Goal: Entertainment & Leisure: Browse casually

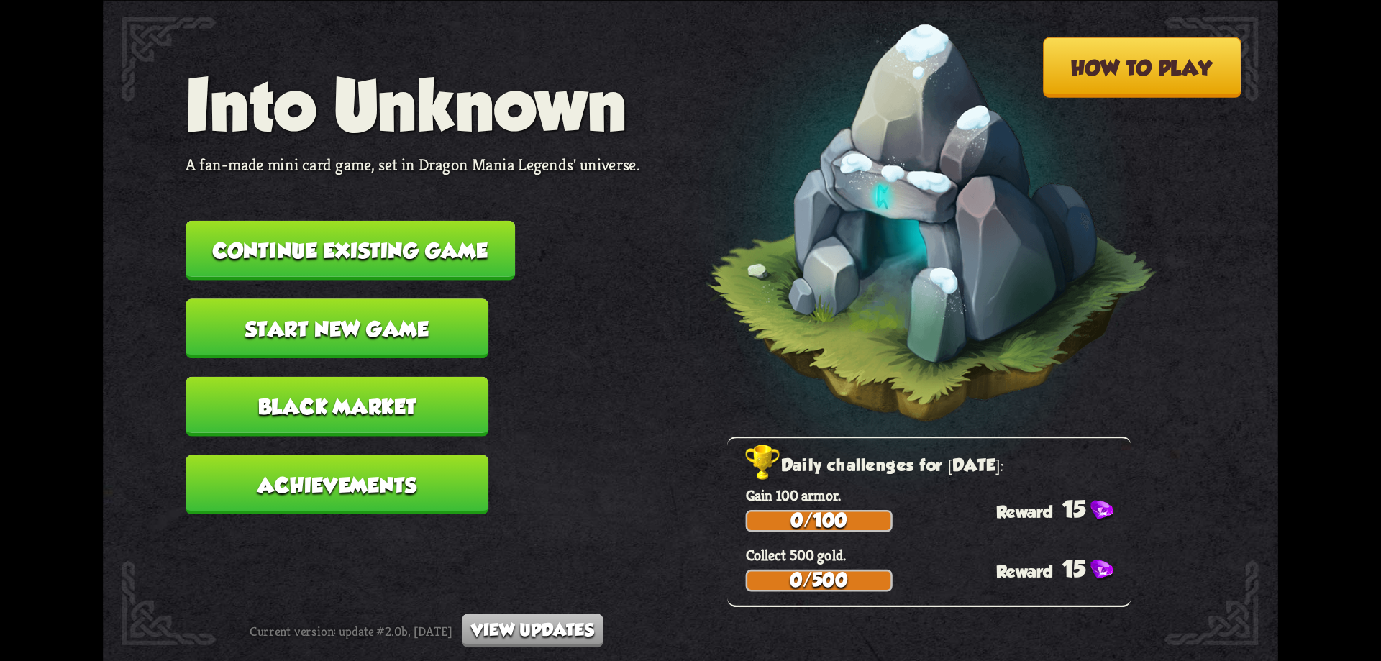
click at [435, 235] on button "Continue existing game" at bounding box center [350, 250] width 329 height 60
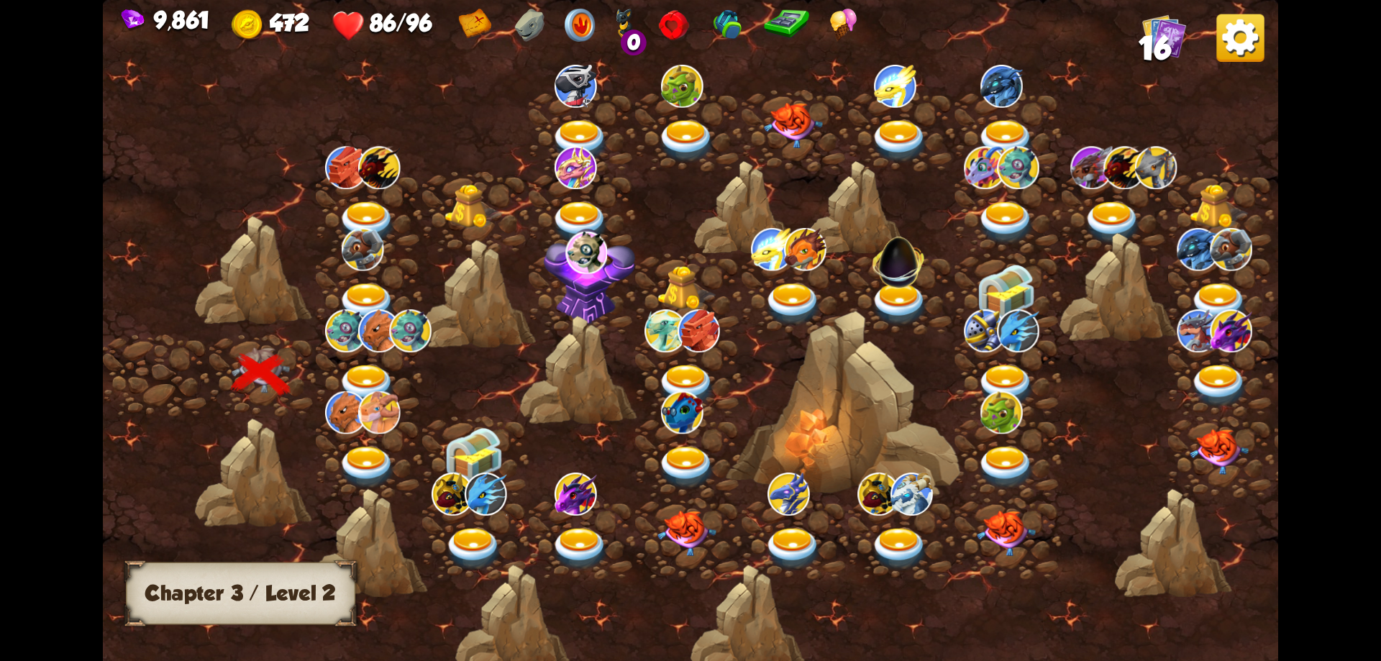
click at [377, 368] on img at bounding box center [367, 386] width 59 height 43
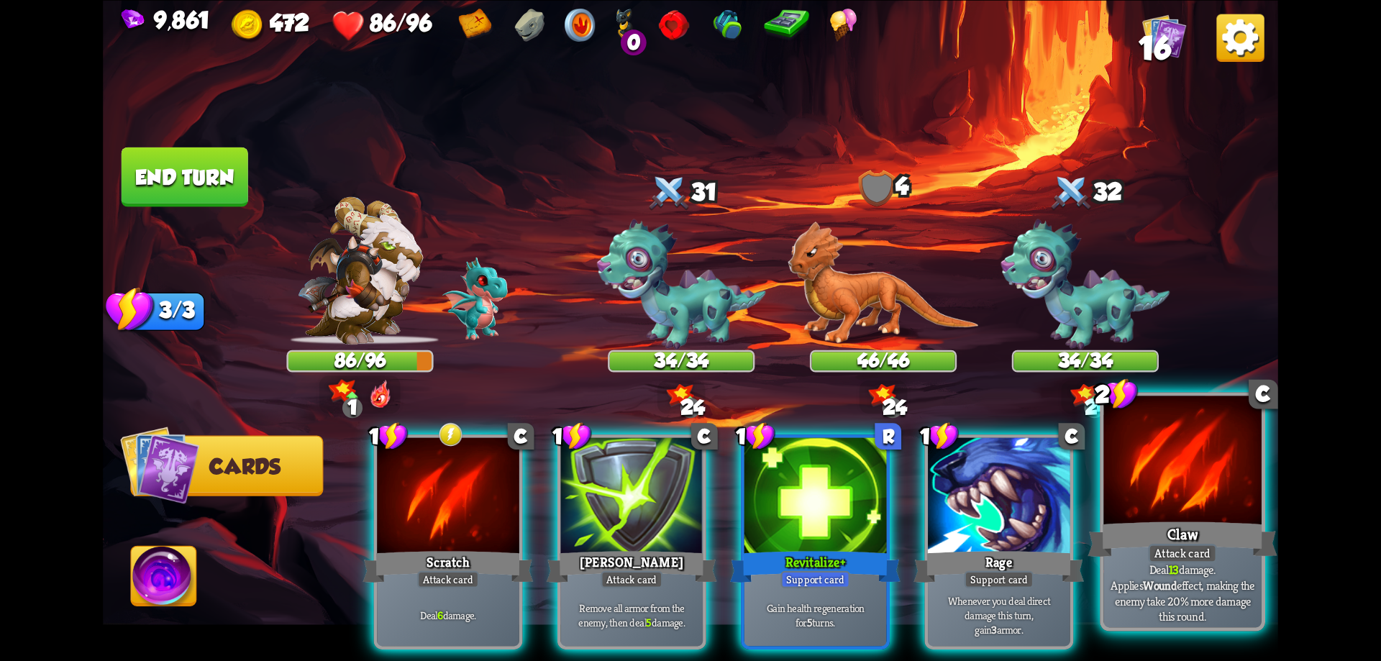
click at [1206, 473] on div at bounding box center [1182, 462] width 158 height 133
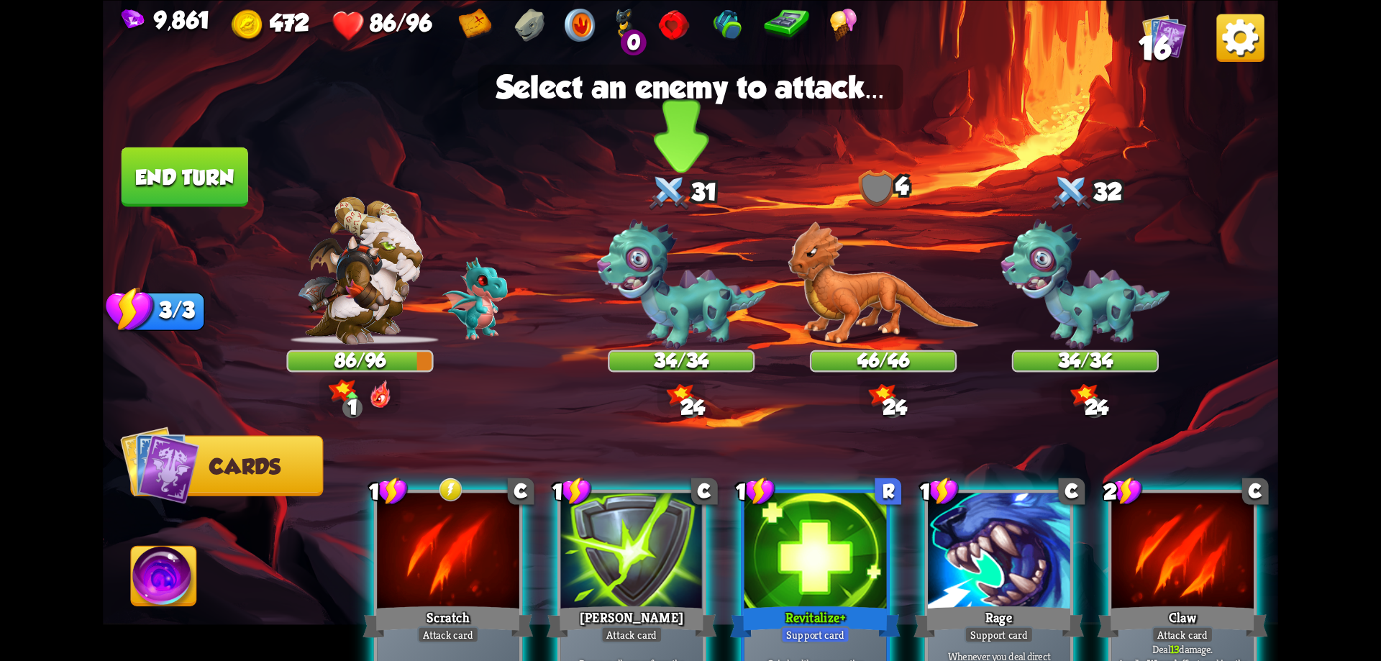
click at [685, 287] on img at bounding box center [681, 284] width 169 height 130
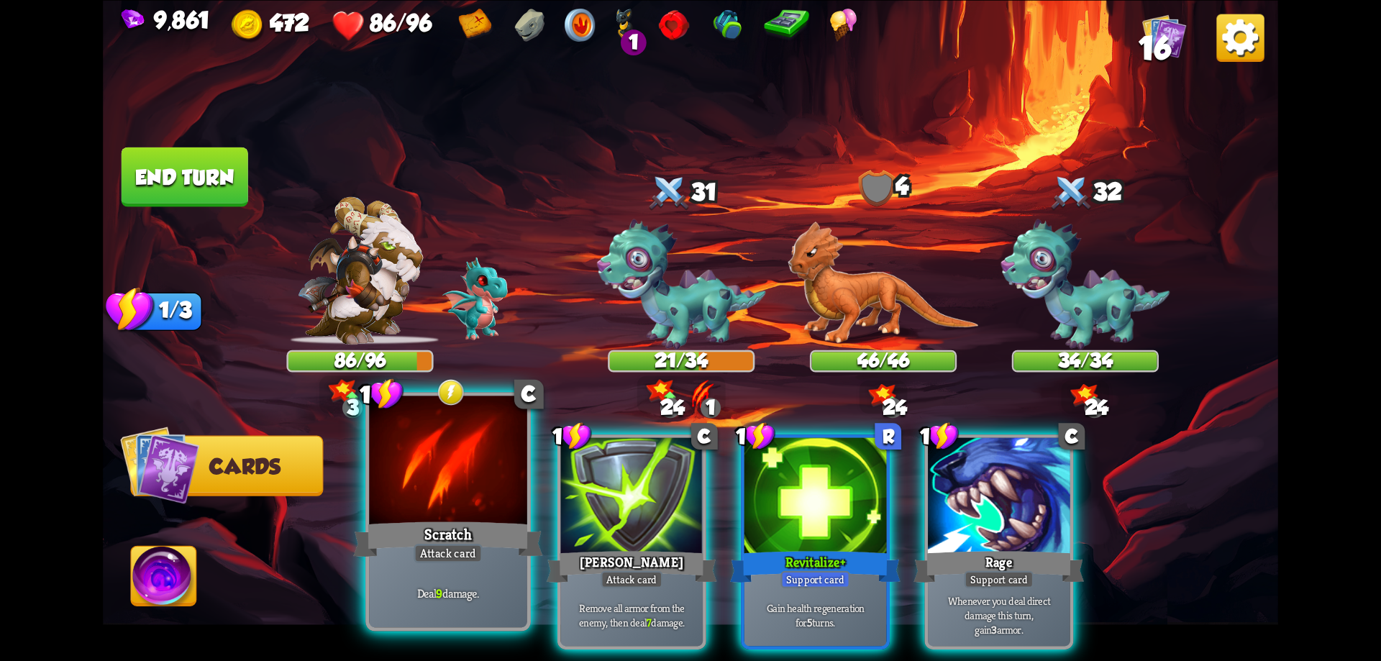
click at [461, 488] on div at bounding box center [448, 462] width 158 height 133
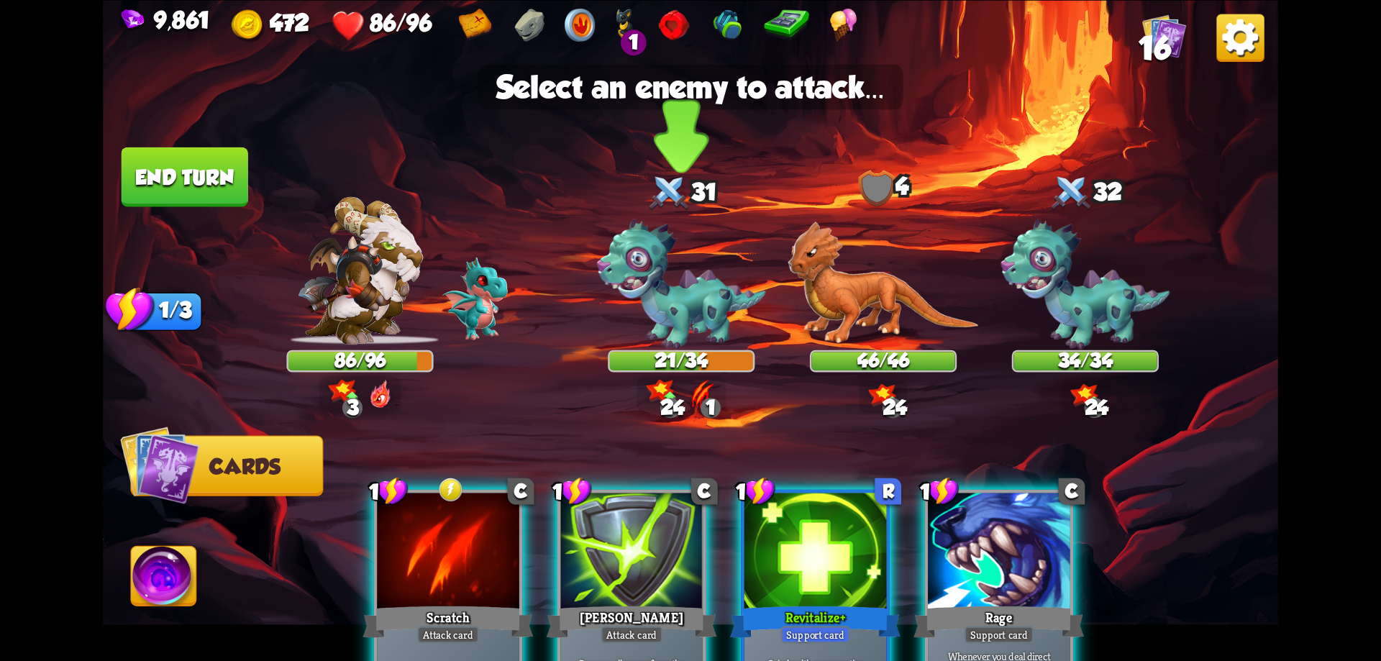
click at [675, 311] on img at bounding box center [681, 284] width 169 height 130
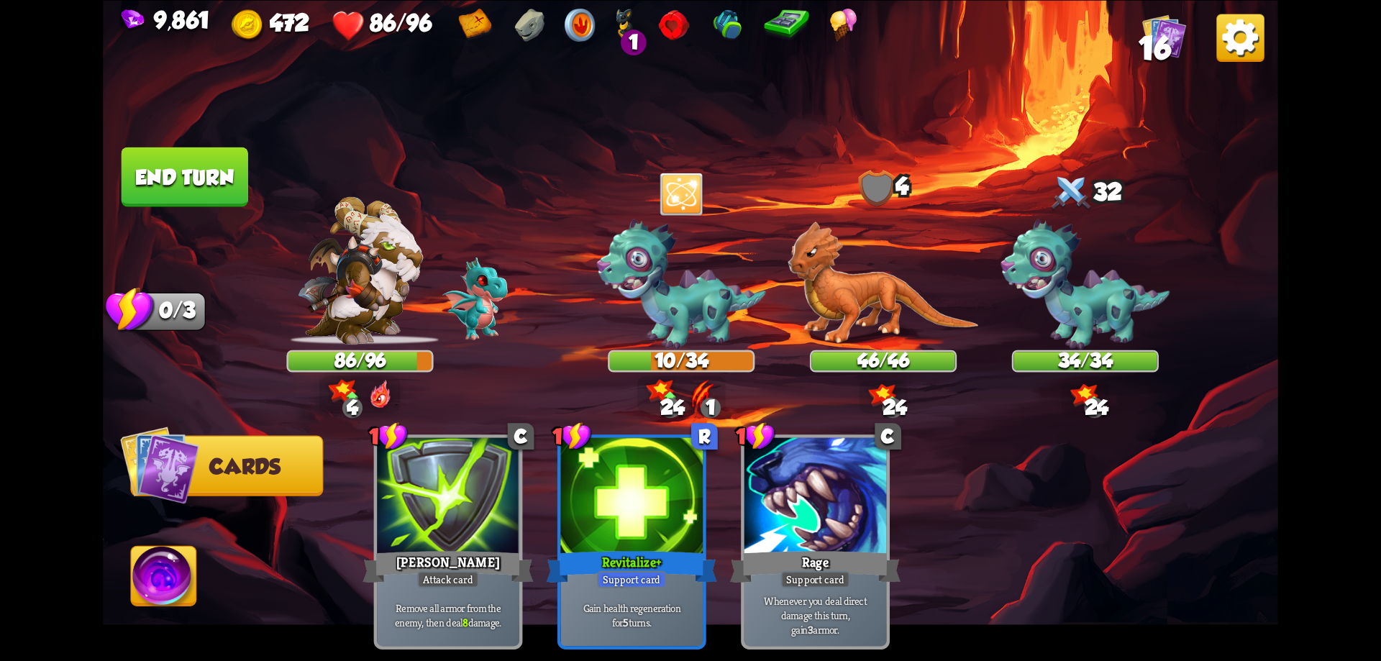
click at [199, 166] on button "End turn" at bounding box center [185, 177] width 127 height 60
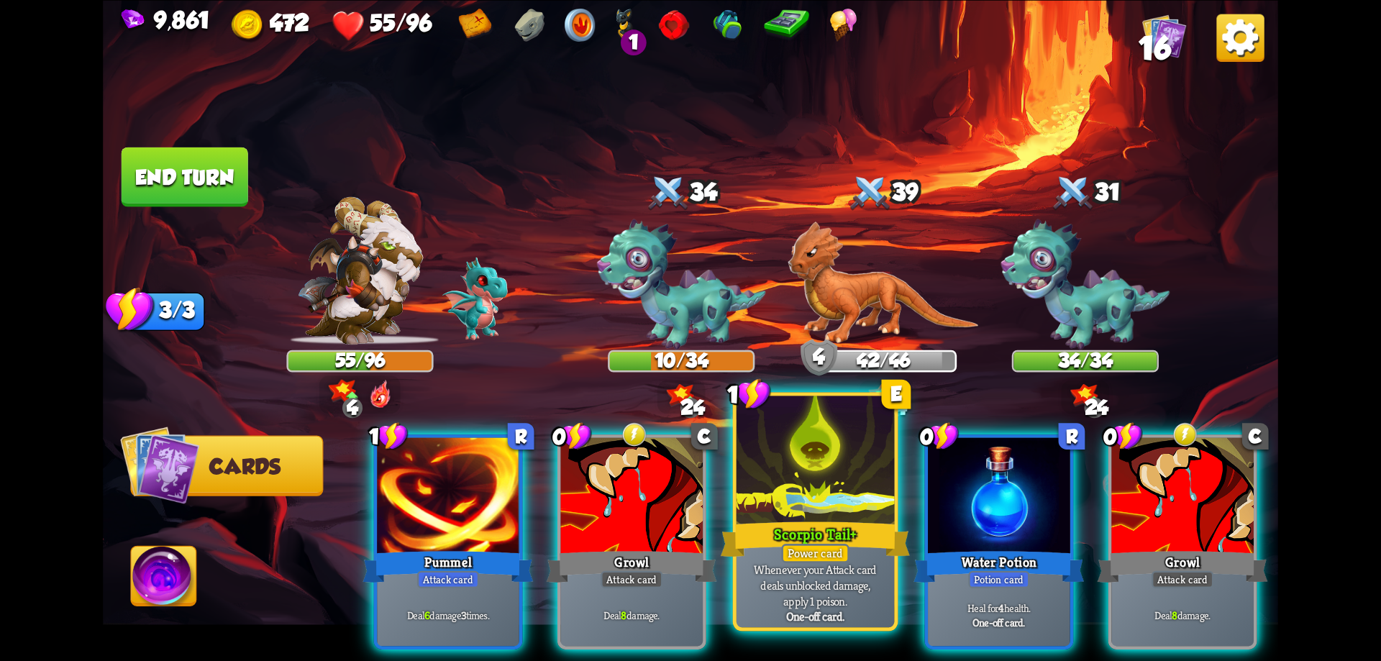
click at [864, 508] on div at bounding box center [816, 462] width 158 height 133
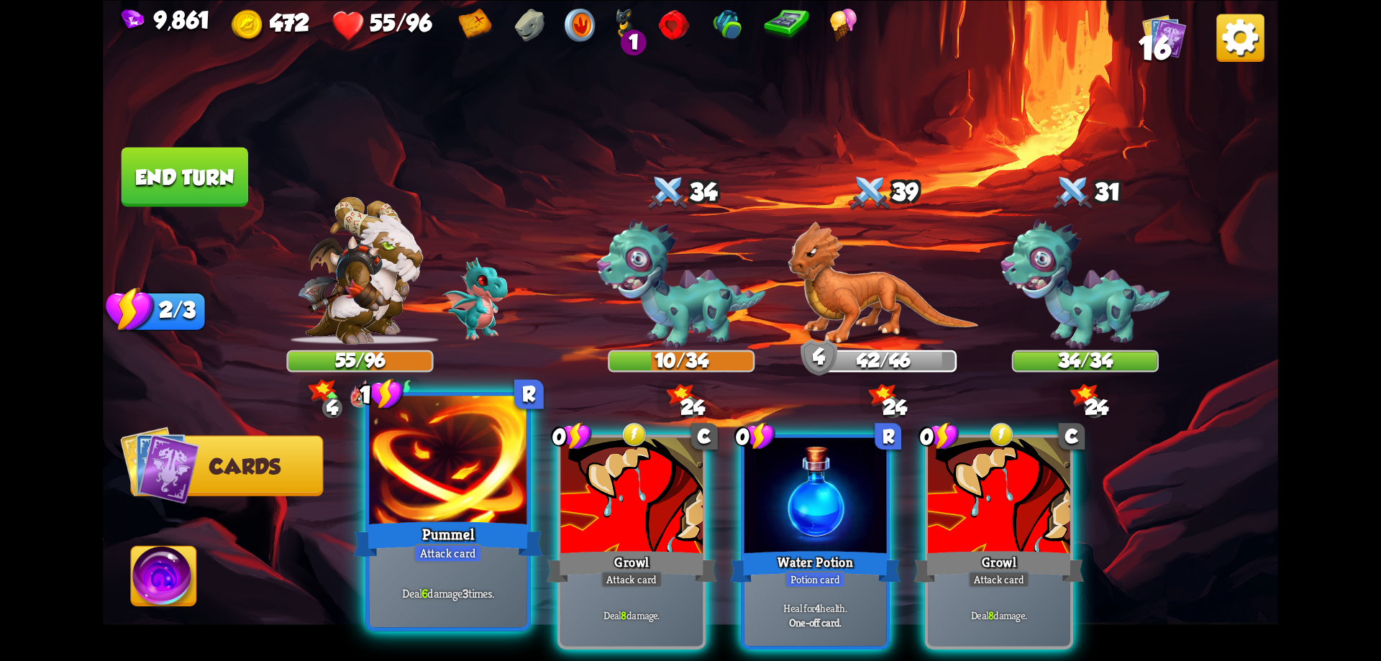
click at [491, 514] on div at bounding box center [448, 462] width 158 height 133
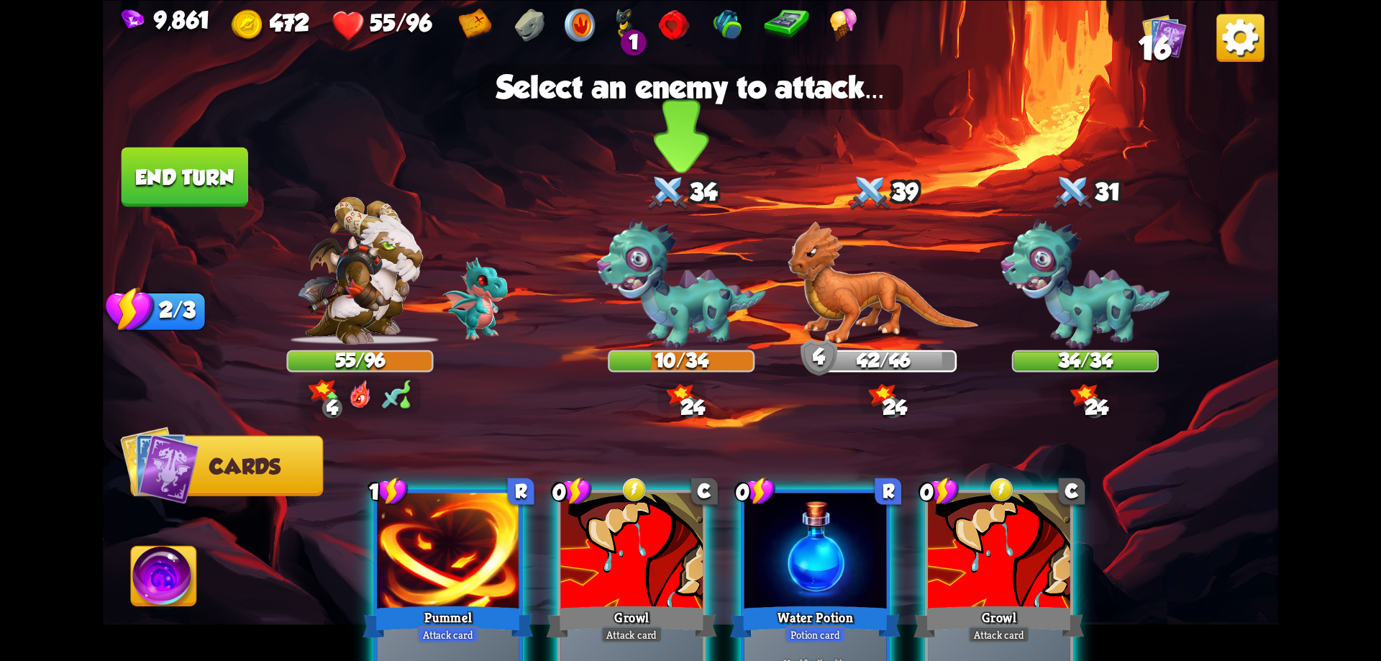
click at [657, 323] on img at bounding box center [681, 284] width 169 height 130
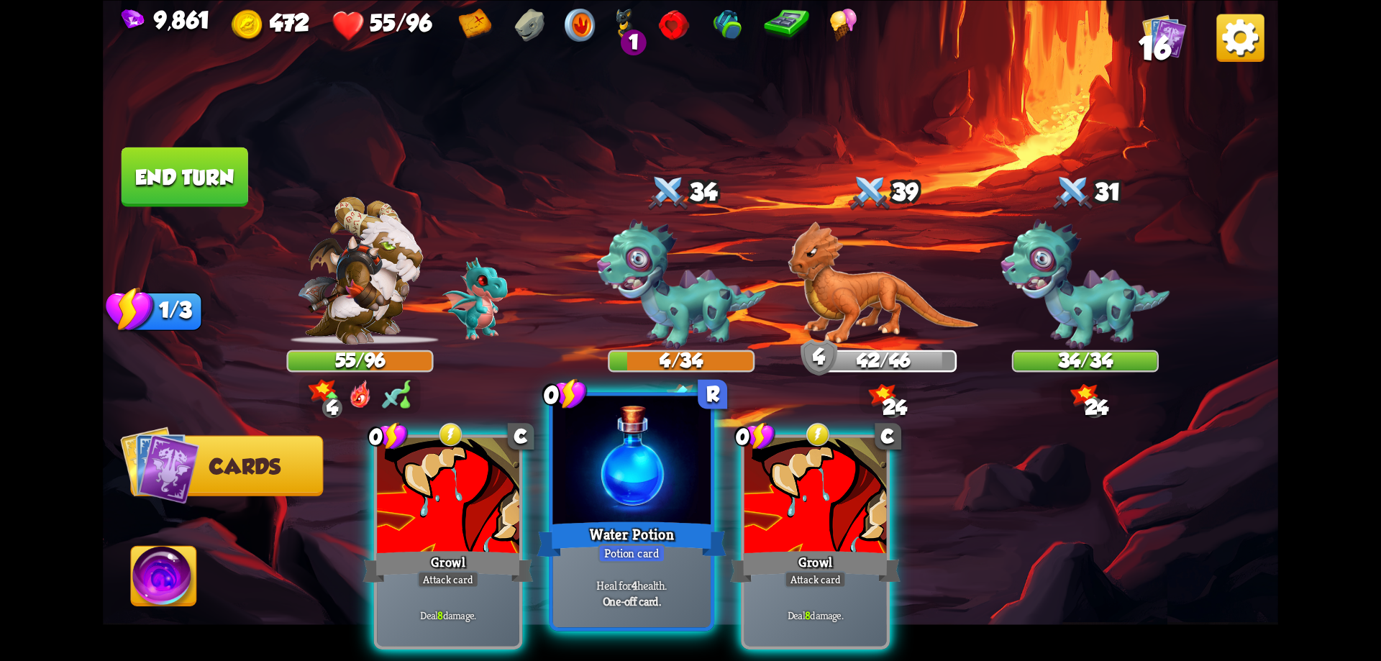
click at [658, 469] on div at bounding box center [632, 462] width 158 height 133
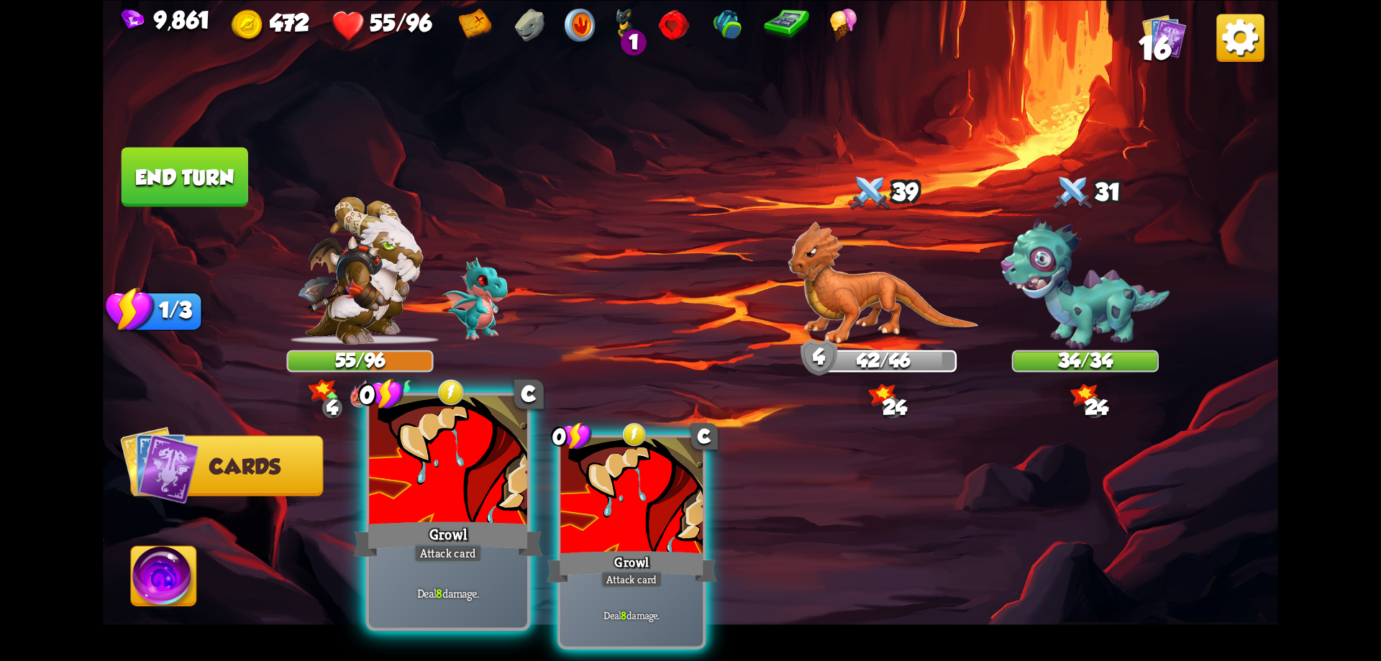
click at [494, 498] on div at bounding box center [448, 462] width 158 height 133
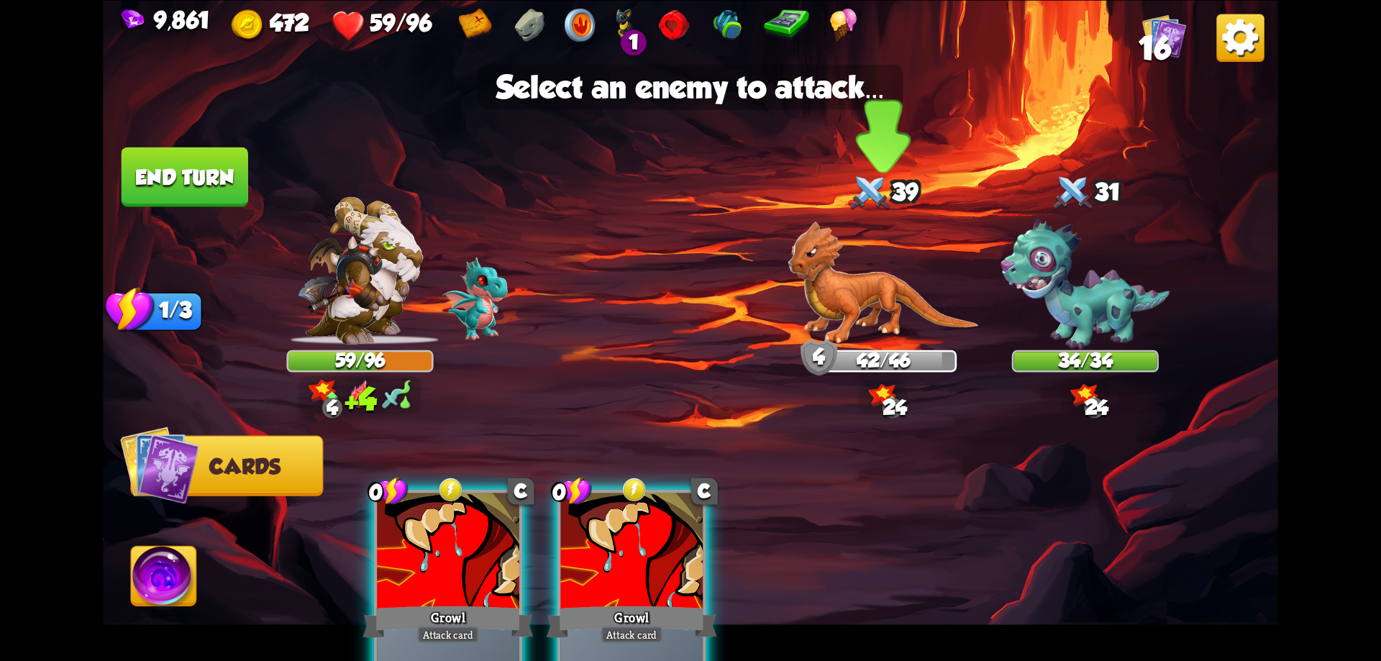
click at [887, 285] on img at bounding box center [883, 283] width 191 height 124
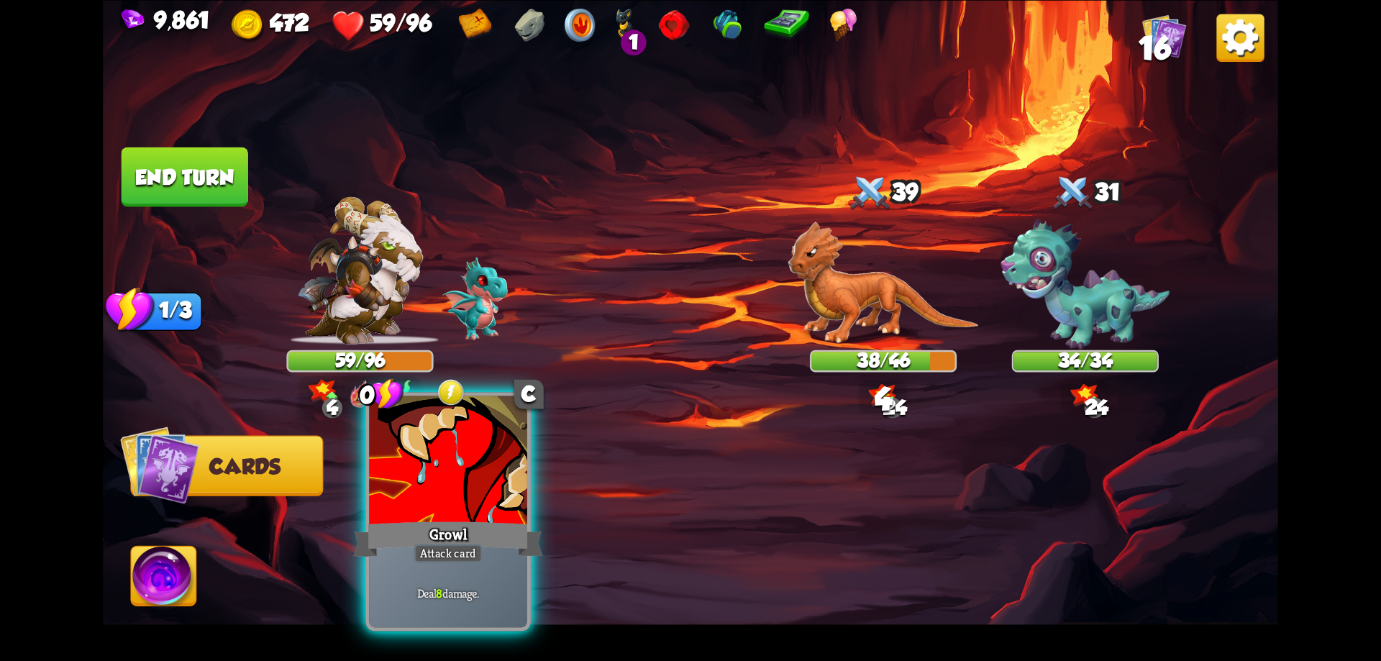
click at [412, 532] on div "Growl" at bounding box center [447, 539] width 189 height 42
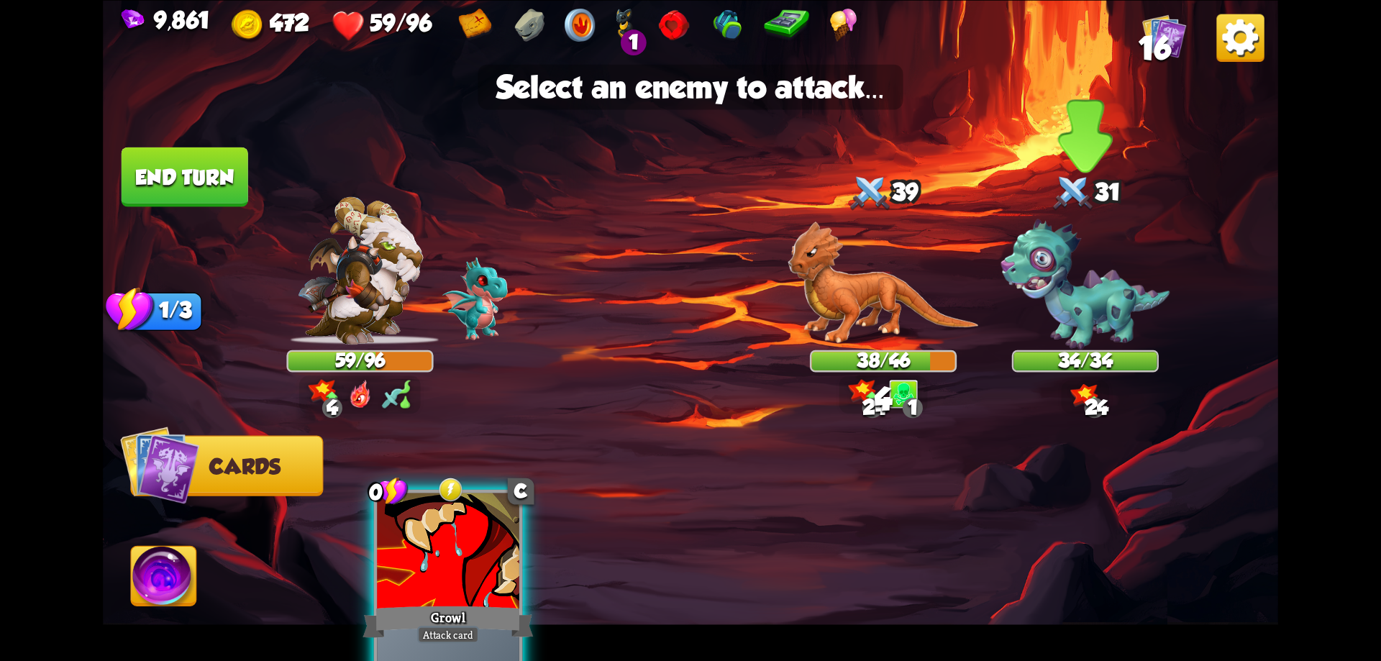
click at [1059, 251] on img at bounding box center [1085, 284] width 169 height 130
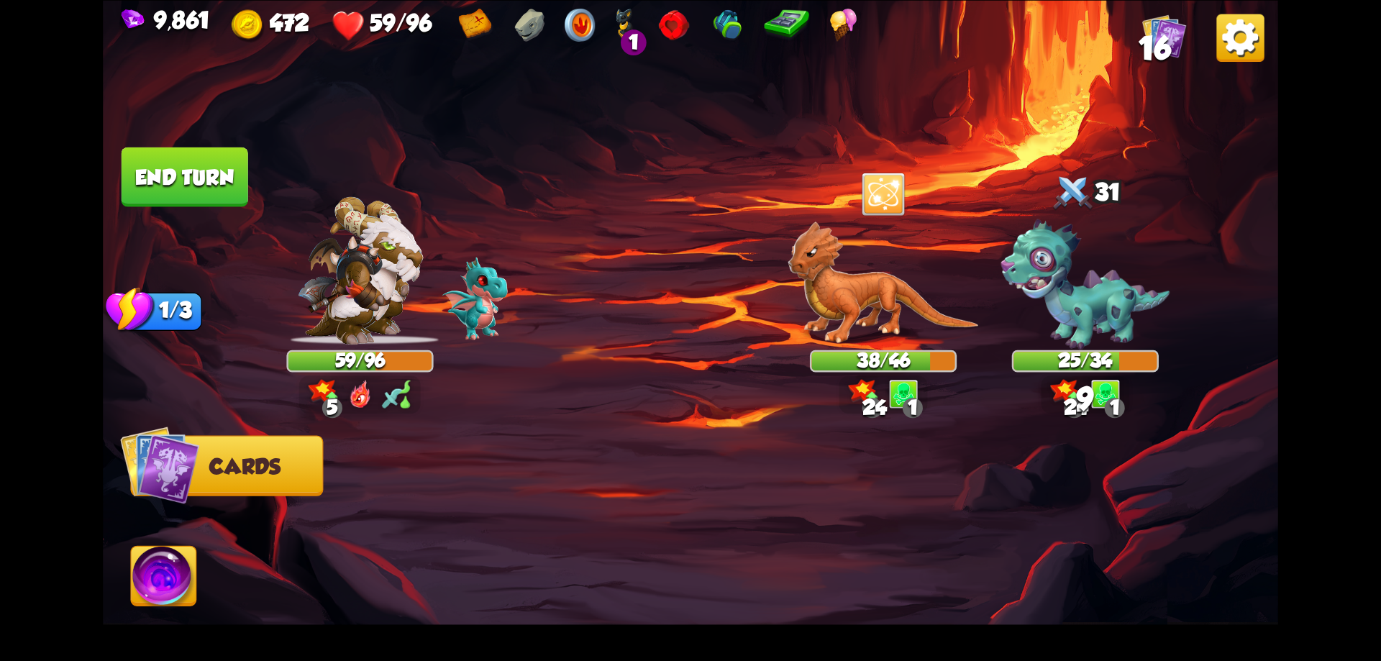
click at [188, 175] on button "End turn" at bounding box center [185, 177] width 127 height 60
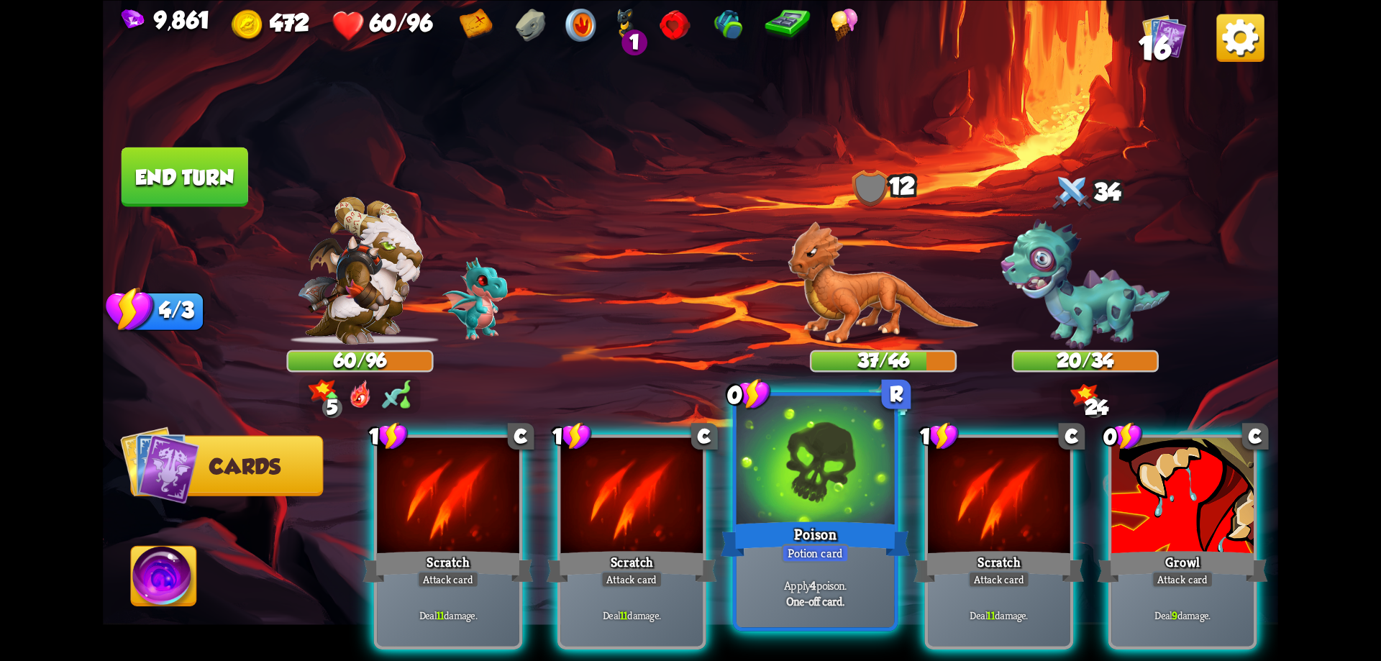
click at [852, 517] on div at bounding box center [816, 462] width 158 height 133
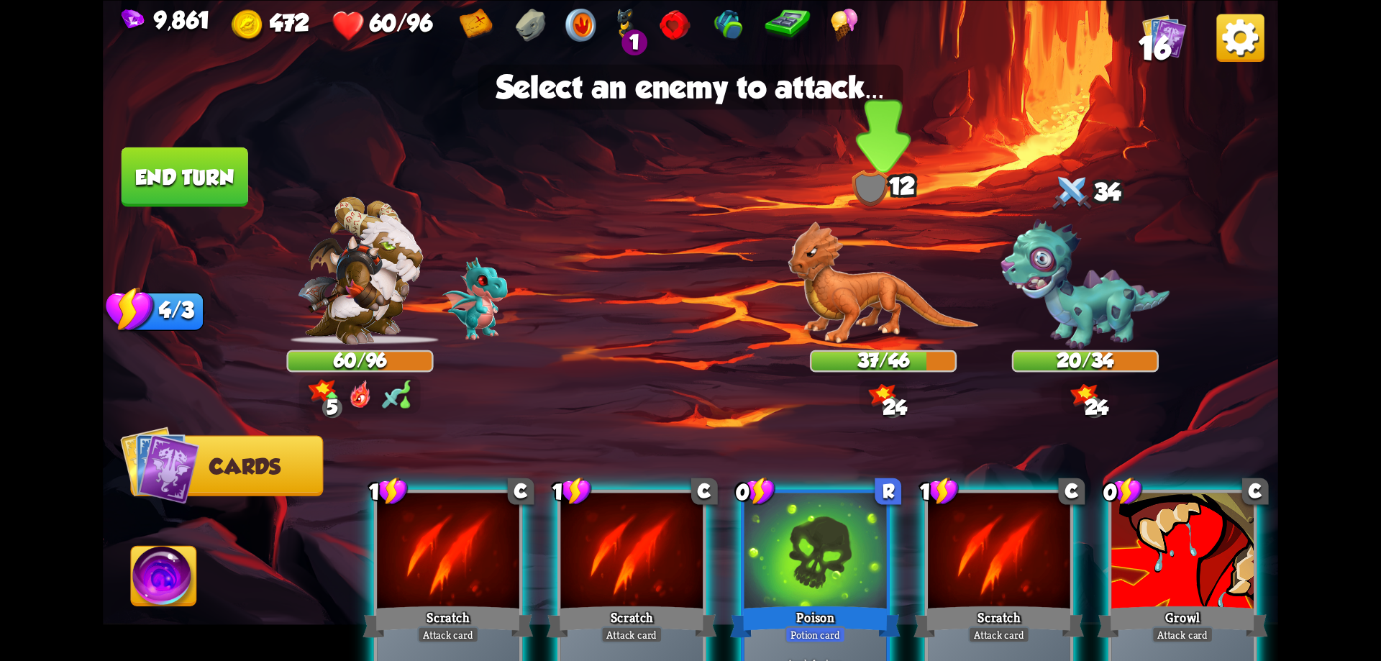
click at [896, 312] on img at bounding box center [883, 283] width 191 height 124
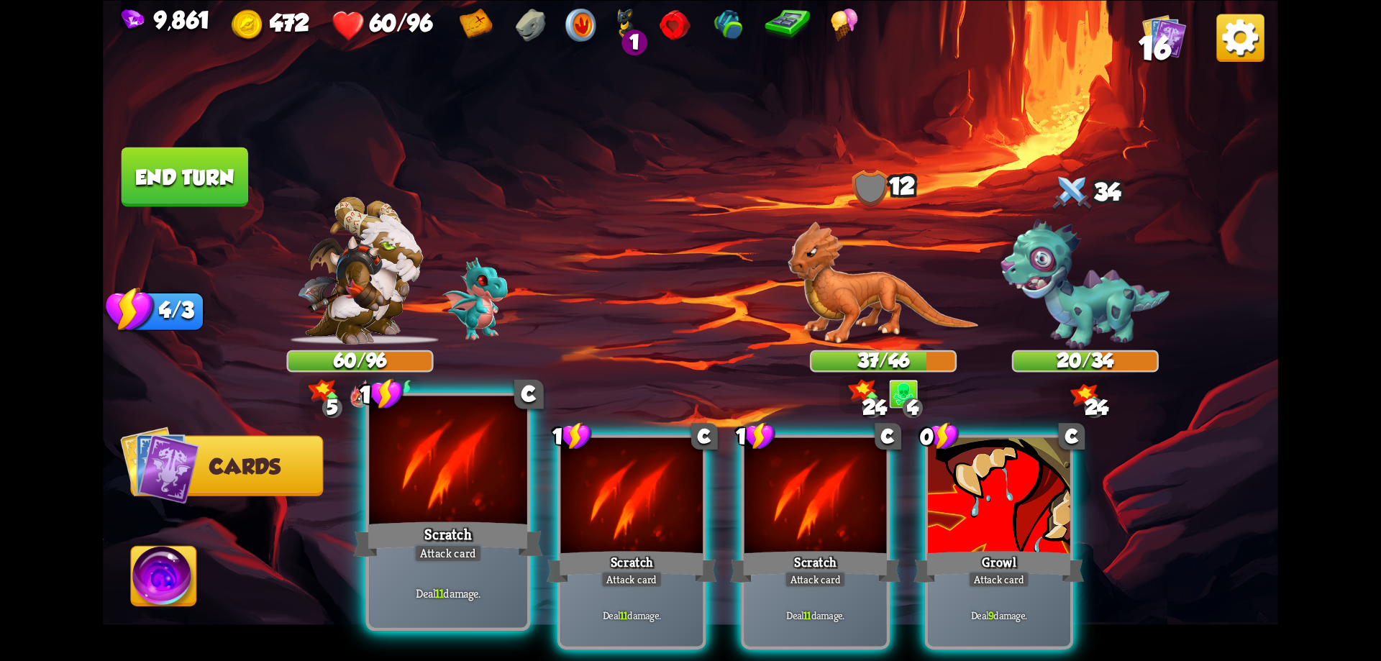
click at [504, 510] on div at bounding box center [448, 462] width 158 height 133
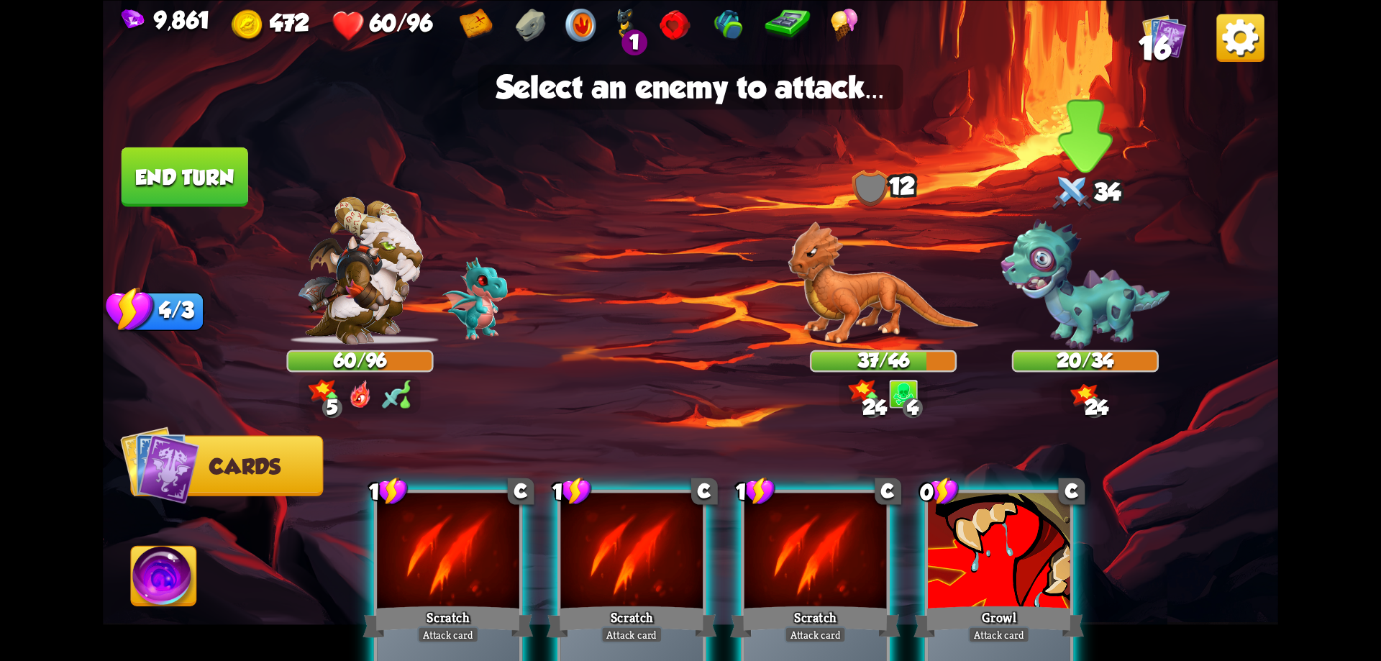
click at [1087, 299] on img at bounding box center [1085, 284] width 169 height 130
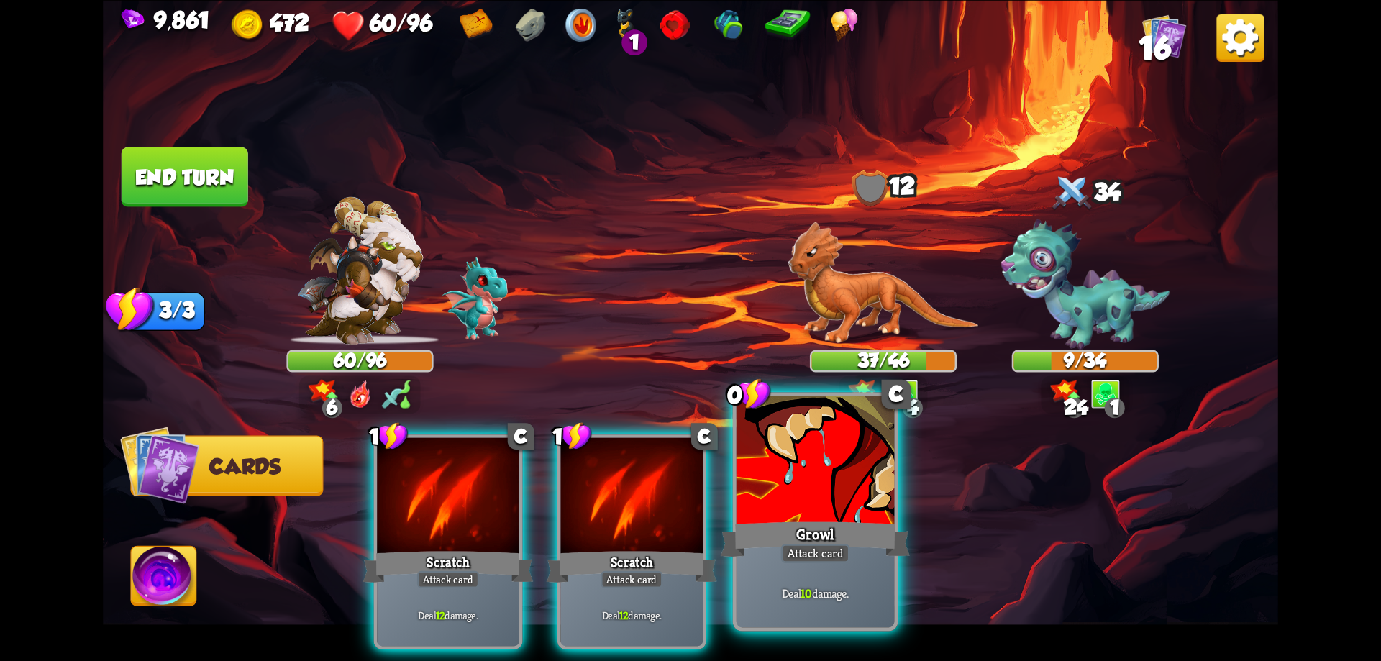
click at [840, 473] on div at bounding box center [816, 462] width 158 height 133
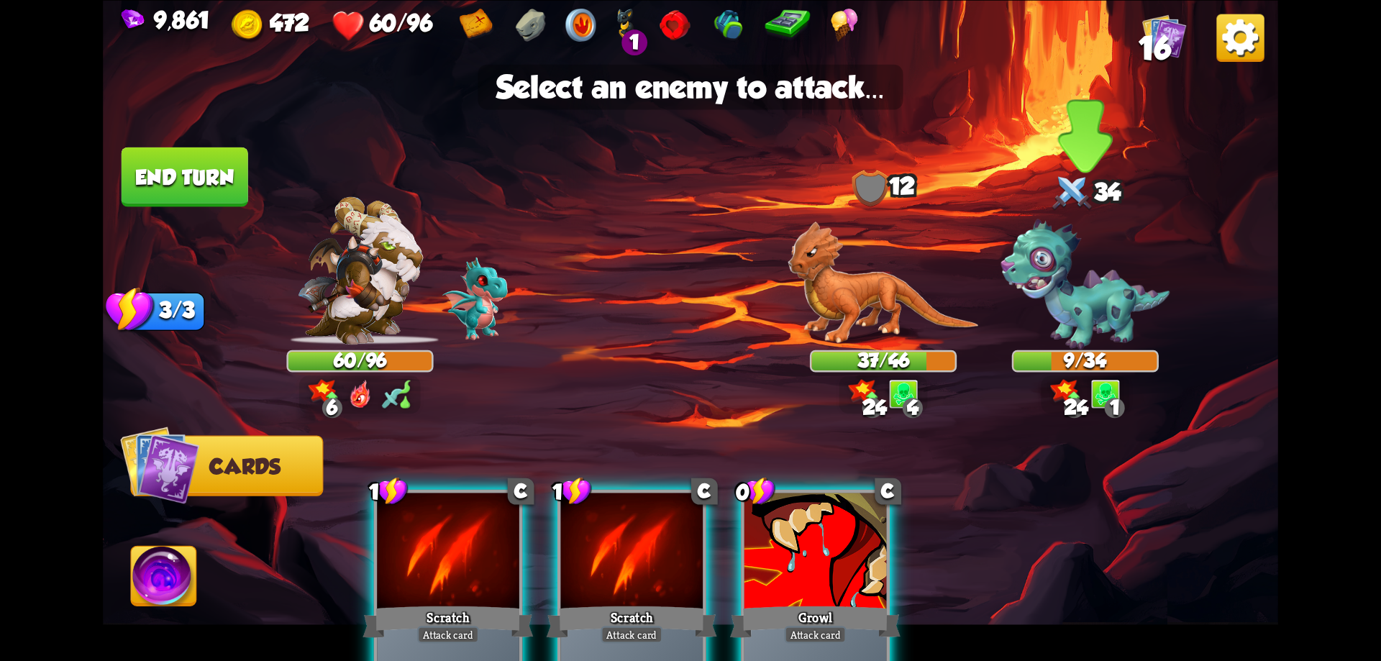
click at [1144, 267] on img at bounding box center [1085, 284] width 169 height 130
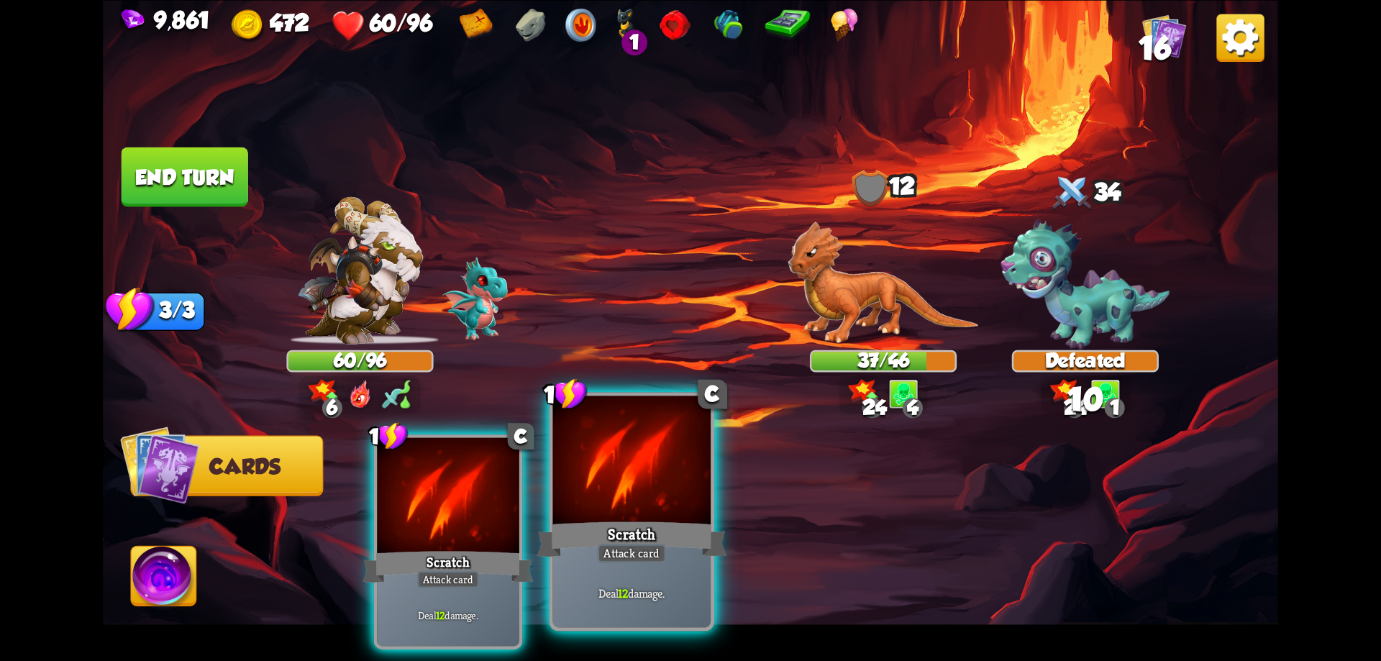
click at [662, 529] on div "Scratch" at bounding box center [631, 539] width 189 height 42
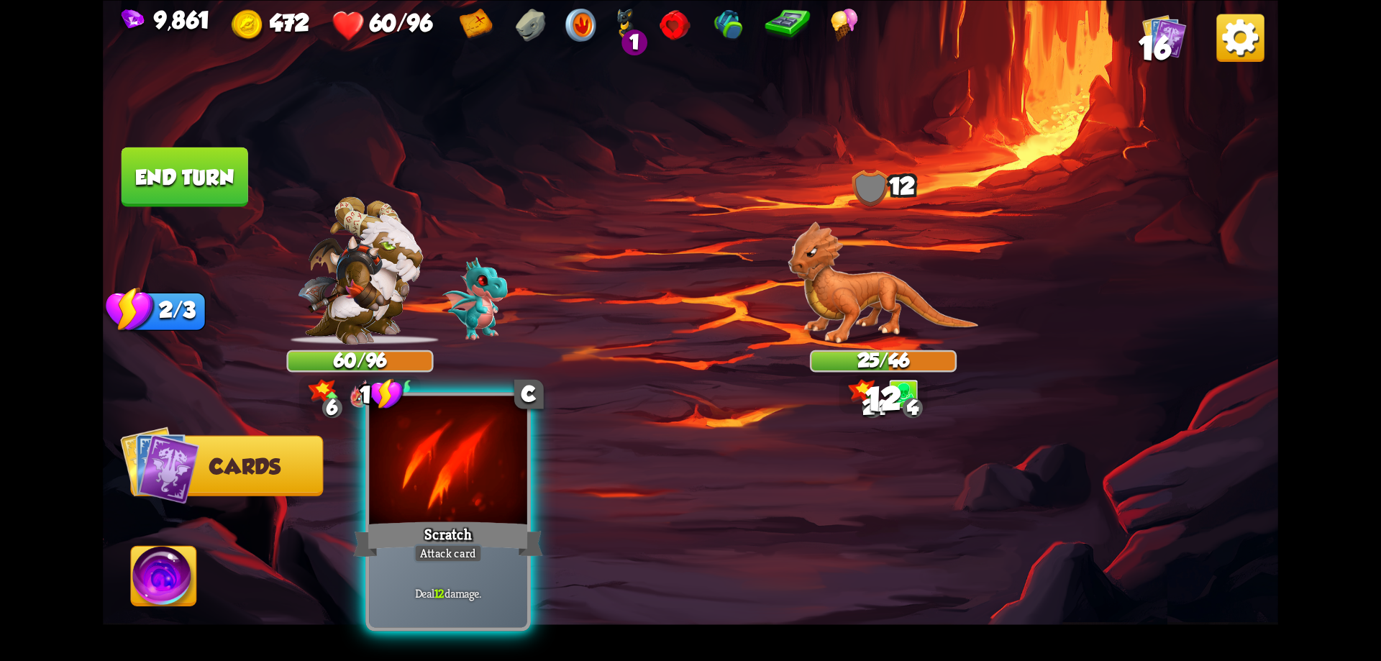
click at [493, 509] on div at bounding box center [448, 462] width 158 height 133
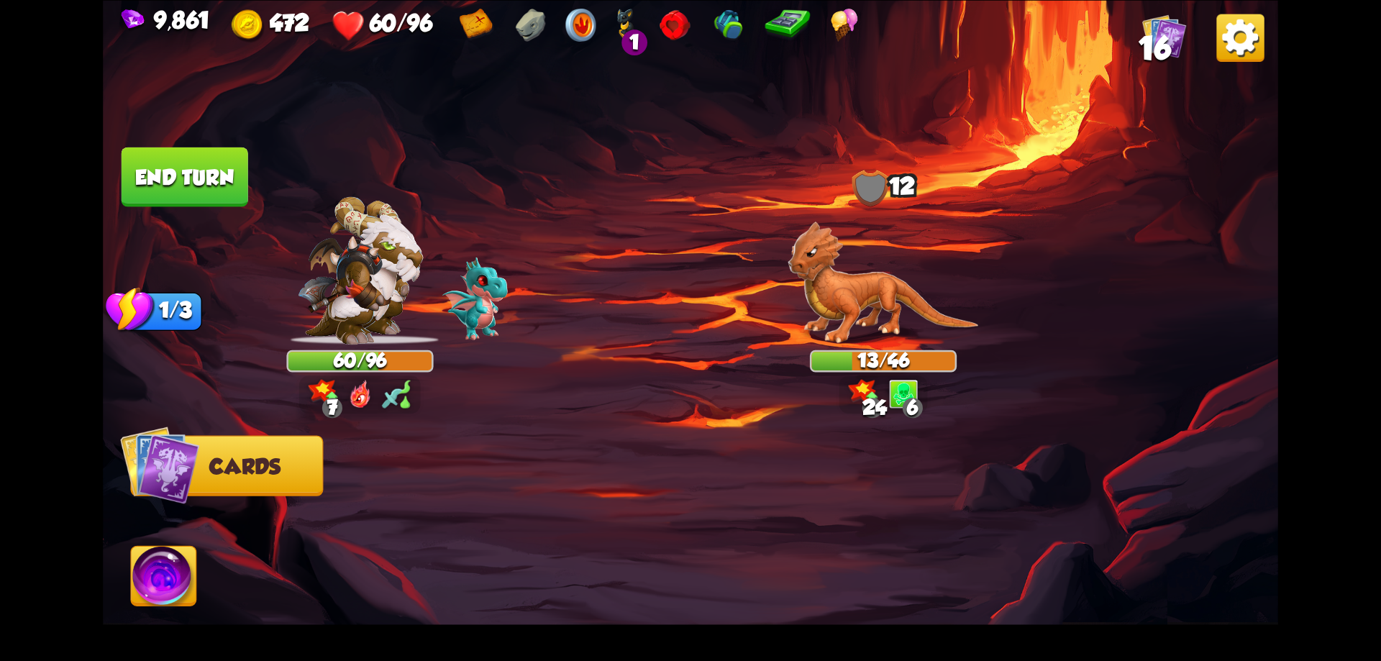
click at [145, 594] on img at bounding box center [164, 579] width 65 height 66
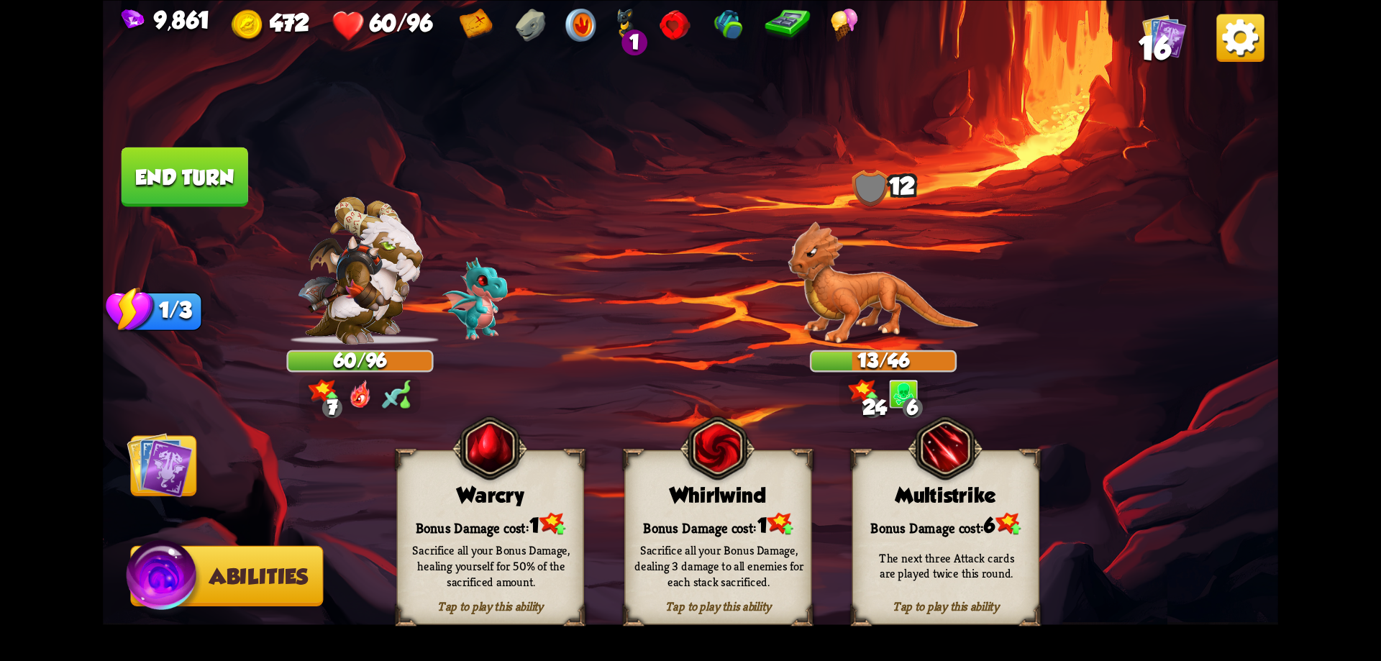
click at [704, 498] on div "Whirlwind" at bounding box center [718, 495] width 186 height 24
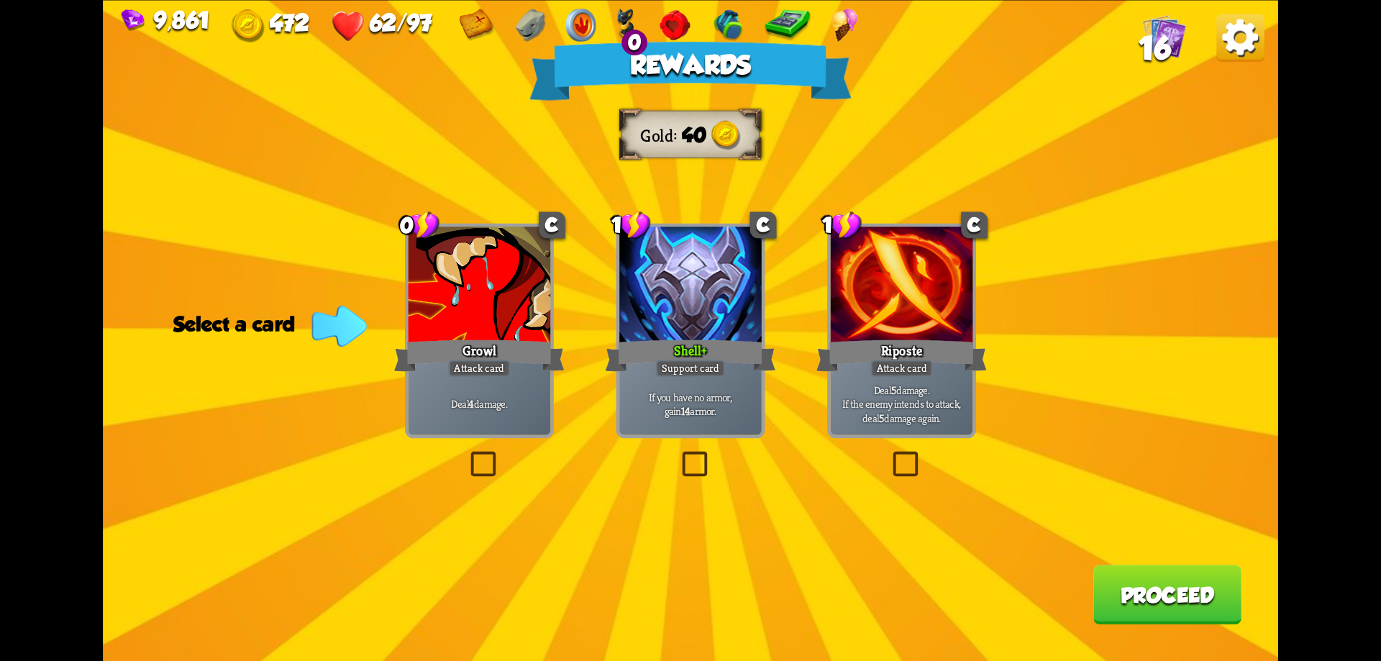
click at [1141, 598] on button "Proceed" at bounding box center [1167, 595] width 148 height 60
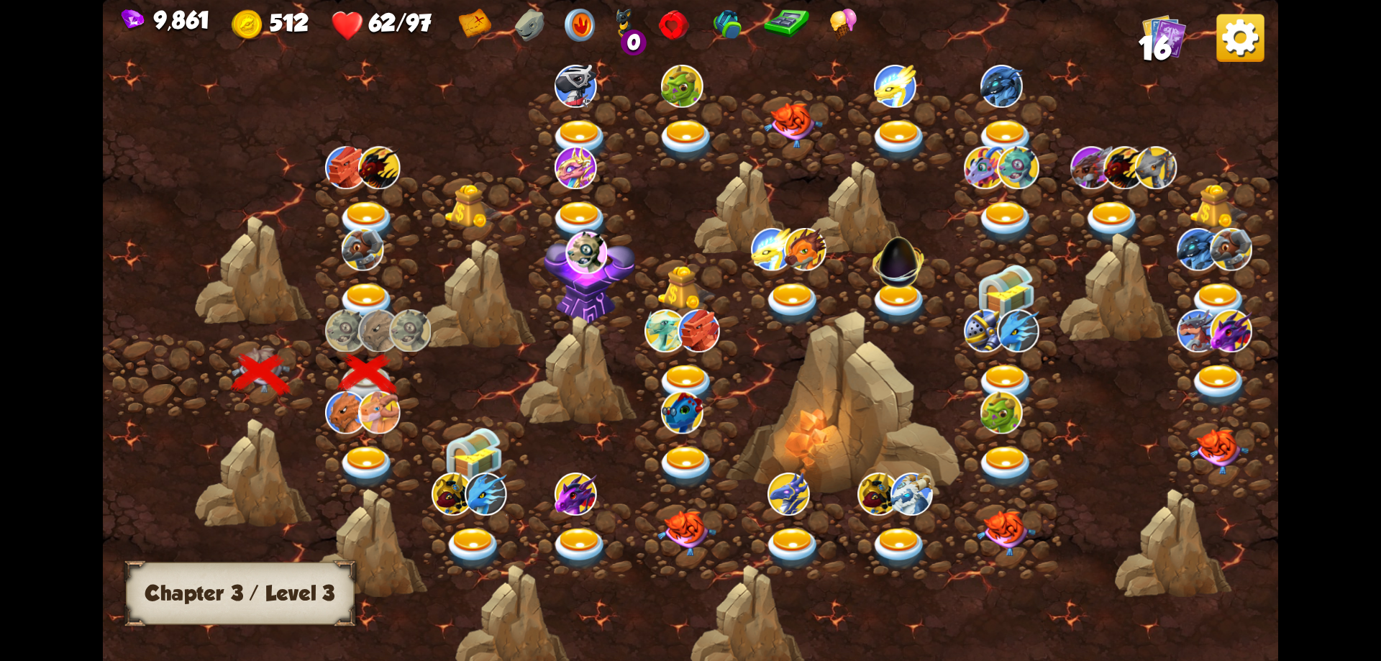
click at [368, 286] on img at bounding box center [367, 304] width 59 height 43
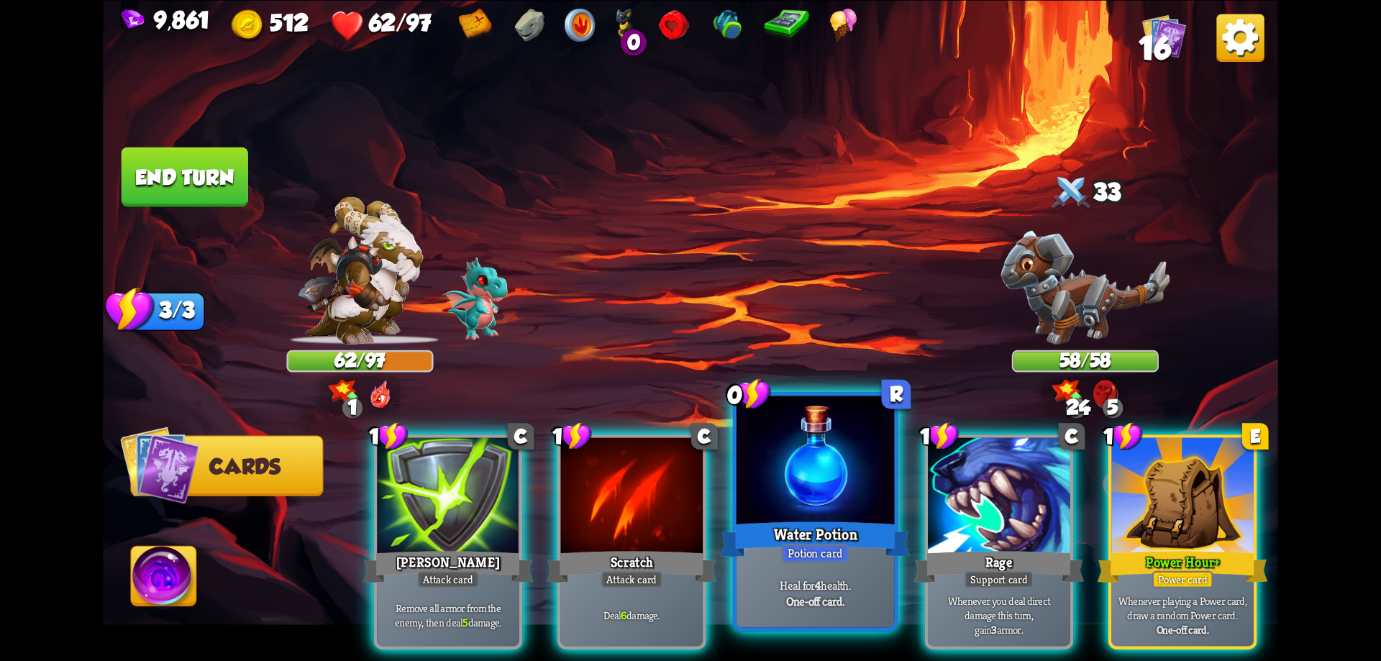
click at [813, 520] on div "Water Potion" at bounding box center [815, 539] width 189 height 42
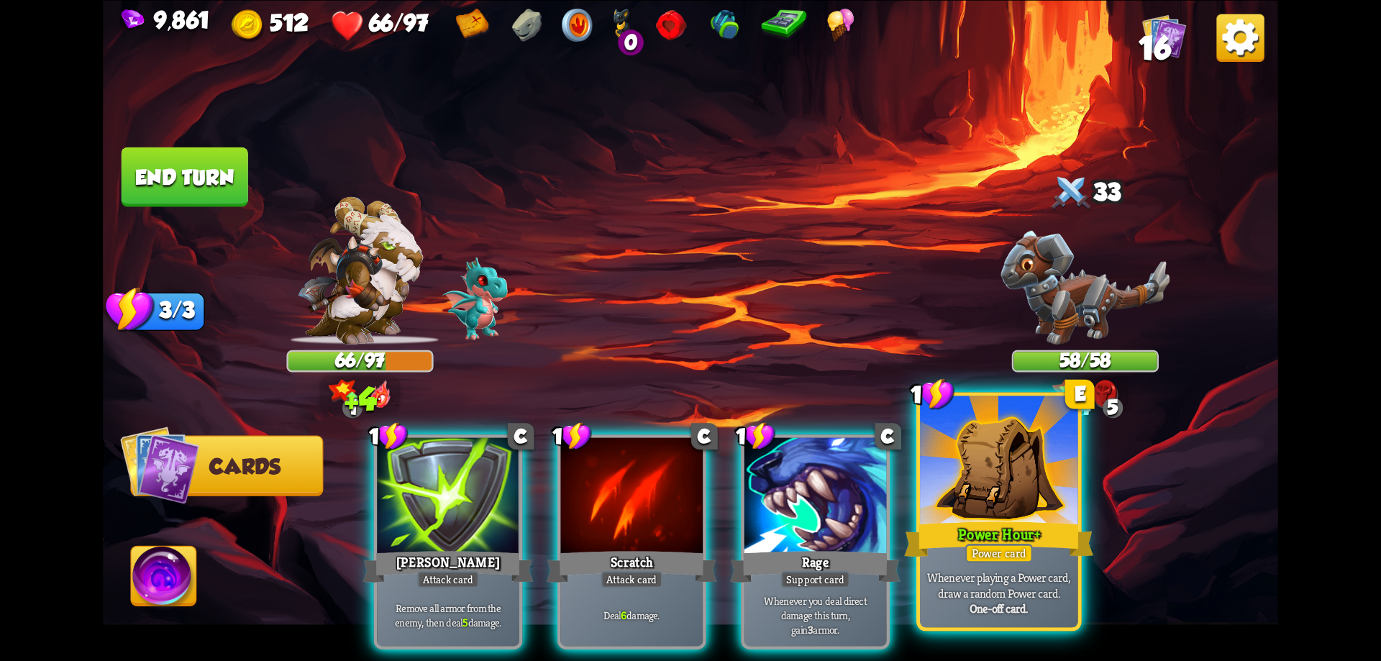
click at [1030, 500] on div at bounding box center [999, 462] width 158 height 133
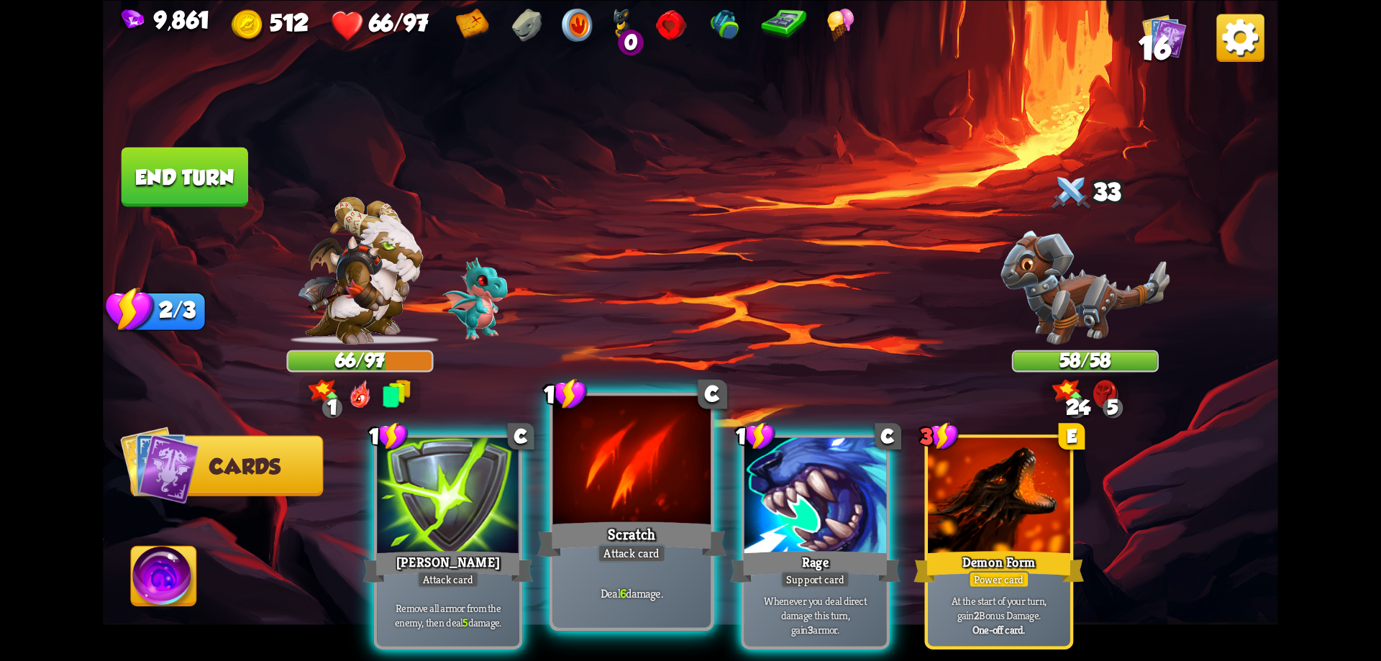
click at [680, 480] on div at bounding box center [632, 462] width 158 height 133
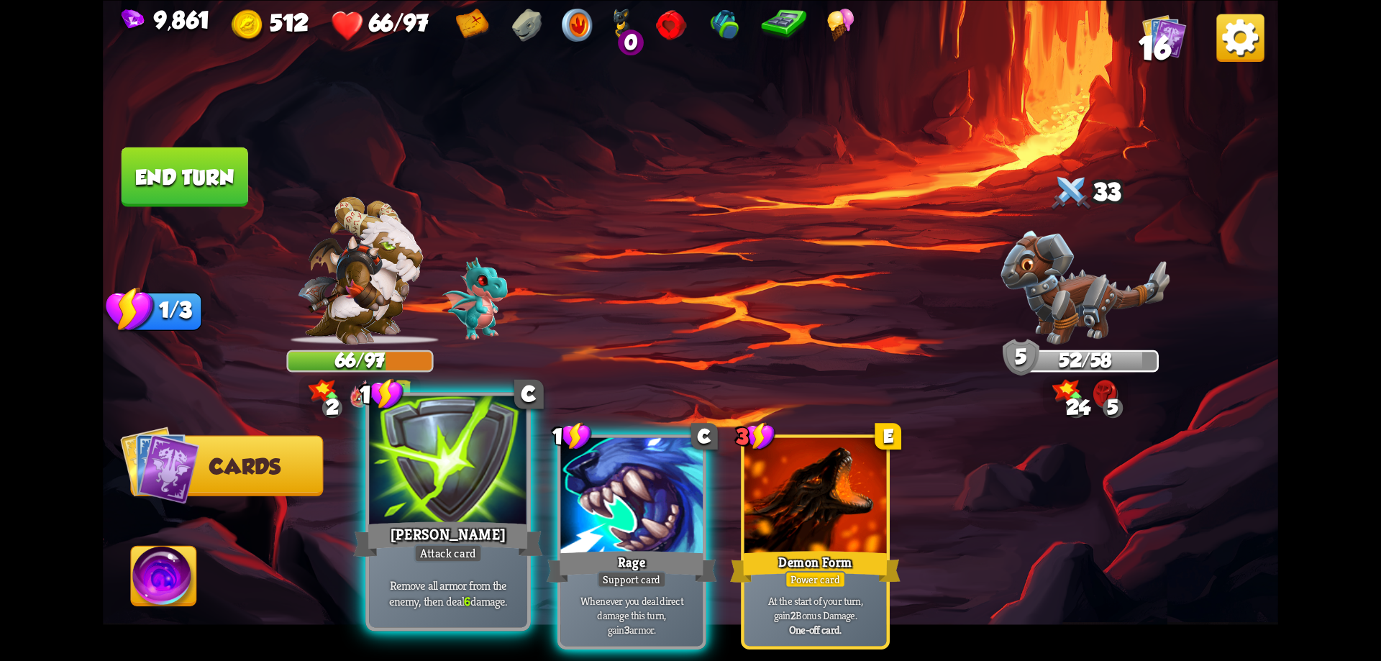
click at [485, 475] on div at bounding box center [448, 462] width 158 height 133
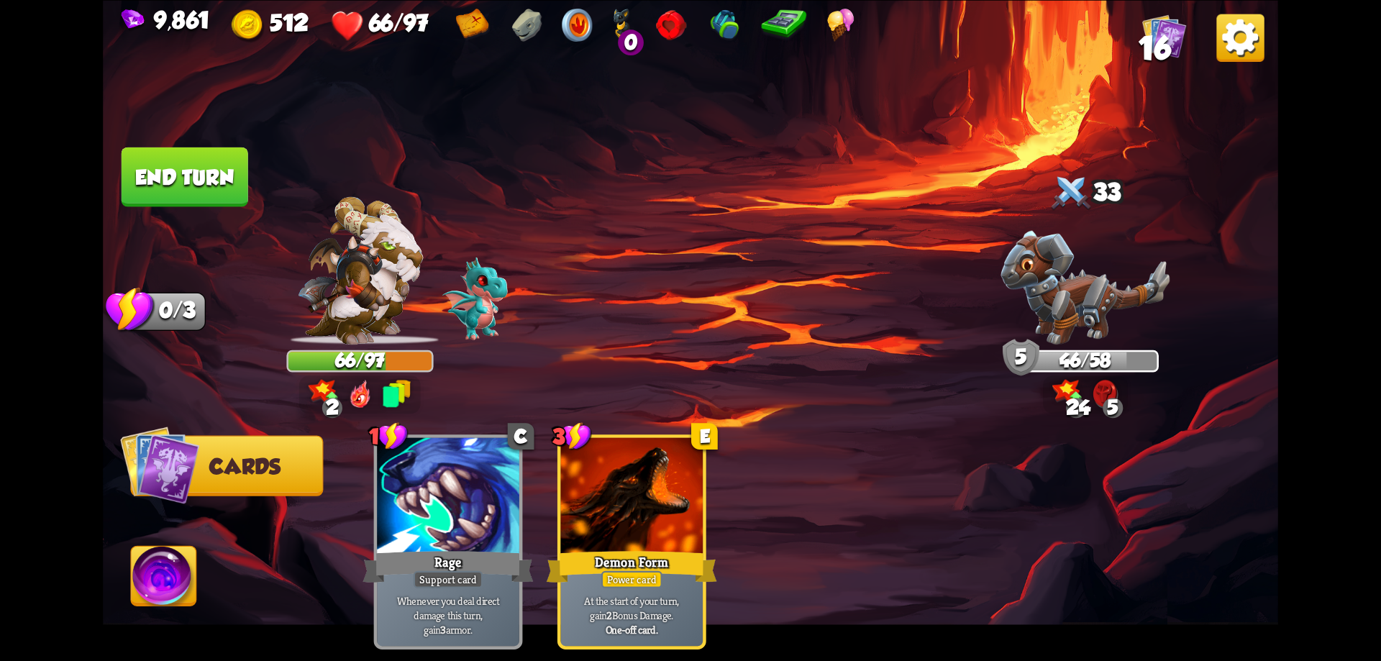
click at [206, 183] on button "End turn" at bounding box center [185, 177] width 127 height 60
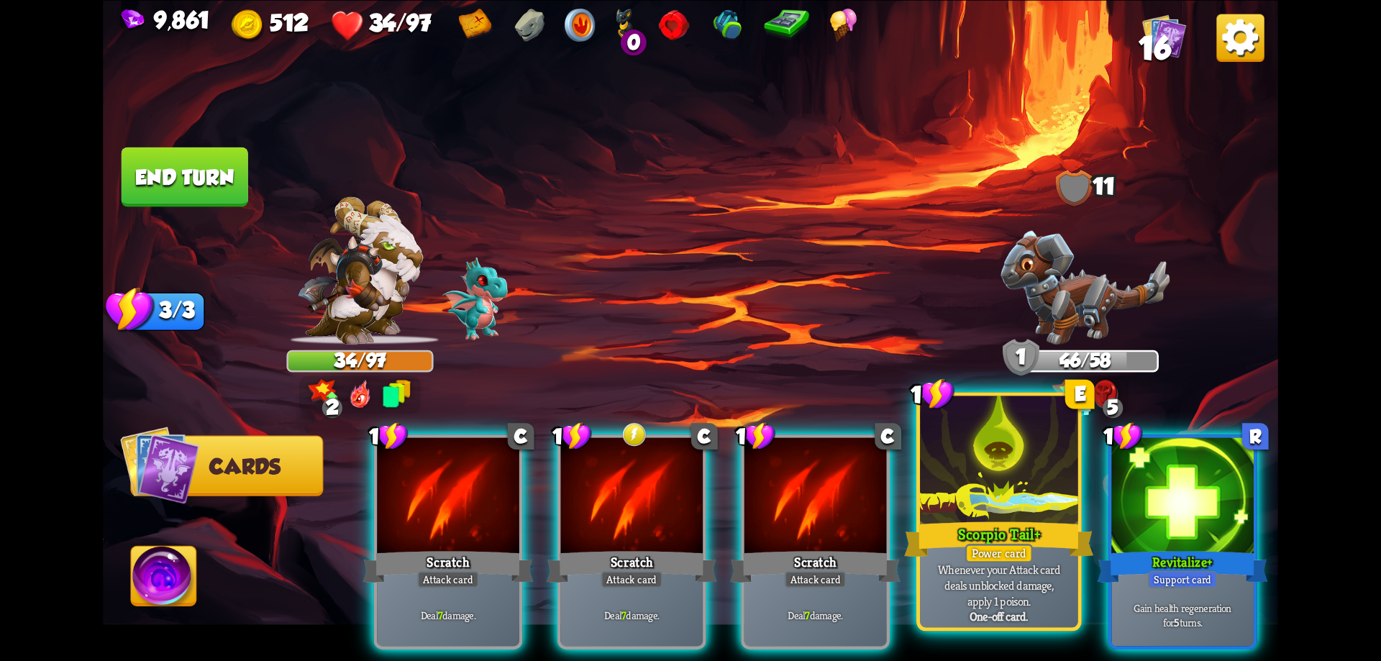
click at [1029, 520] on div "Scorpio Tail+" at bounding box center [998, 539] width 189 height 42
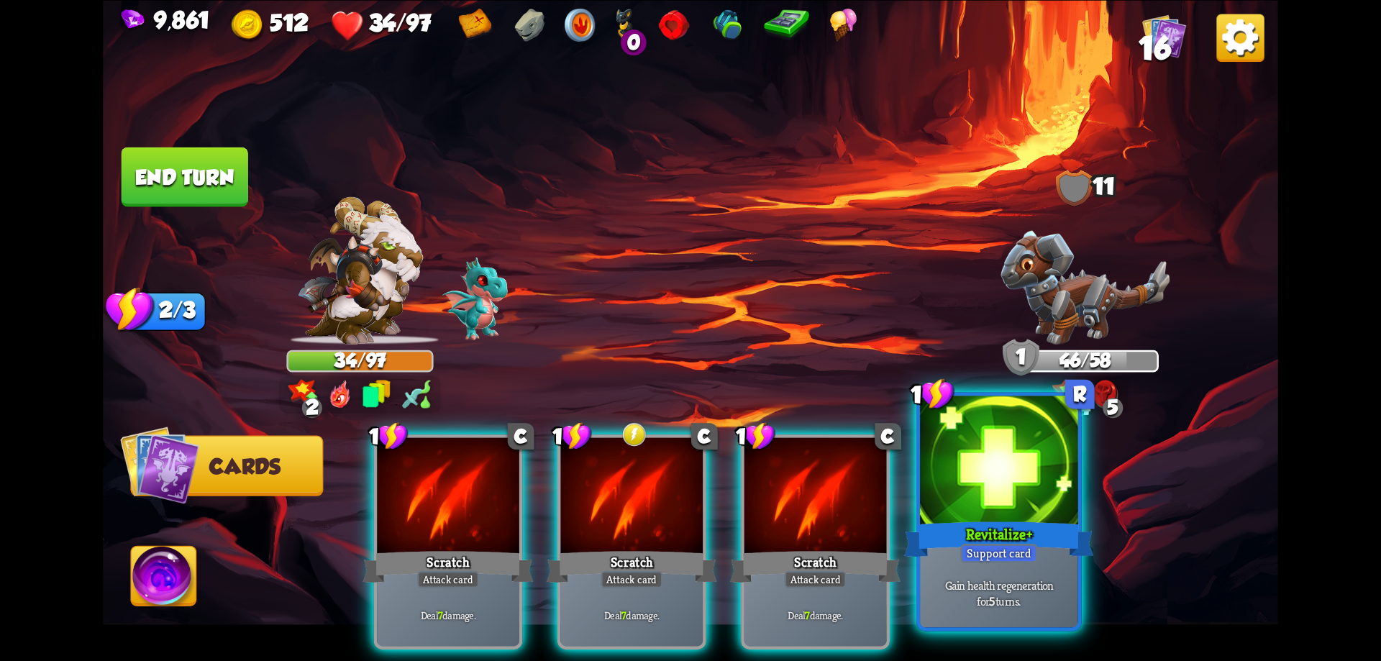
click at [996, 486] on div at bounding box center [999, 462] width 158 height 133
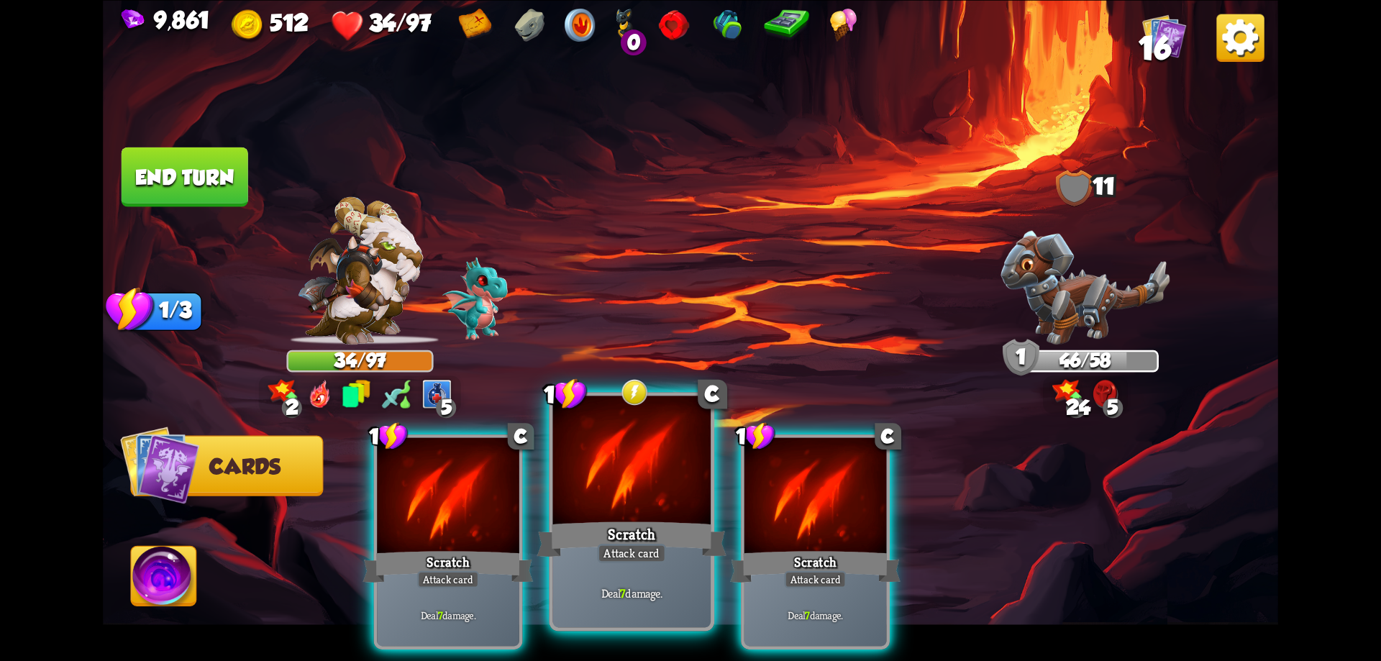
click at [657, 501] on div at bounding box center [632, 462] width 158 height 133
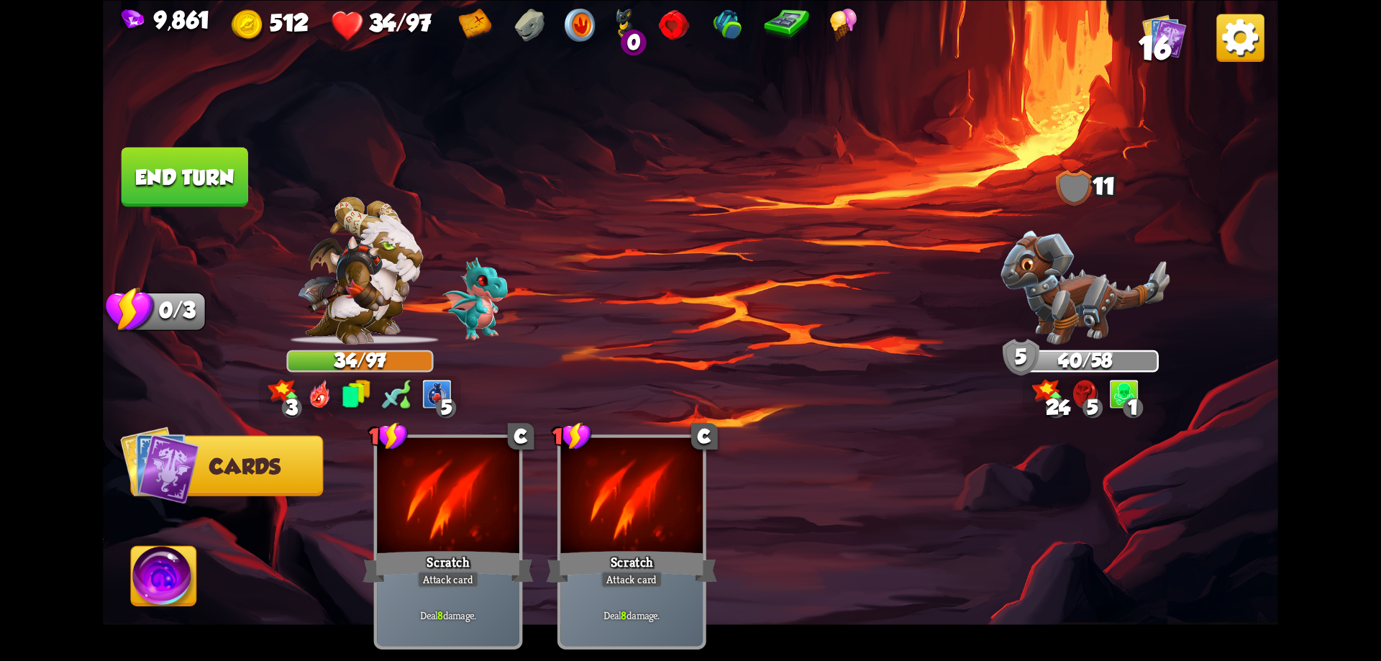
click at [222, 185] on button "End turn" at bounding box center [185, 177] width 127 height 60
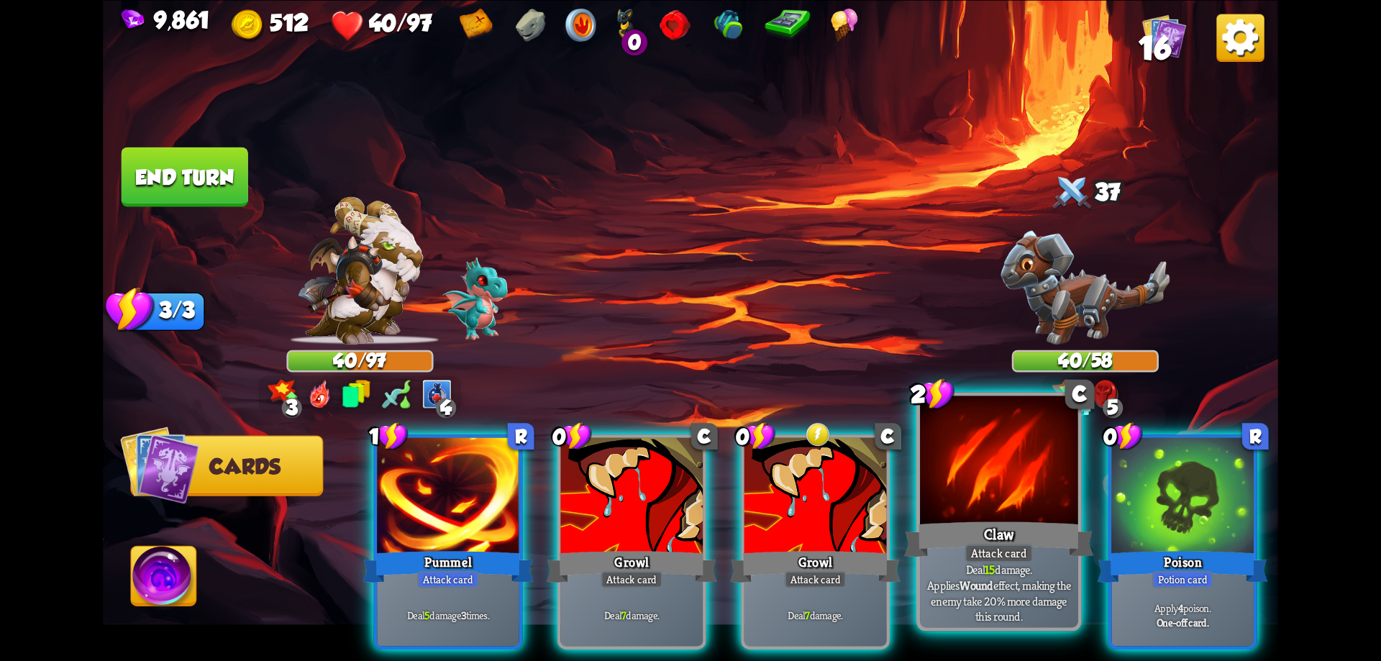
click at [1019, 513] on div at bounding box center [999, 462] width 158 height 133
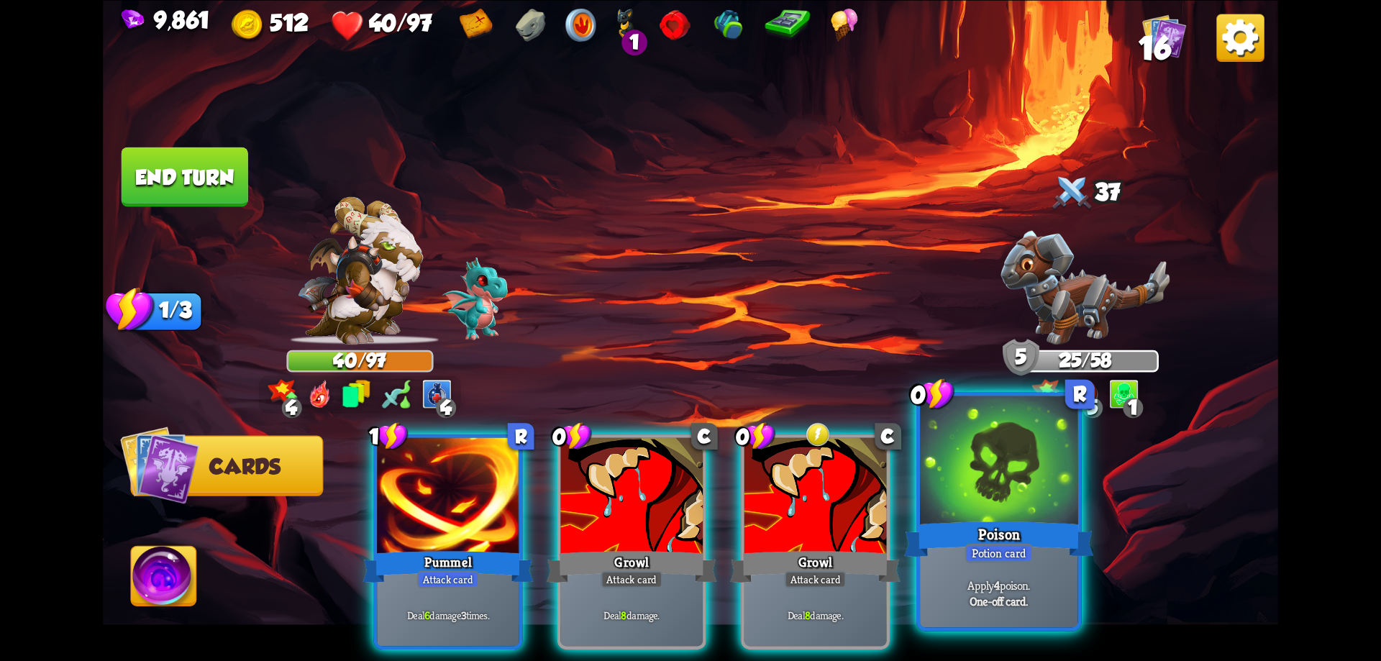
click at [1016, 512] on div at bounding box center [999, 462] width 158 height 133
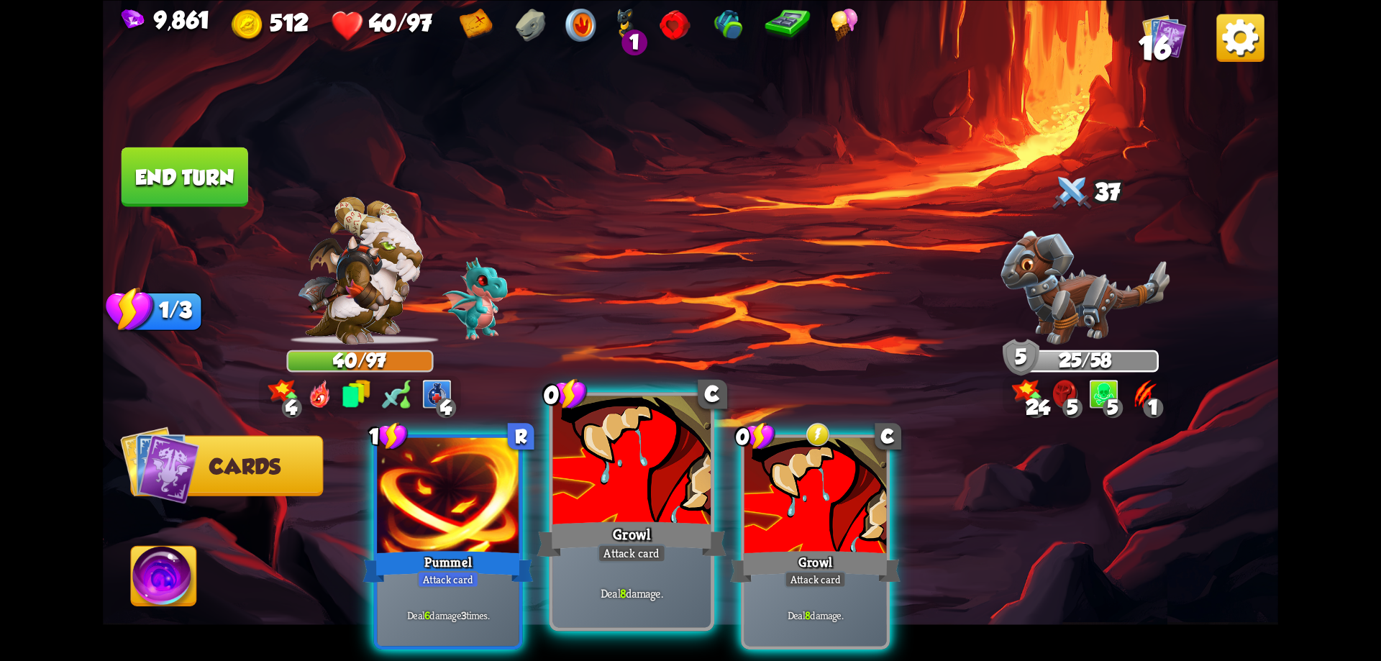
click at [651, 529] on div "Growl" at bounding box center [631, 539] width 189 height 42
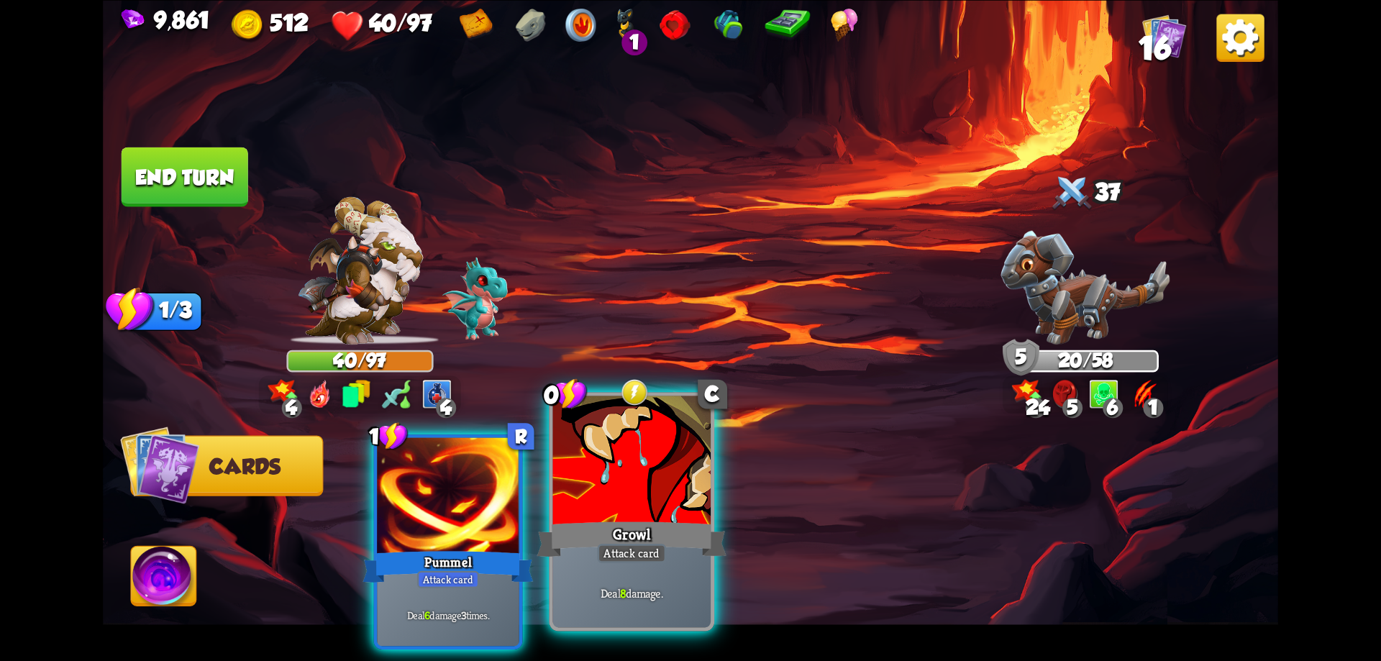
click at [668, 516] on div at bounding box center [632, 462] width 158 height 133
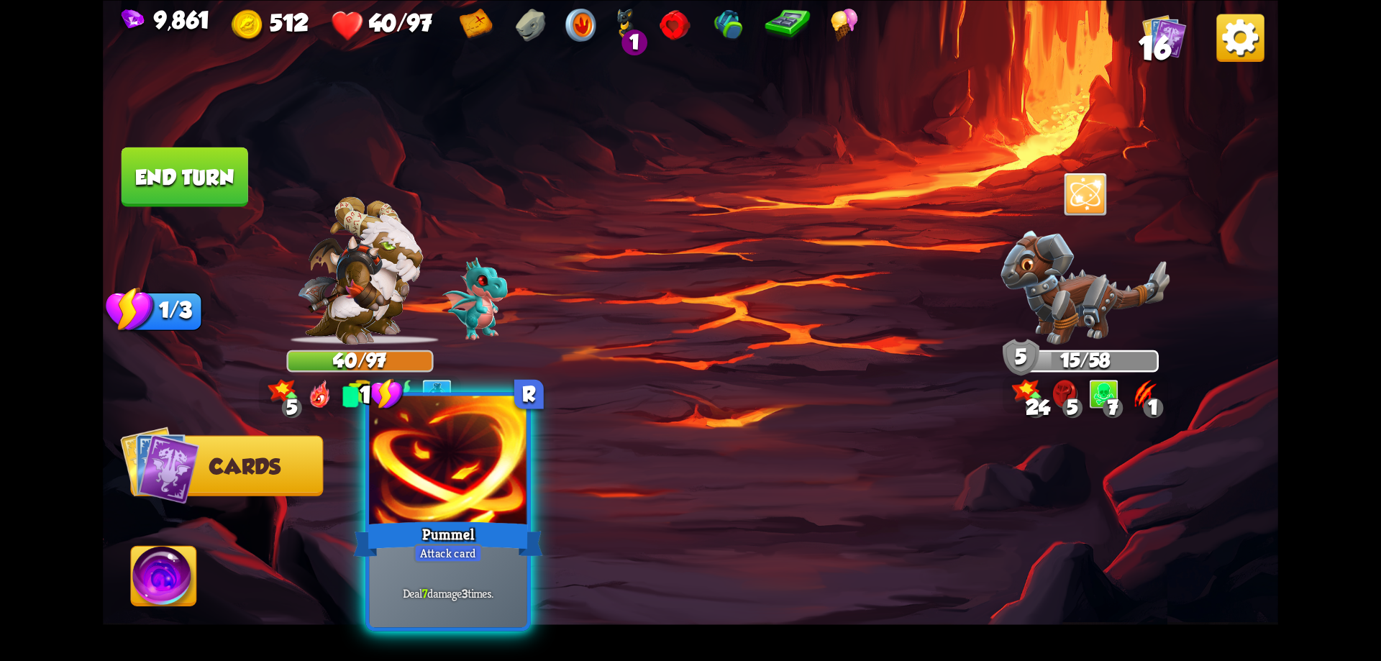
click at [485, 514] on div at bounding box center [448, 462] width 158 height 133
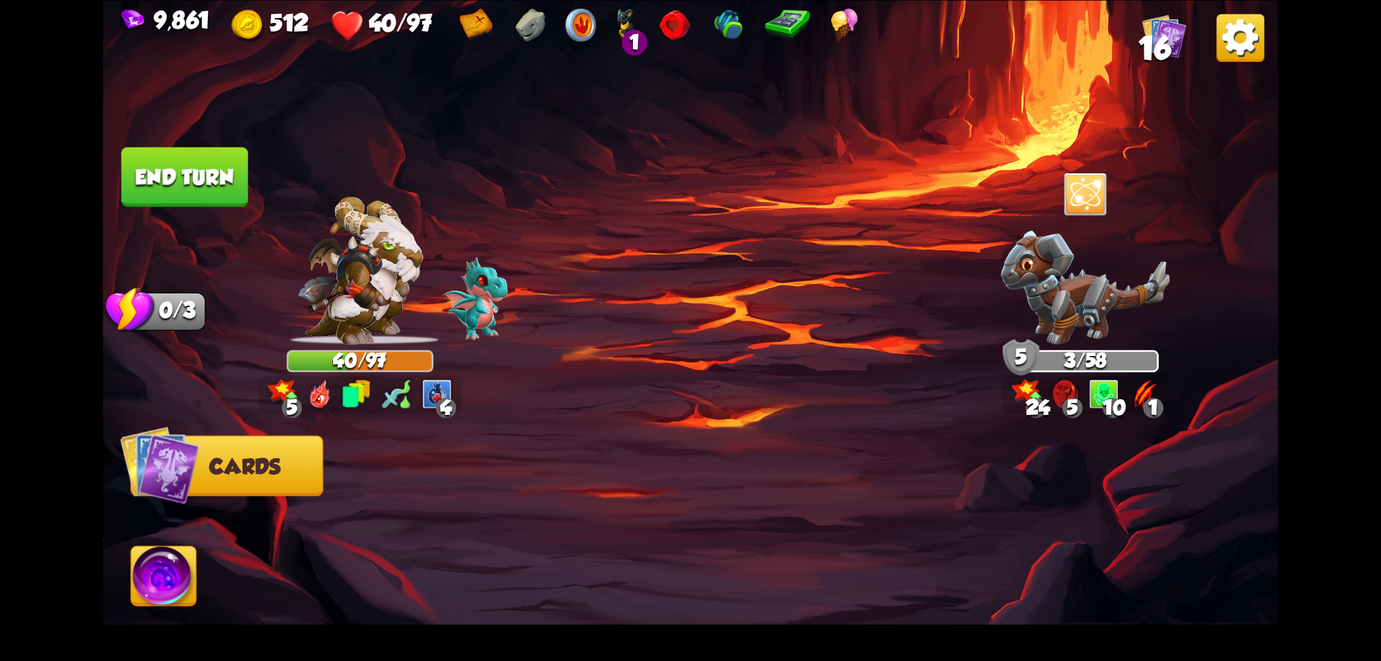
click at [234, 193] on button "End turn" at bounding box center [185, 177] width 127 height 60
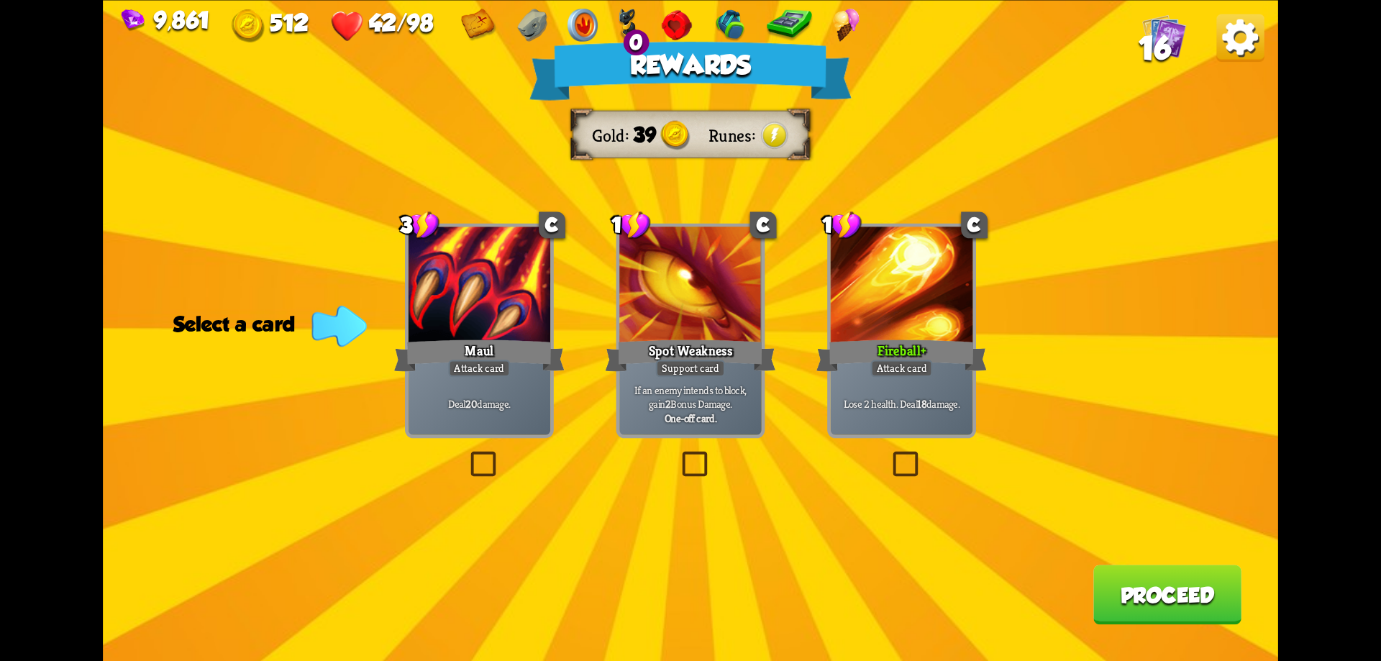
click at [1164, 598] on button "Proceed" at bounding box center [1167, 595] width 148 height 60
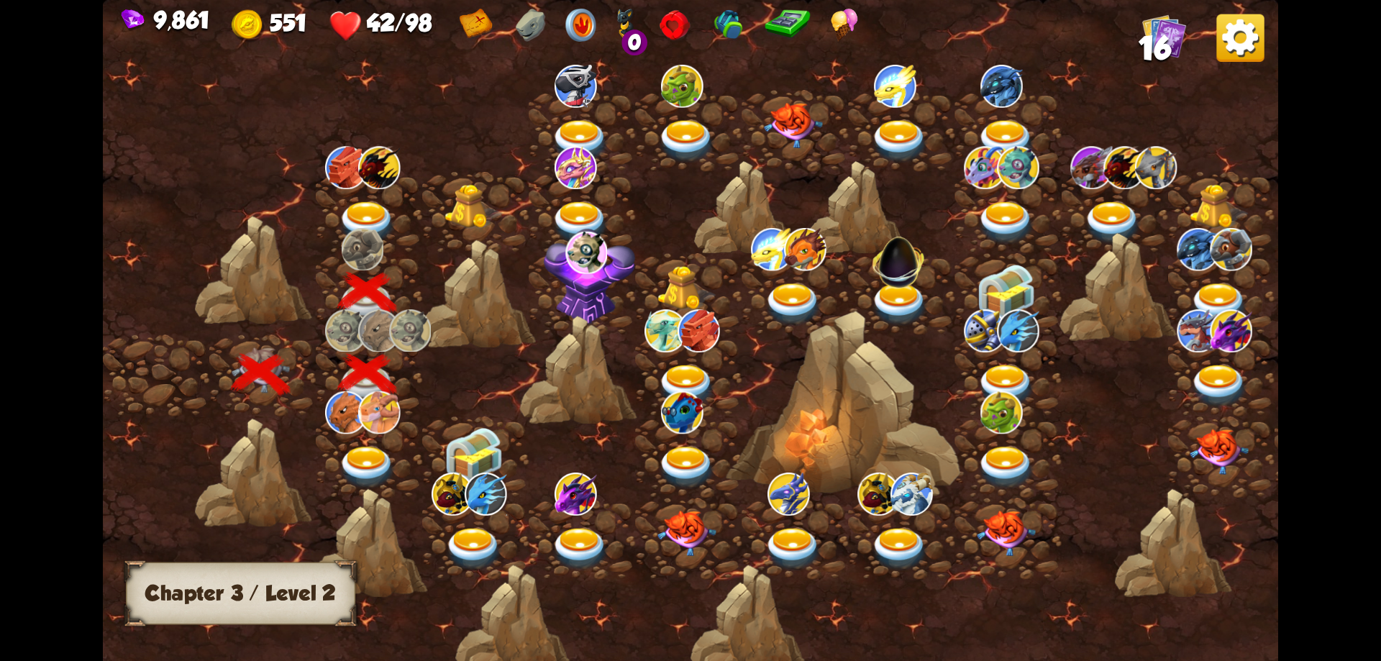
click at [380, 215] on img at bounding box center [367, 222] width 59 height 43
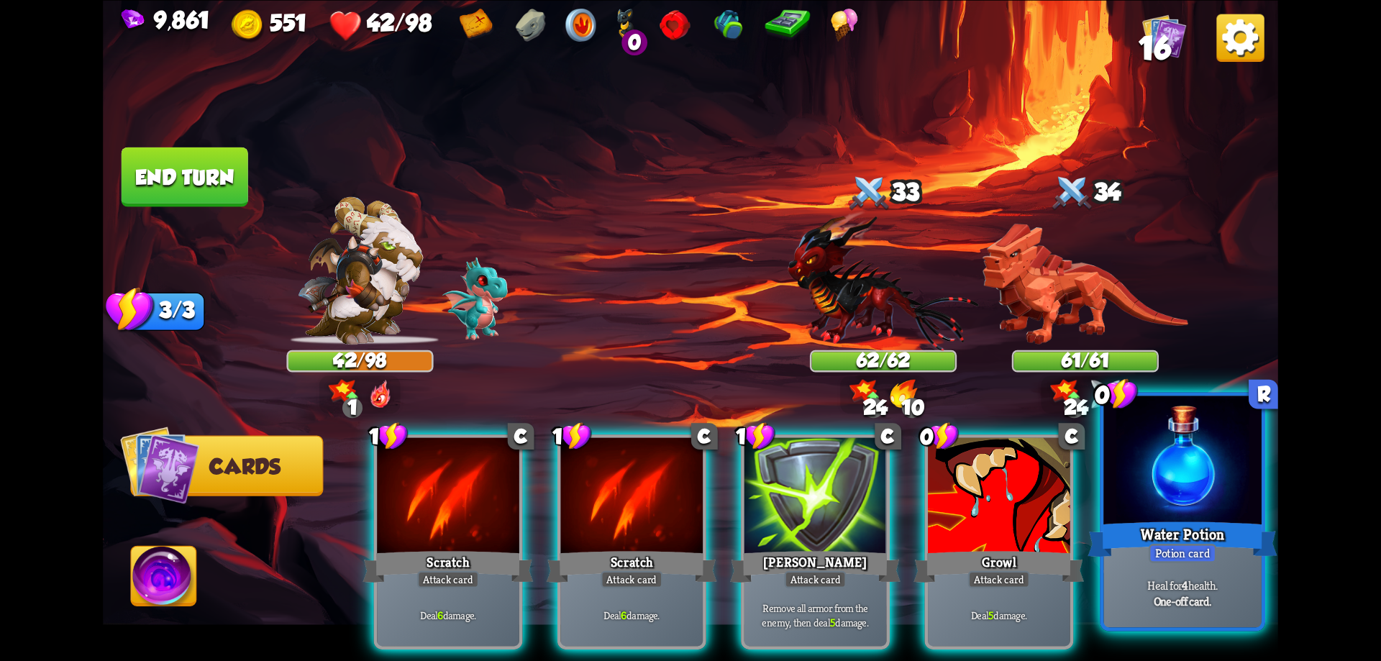
click at [1198, 516] on div at bounding box center [1182, 462] width 158 height 133
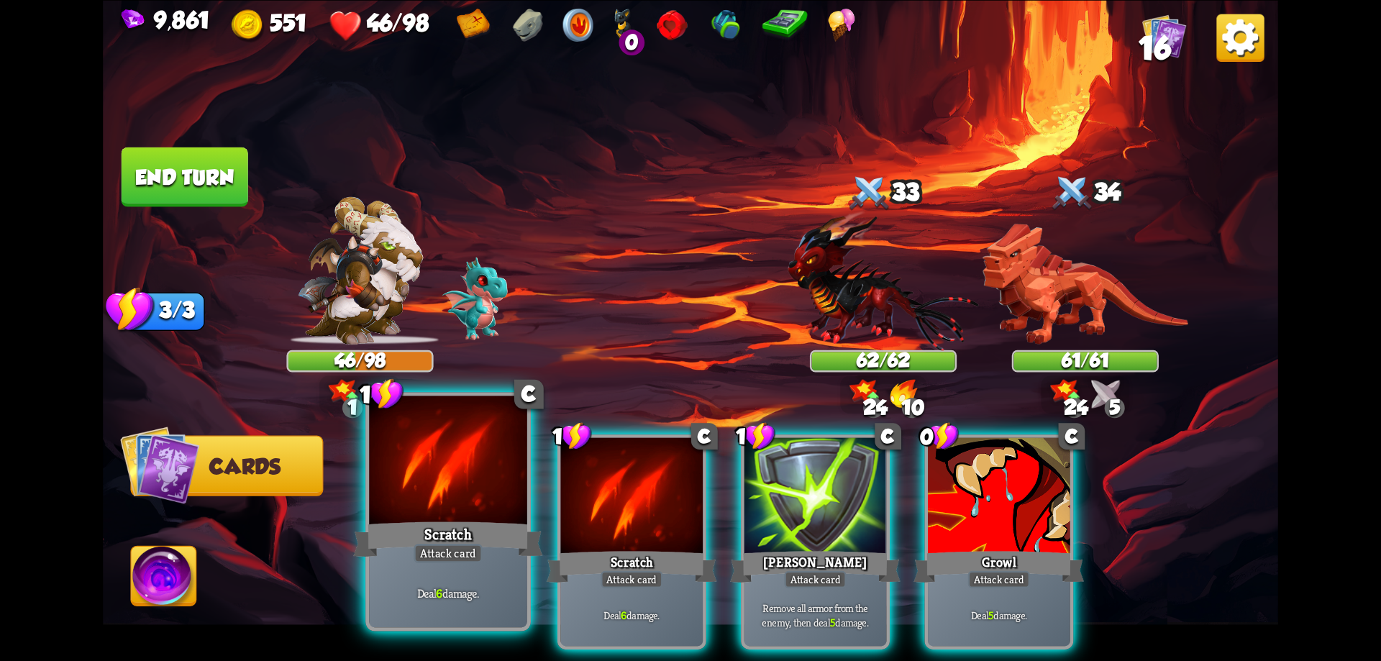
click at [434, 479] on div at bounding box center [448, 462] width 158 height 133
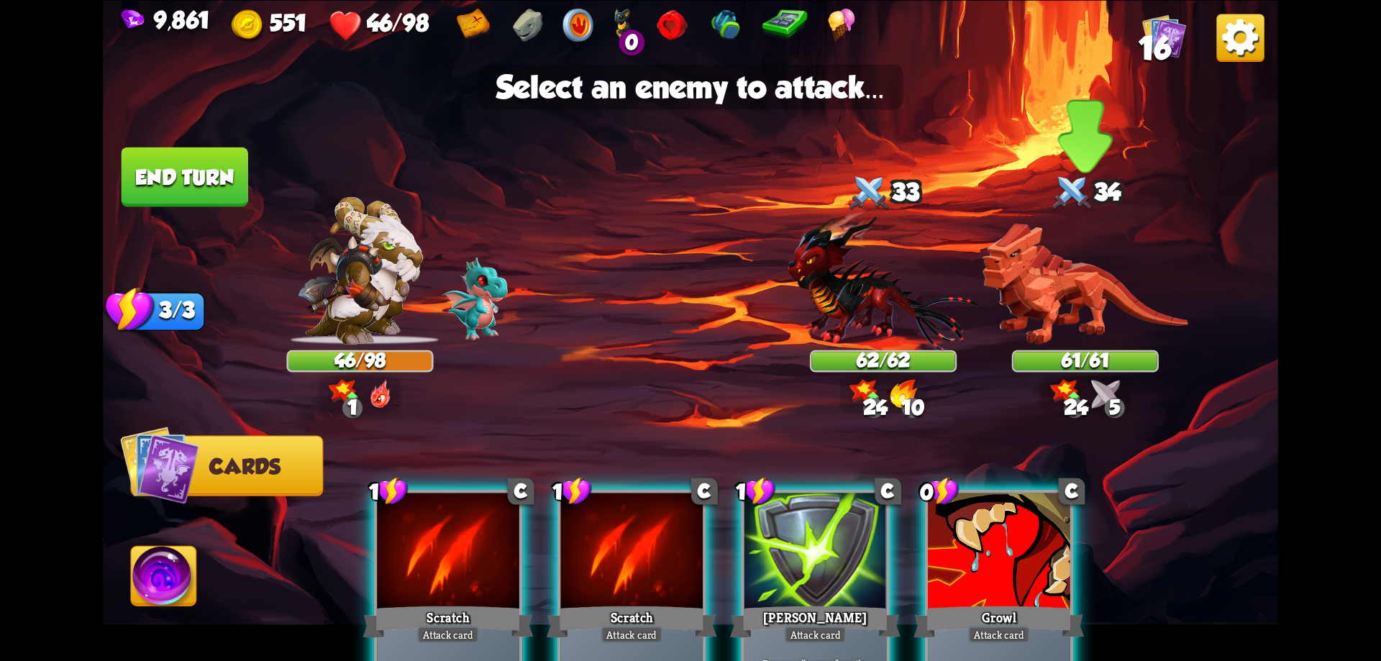
click at [1021, 301] on img at bounding box center [1086, 283] width 206 height 121
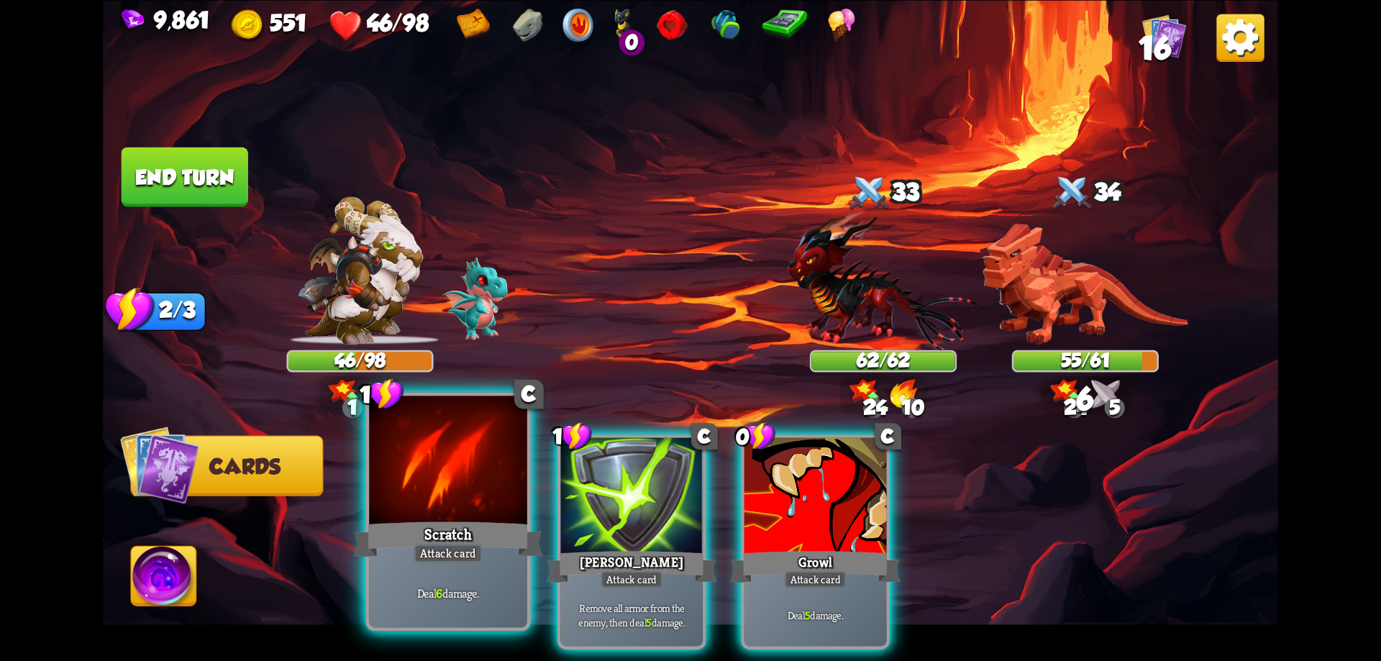
click at [465, 496] on div at bounding box center [448, 462] width 158 height 133
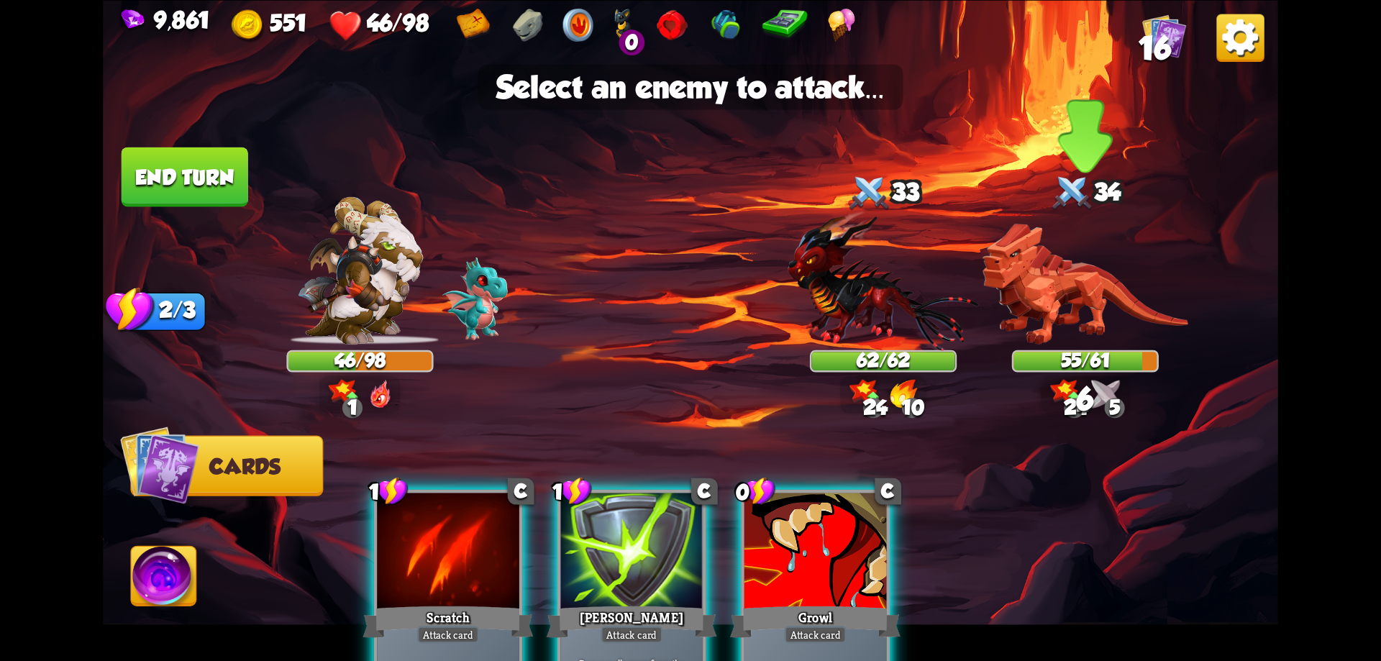
click at [1040, 298] on img at bounding box center [1086, 283] width 206 height 121
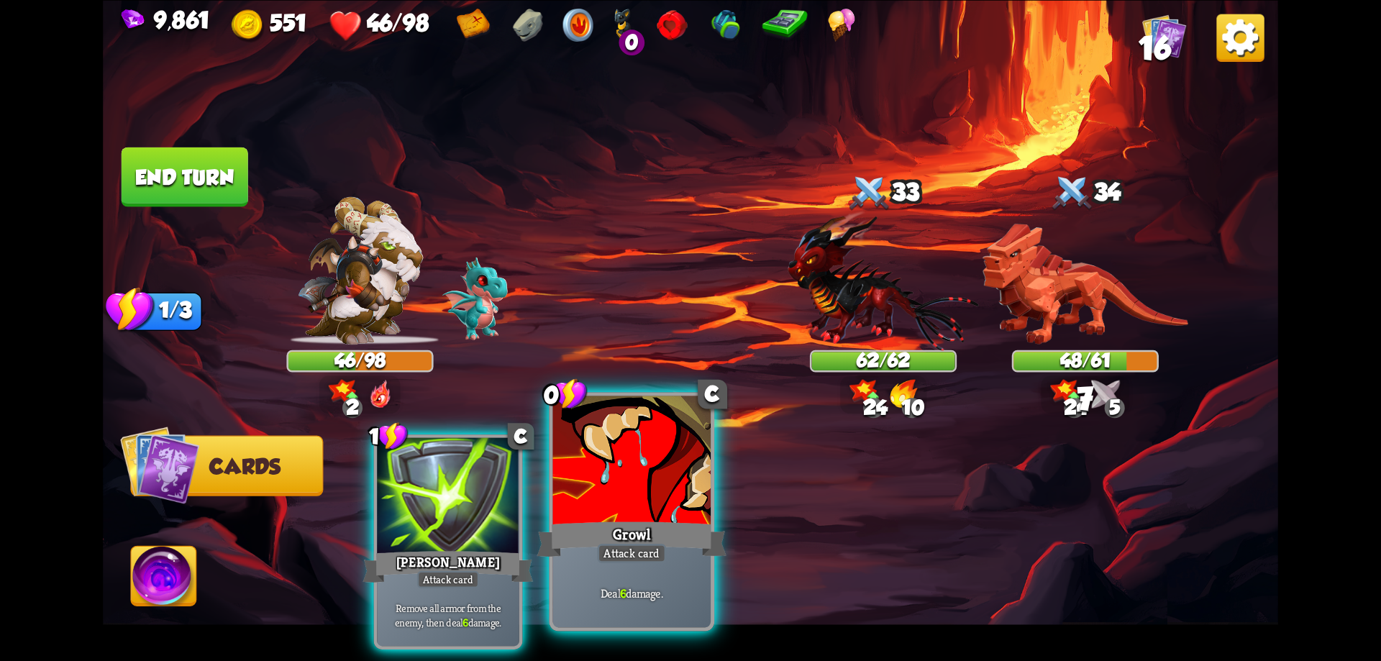
click at [622, 548] on div "Attack card" at bounding box center [631, 553] width 69 height 19
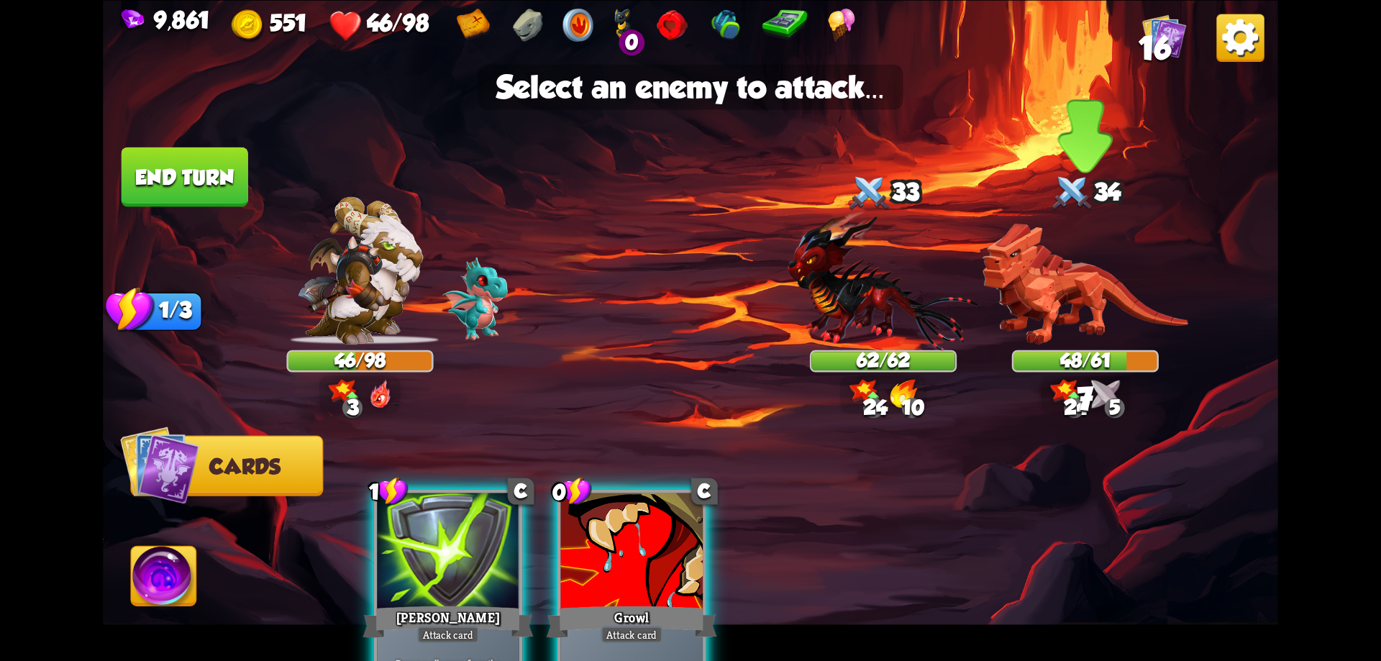
click at [1060, 305] on img at bounding box center [1086, 283] width 206 height 121
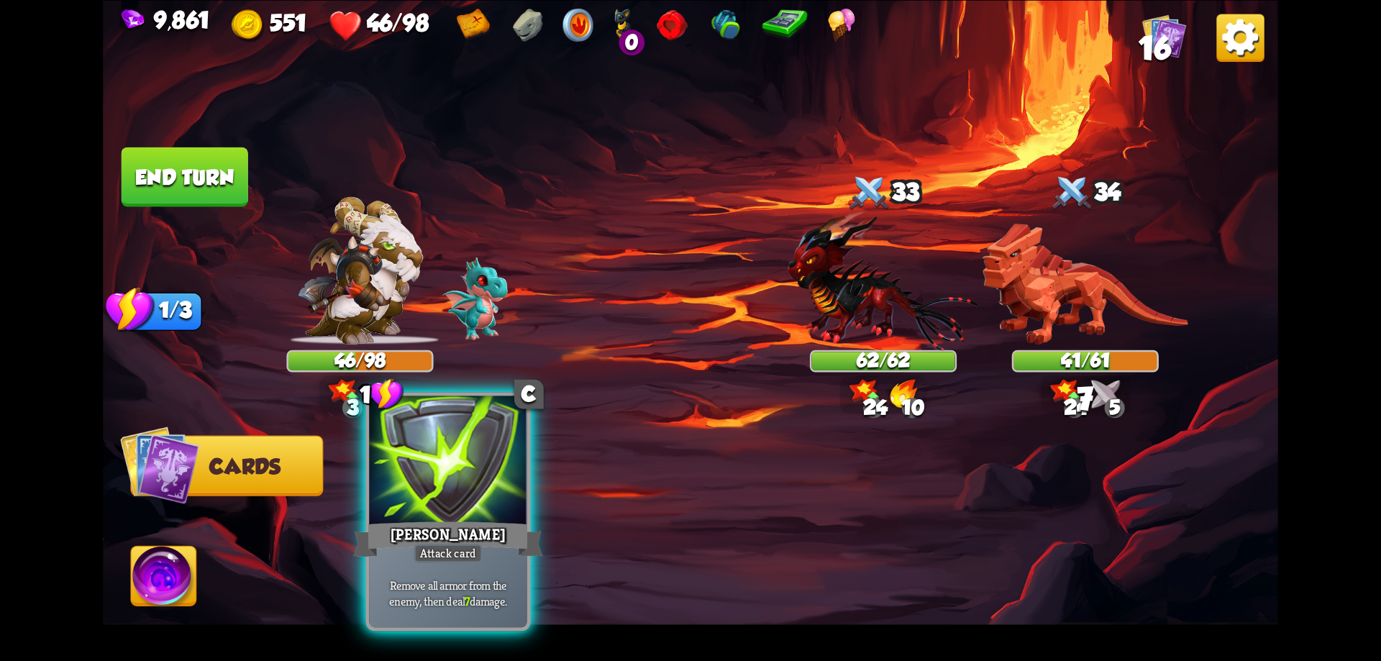
click at [401, 504] on div at bounding box center [448, 462] width 158 height 133
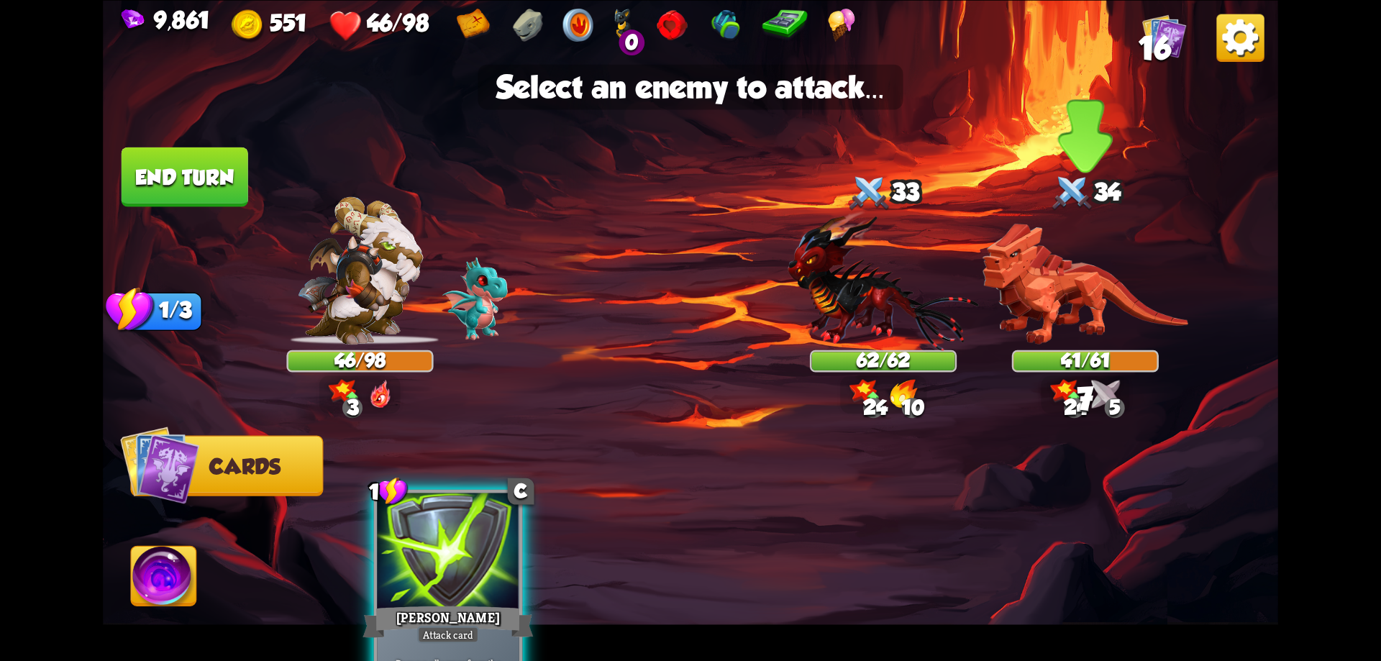
click at [1095, 298] on img at bounding box center [1086, 283] width 206 height 121
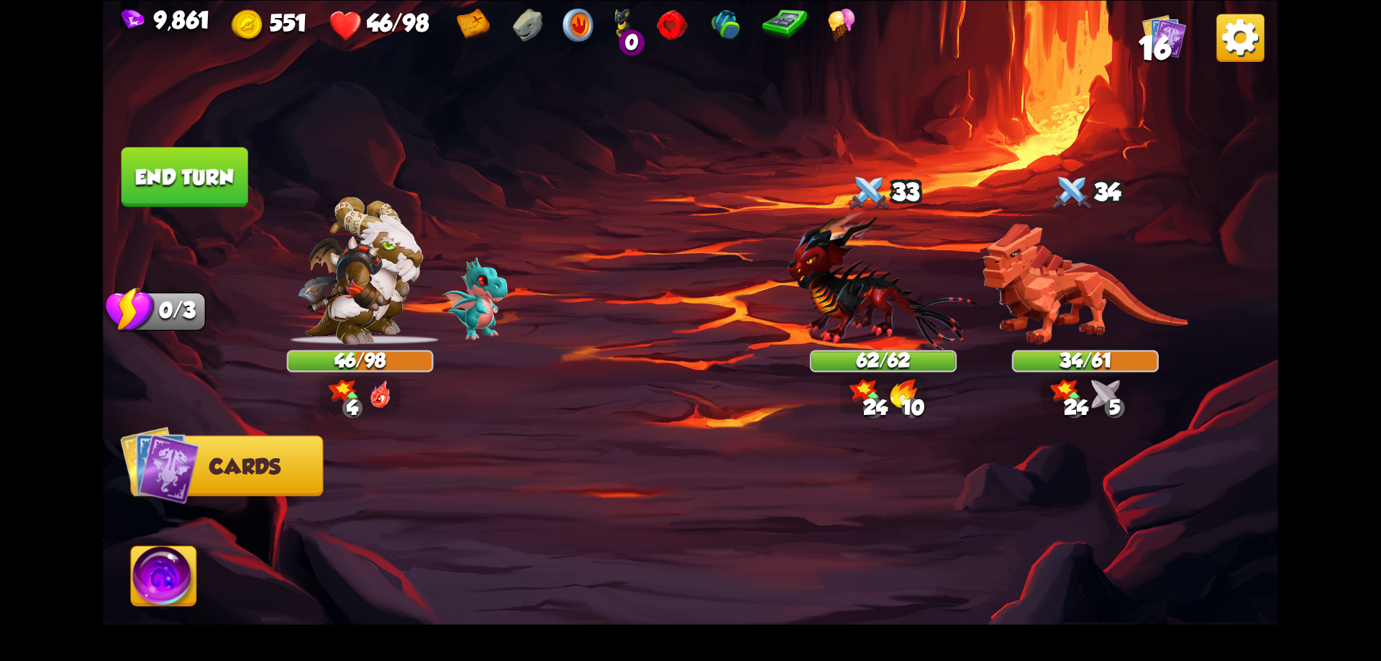
click at [210, 181] on button "End turn" at bounding box center [185, 177] width 127 height 60
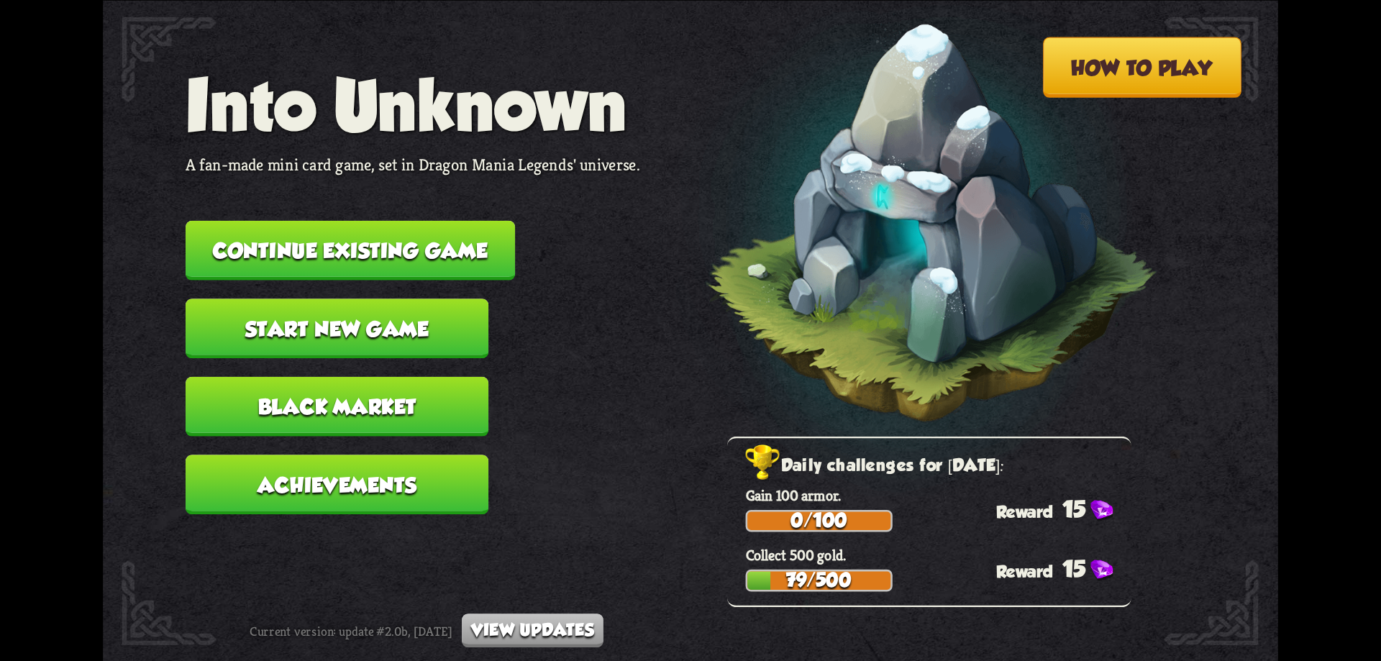
click at [456, 255] on button "Continue existing game" at bounding box center [350, 250] width 329 height 60
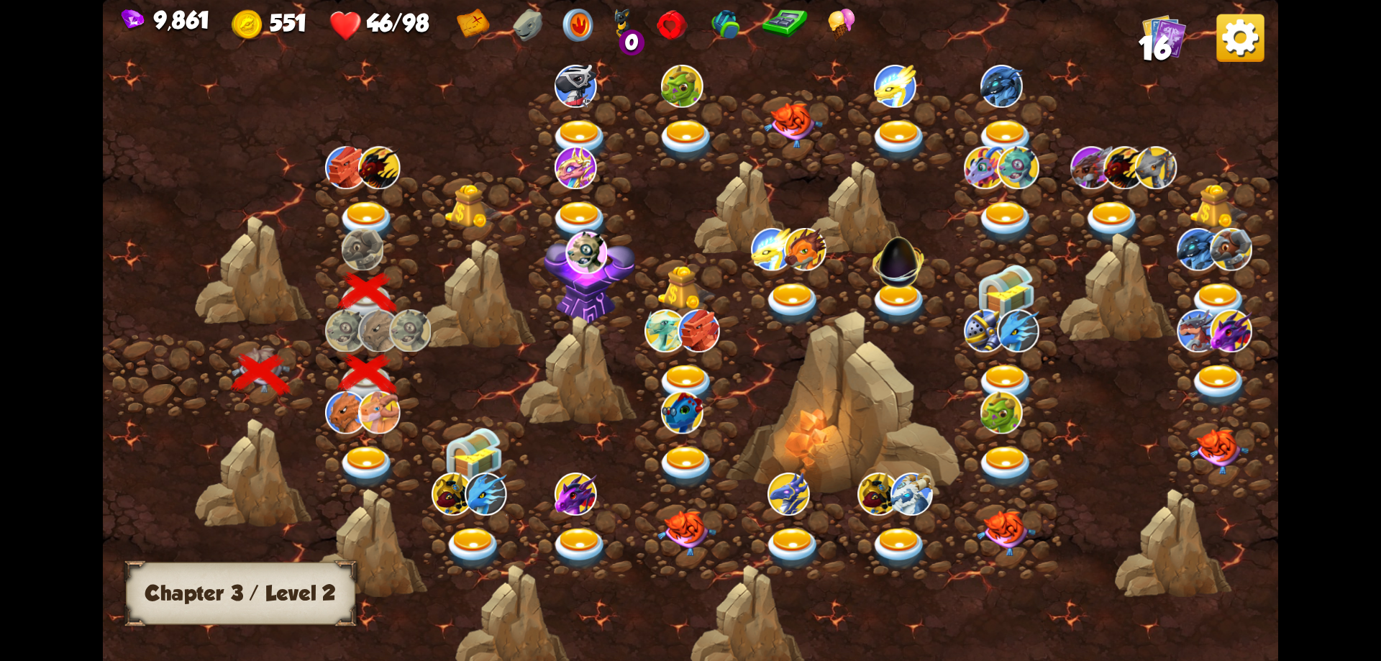
click at [365, 214] on img at bounding box center [367, 222] width 59 height 43
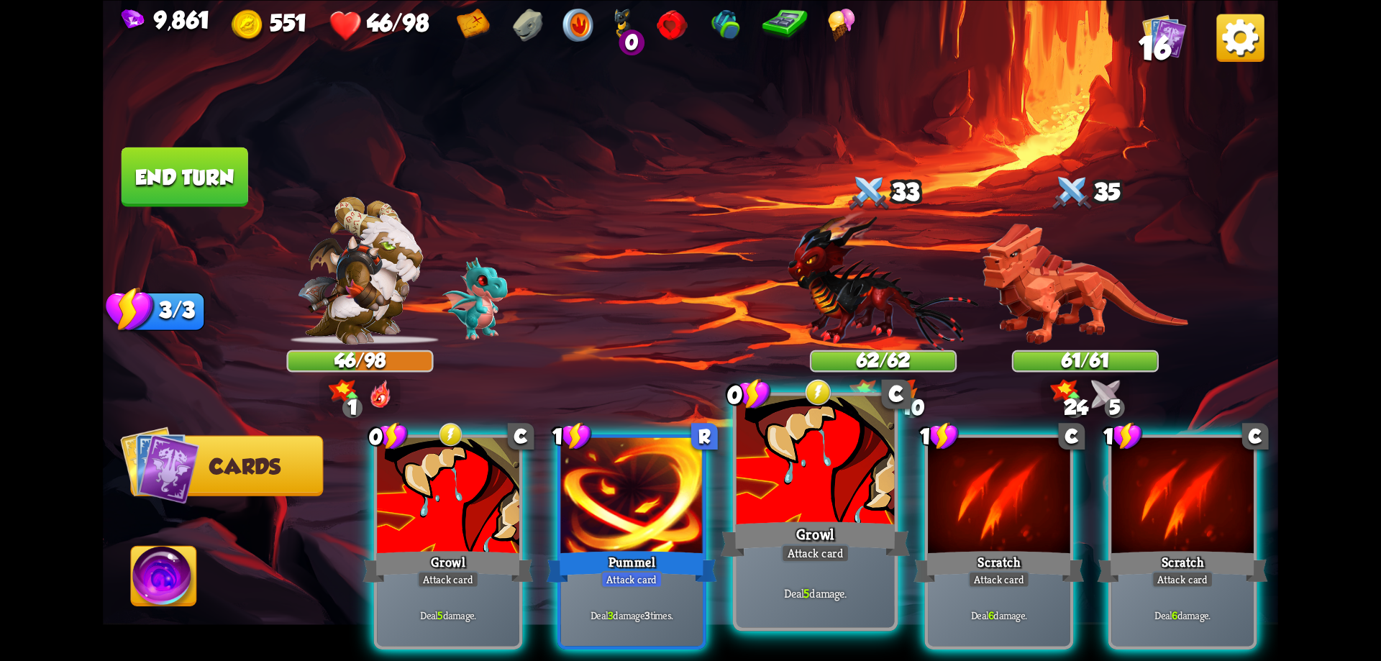
click at [836, 475] on div at bounding box center [816, 462] width 158 height 133
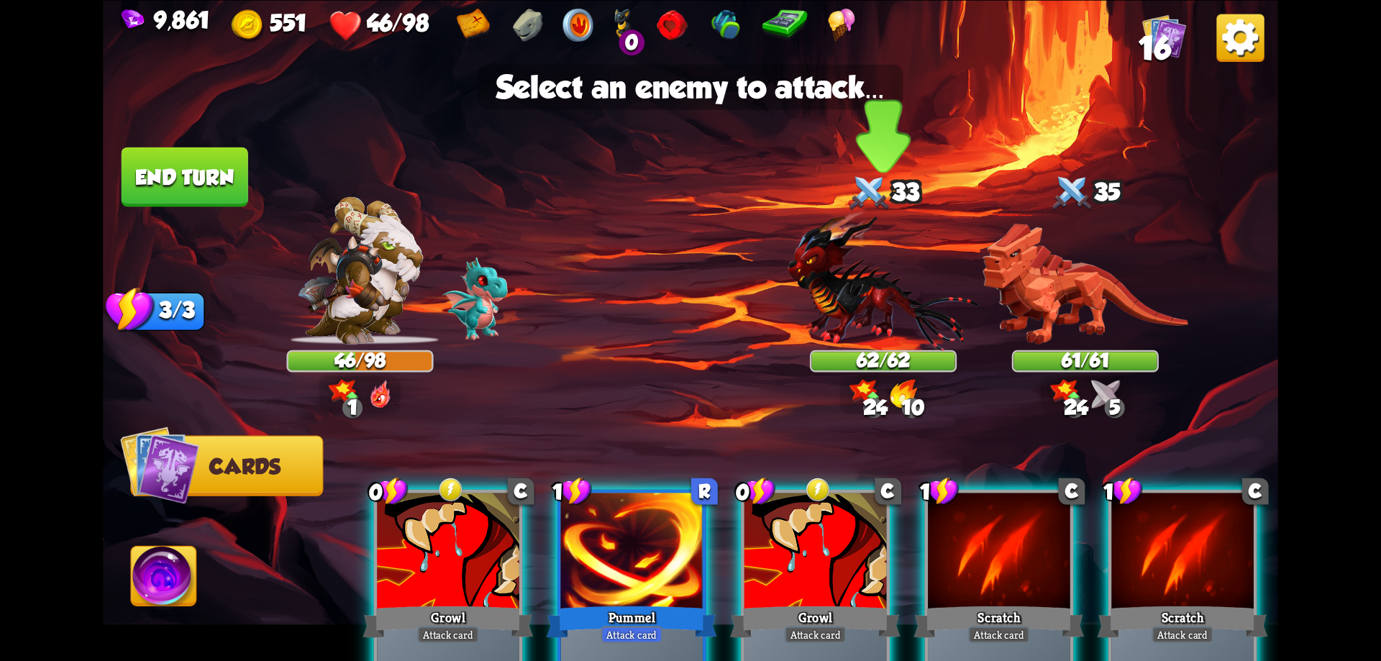
click at [888, 261] on img at bounding box center [883, 280] width 191 height 140
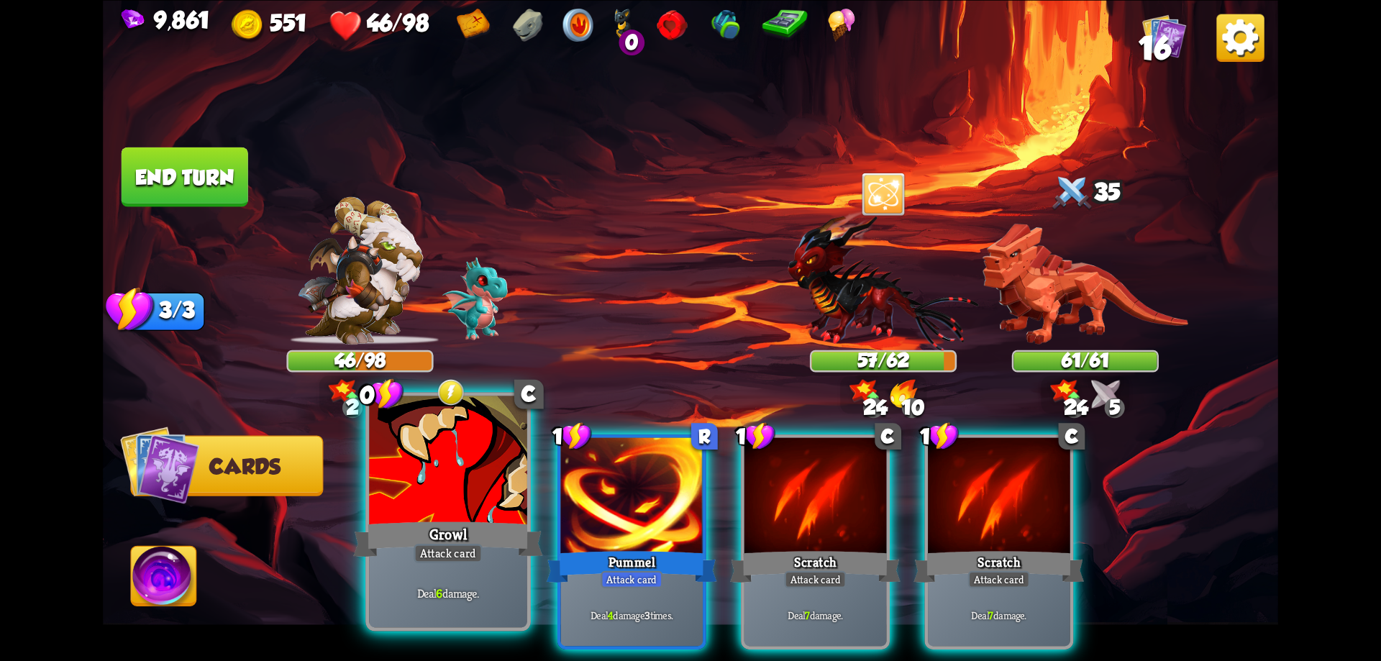
click at [471, 493] on div at bounding box center [448, 462] width 158 height 133
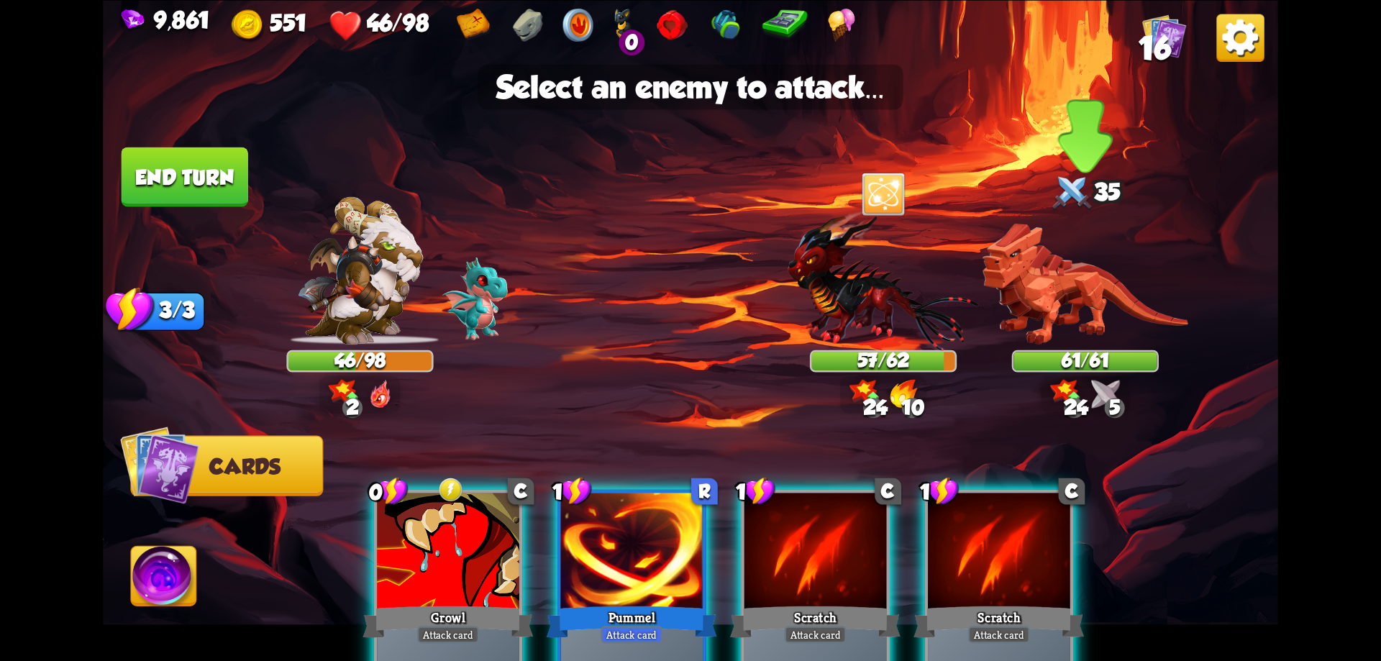
click at [1080, 329] on img at bounding box center [1086, 283] width 206 height 121
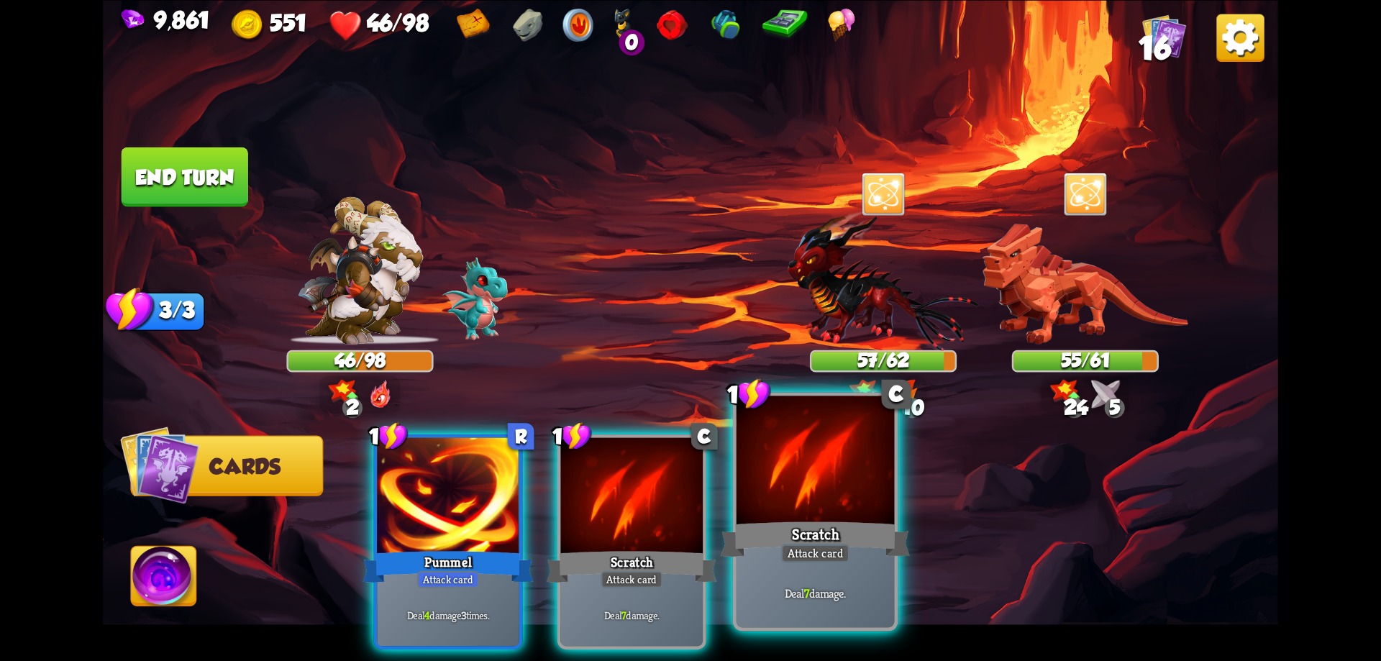
click at [832, 557] on div "Attack card" at bounding box center [815, 553] width 69 height 19
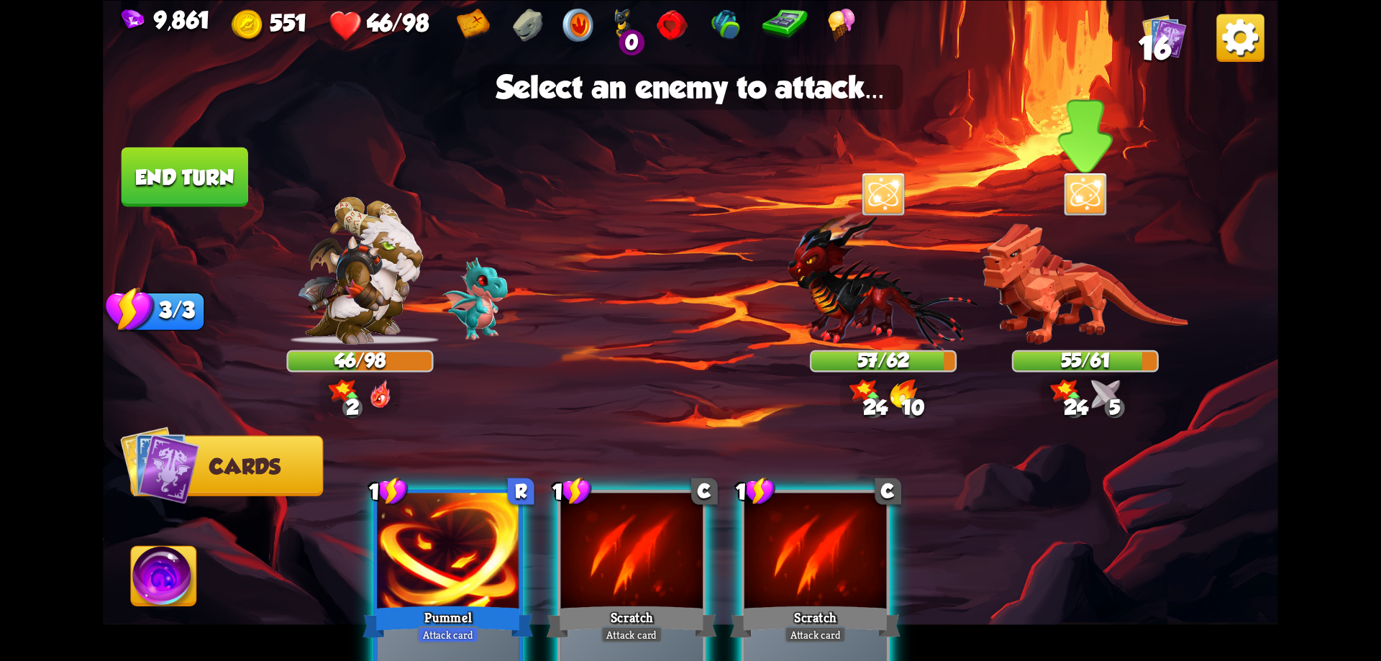
click at [1090, 316] on img at bounding box center [1086, 283] width 206 height 121
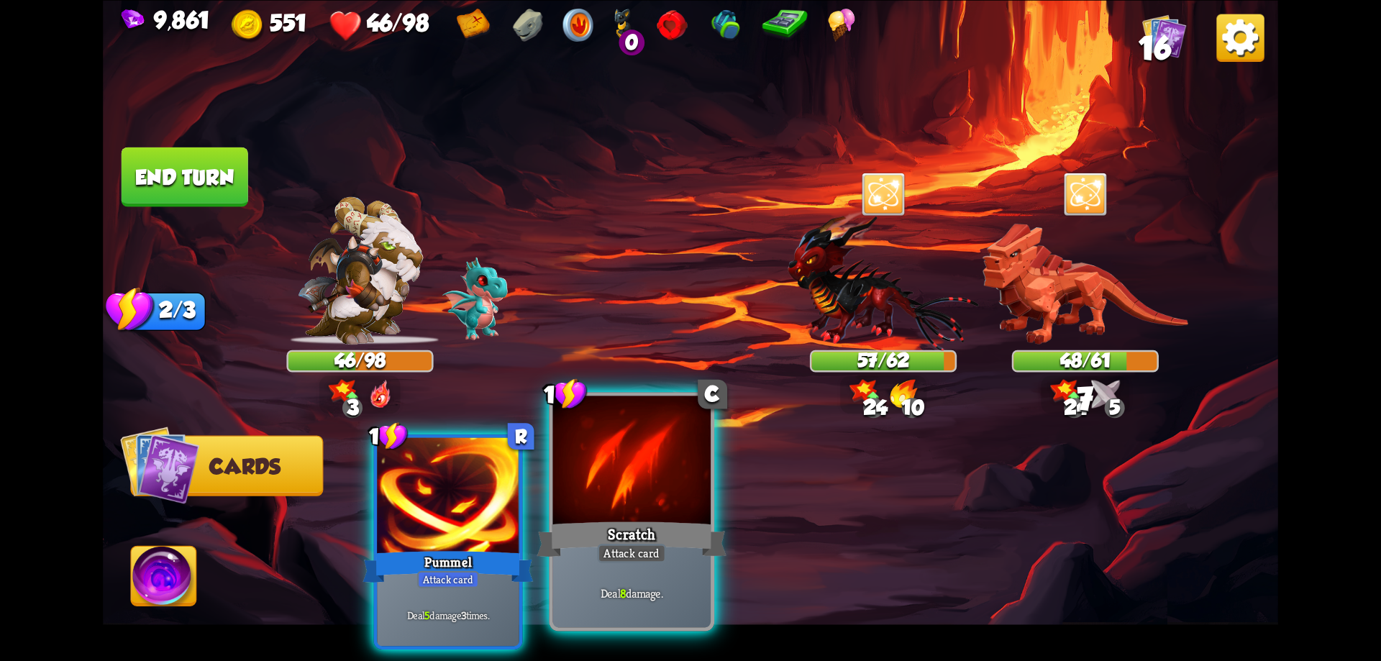
click at [644, 501] on div at bounding box center [632, 462] width 158 height 133
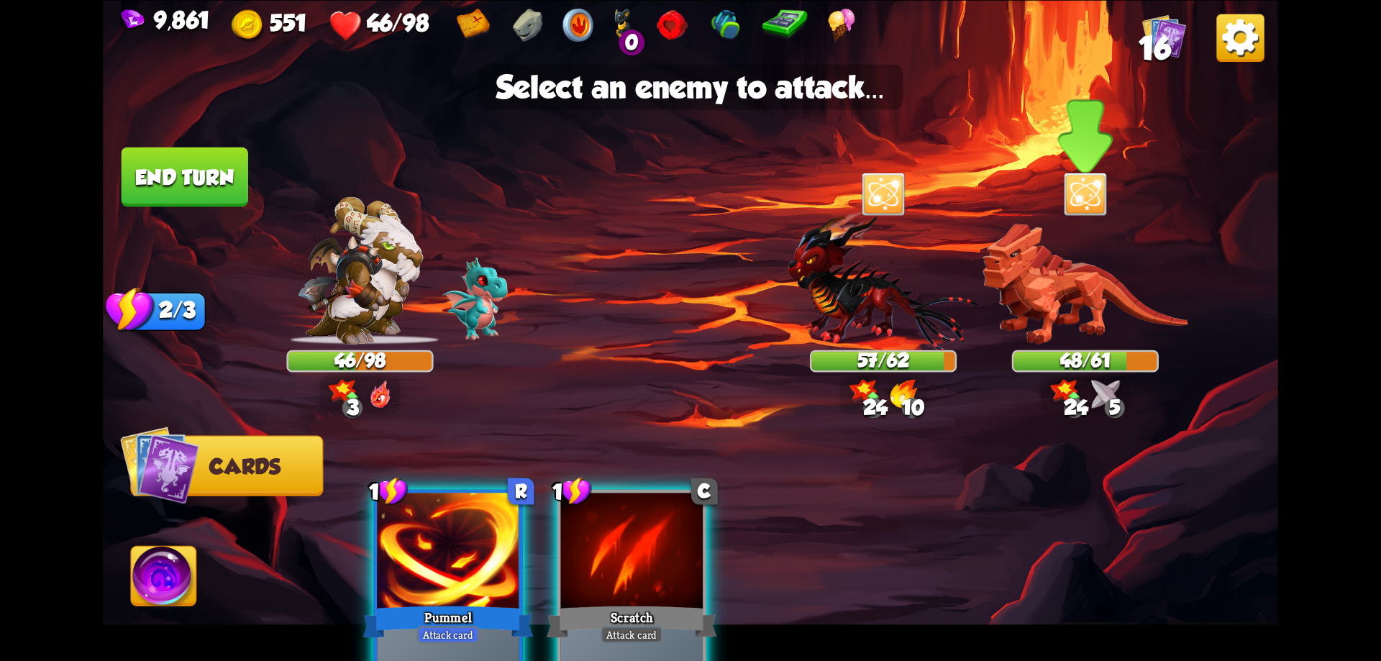
click at [1047, 306] on img at bounding box center [1086, 283] width 206 height 121
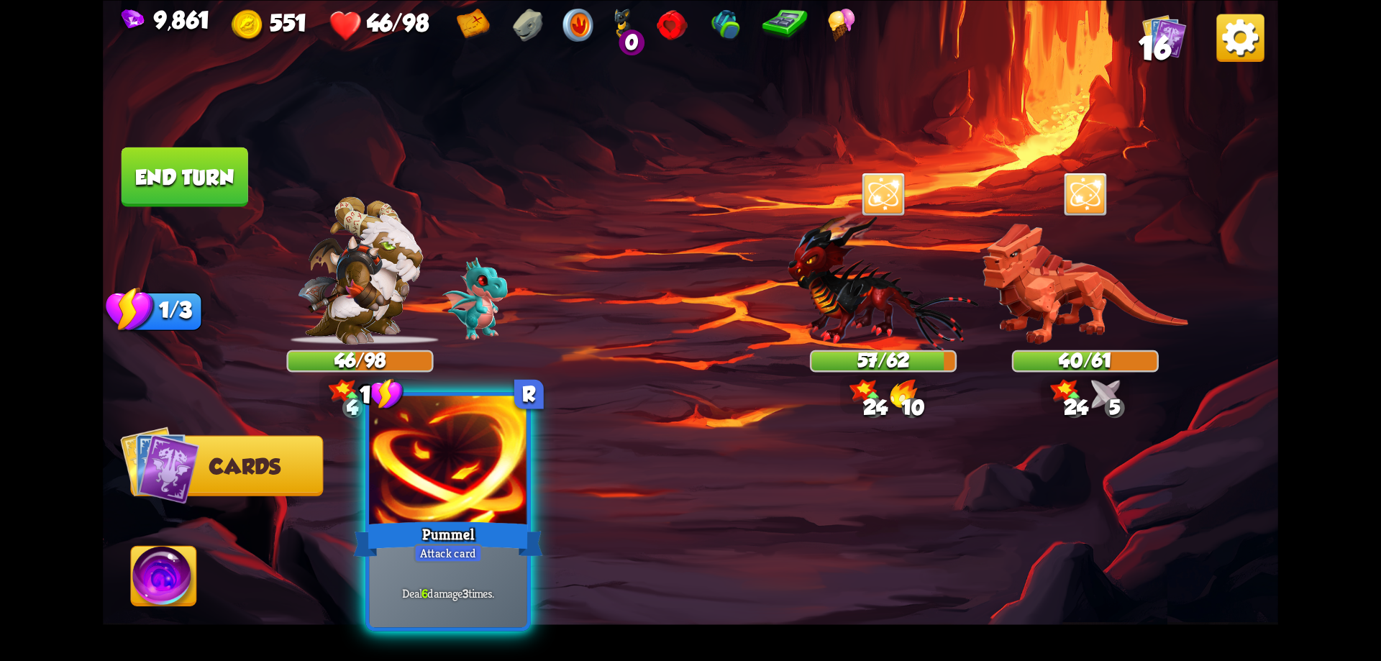
click at [511, 493] on div at bounding box center [448, 462] width 158 height 133
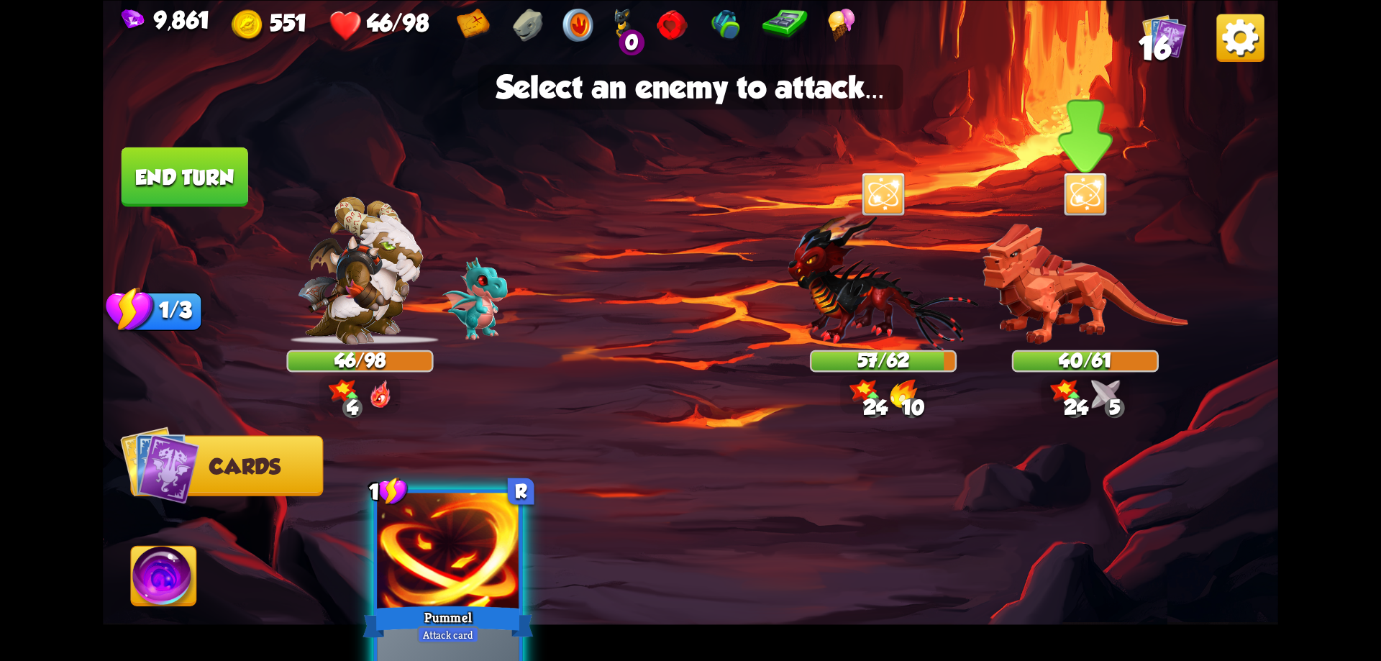
click at [1044, 308] on img at bounding box center [1086, 283] width 206 height 121
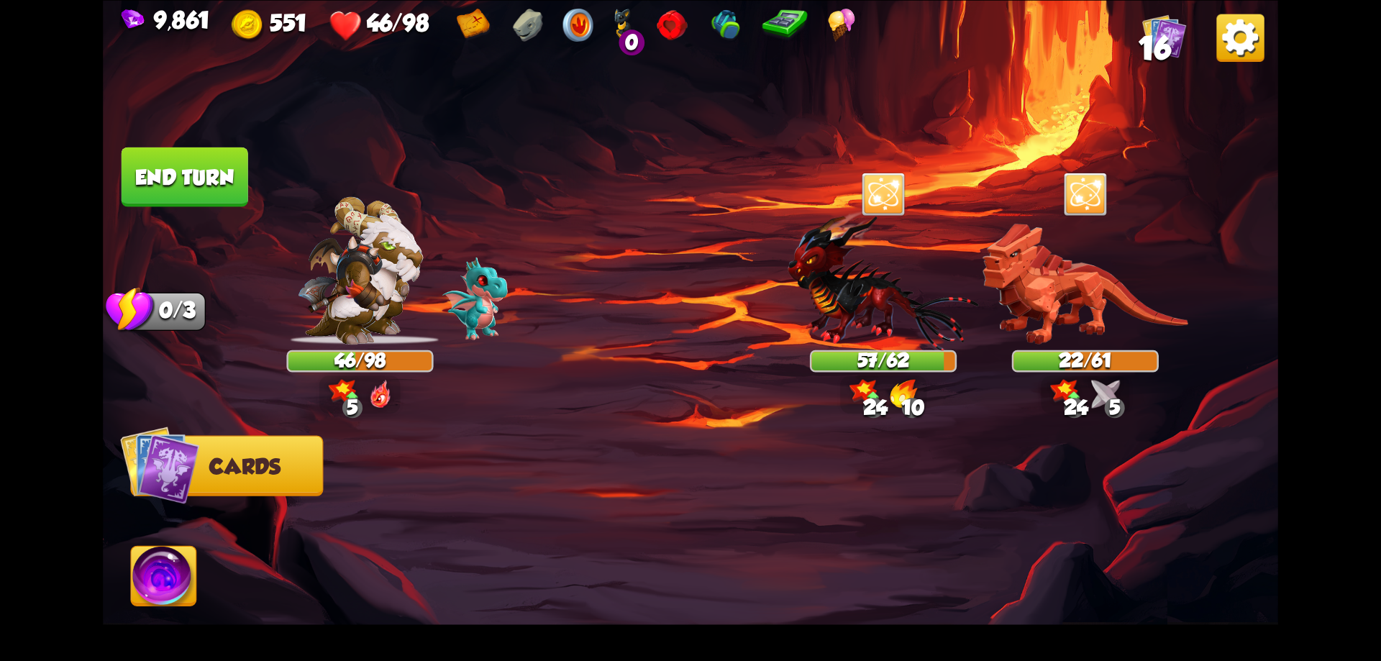
click at [218, 188] on button "End turn" at bounding box center [184, 176] width 130 height 61
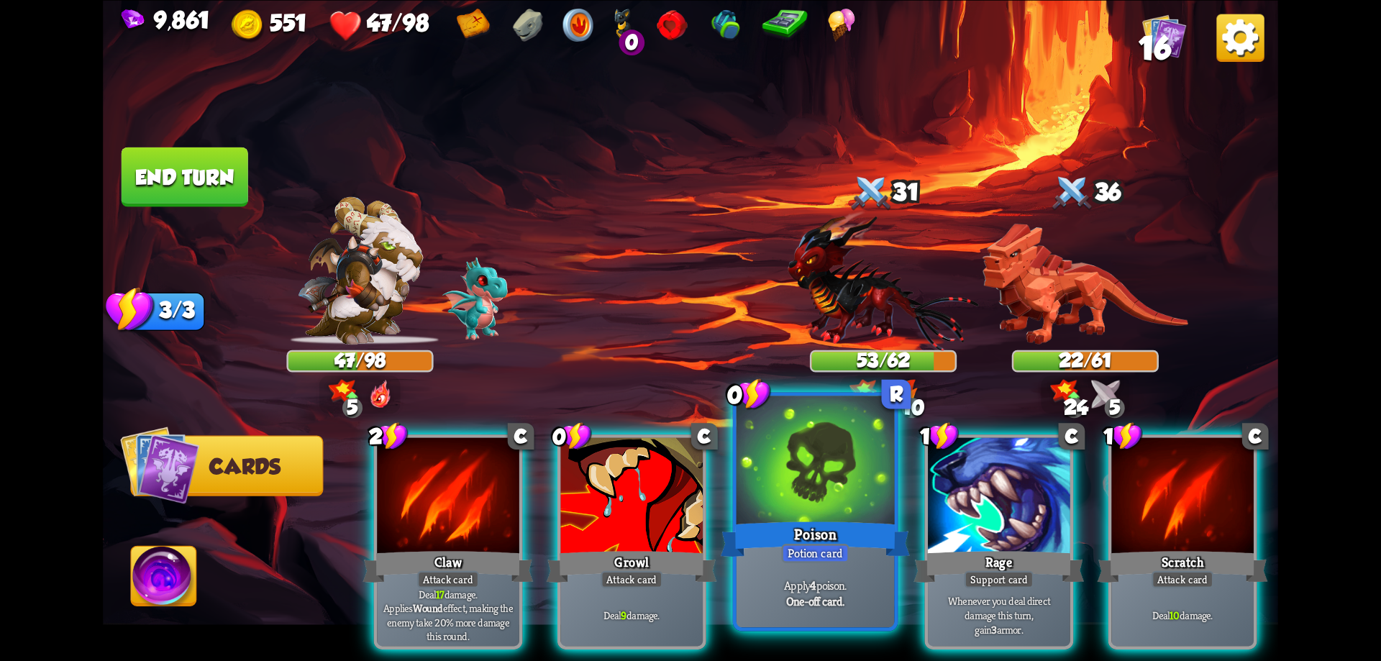
click at [847, 529] on div "Poison" at bounding box center [815, 539] width 189 height 42
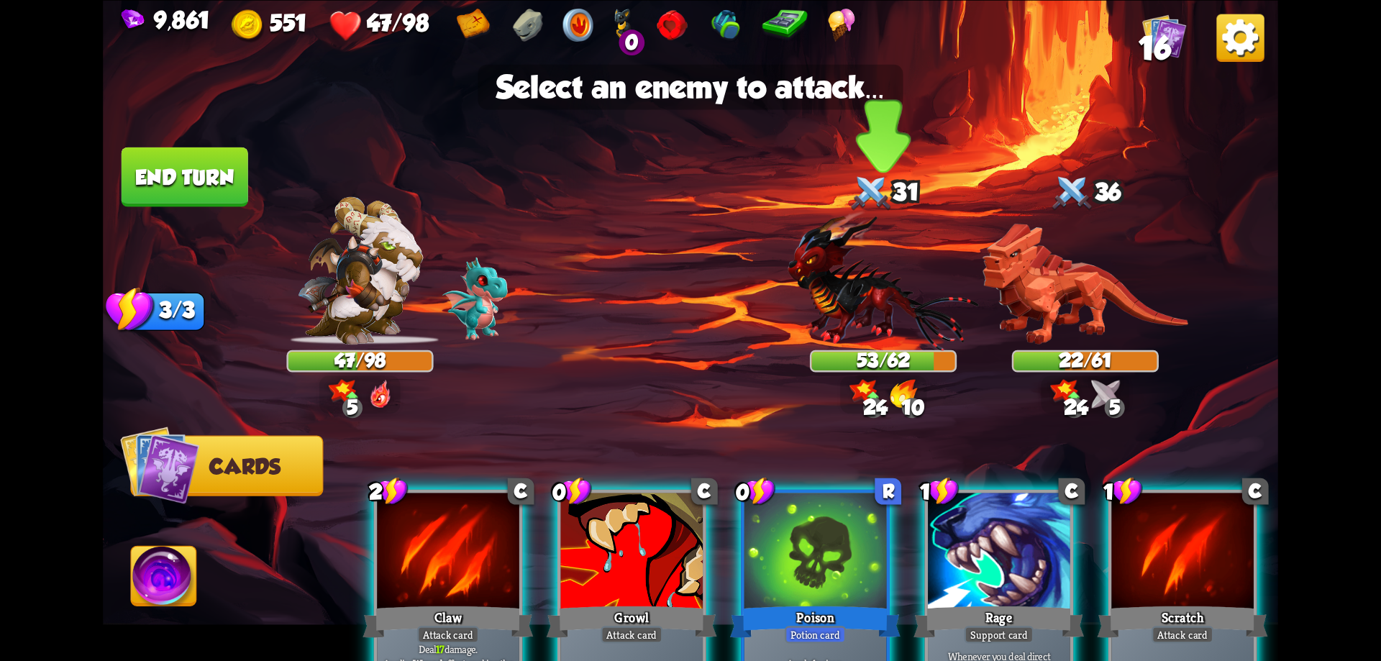
click at [872, 334] on img at bounding box center [883, 280] width 191 height 140
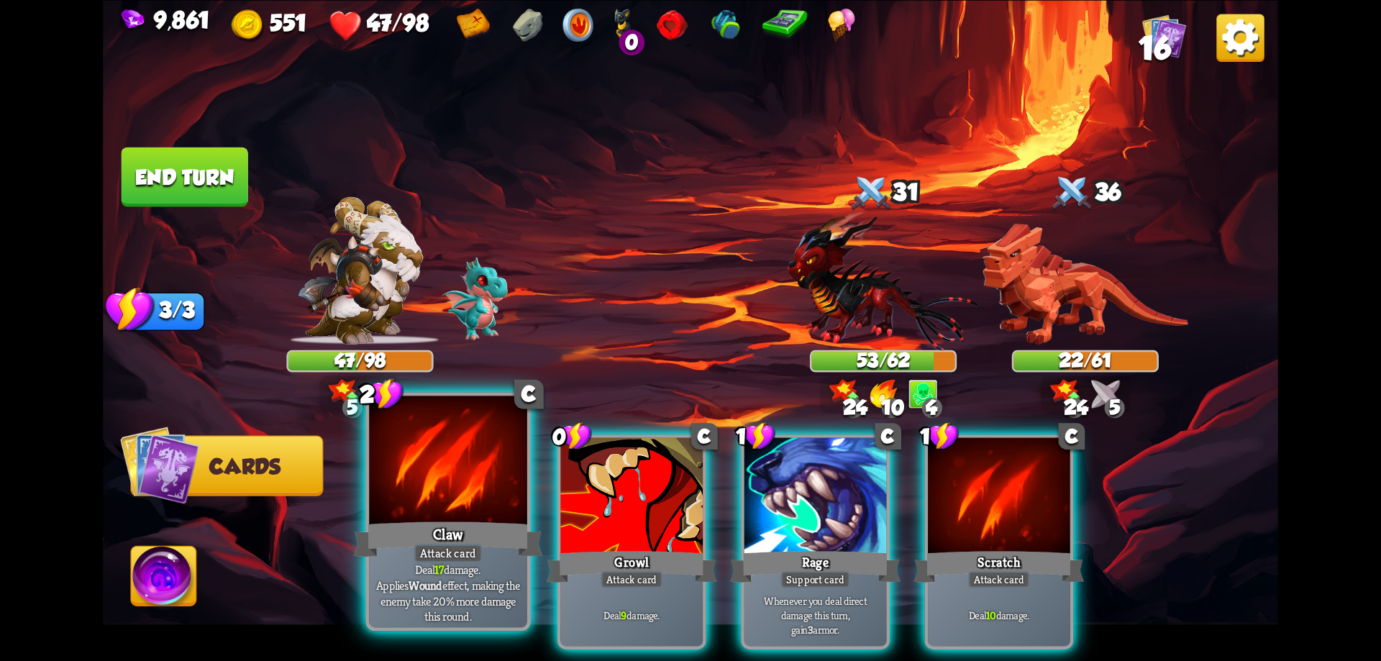
click at [429, 508] on div at bounding box center [448, 462] width 158 height 133
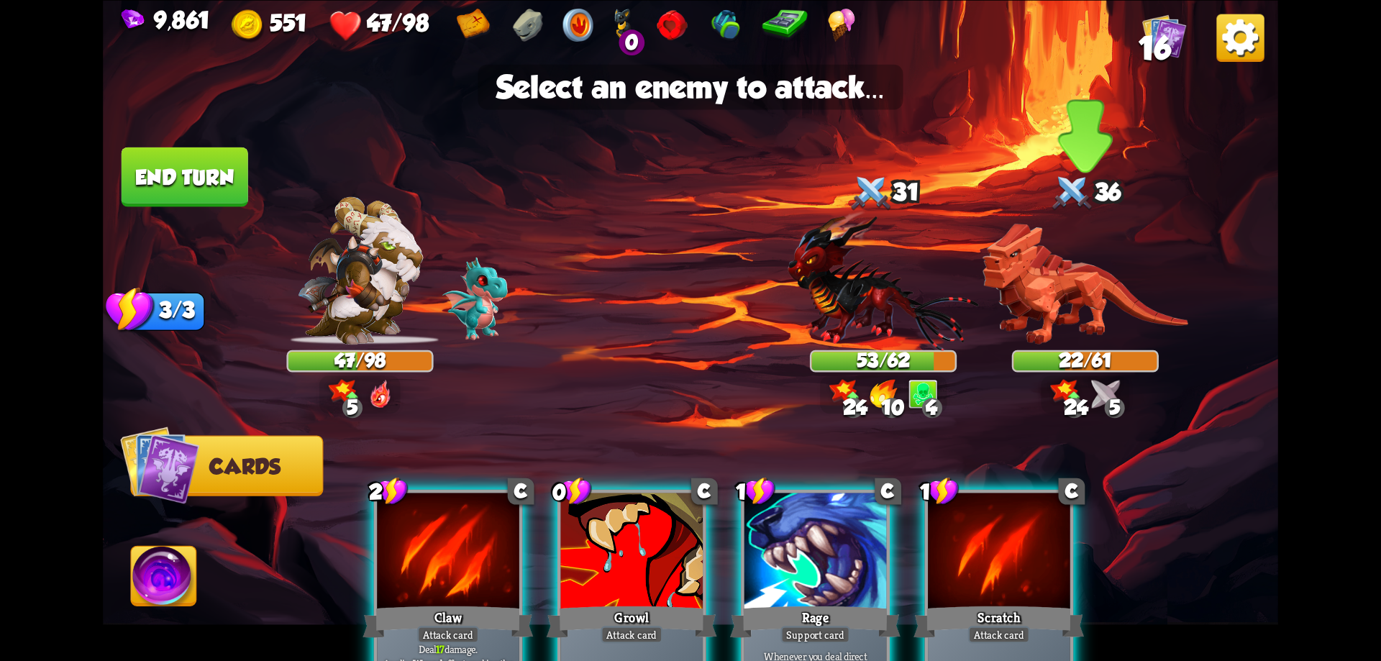
click at [1043, 293] on img at bounding box center [1086, 283] width 206 height 121
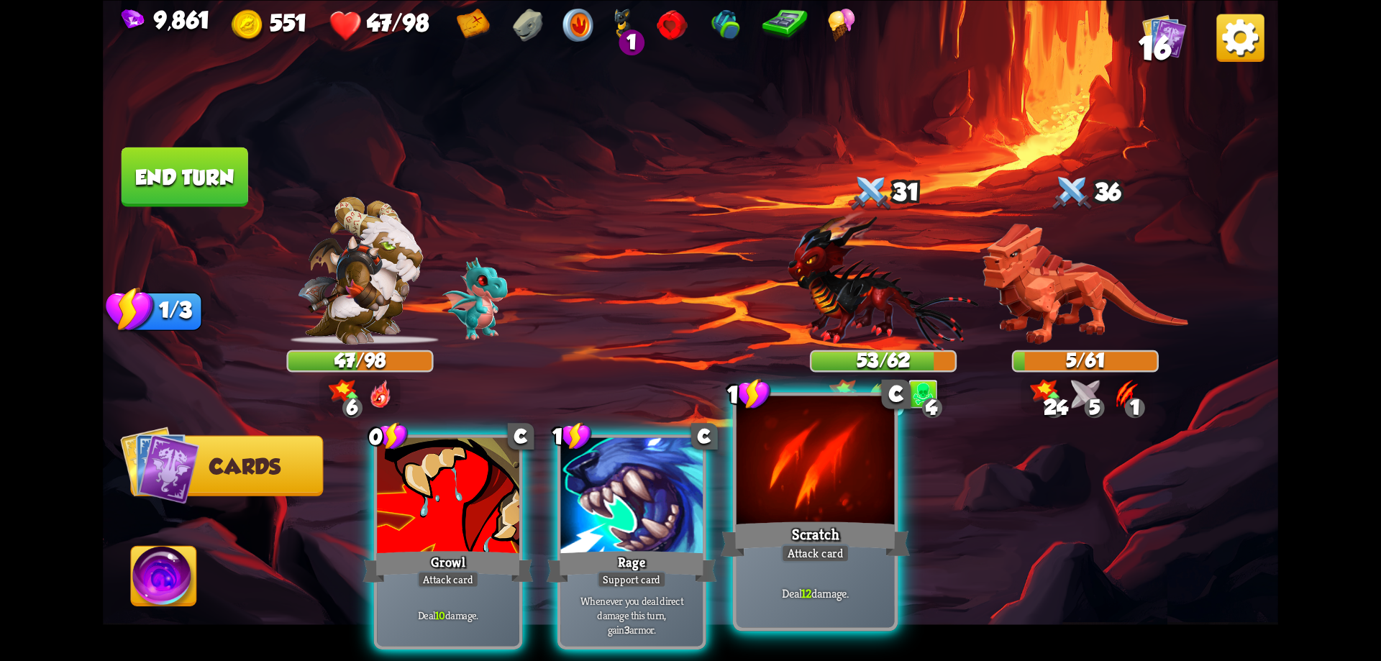
click at [815, 516] on div at bounding box center [816, 462] width 158 height 133
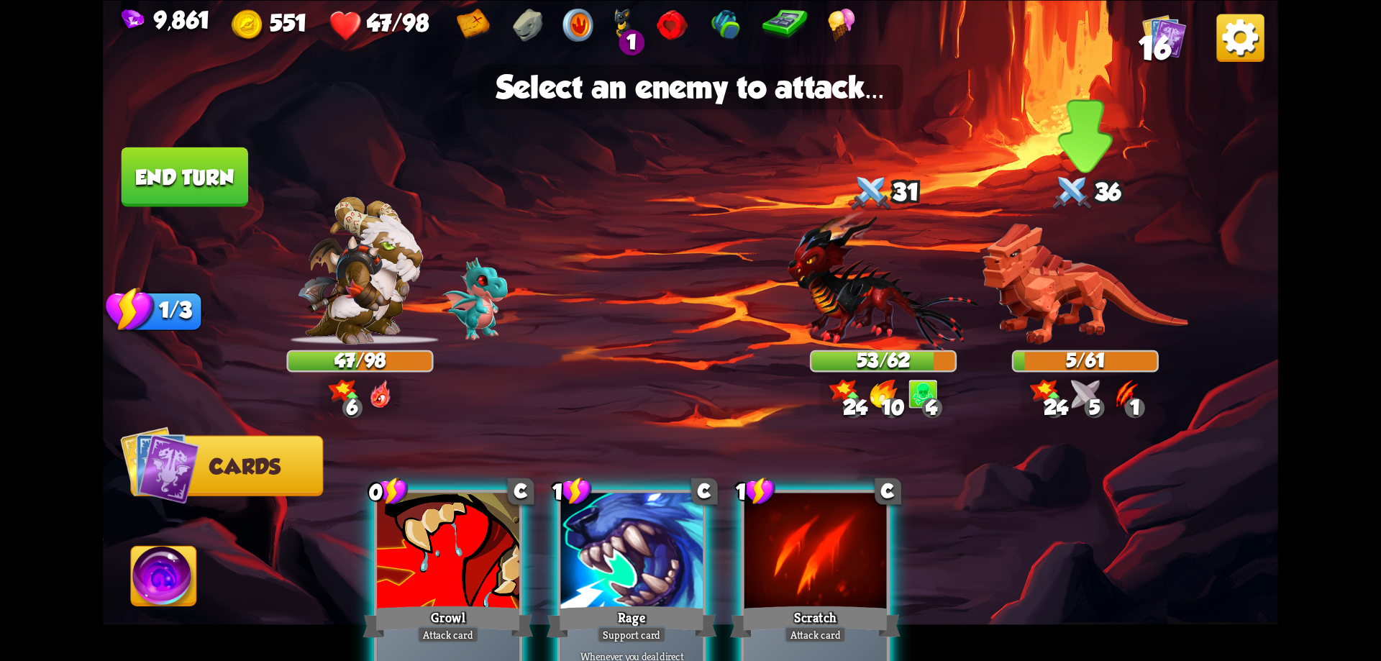
click at [1090, 277] on img at bounding box center [1086, 283] width 206 height 121
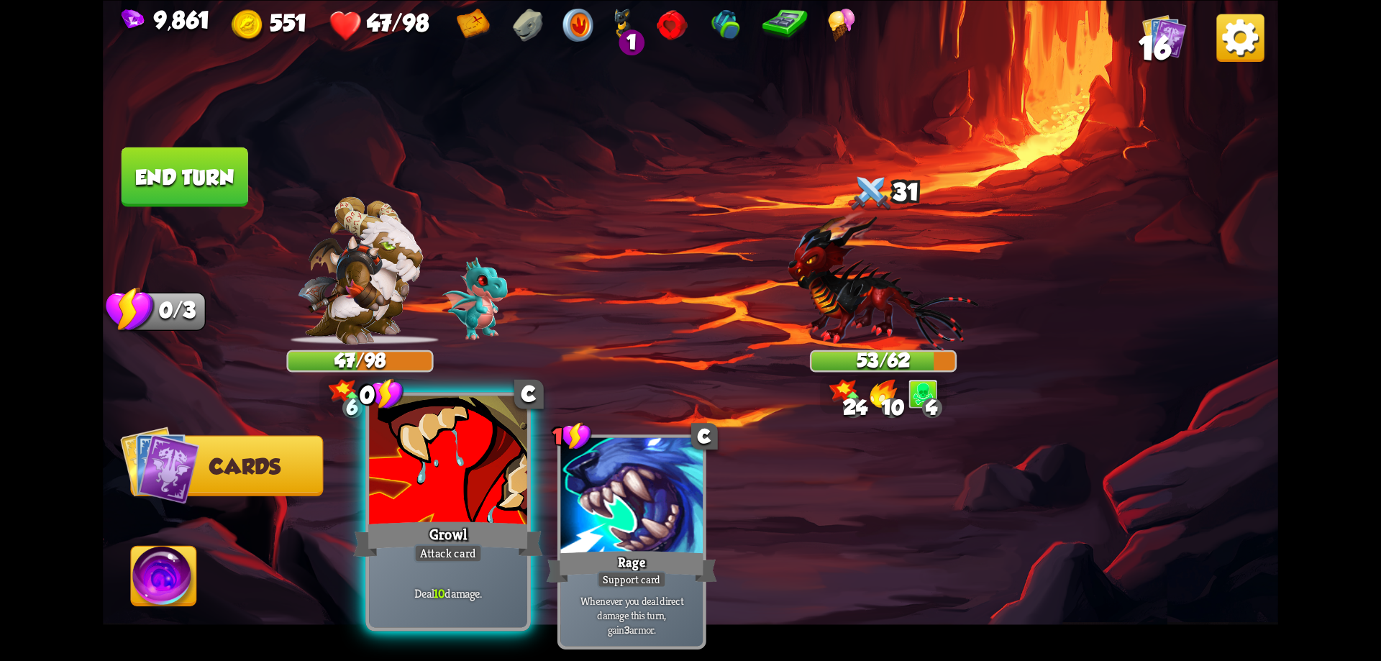
click at [495, 465] on div at bounding box center [448, 462] width 158 height 133
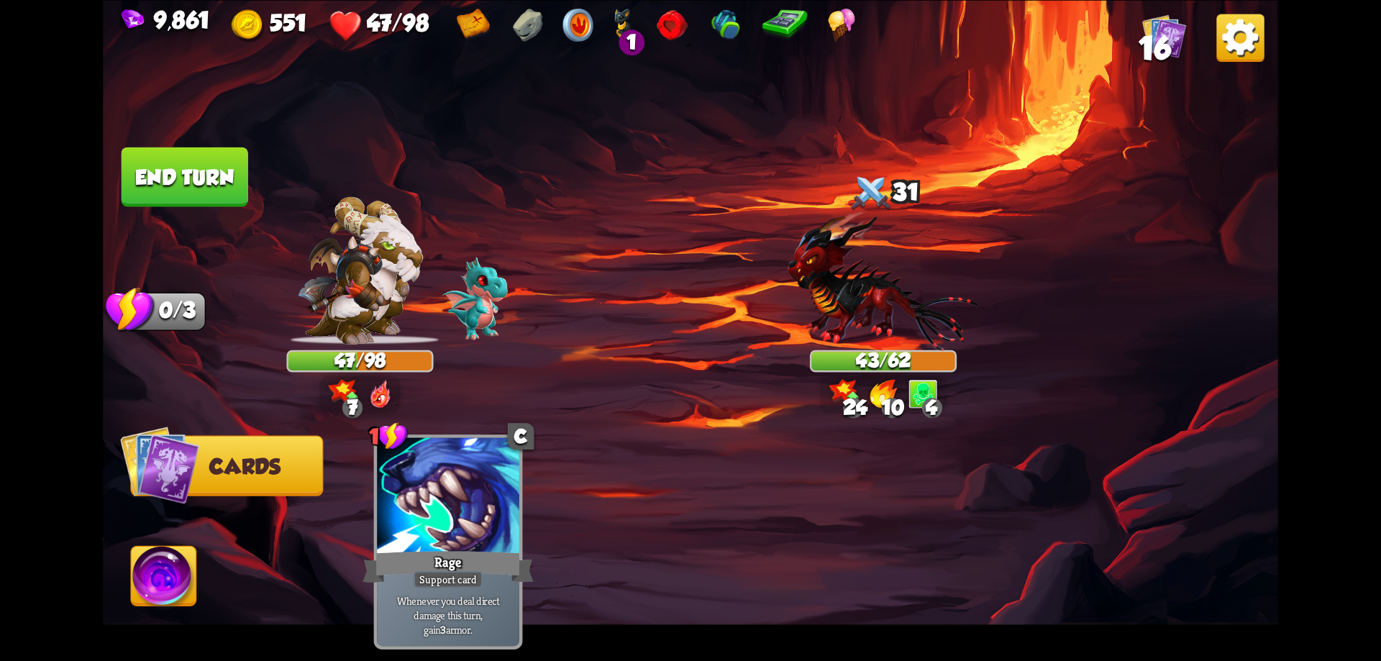
click at [206, 169] on button "End turn" at bounding box center [184, 176] width 129 height 61
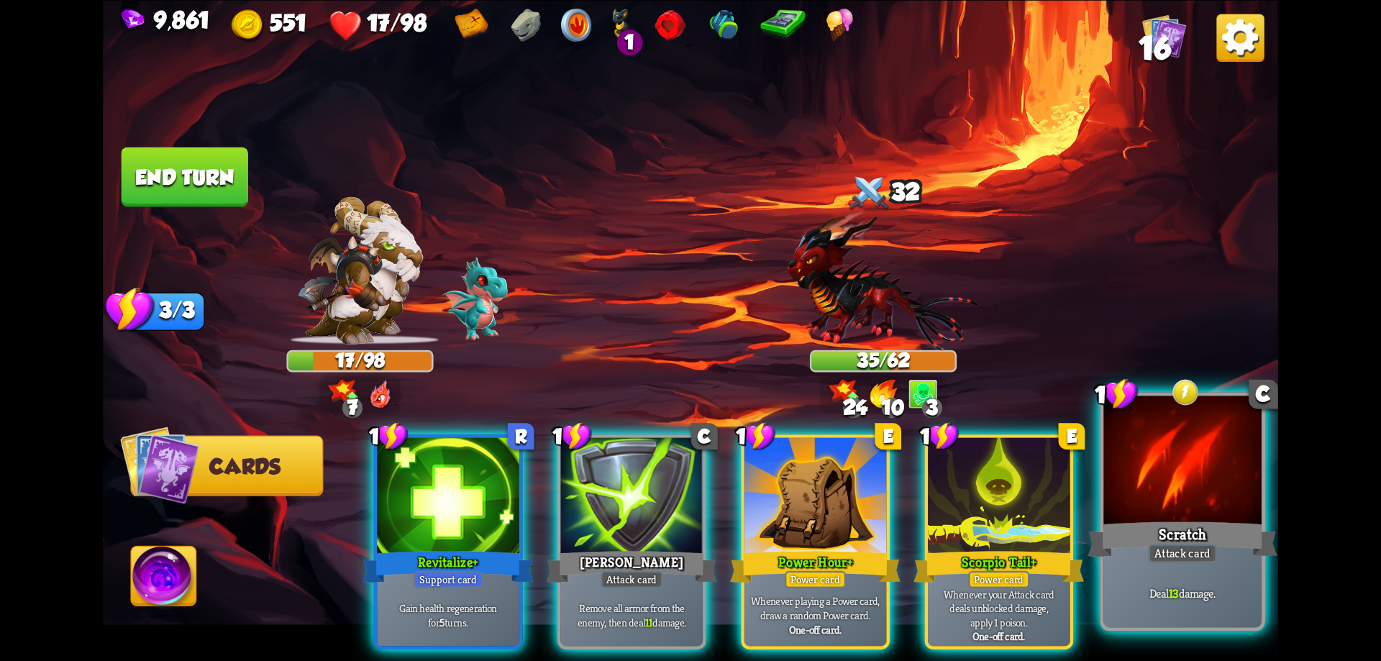
click at [1147, 478] on div at bounding box center [1182, 462] width 158 height 133
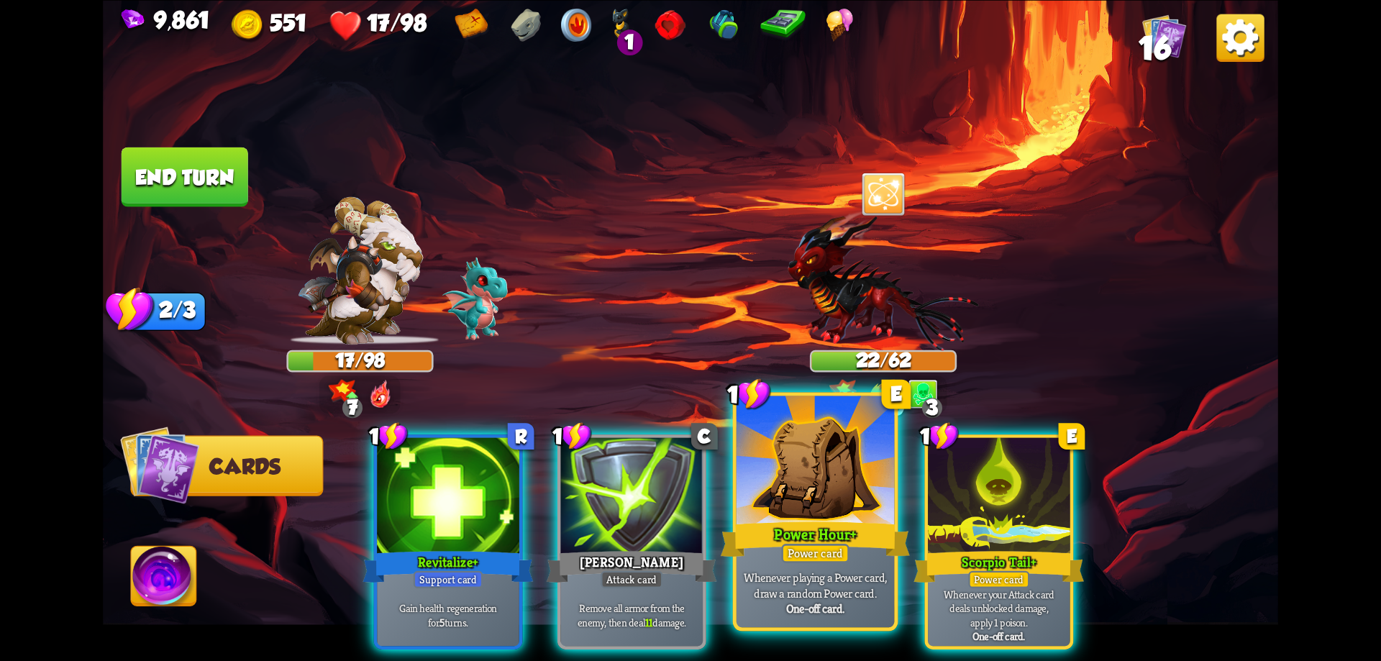
click at [878, 547] on div "Power Hour+" at bounding box center [815, 539] width 189 height 42
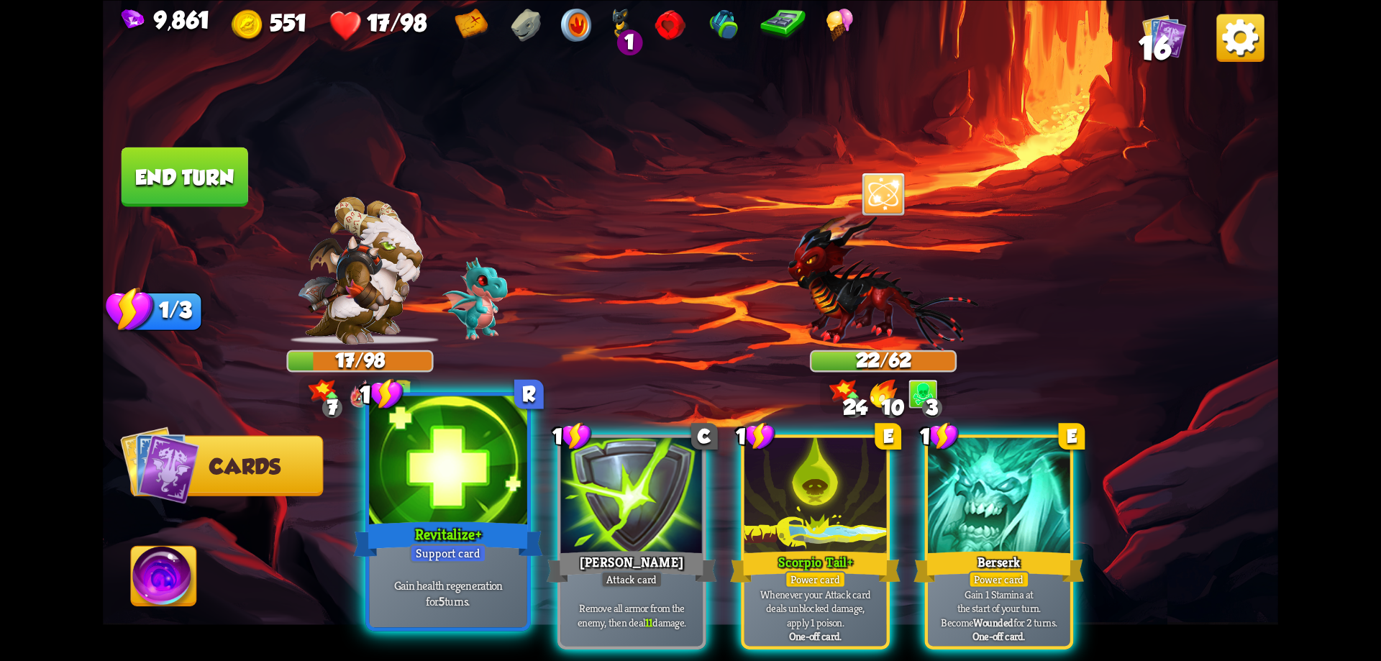
click at [506, 506] on div at bounding box center [448, 462] width 158 height 133
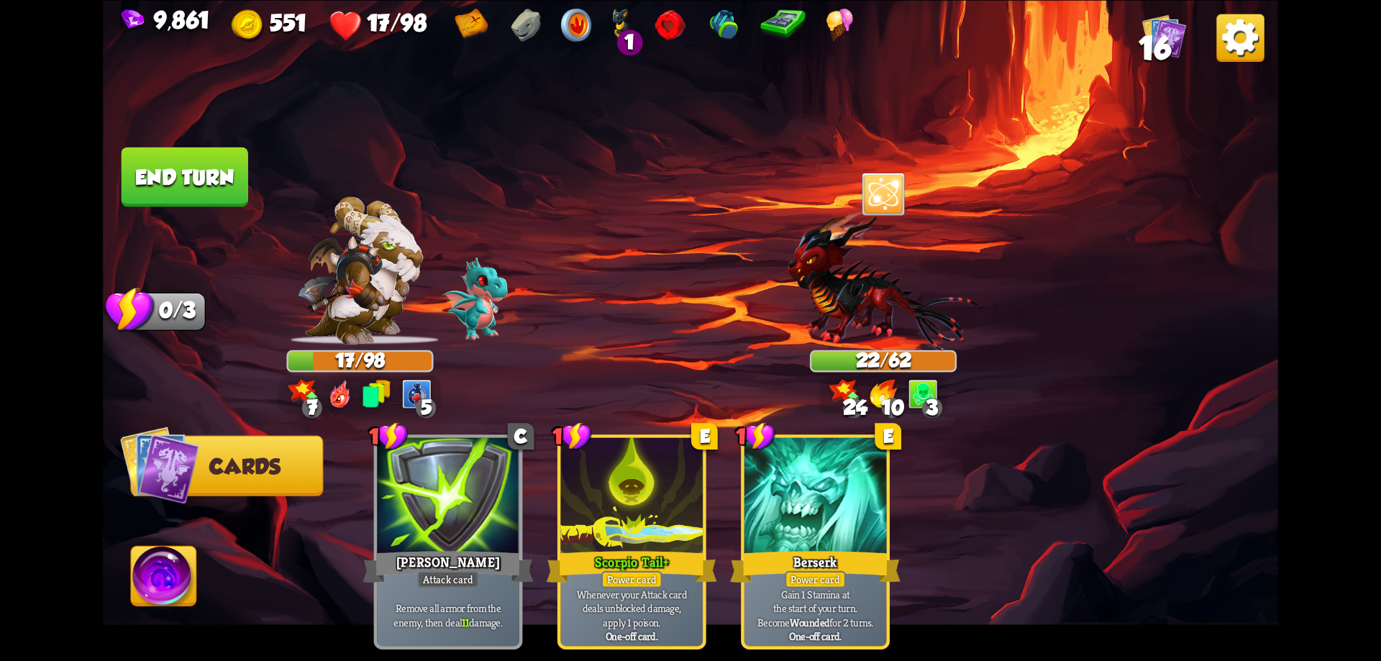
click at [232, 173] on button "End turn" at bounding box center [185, 177] width 127 height 60
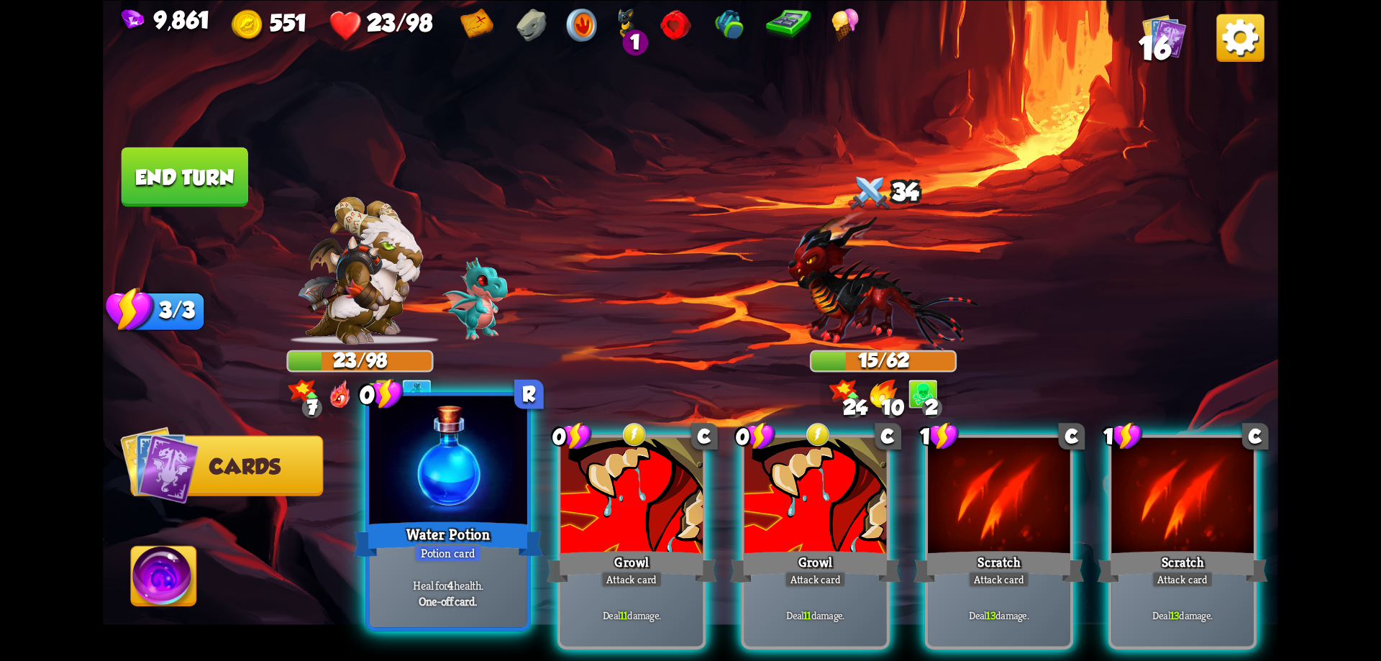
click at [493, 521] on div "Water Potion" at bounding box center [447, 539] width 189 height 42
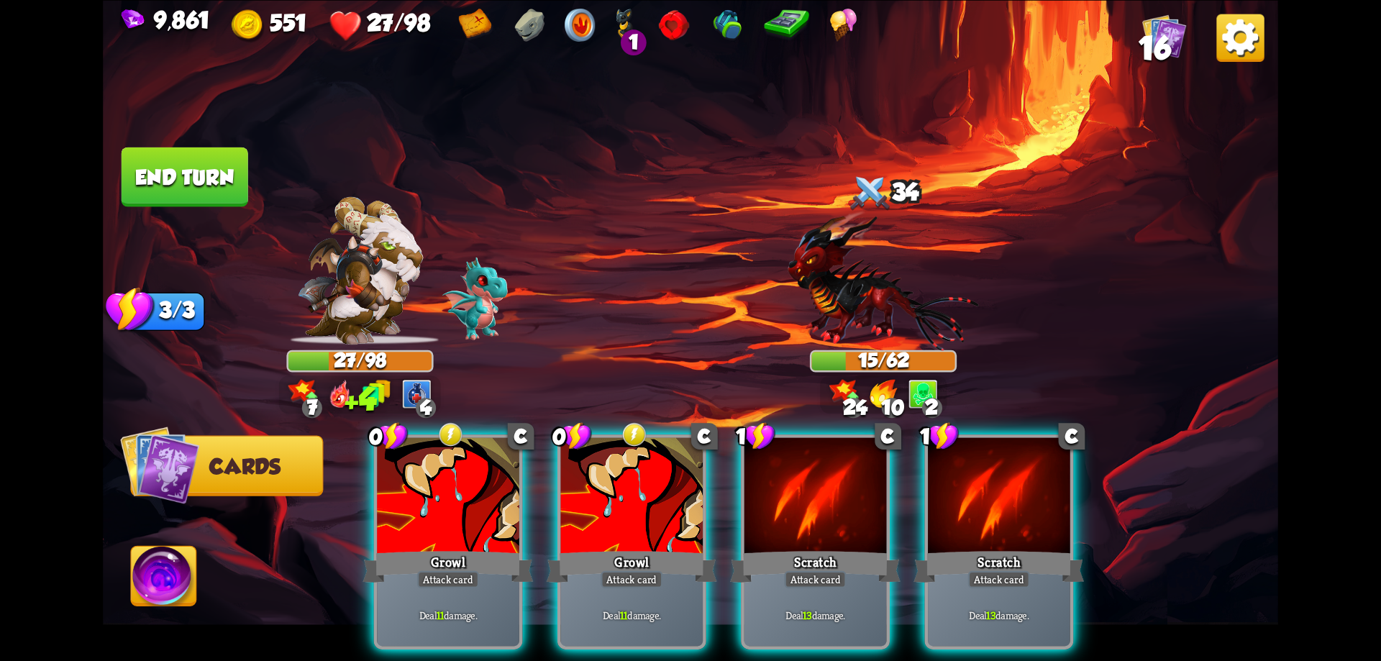
click at [493, 547] on div "Growl" at bounding box center [448, 566] width 170 height 38
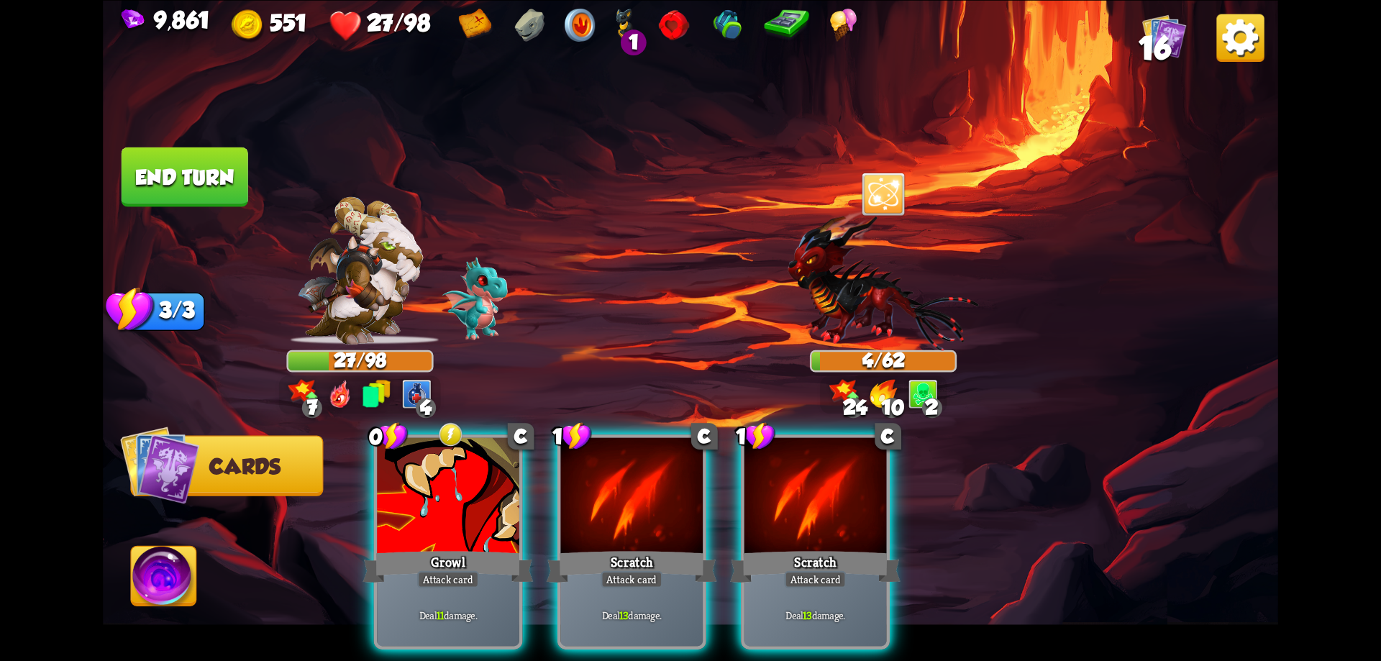
click at [186, 575] on img at bounding box center [164, 579] width 65 height 66
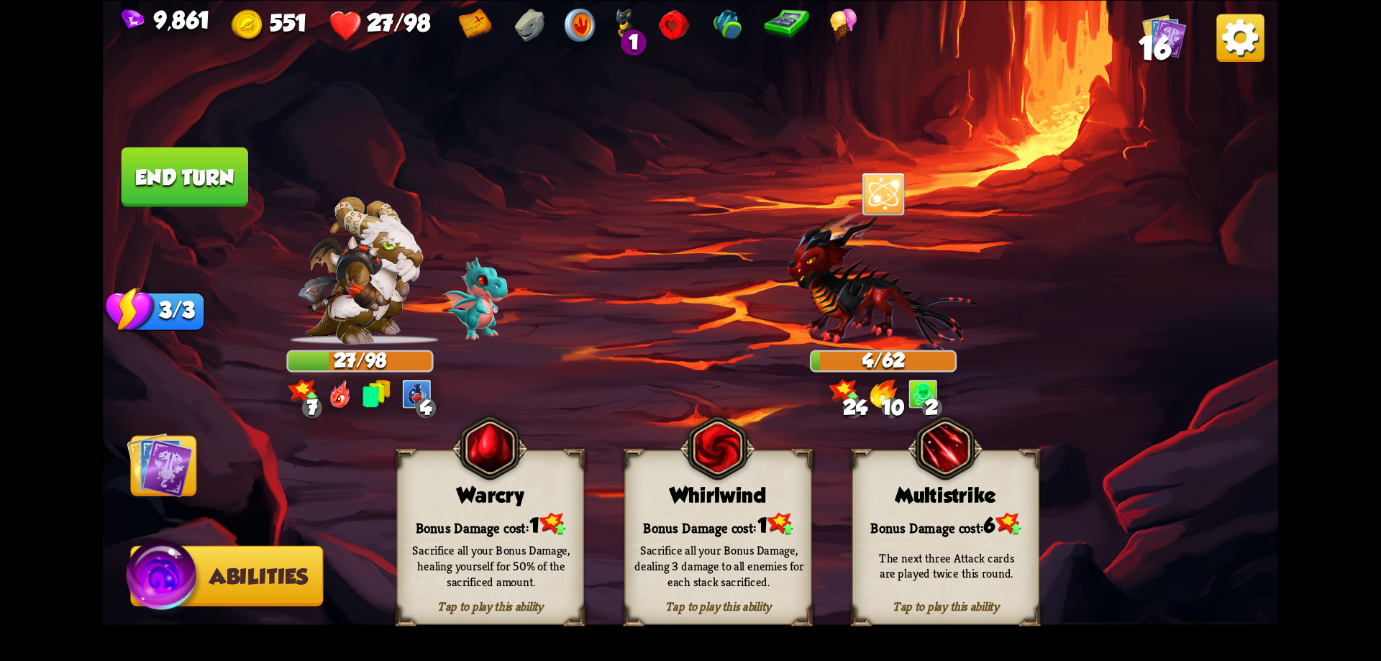
click at [448, 499] on div "Warcry" at bounding box center [491, 495] width 186 height 24
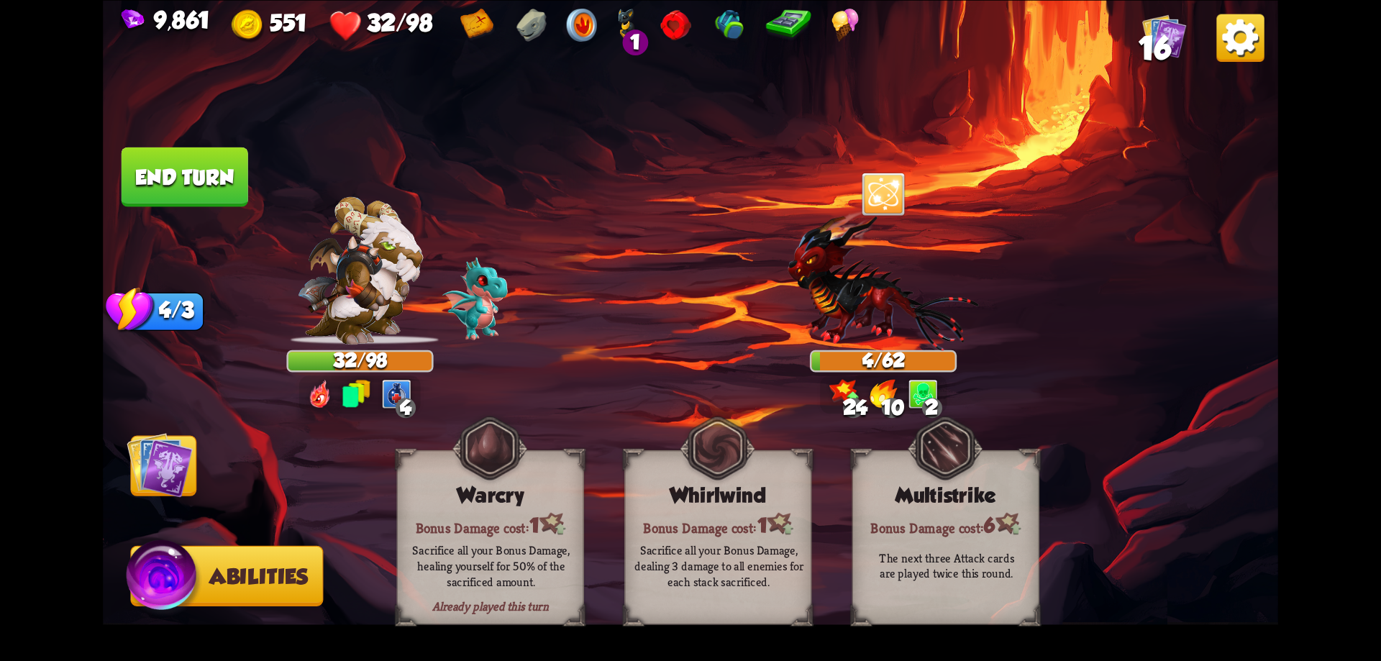
click at [200, 468] on span "Cards" at bounding box center [167, 467] width 71 height 24
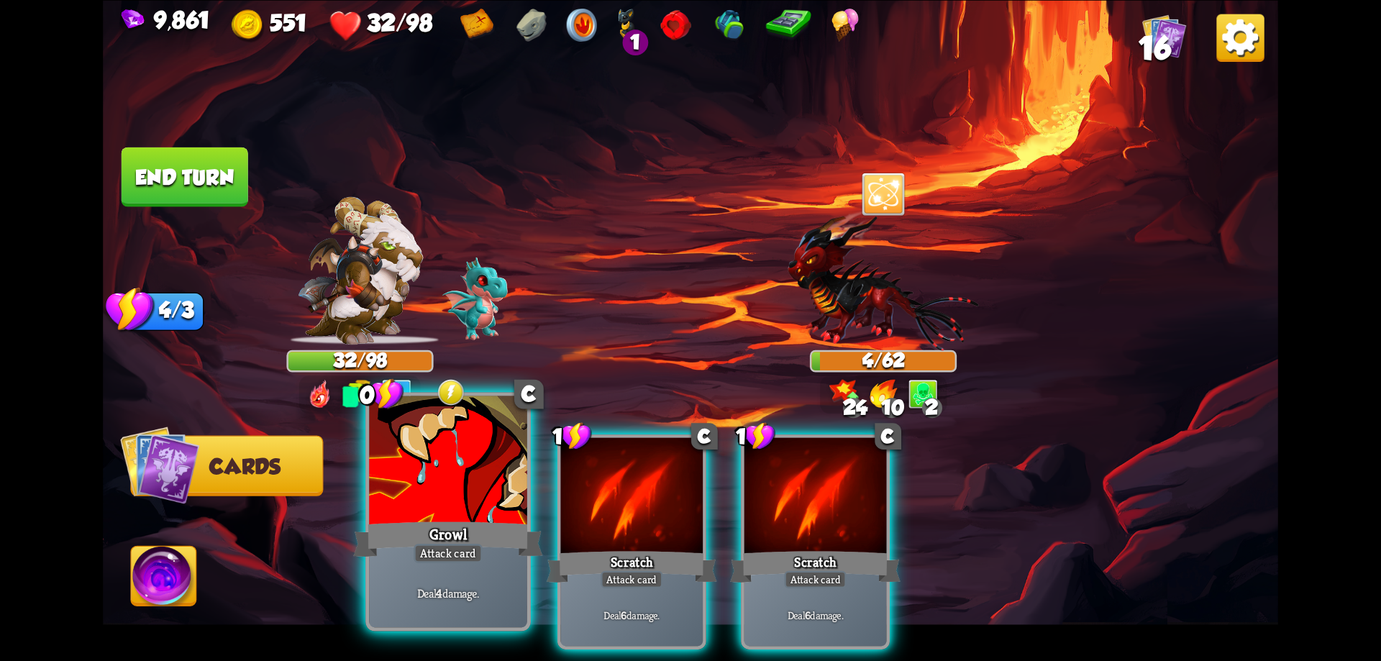
click at [491, 537] on div "Growl" at bounding box center [447, 539] width 189 height 42
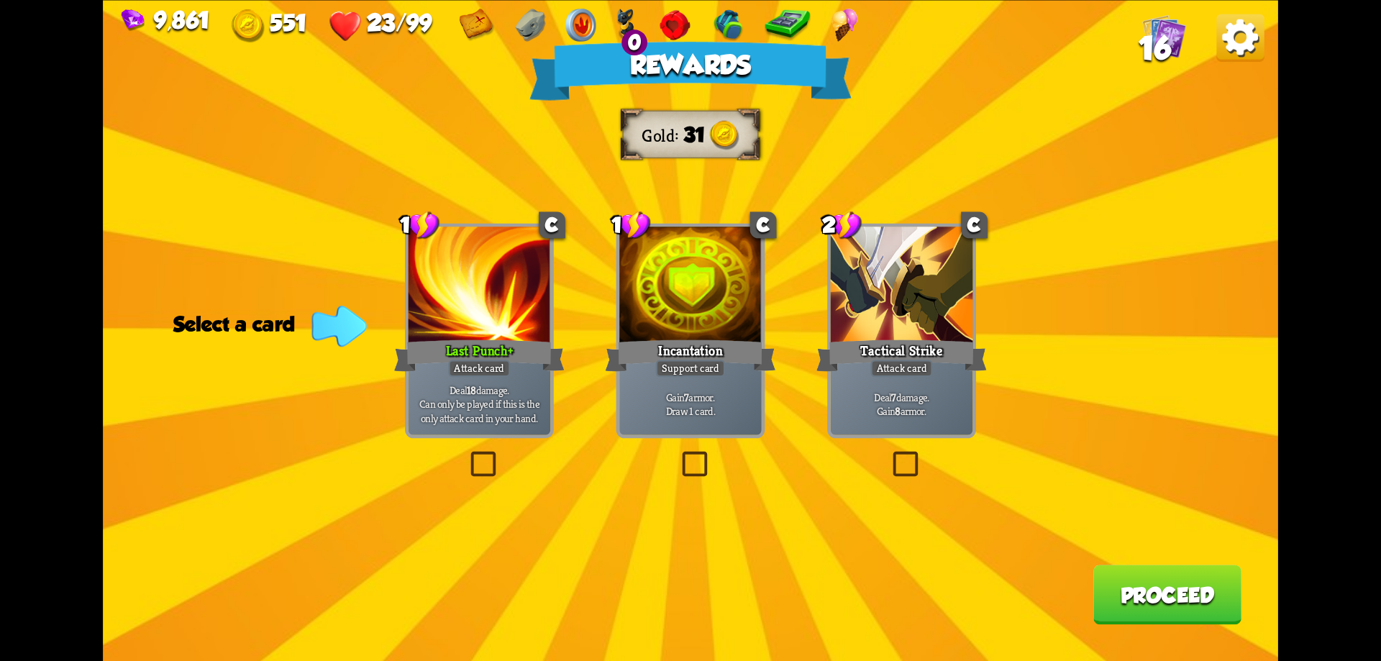
click at [1131, 603] on button "Proceed" at bounding box center [1167, 595] width 148 height 60
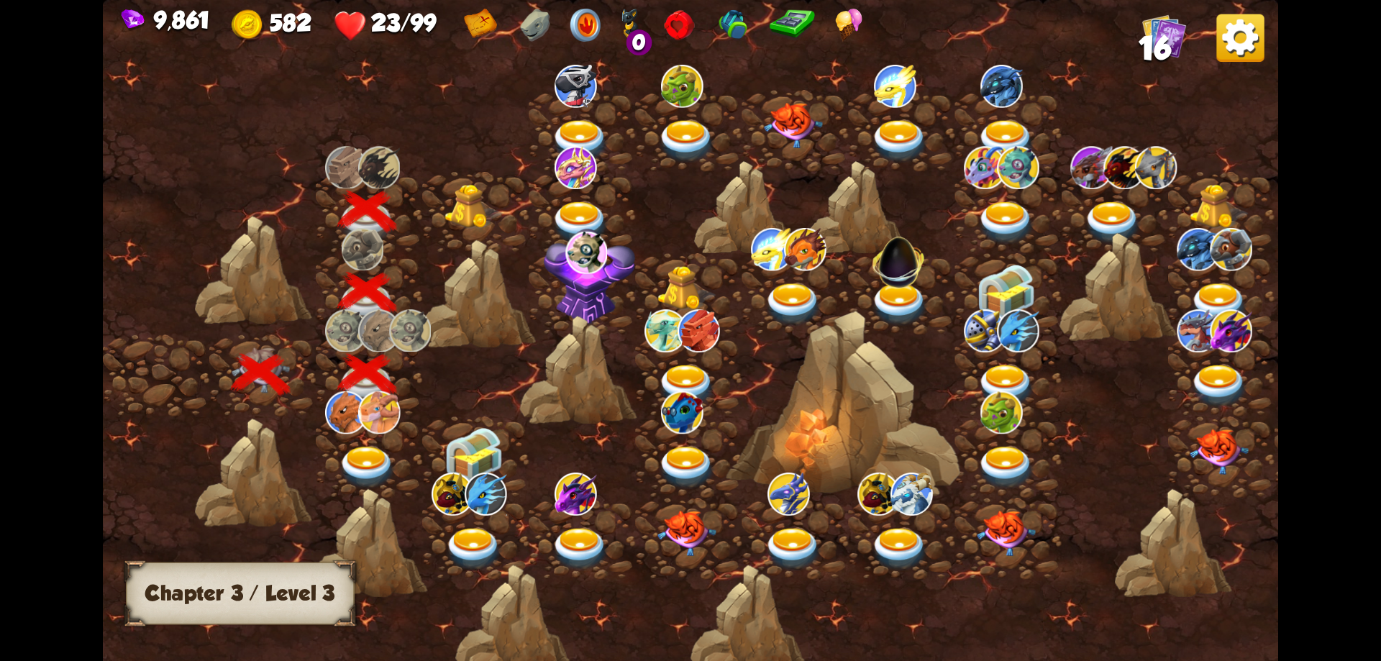
click at [488, 212] on img at bounding box center [474, 206] width 59 height 45
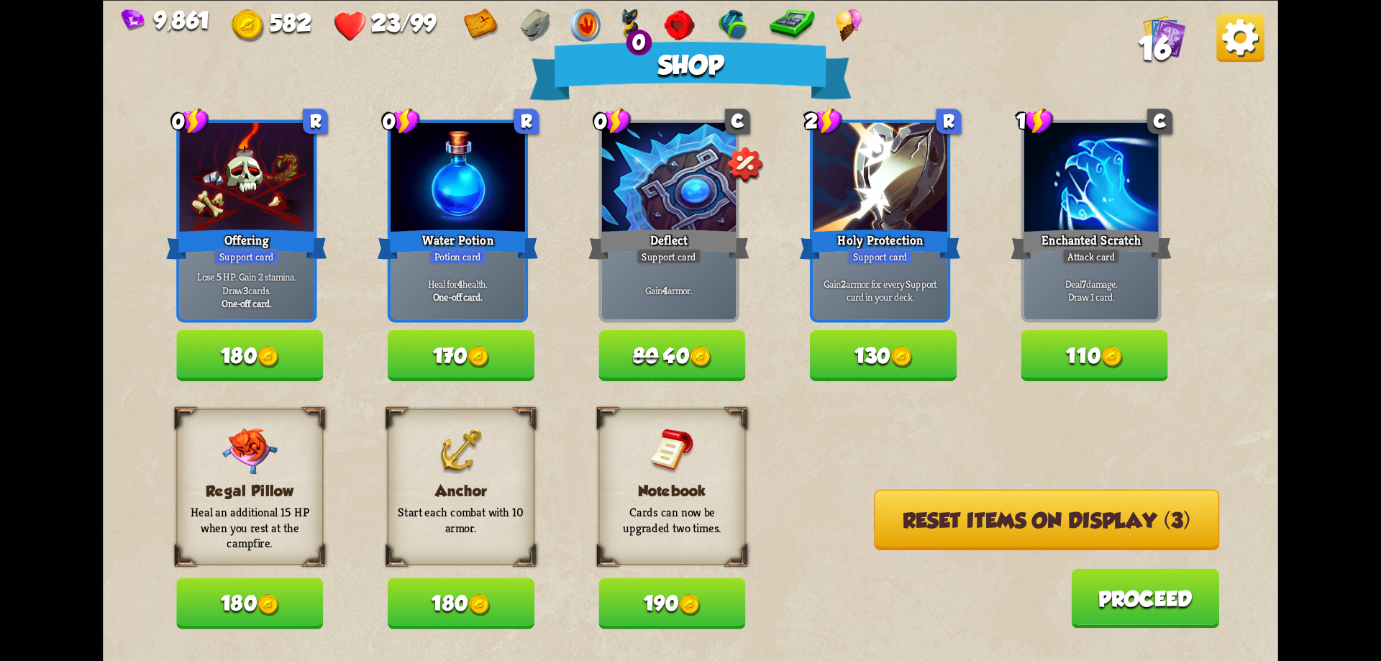
click at [948, 515] on button "Reset items on display (3)" at bounding box center [1046, 519] width 345 height 60
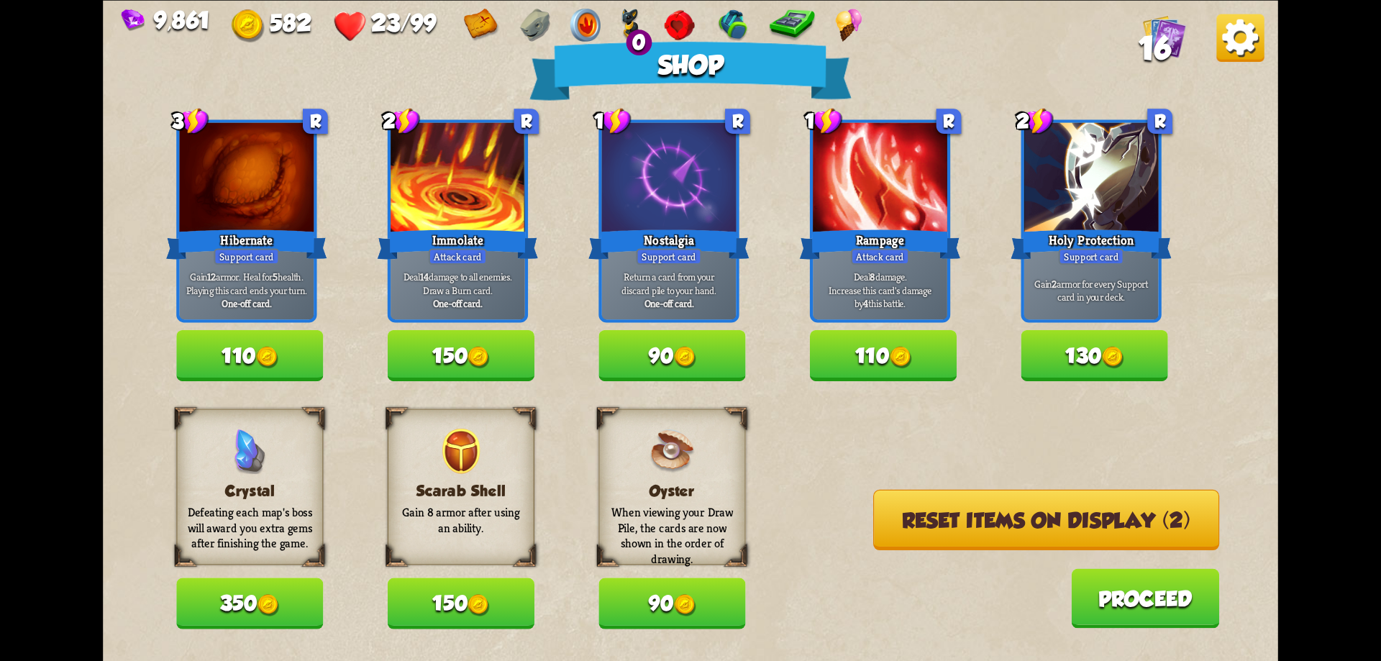
click at [695, 603] on img at bounding box center [684, 605] width 22 height 22
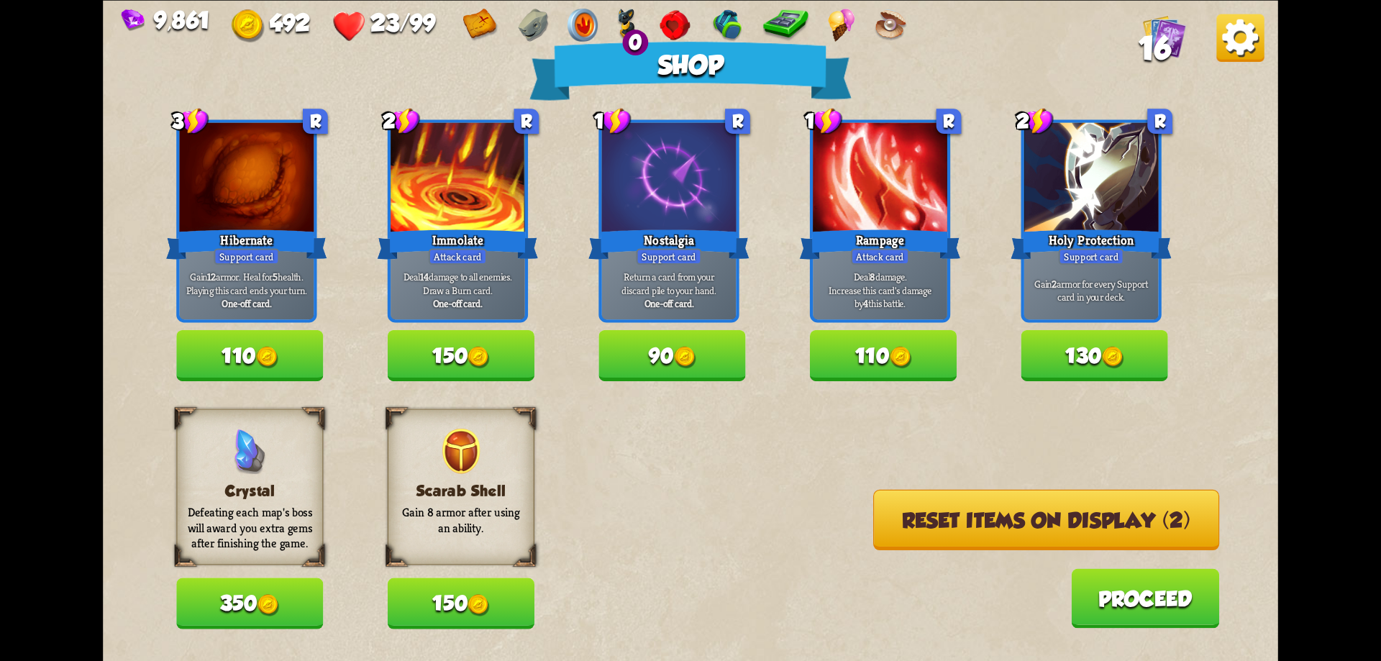
click at [948, 511] on button "Reset items on display (2)" at bounding box center [1046, 519] width 346 height 60
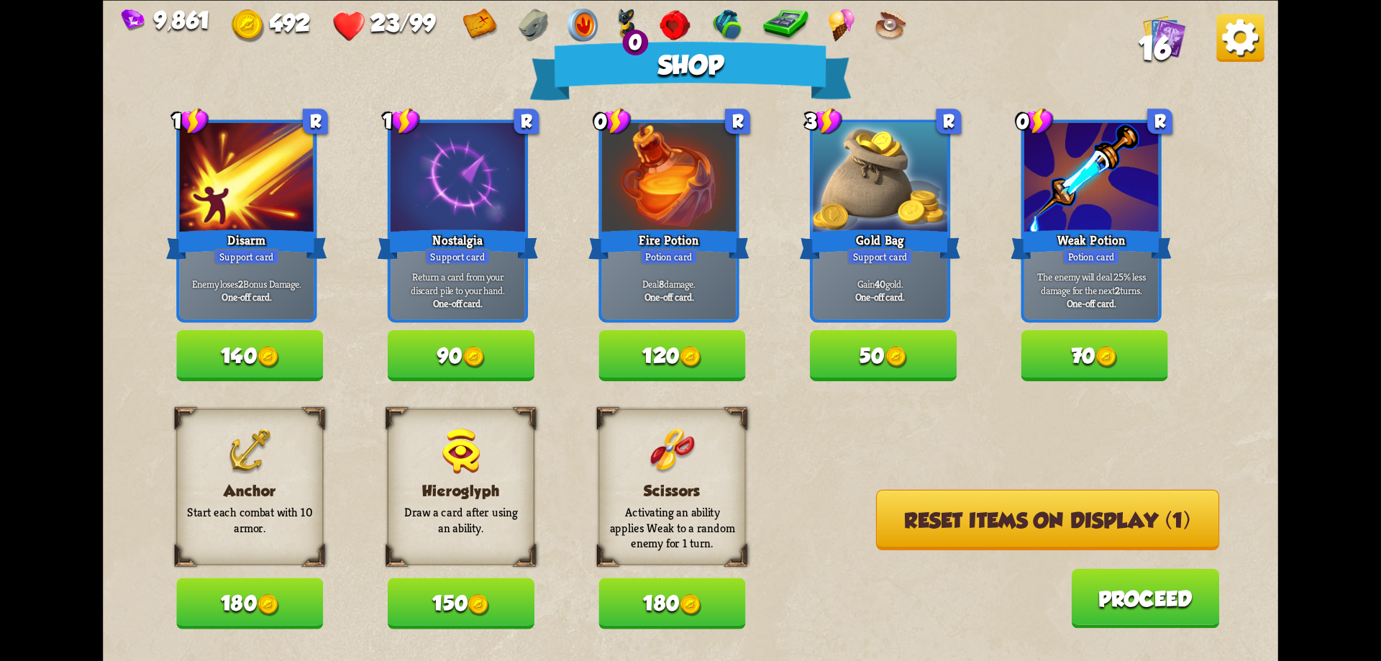
click at [480, 603] on img at bounding box center [479, 605] width 22 height 22
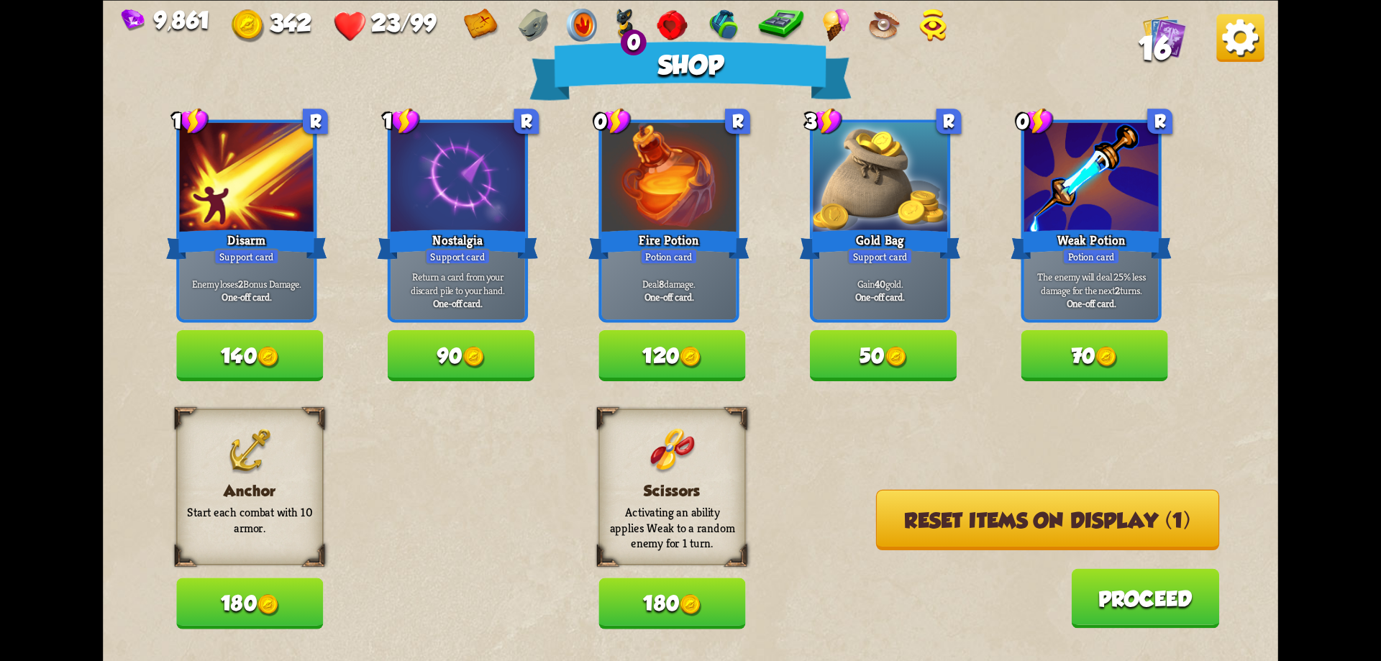
click at [311, 594] on button "180" at bounding box center [249, 603] width 147 height 51
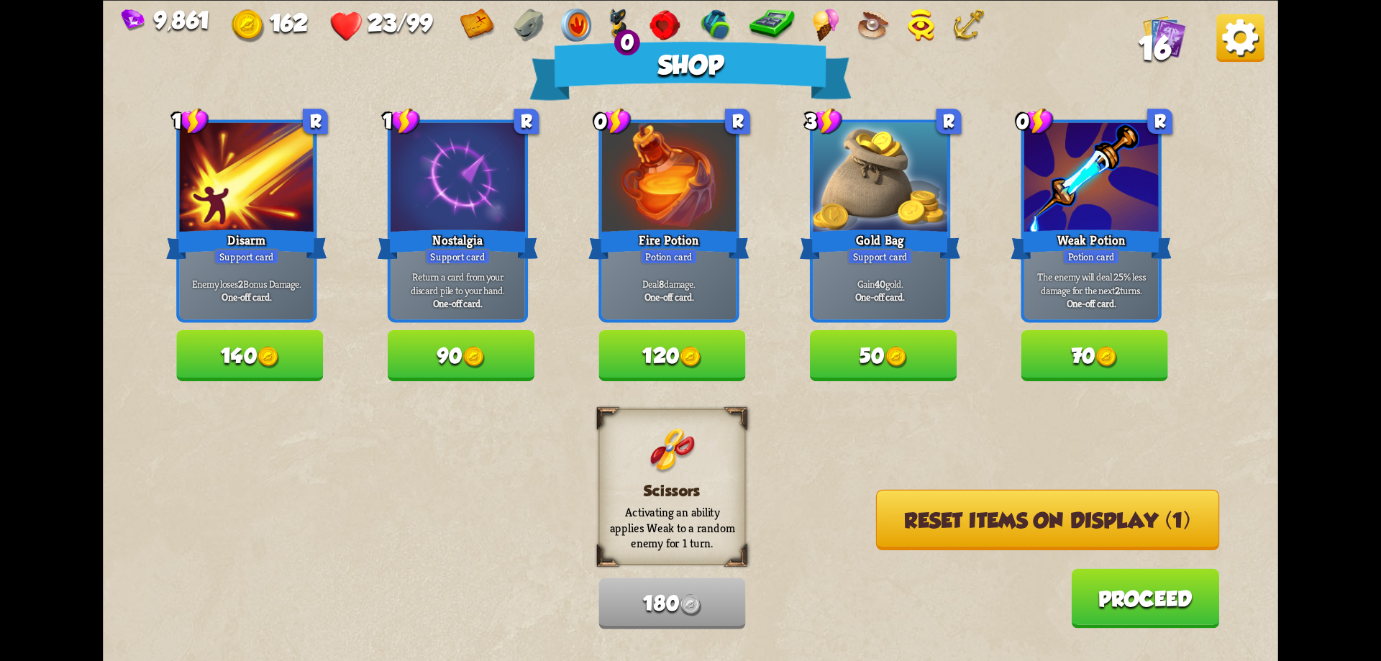
click at [1013, 519] on button "Reset items on display (1)" at bounding box center [1047, 519] width 343 height 60
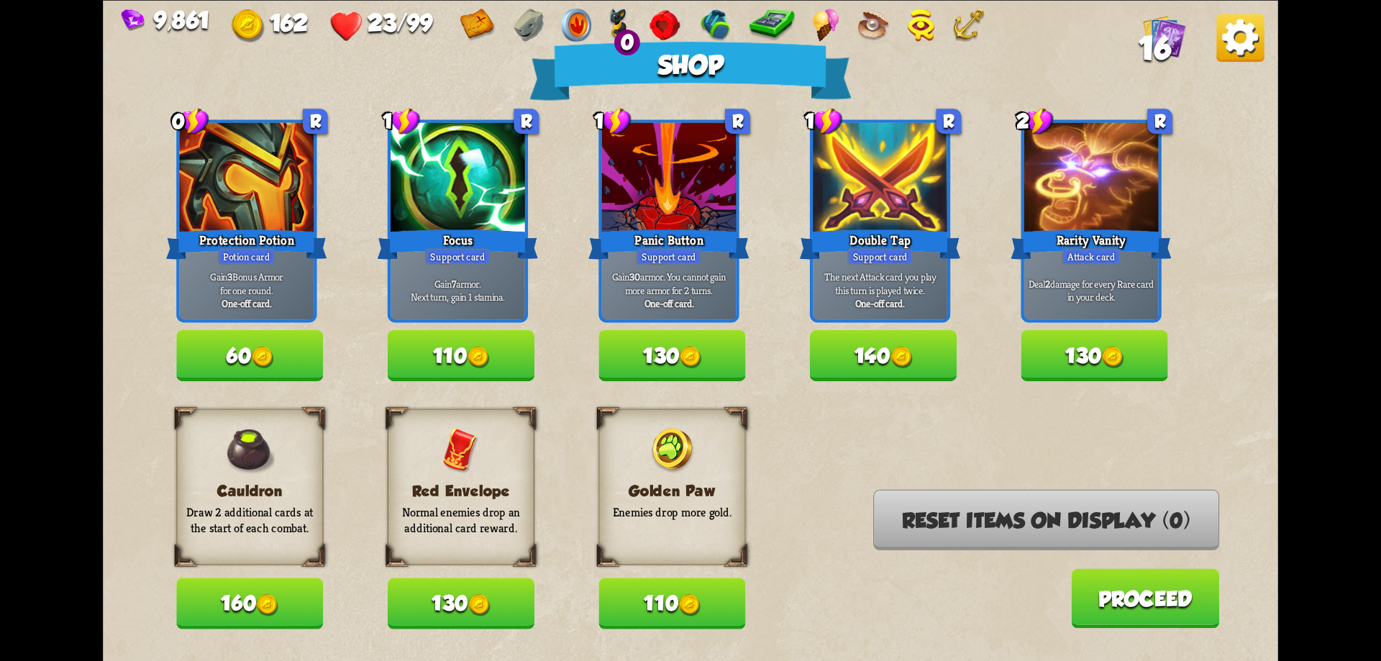
click at [522, 608] on button "130" at bounding box center [461, 603] width 147 height 51
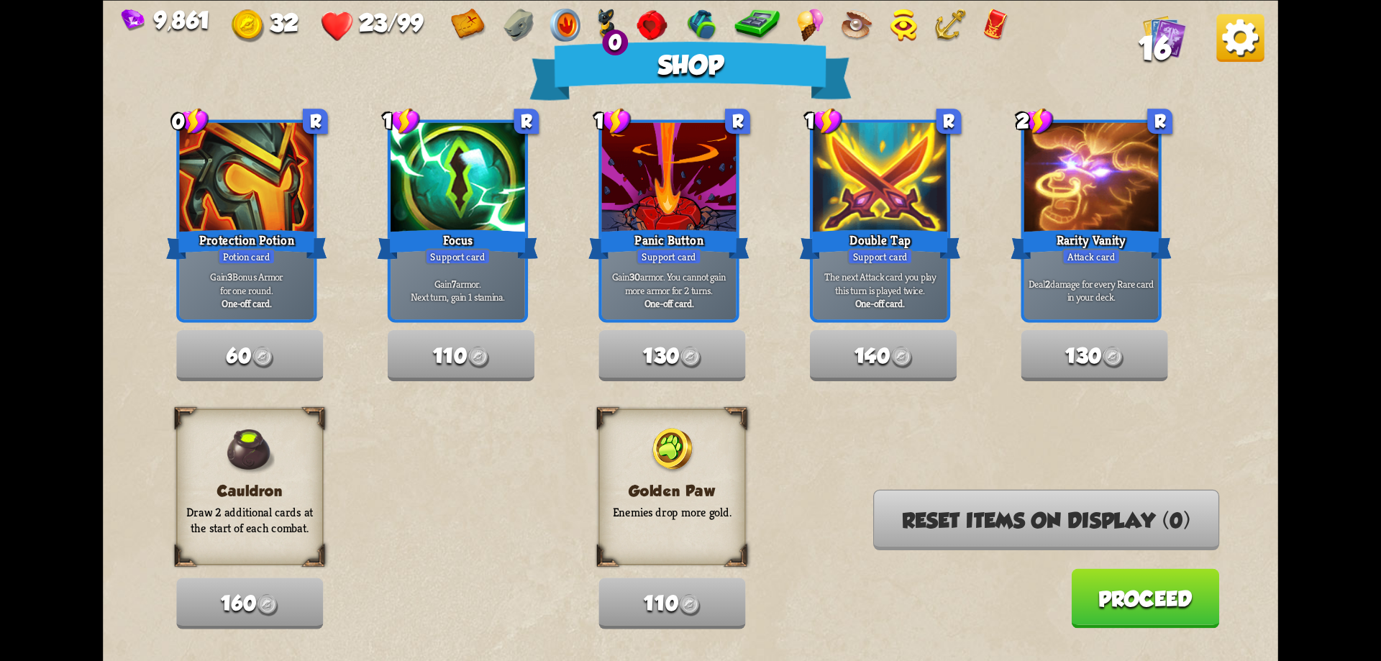
click at [1115, 591] on button "Proceed" at bounding box center [1145, 598] width 148 height 60
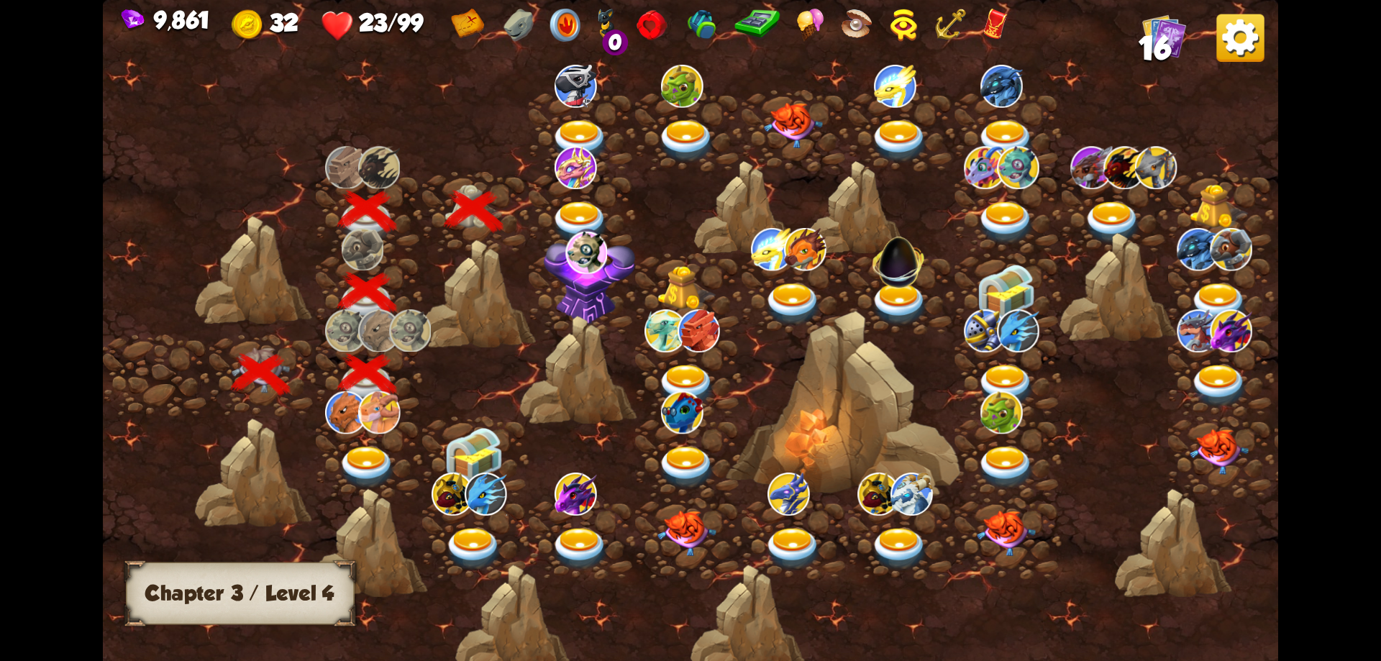
click at [573, 214] on img at bounding box center [580, 222] width 59 height 43
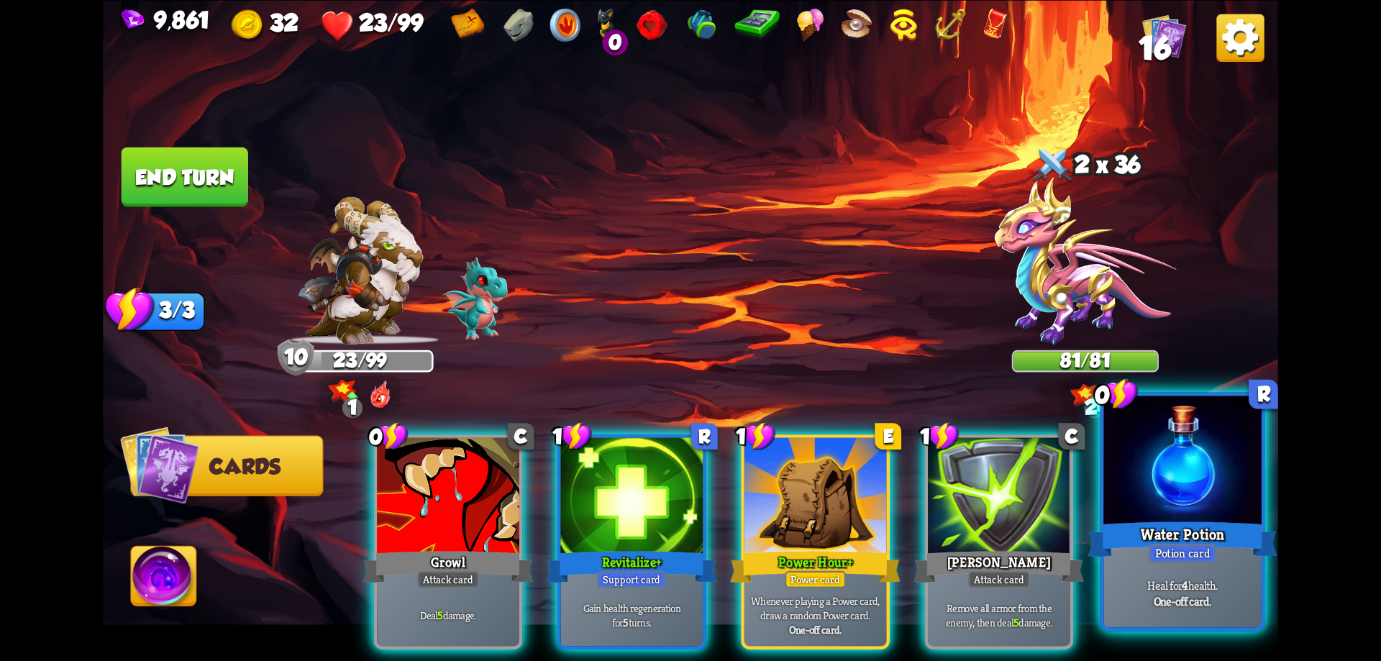
click at [1165, 528] on div "Water Potion" at bounding box center [1182, 539] width 189 height 42
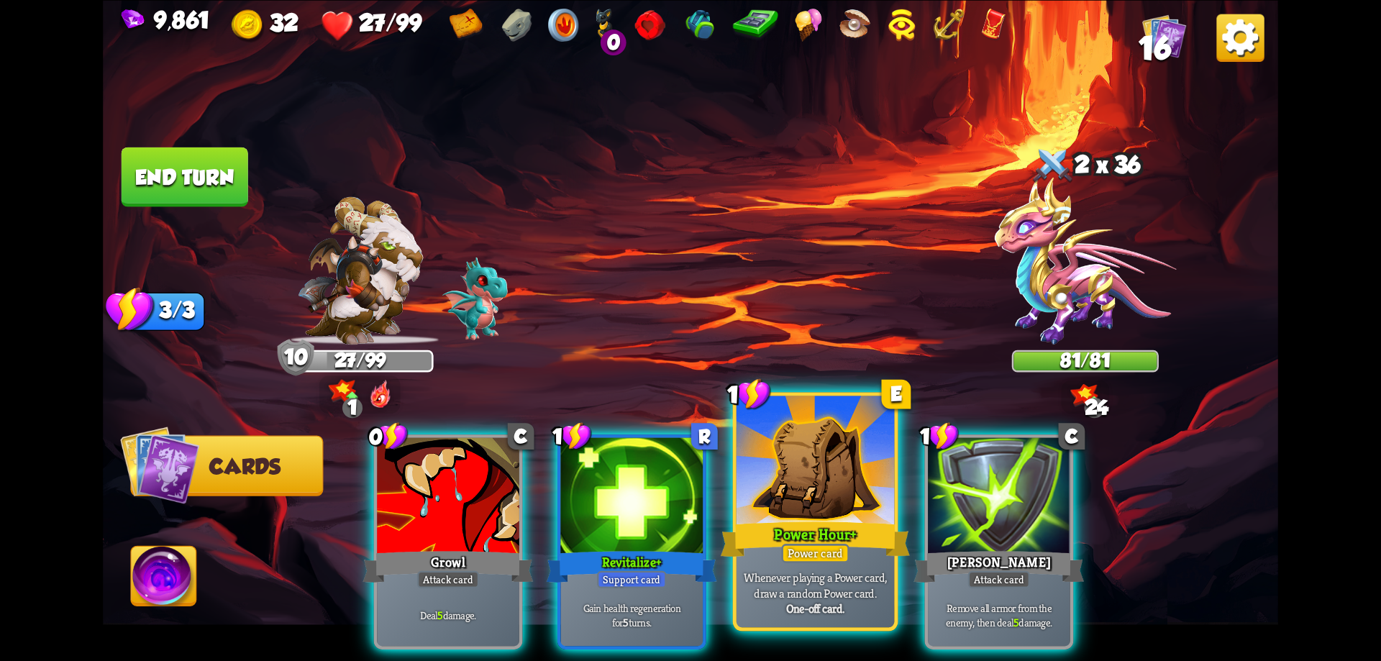
click at [814, 516] on div at bounding box center [816, 462] width 158 height 133
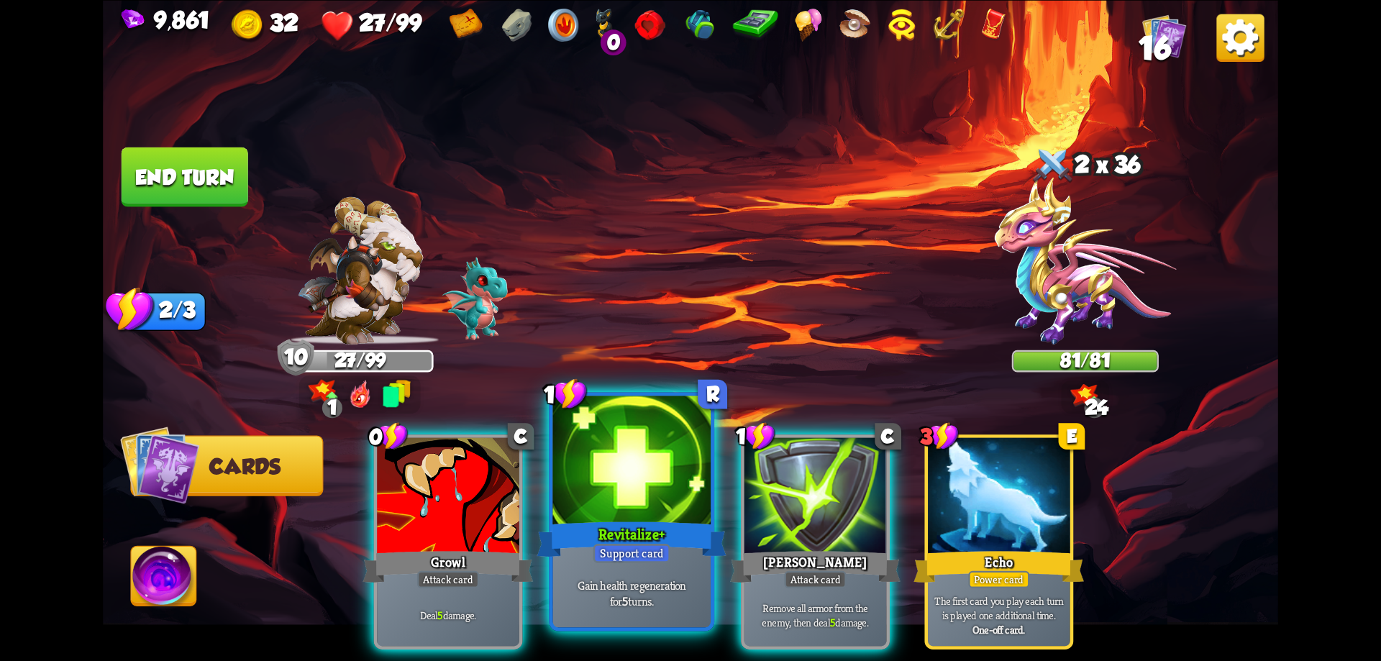
click at [603, 506] on div at bounding box center [632, 462] width 158 height 133
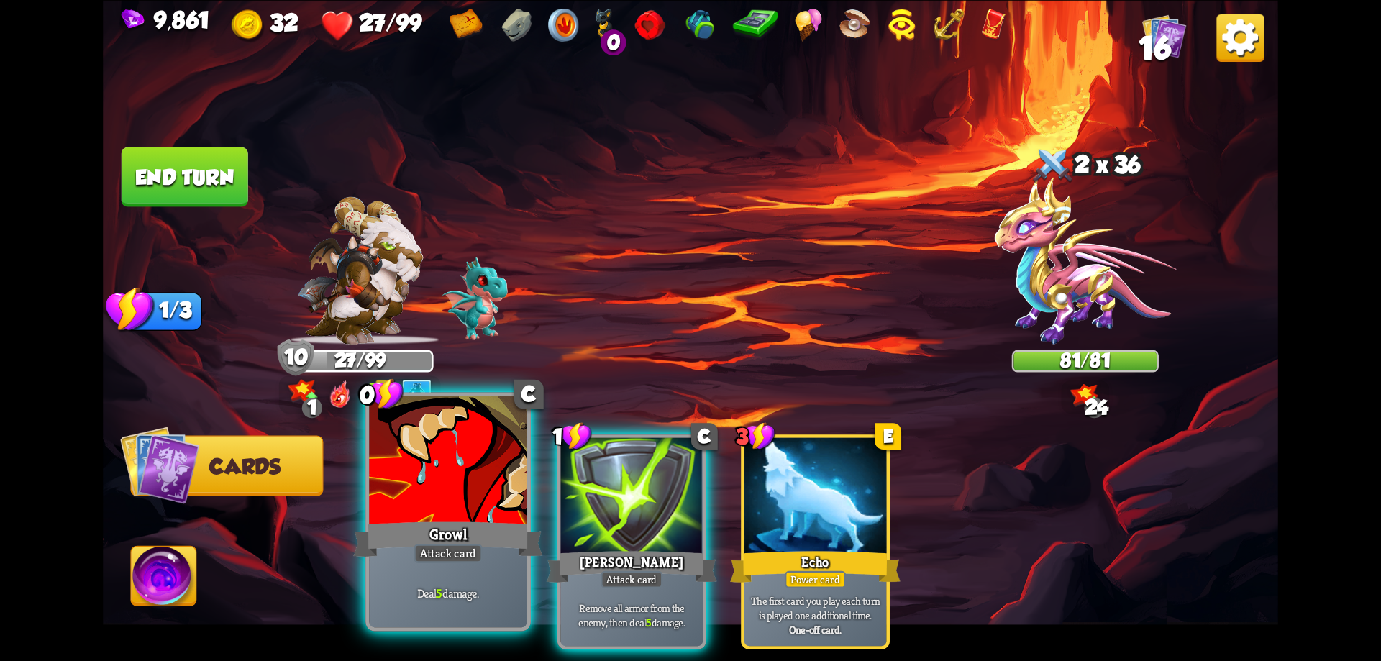
click at [483, 466] on div at bounding box center [448, 462] width 158 height 133
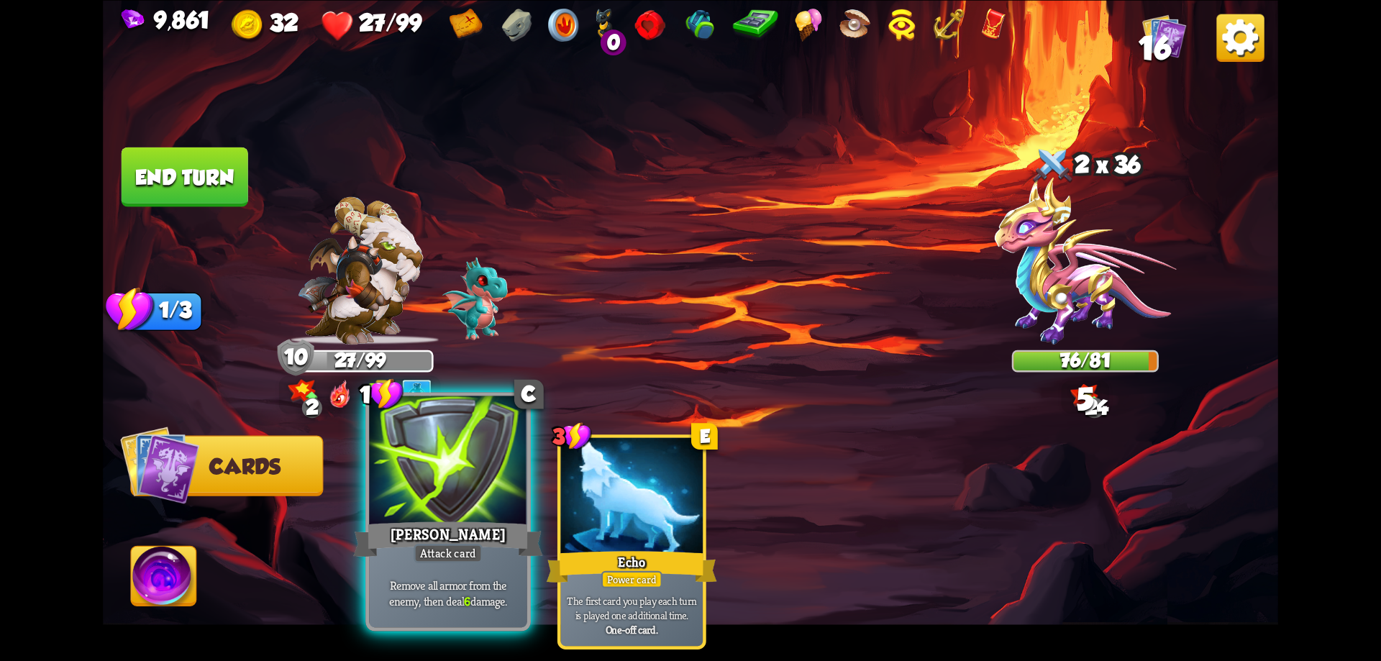
click at [486, 424] on div at bounding box center [448, 462] width 158 height 133
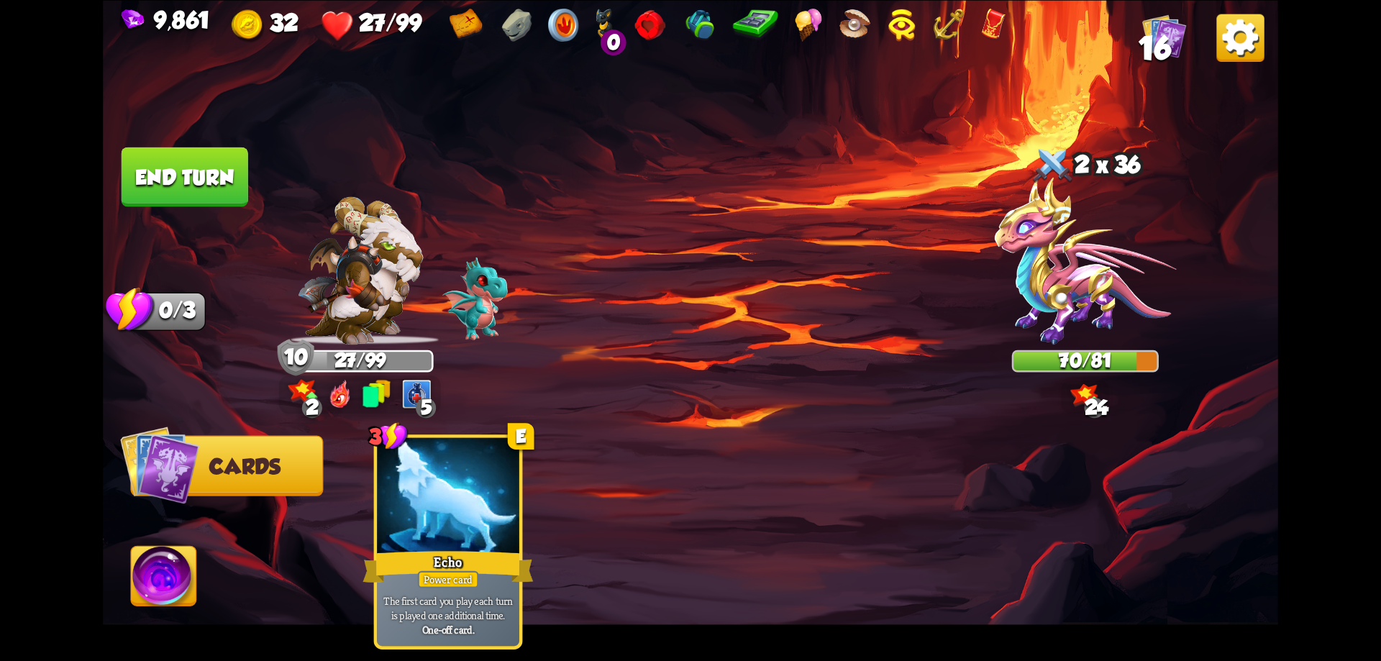
click at [216, 186] on button "End turn" at bounding box center [185, 177] width 127 height 60
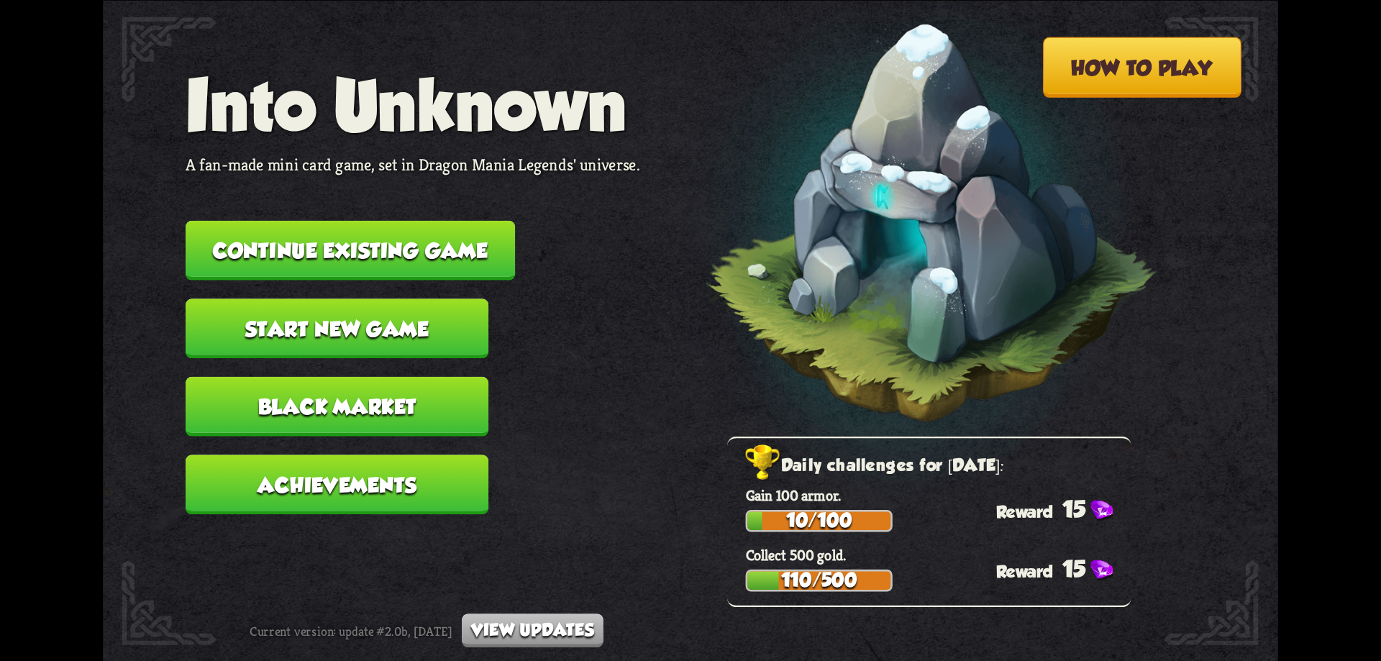
click at [391, 234] on button "Continue existing game" at bounding box center [350, 250] width 329 height 60
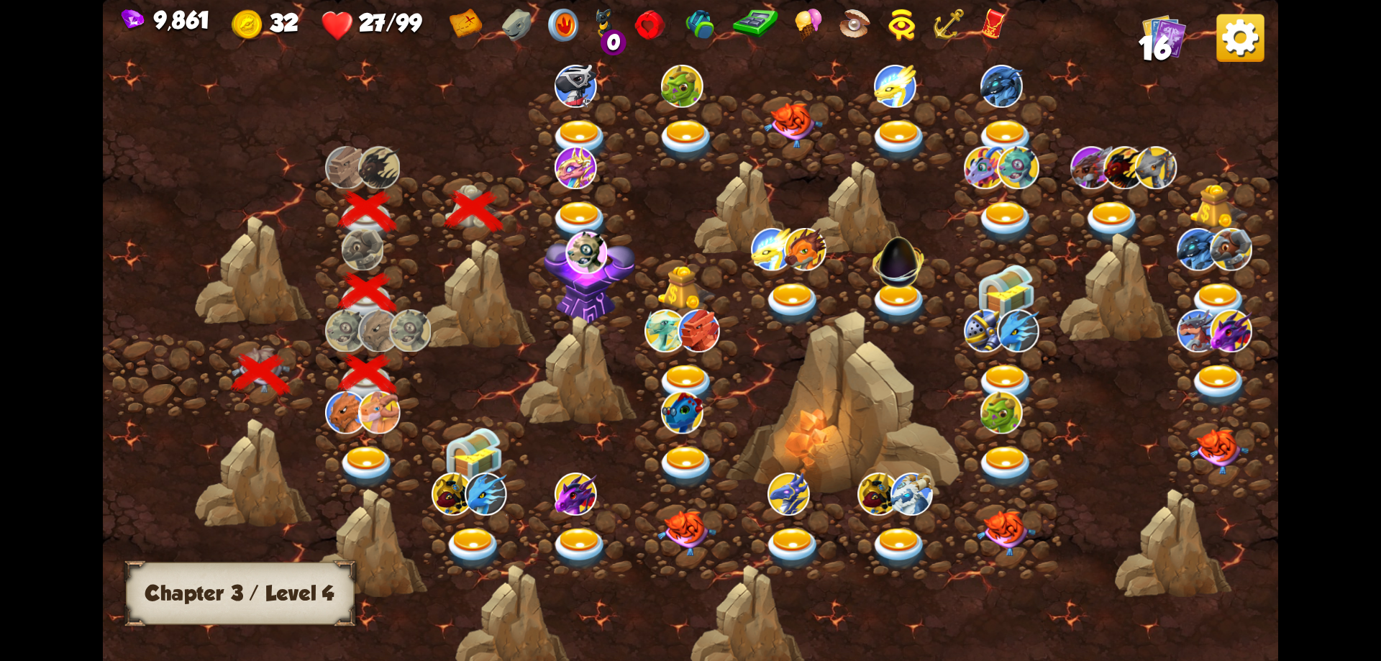
click at [578, 191] on div at bounding box center [582, 212] width 106 height 81
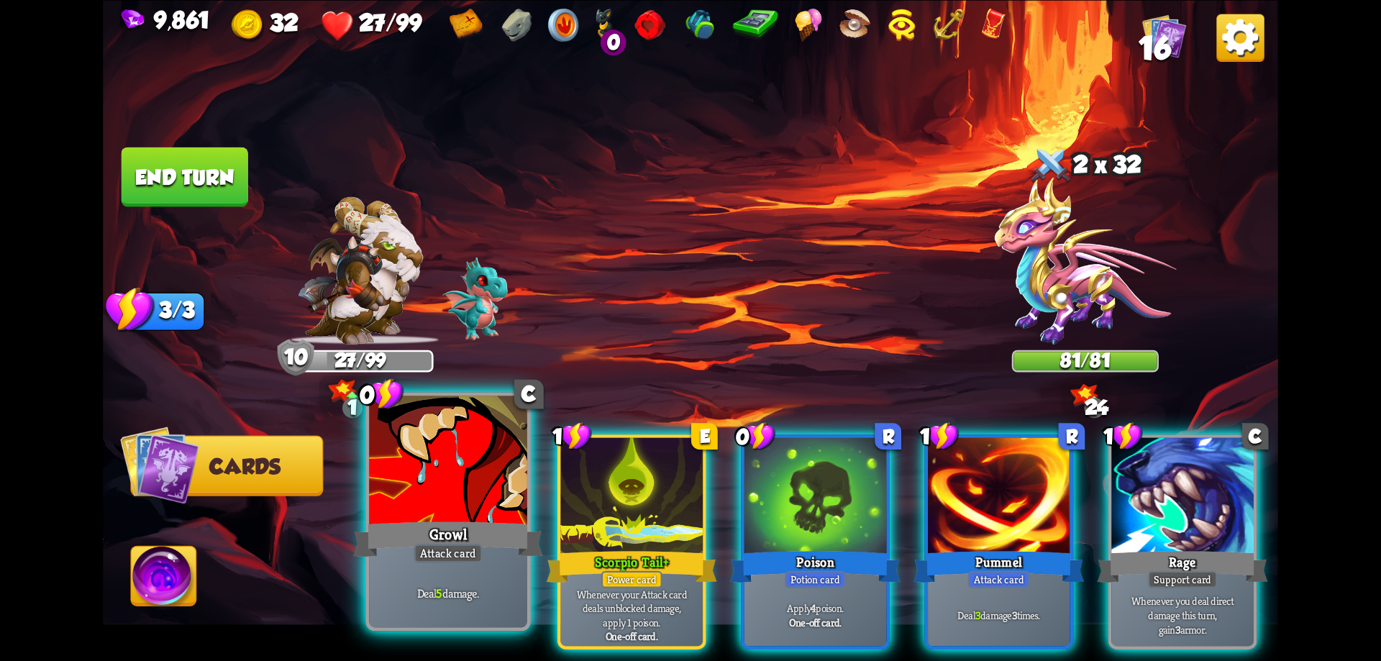
click at [489, 500] on div at bounding box center [448, 462] width 158 height 133
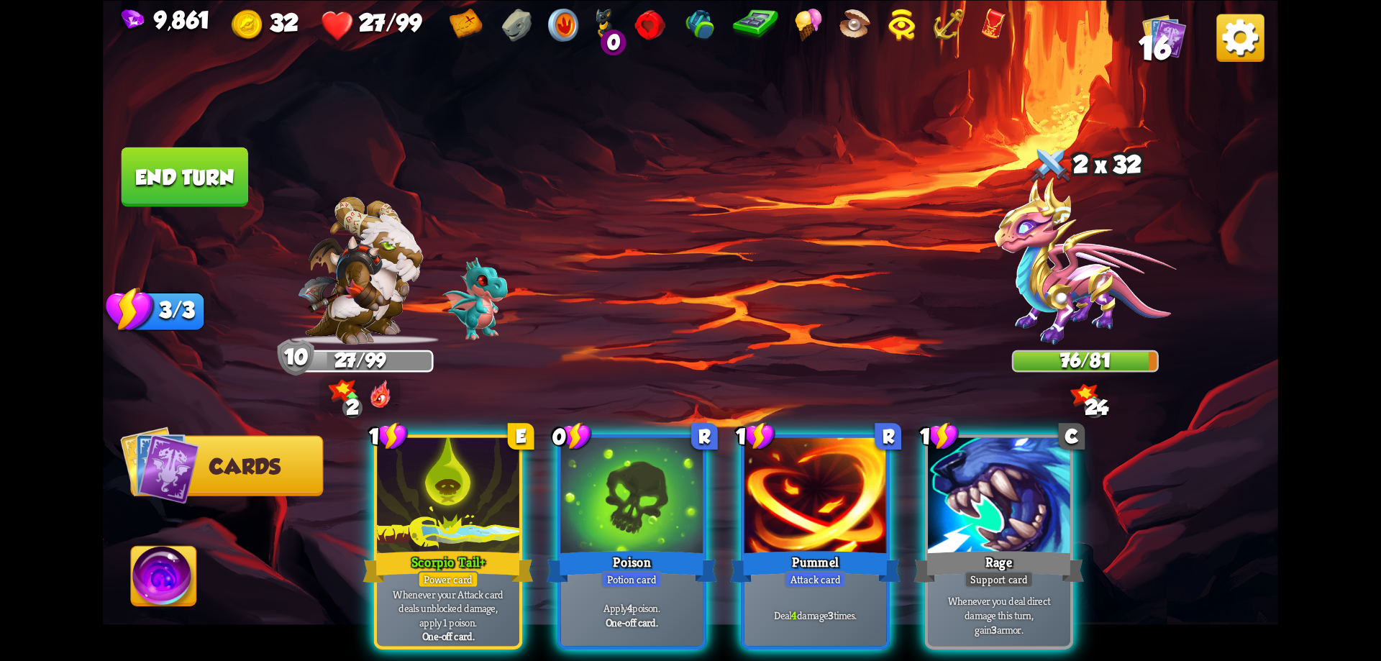
click at [162, 569] on img at bounding box center [164, 579] width 65 height 66
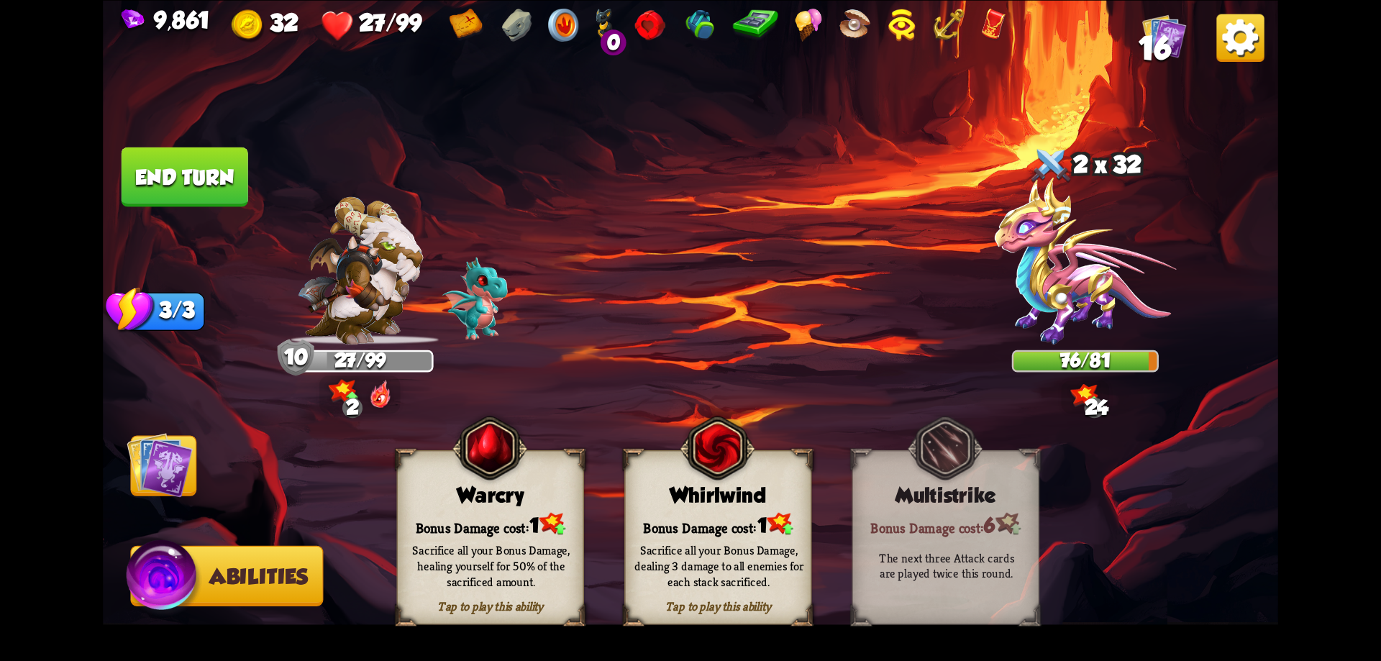
click at [513, 504] on div "Warcry" at bounding box center [491, 495] width 186 height 24
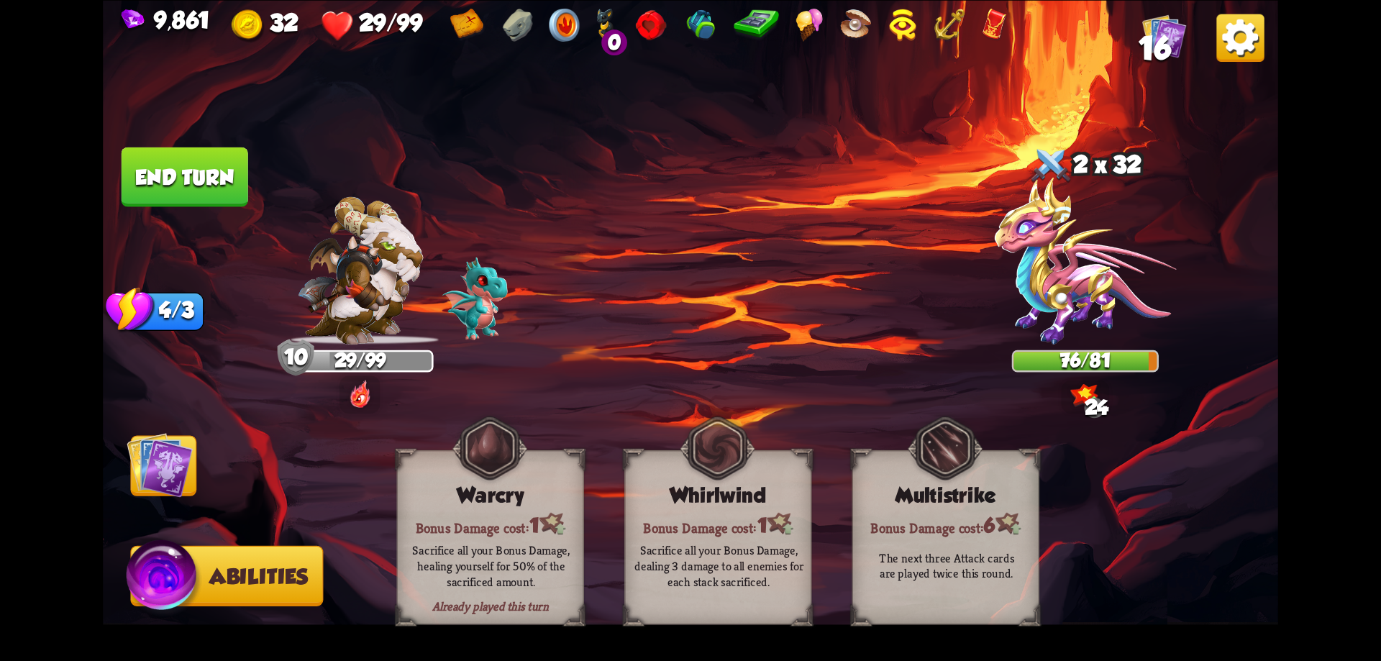
click at [234, 183] on button "End turn" at bounding box center [185, 177] width 127 height 60
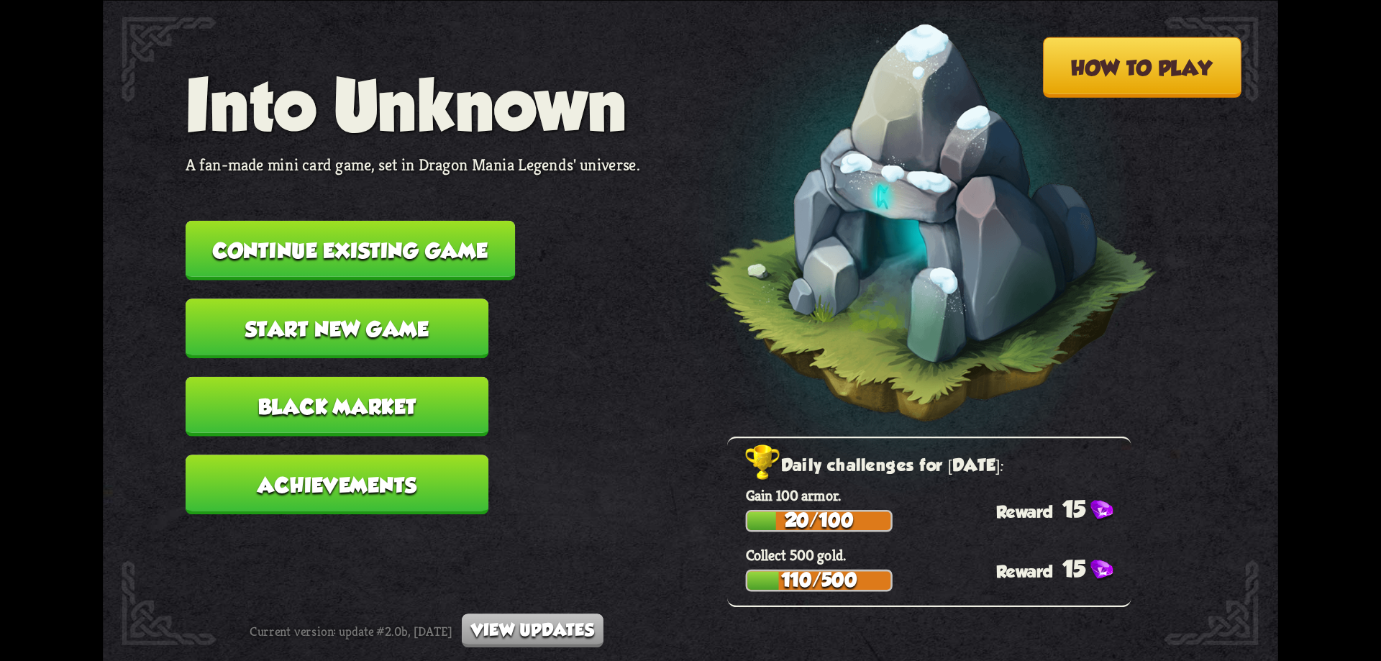
click at [462, 252] on button "Continue existing game" at bounding box center [350, 250] width 329 height 60
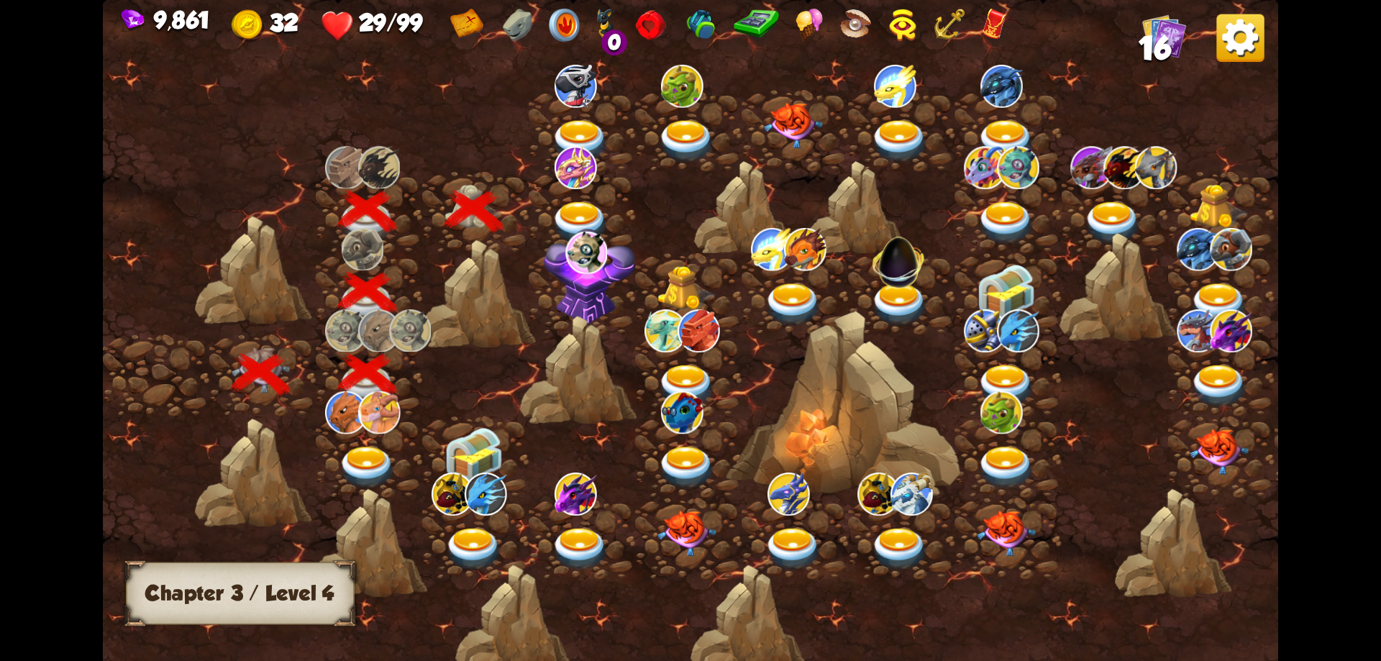
click at [585, 208] on img at bounding box center [580, 222] width 59 height 43
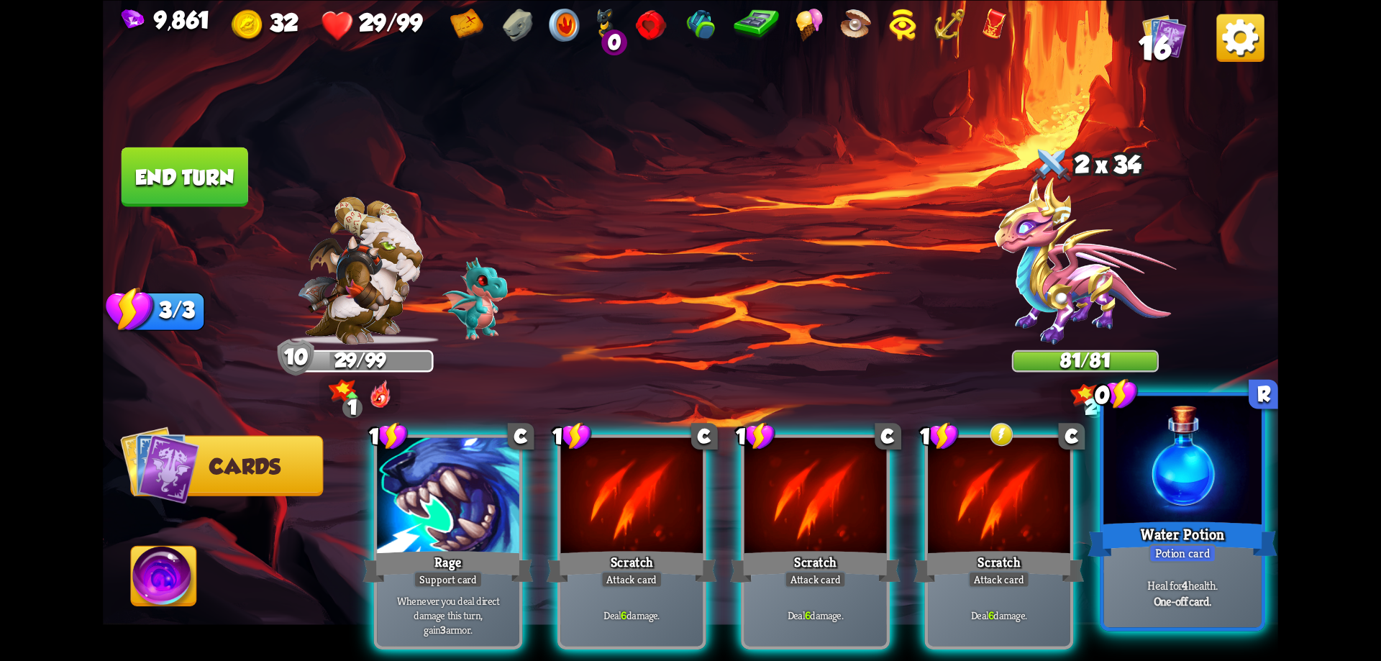
click at [1221, 510] on div at bounding box center [1182, 462] width 158 height 133
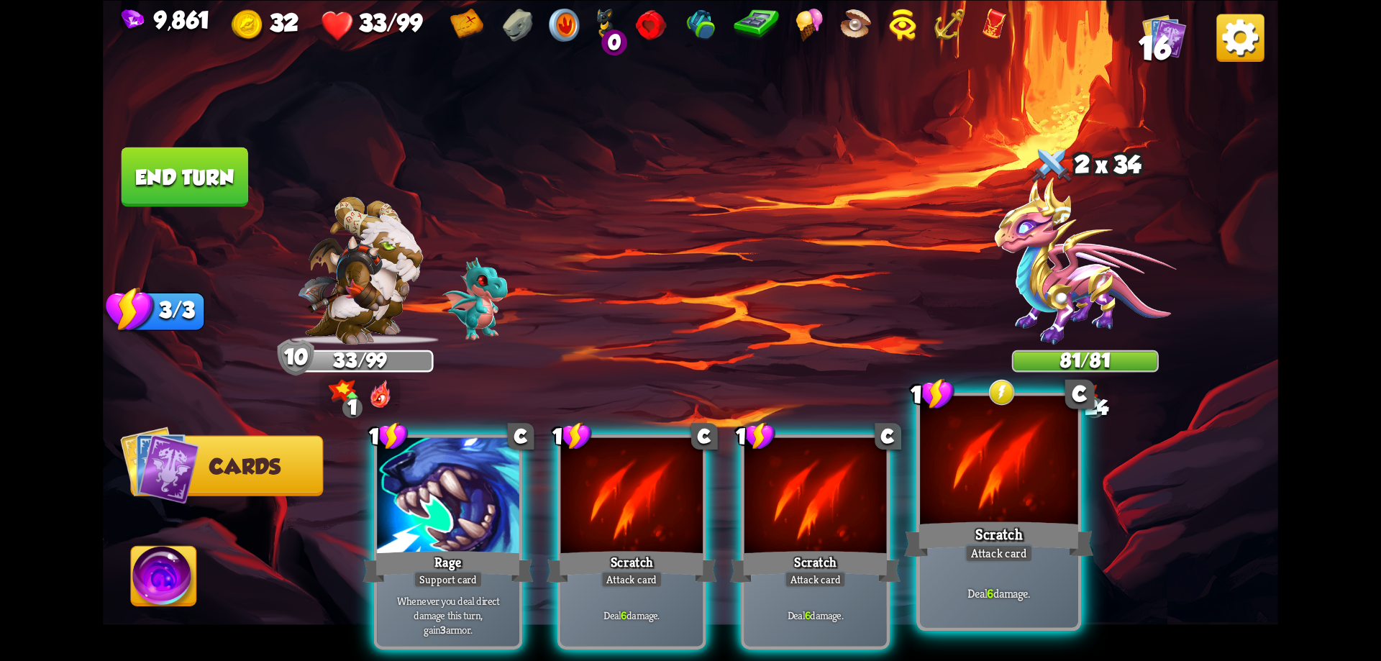
click at [1020, 503] on div at bounding box center [999, 462] width 158 height 133
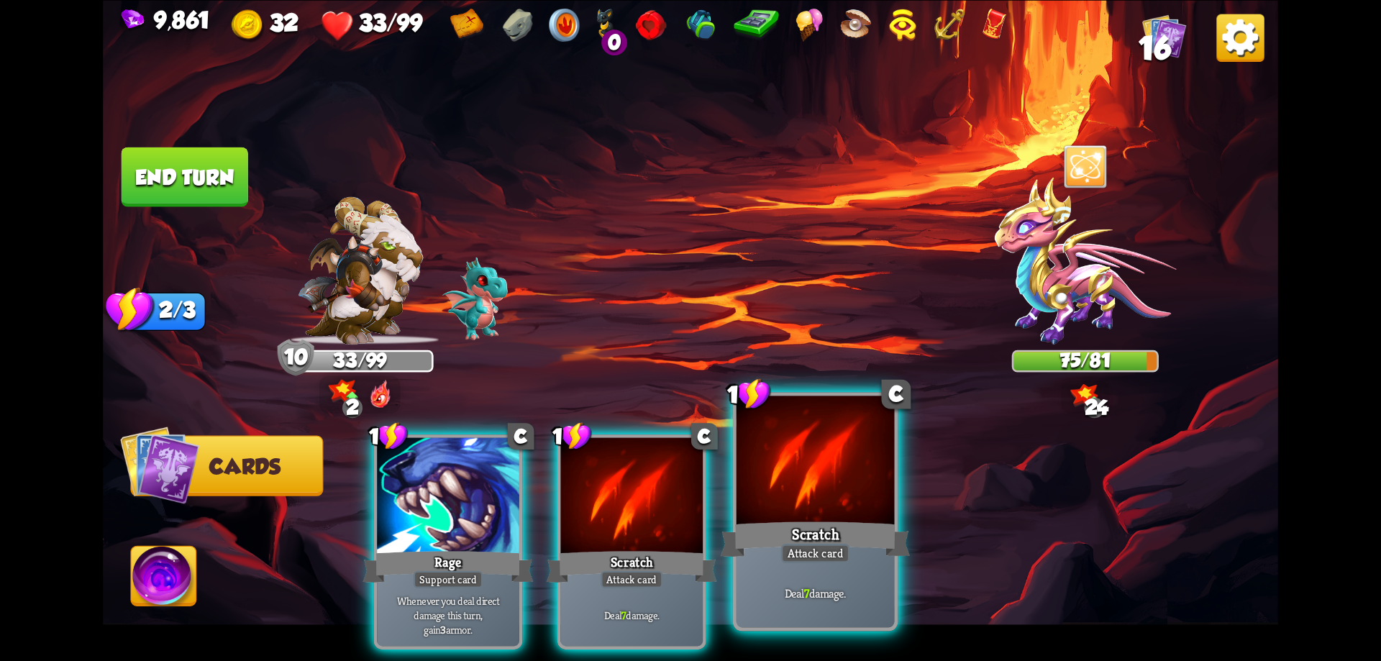
click at [809, 492] on div at bounding box center [816, 462] width 158 height 133
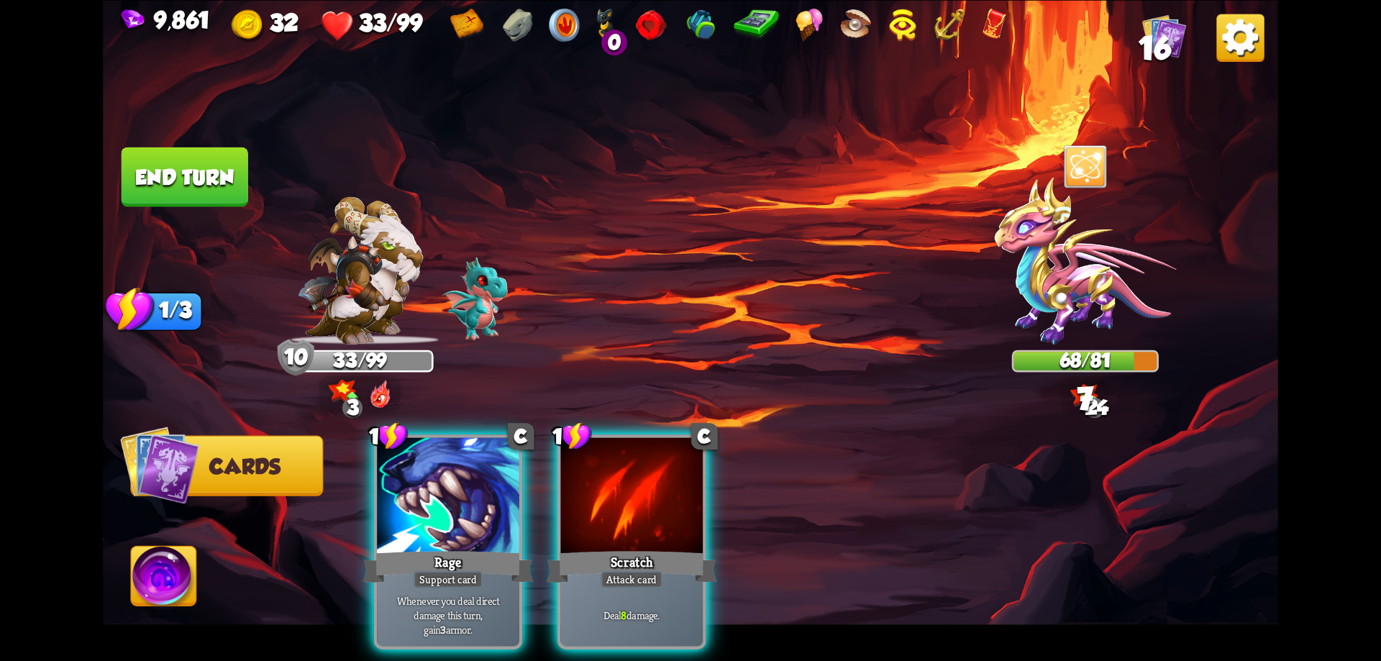
click at [664, 496] on div at bounding box center [632, 497] width 142 height 120
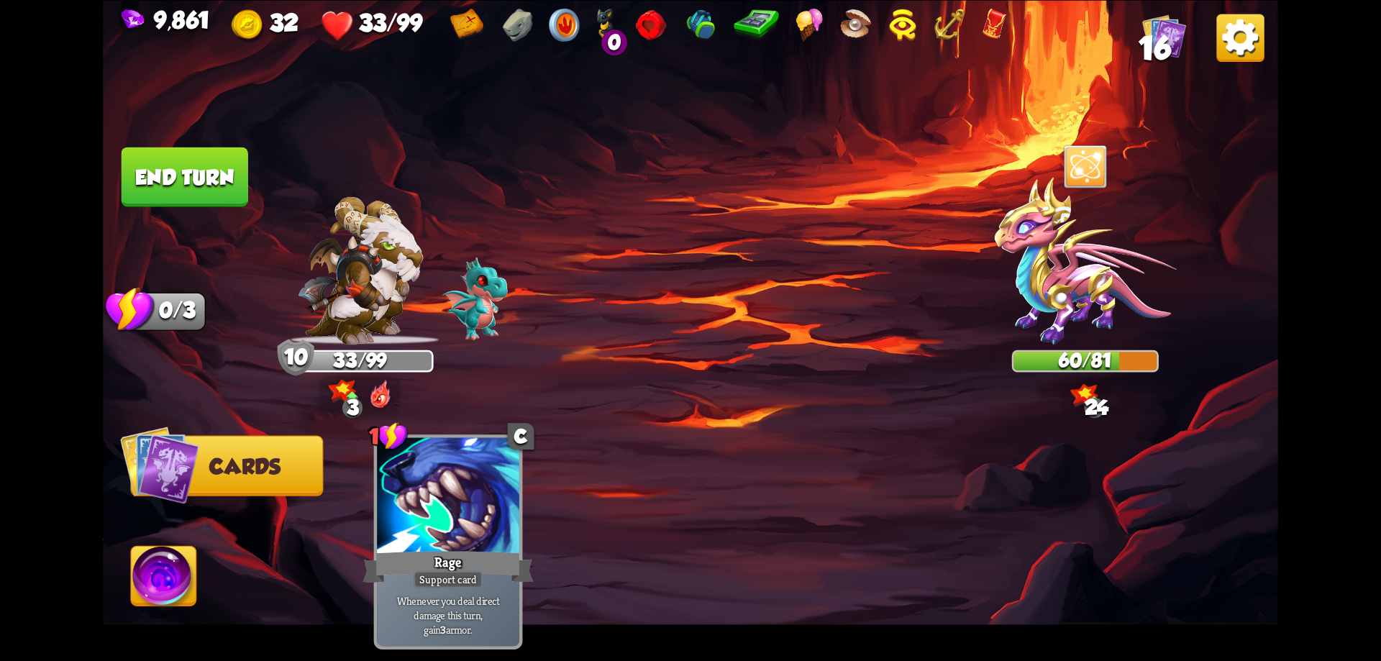
click at [185, 176] on button "End turn" at bounding box center [184, 176] width 129 height 61
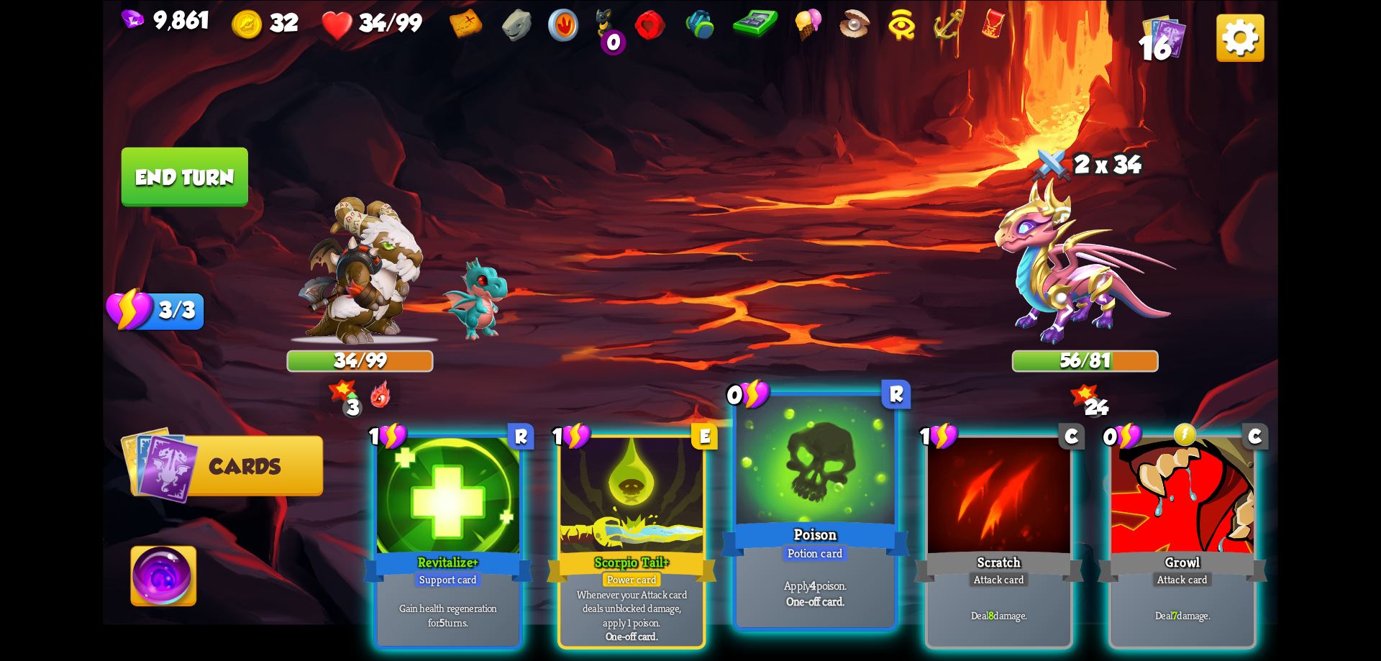
click at [802, 501] on div at bounding box center [816, 462] width 158 height 133
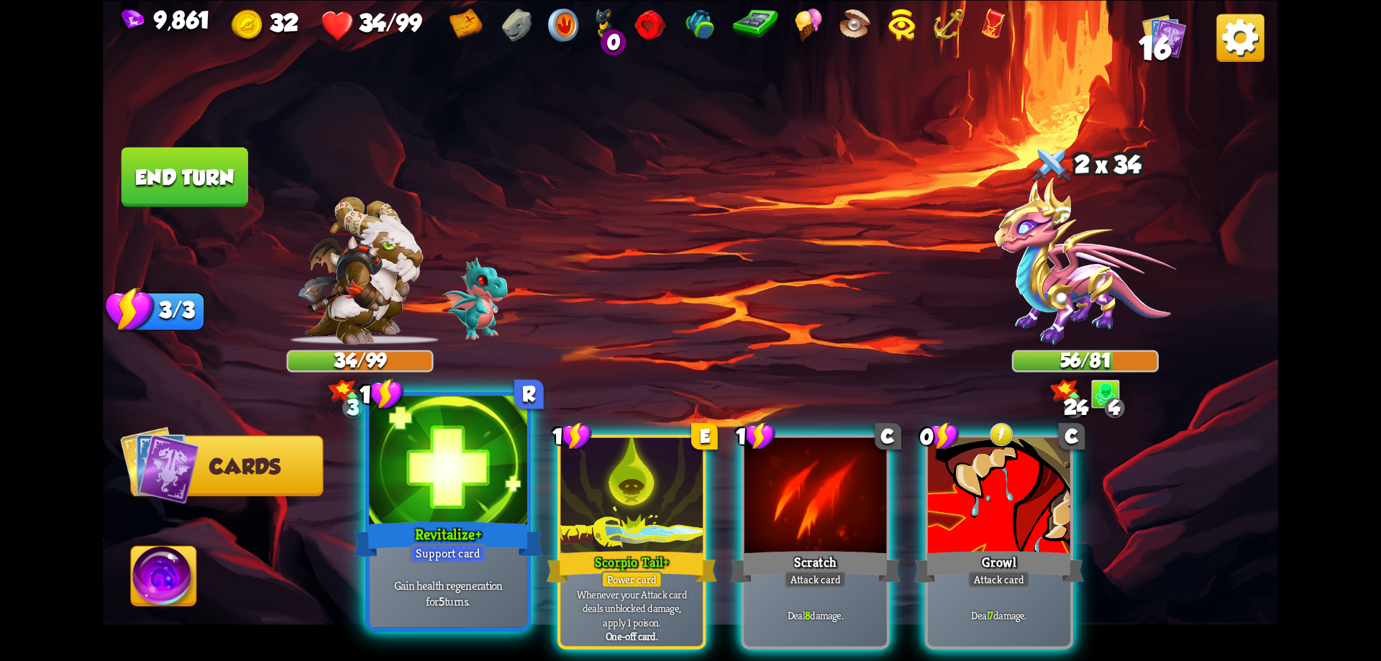
click at [525, 502] on div at bounding box center [448, 462] width 158 height 133
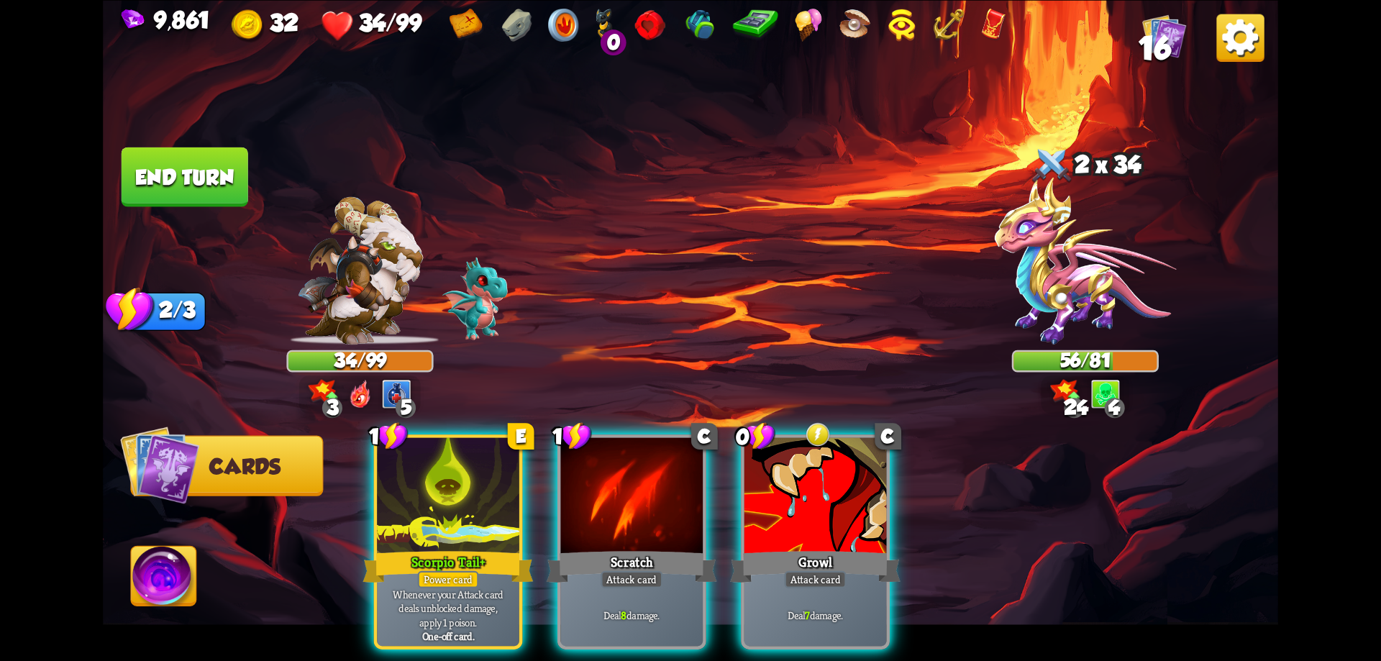
click at [519, 502] on div at bounding box center [448, 497] width 142 height 120
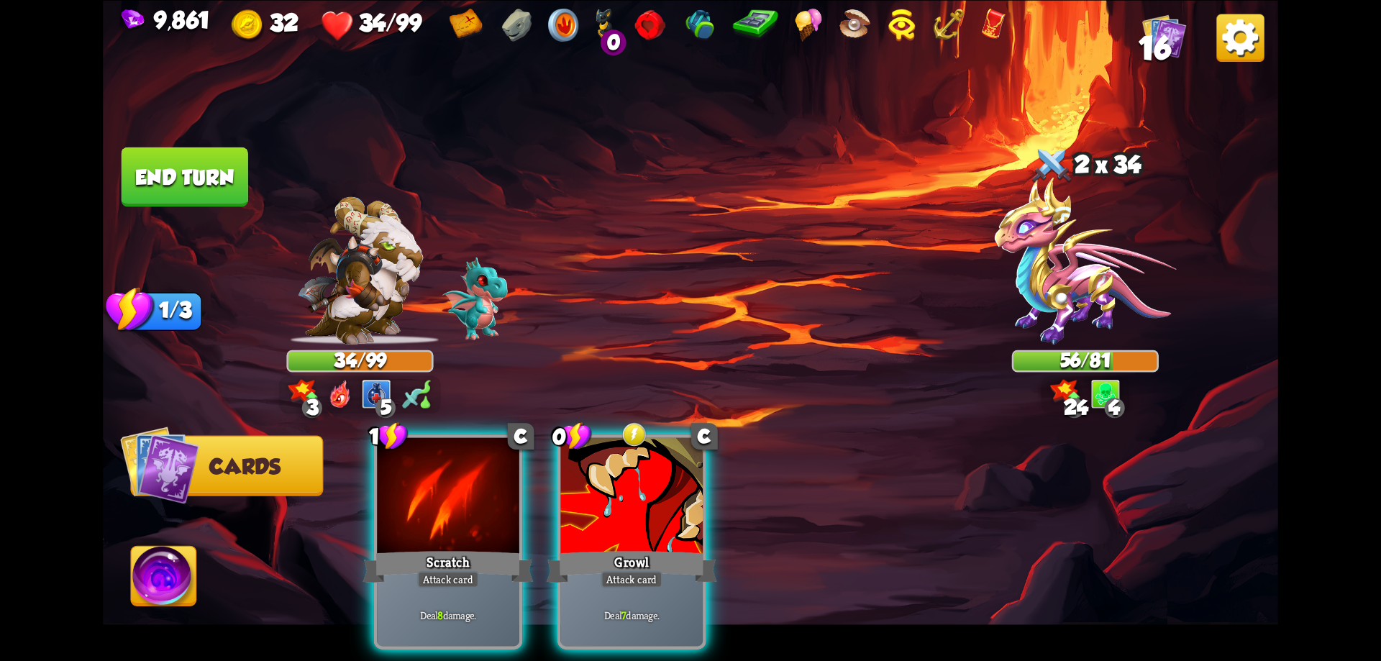
click at [519, 502] on div at bounding box center [448, 497] width 142 height 120
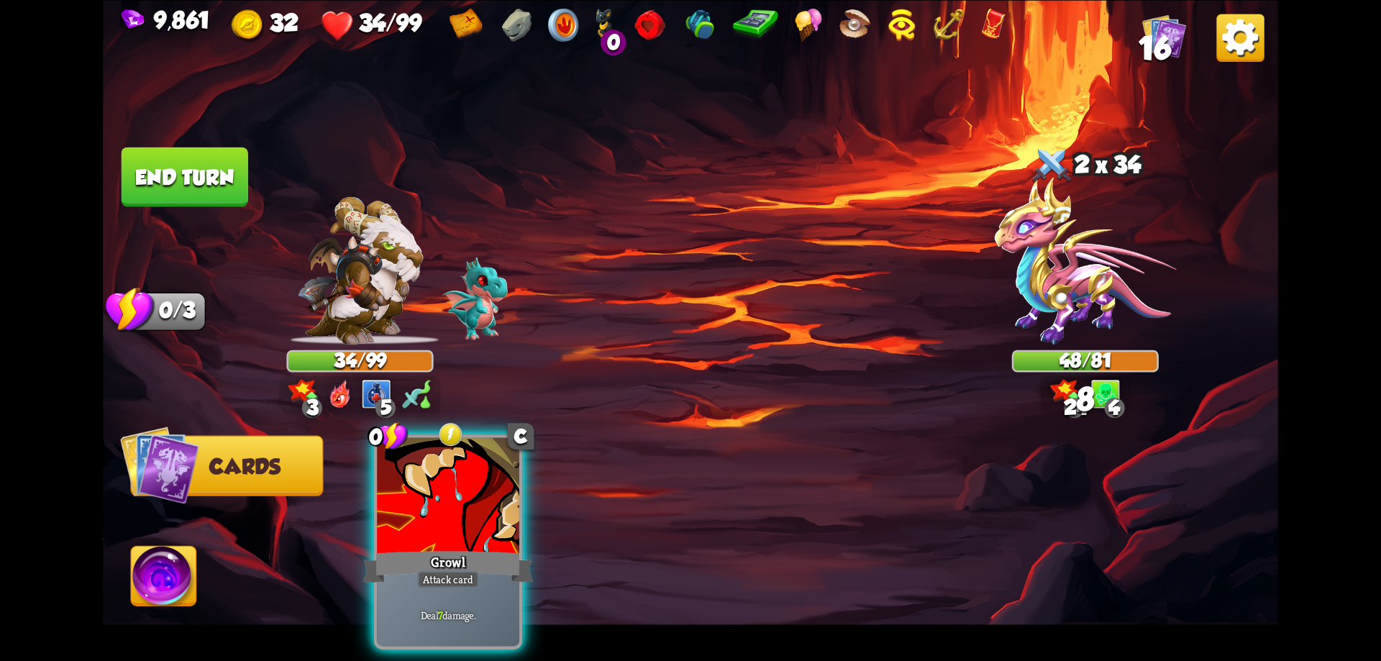
click at [519, 502] on div at bounding box center [448, 497] width 142 height 120
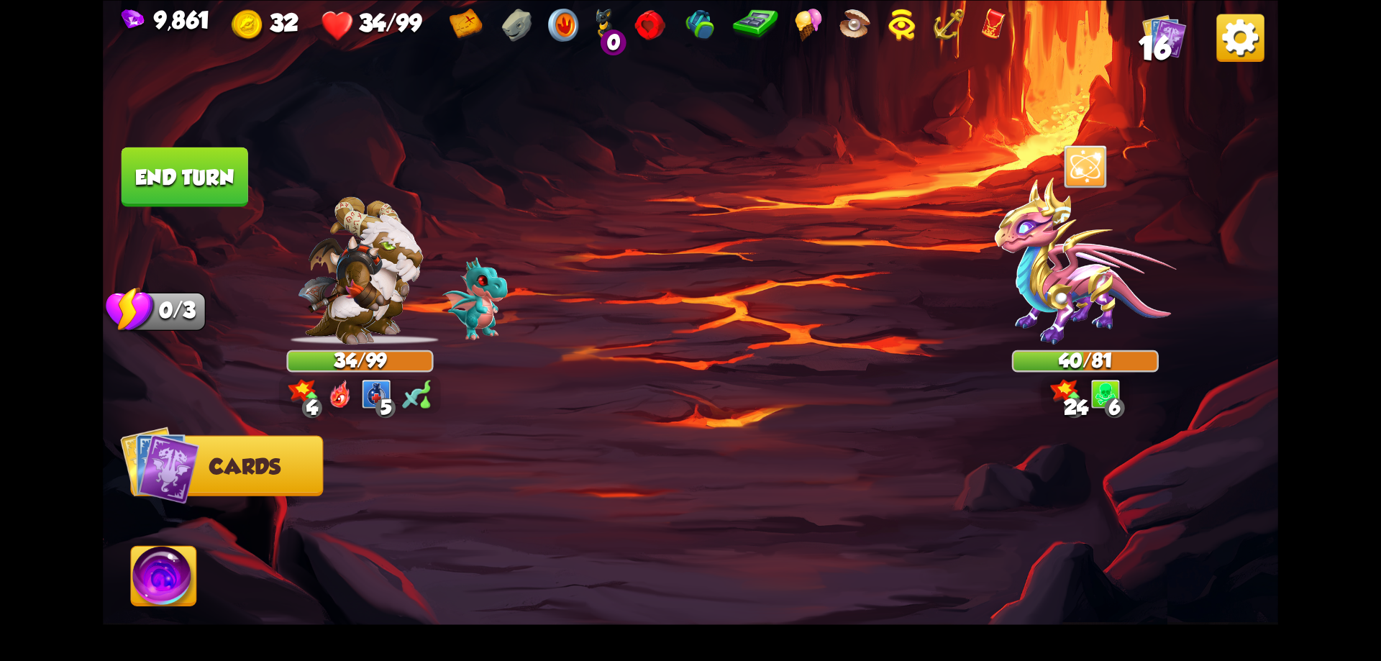
click at [214, 171] on button "End turn" at bounding box center [184, 176] width 129 height 61
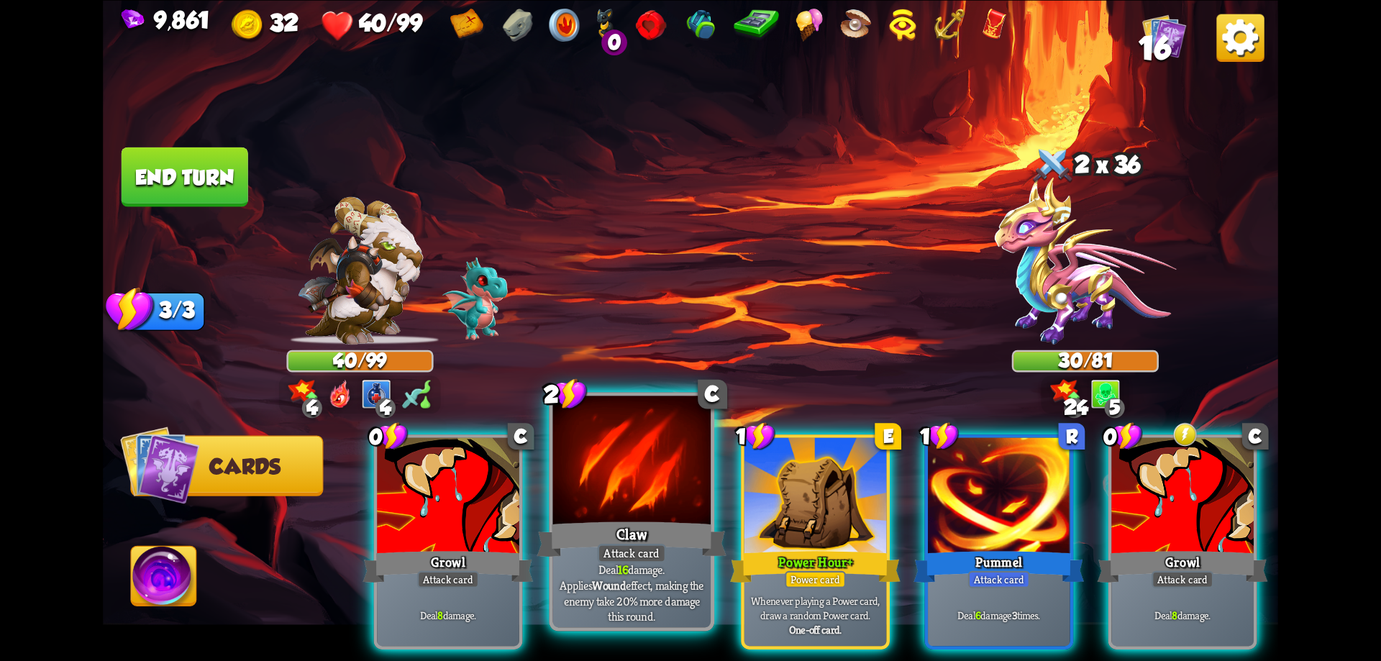
click at [676, 540] on div "Claw" at bounding box center [631, 539] width 189 height 42
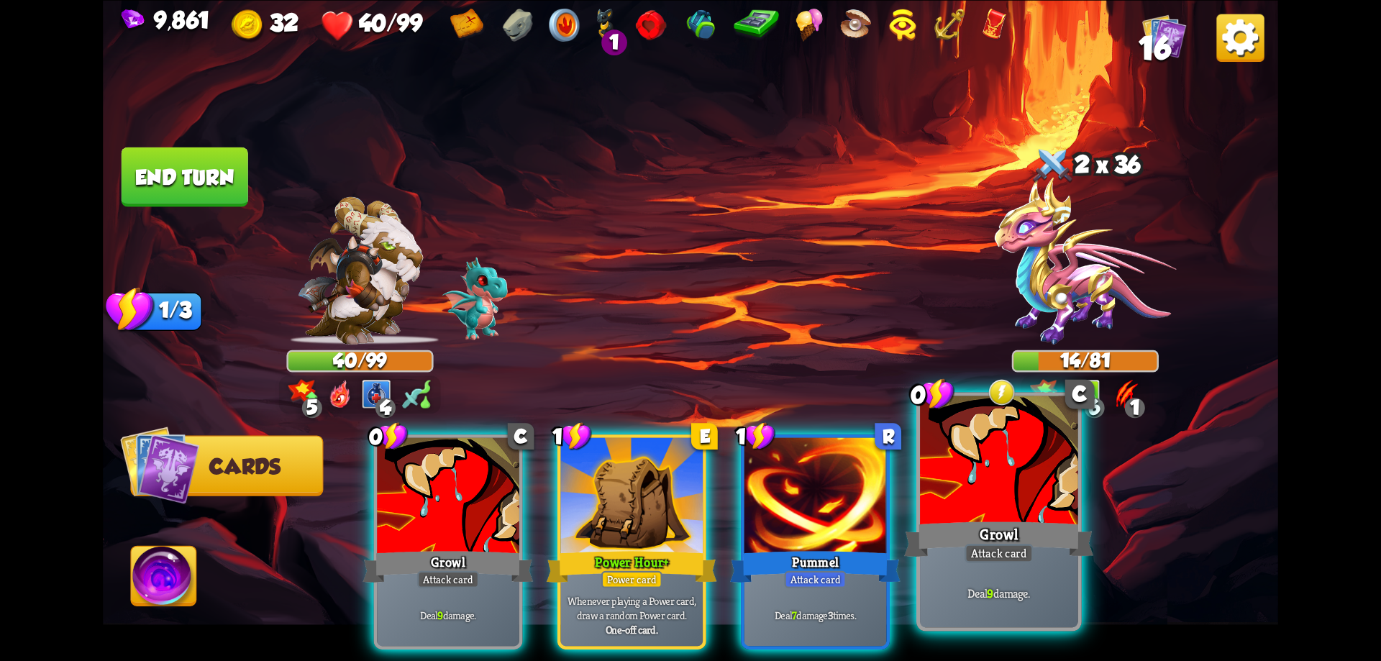
click at [1028, 491] on div at bounding box center [999, 462] width 158 height 133
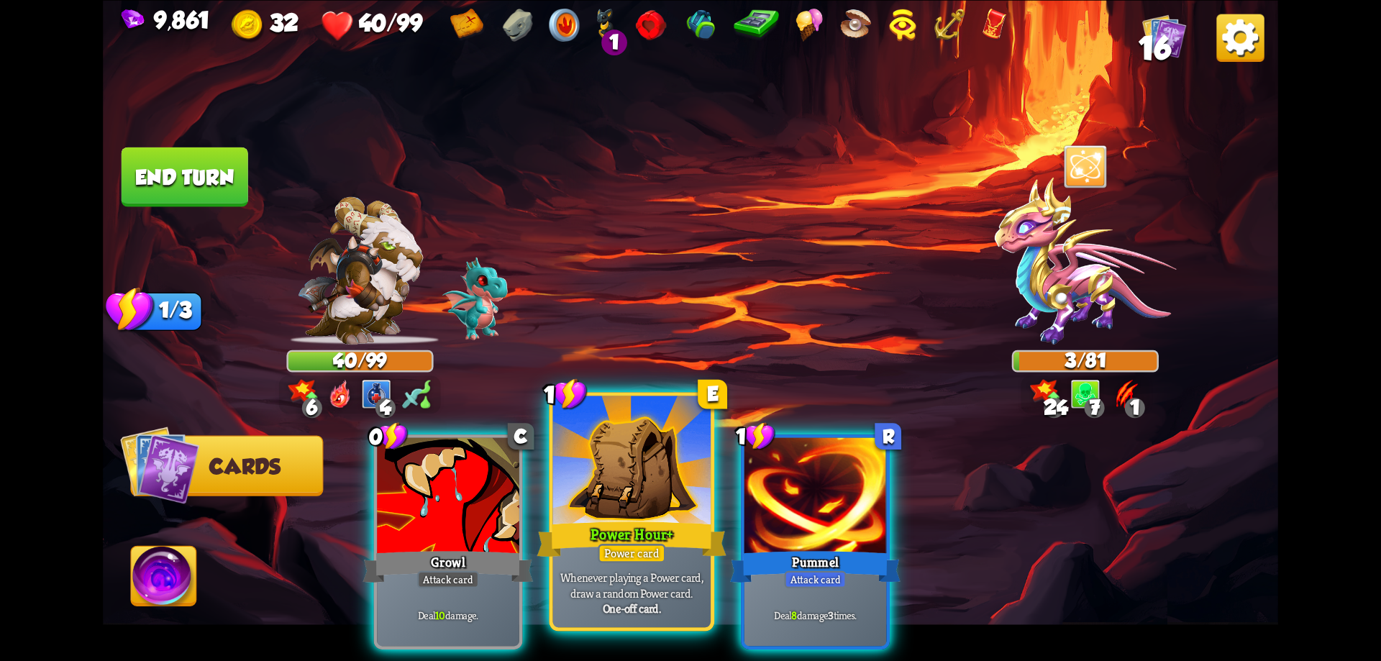
click at [619, 504] on div at bounding box center [632, 462] width 158 height 133
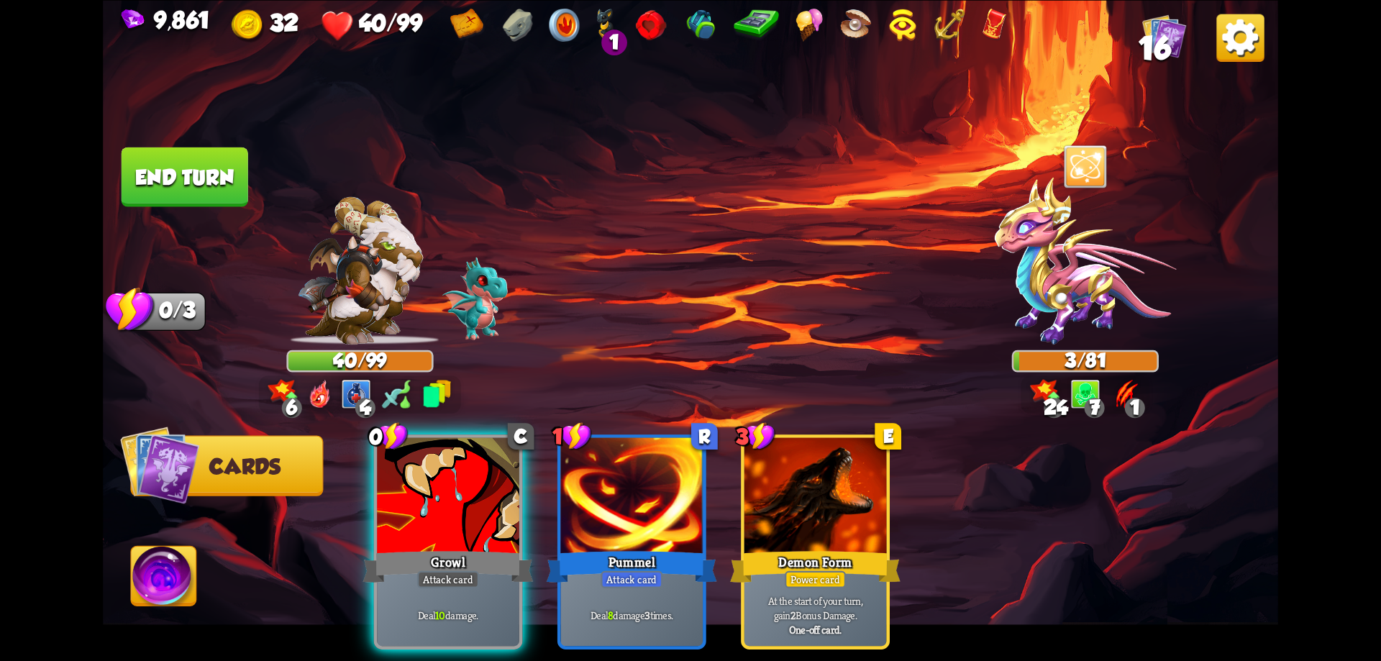
click at [189, 194] on button "End turn" at bounding box center [184, 177] width 127 height 60
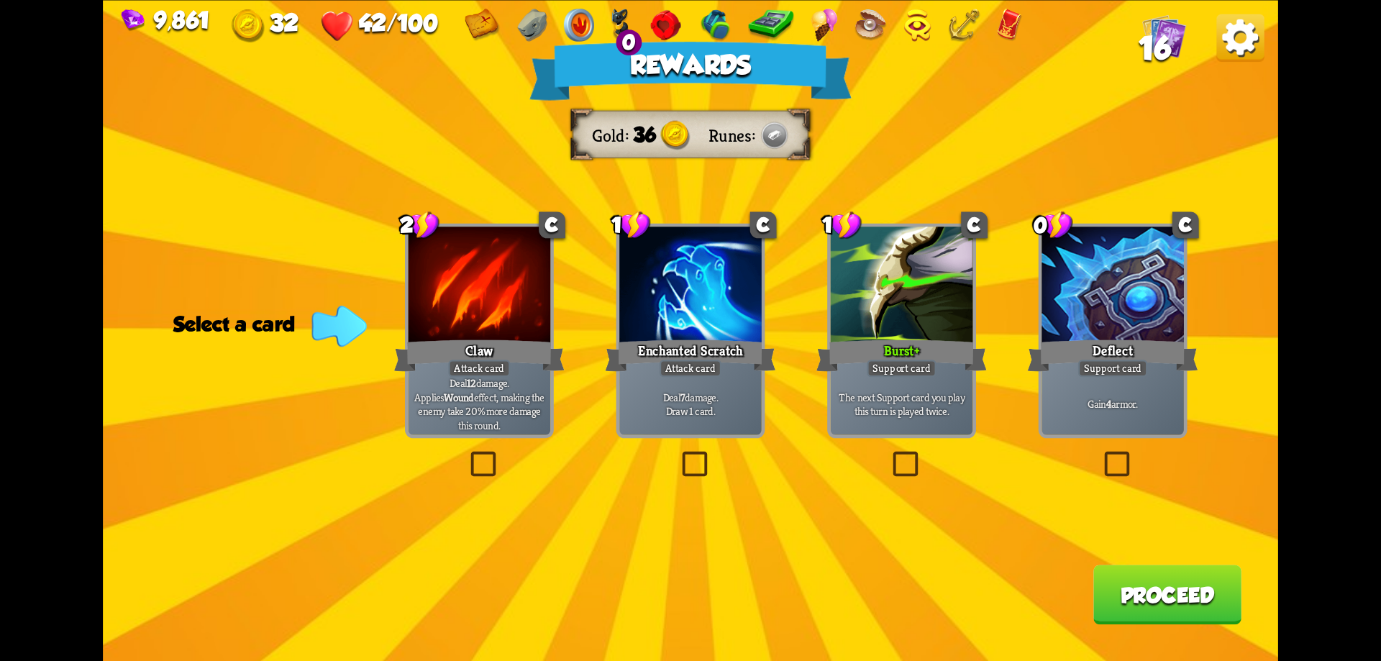
click at [1167, 598] on button "Proceed" at bounding box center [1167, 595] width 148 height 60
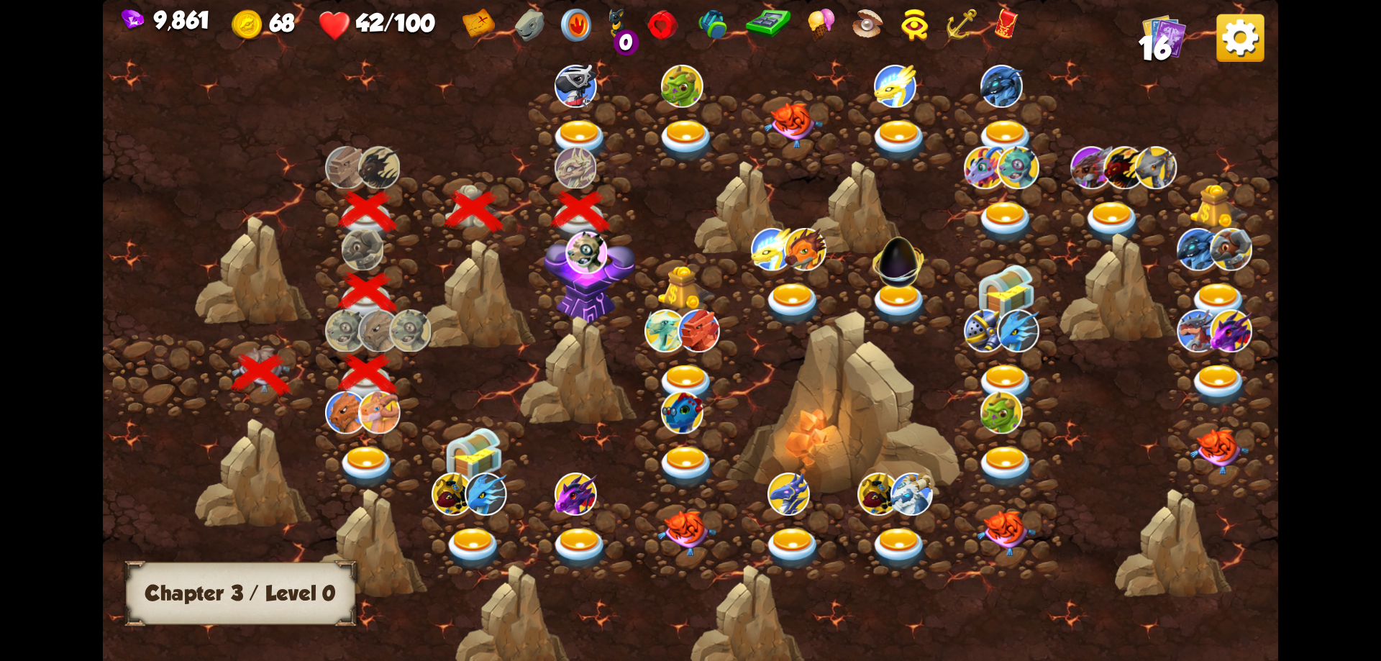
click at [596, 271] on img at bounding box center [586, 253] width 42 height 42
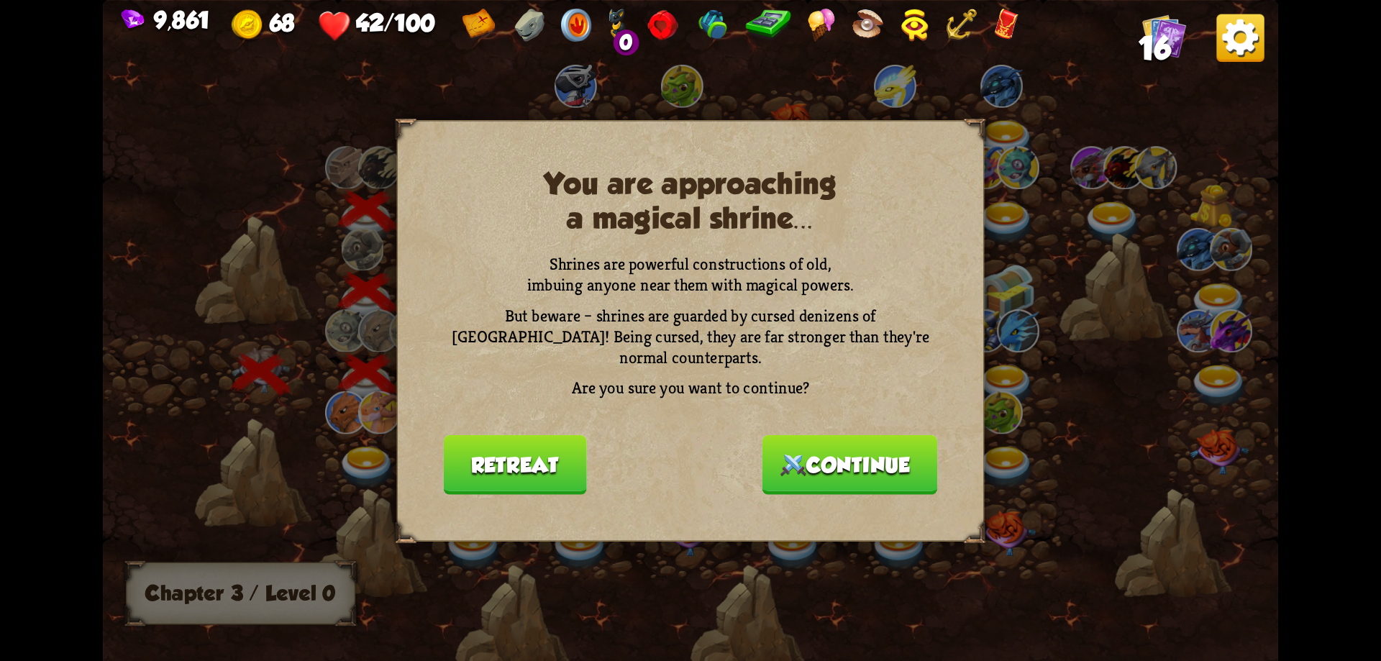
click at [837, 460] on button "Continue" at bounding box center [850, 464] width 176 height 60
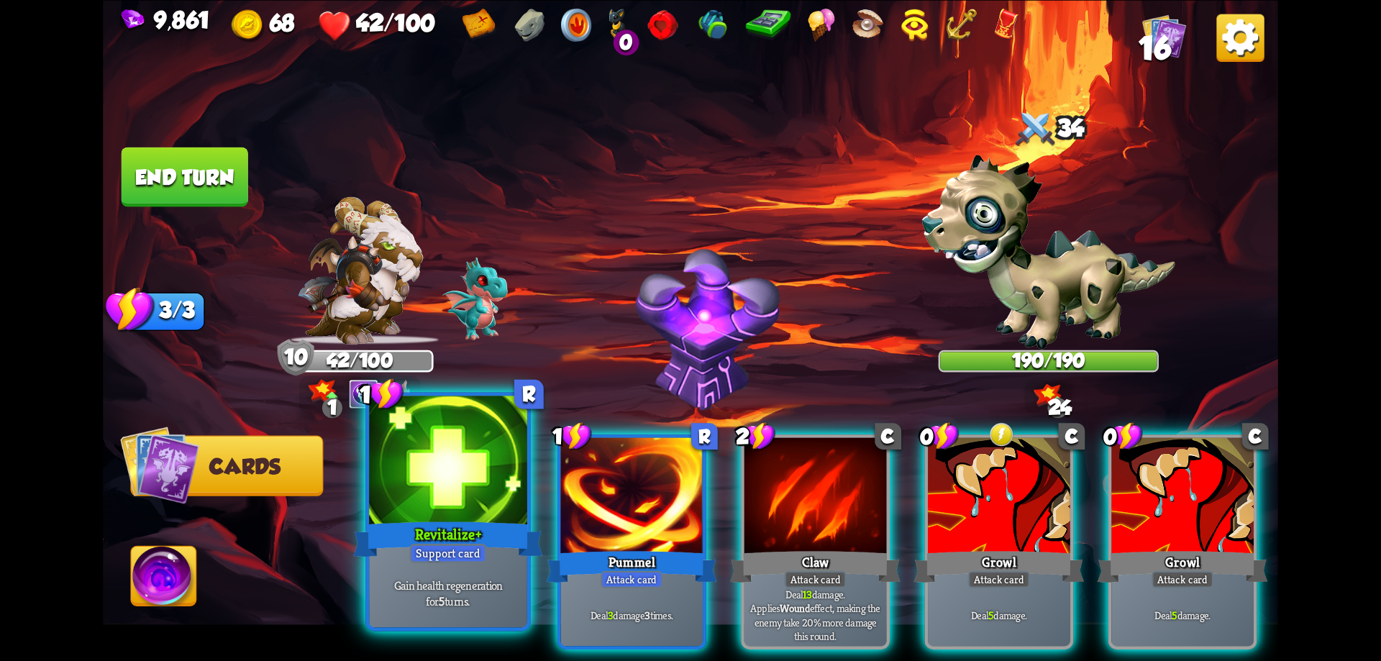
click at [520, 524] on div "Revitalize+" at bounding box center [447, 539] width 189 height 42
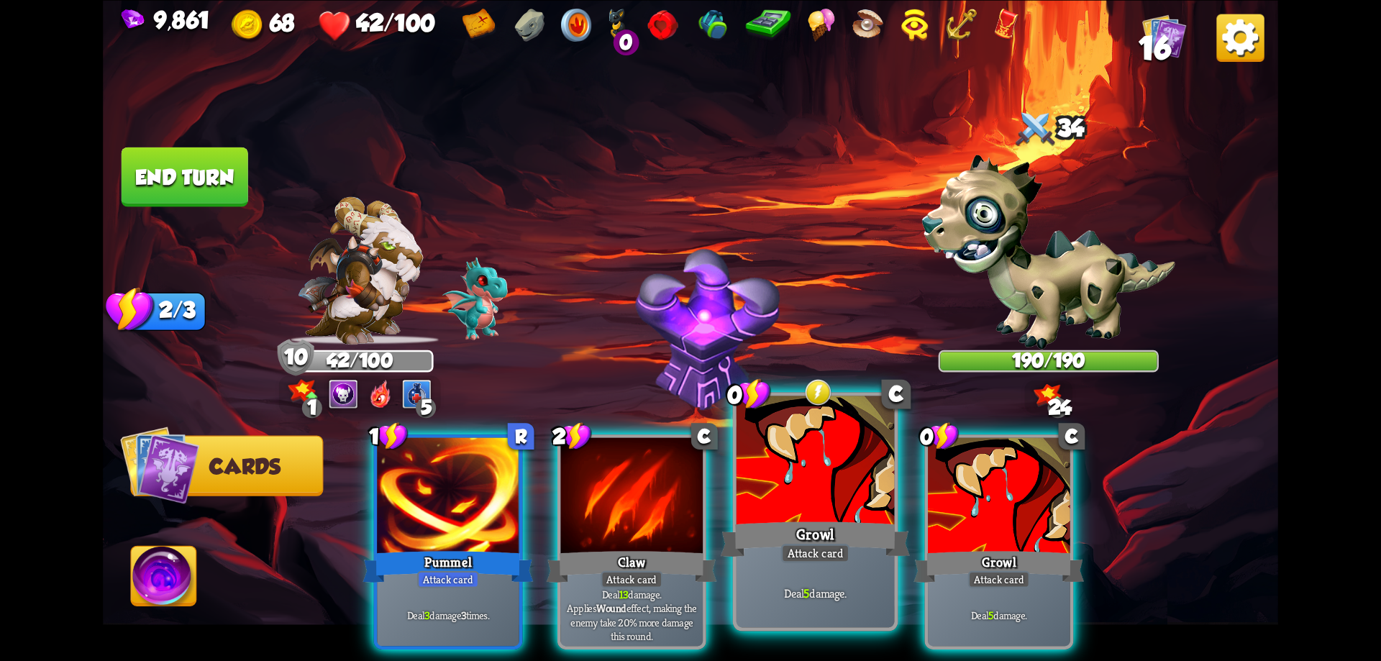
click at [852, 499] on div at bounding box center [816, 462] width 158 height 133
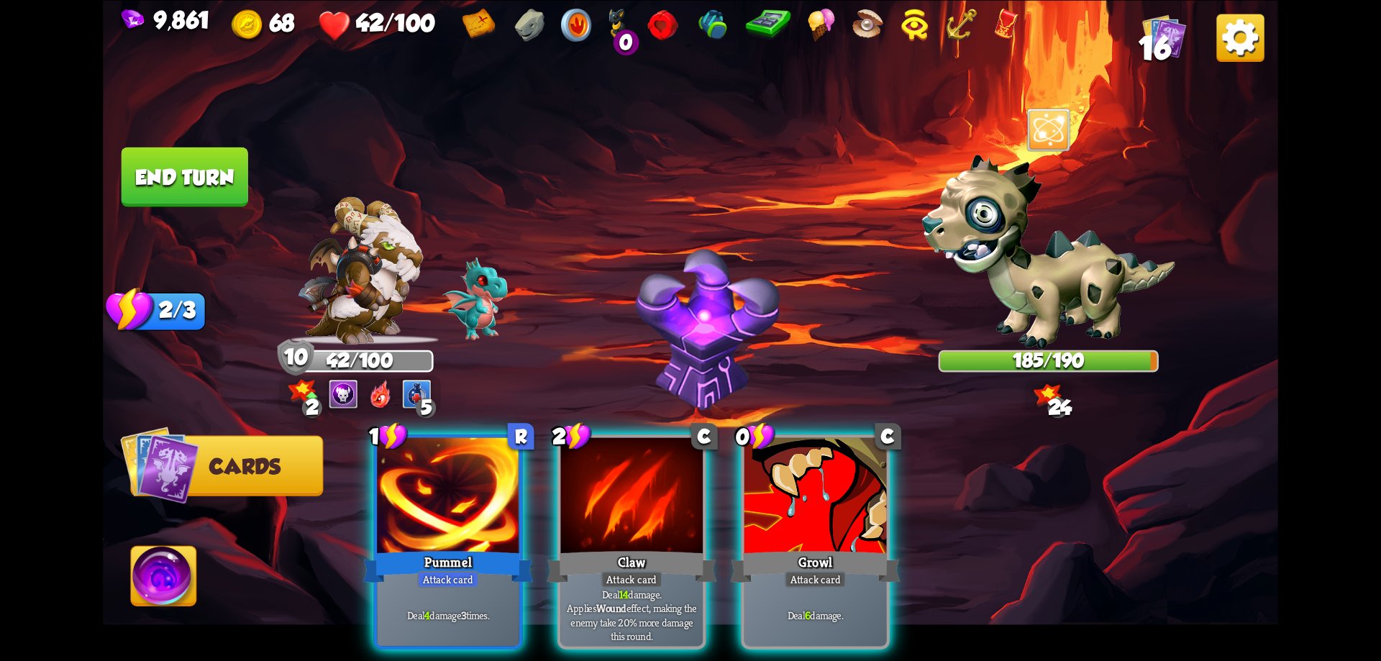
click at [852, 499] on div at bounding box center [815, 497] width 142 height 120
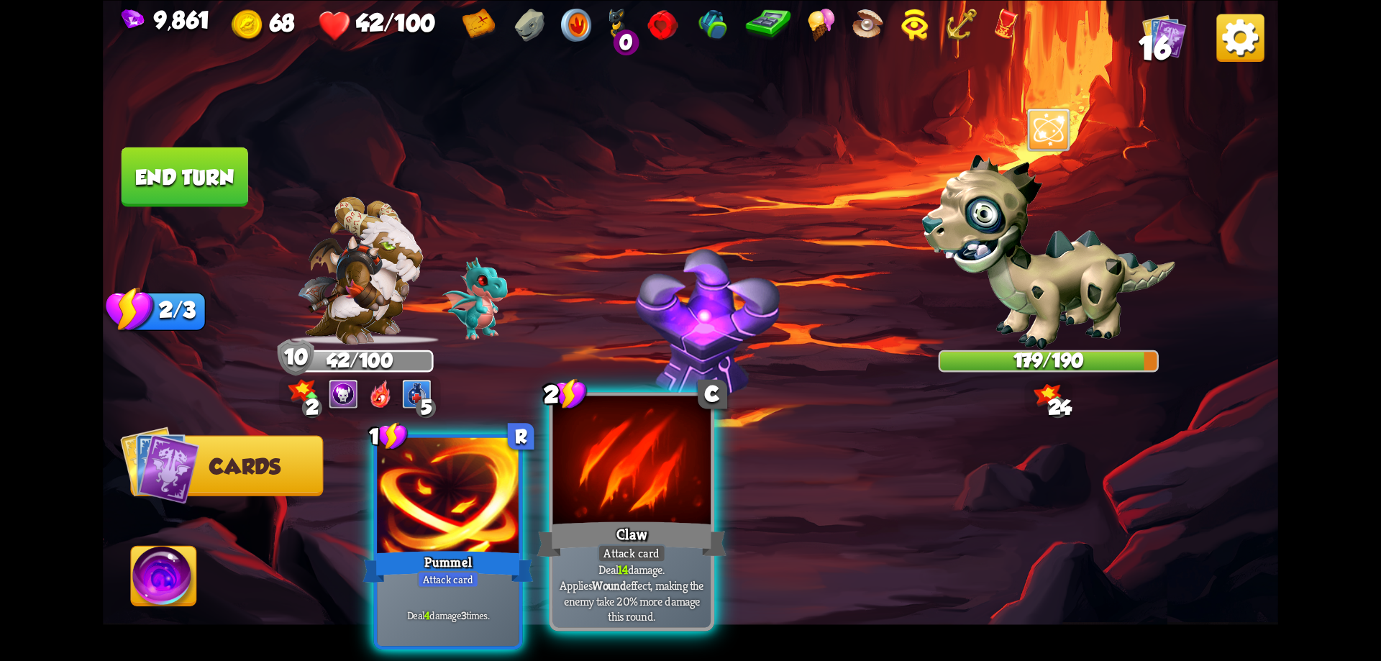
click at [694, 503] on div at bounding box center [632, 462] width 158 height 133
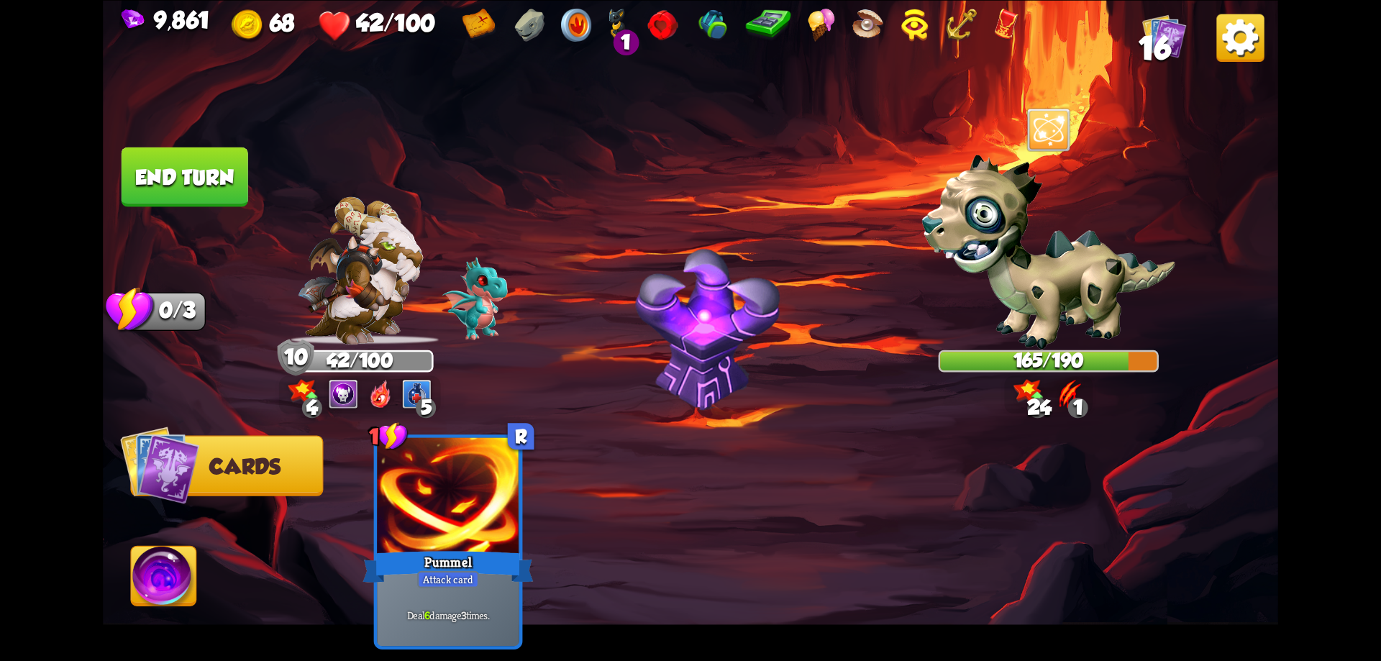
click at [237, 199] on button "End turn" at bounding box center [183, 176] width 129 height 61
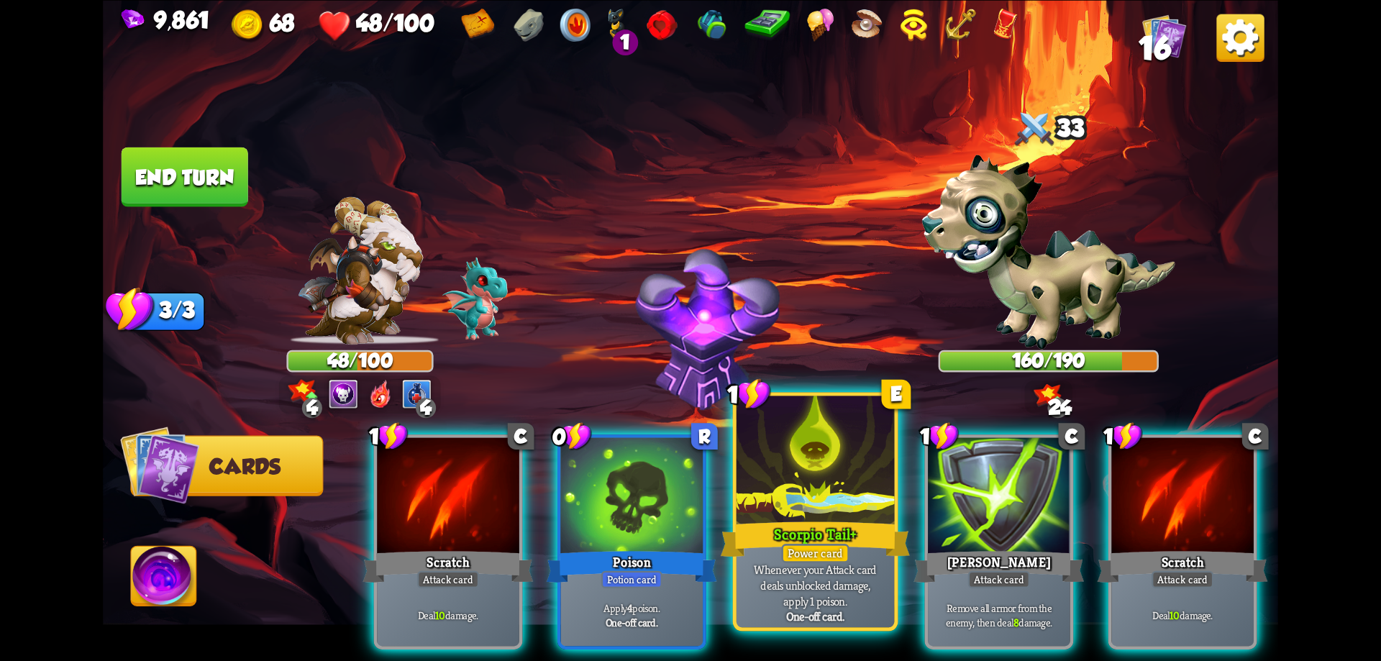
click at [820, 468] on div at bounding box center [816, 462] width 158 height 133
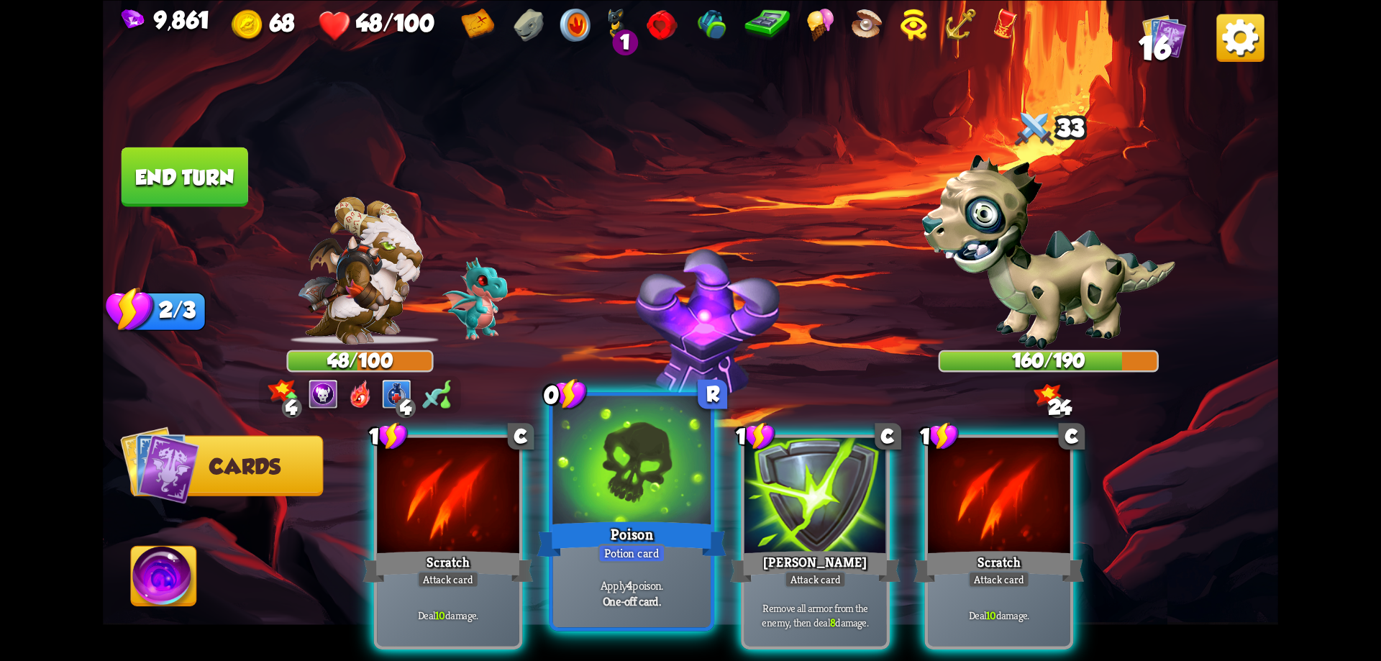
click at [622, 489] on div at bounding box center [632, 462] width 158 height 133
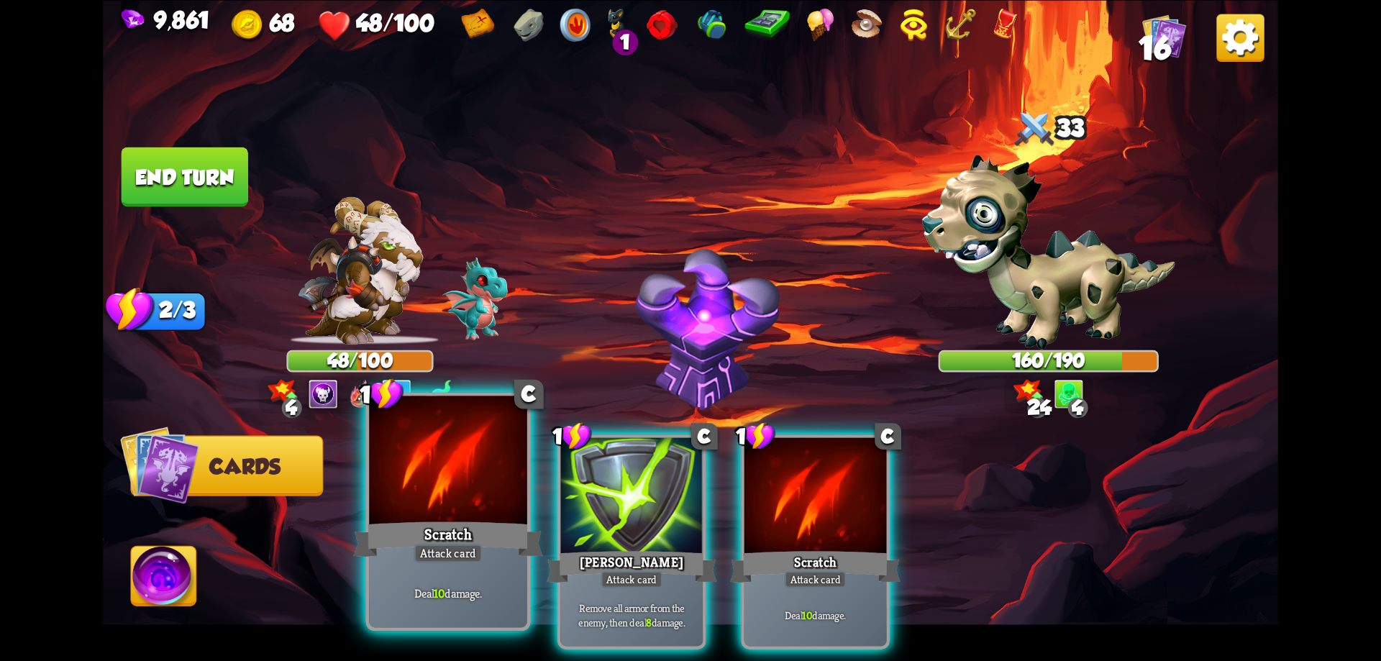
click at [484, 491] on div at bounding box center [448, 462] width 158 height 133
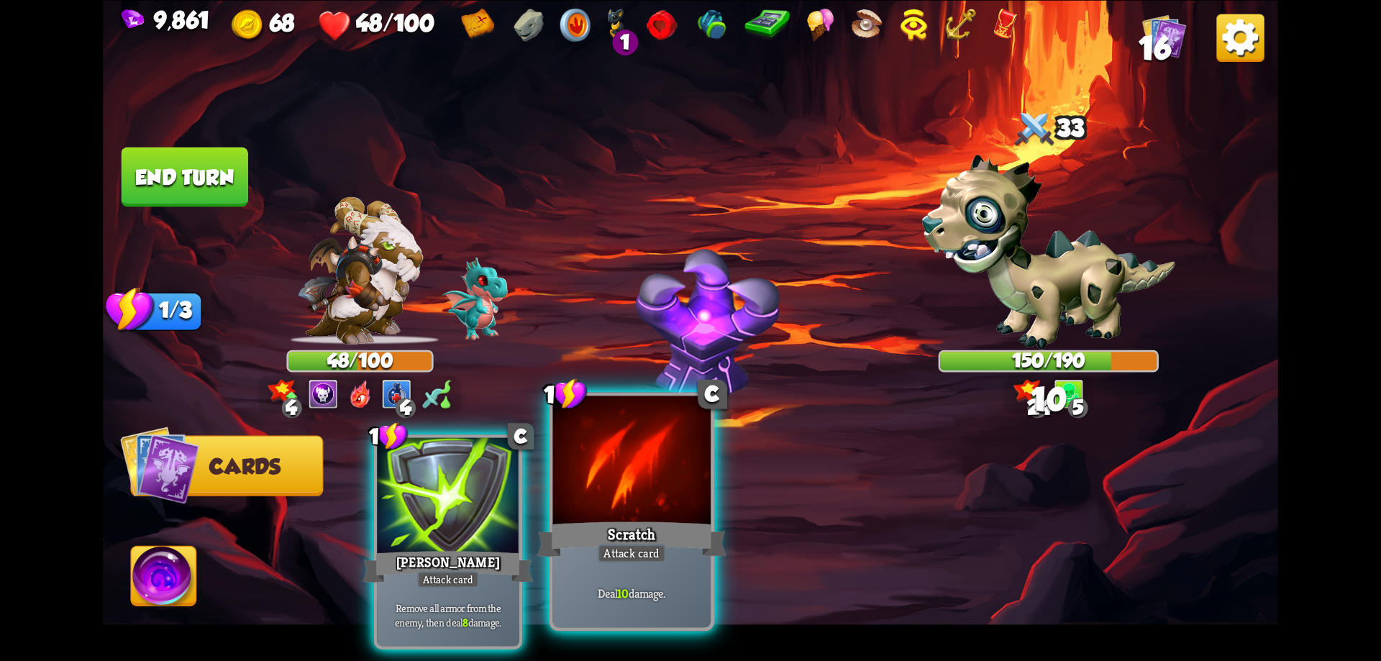
click at [711, 491] on div at bounding box center [632, 462] width 158 height 133
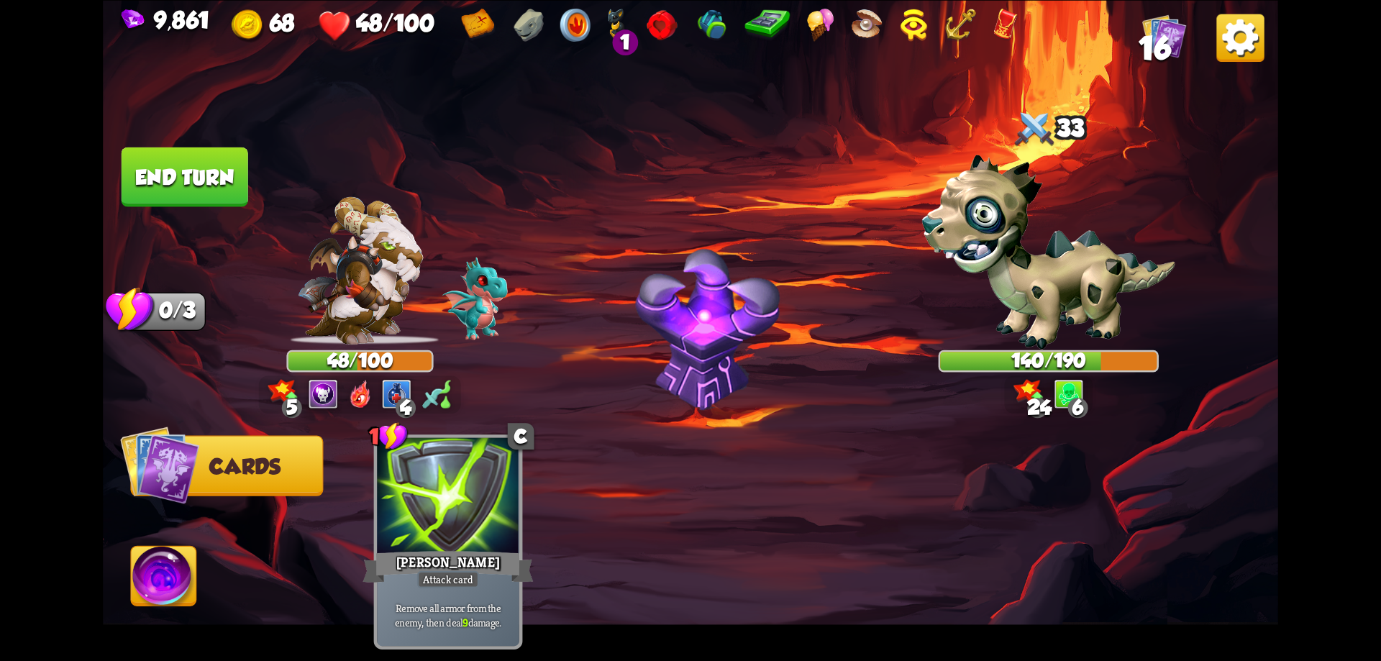
click at [168, 178] on button "End turn" at bounding box center [185, 177] width 127 height 60
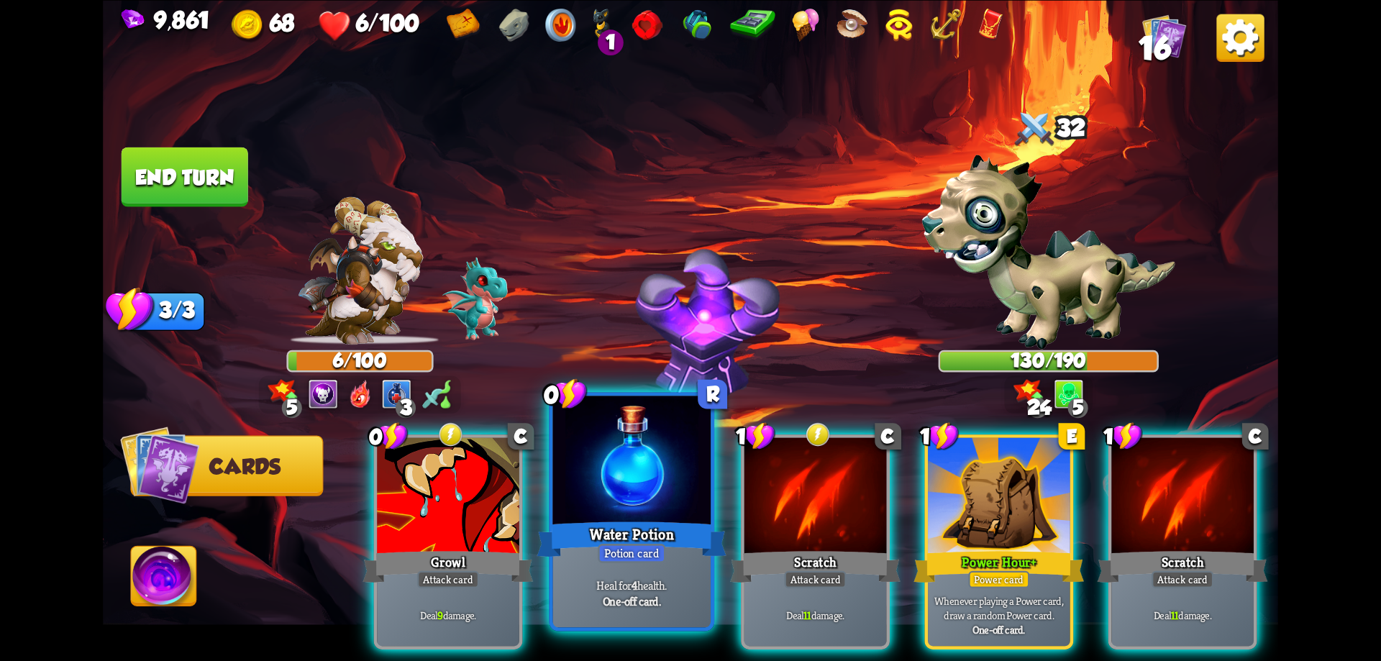
click at [677, 521] on div "Water Potion" at bounding box center [631, 539] width 189 height 42
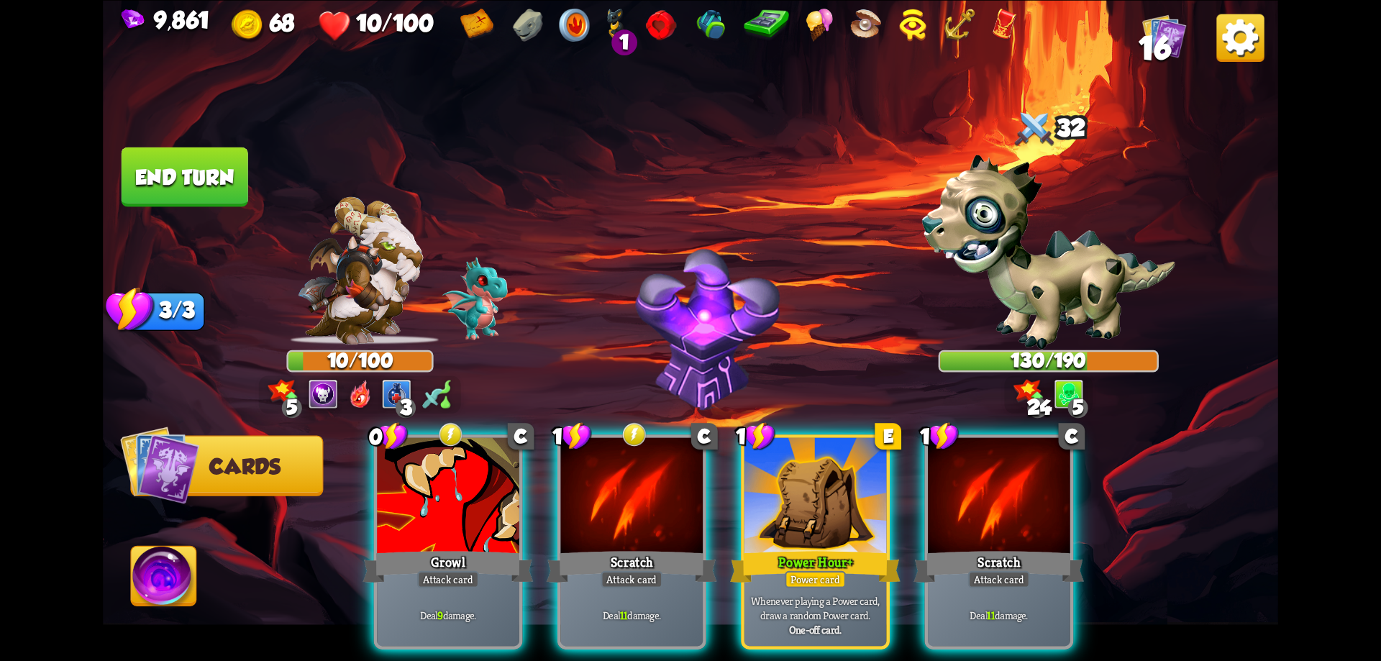
click at [774, 504] on div at bounding box center [815, 497] width 142 height 120
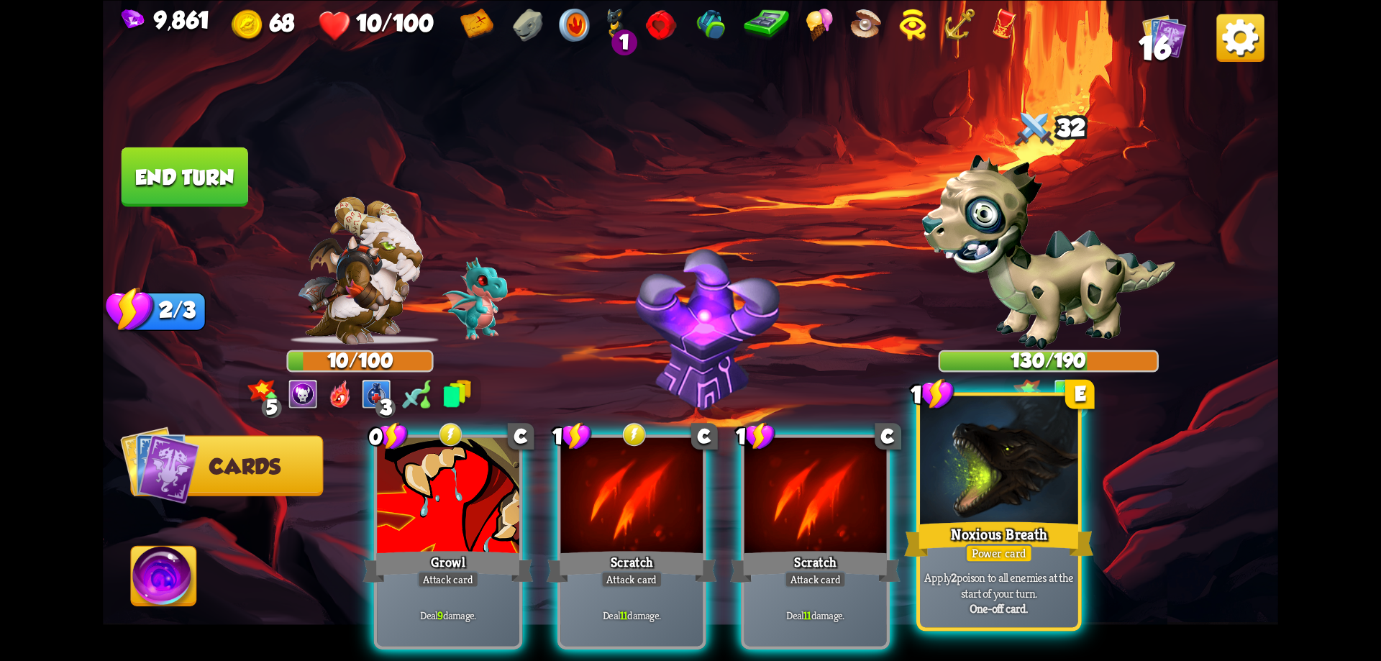
click at [964, 518] on div "Noxious Breath" at bounding box center [998, 539] width 189 height 42
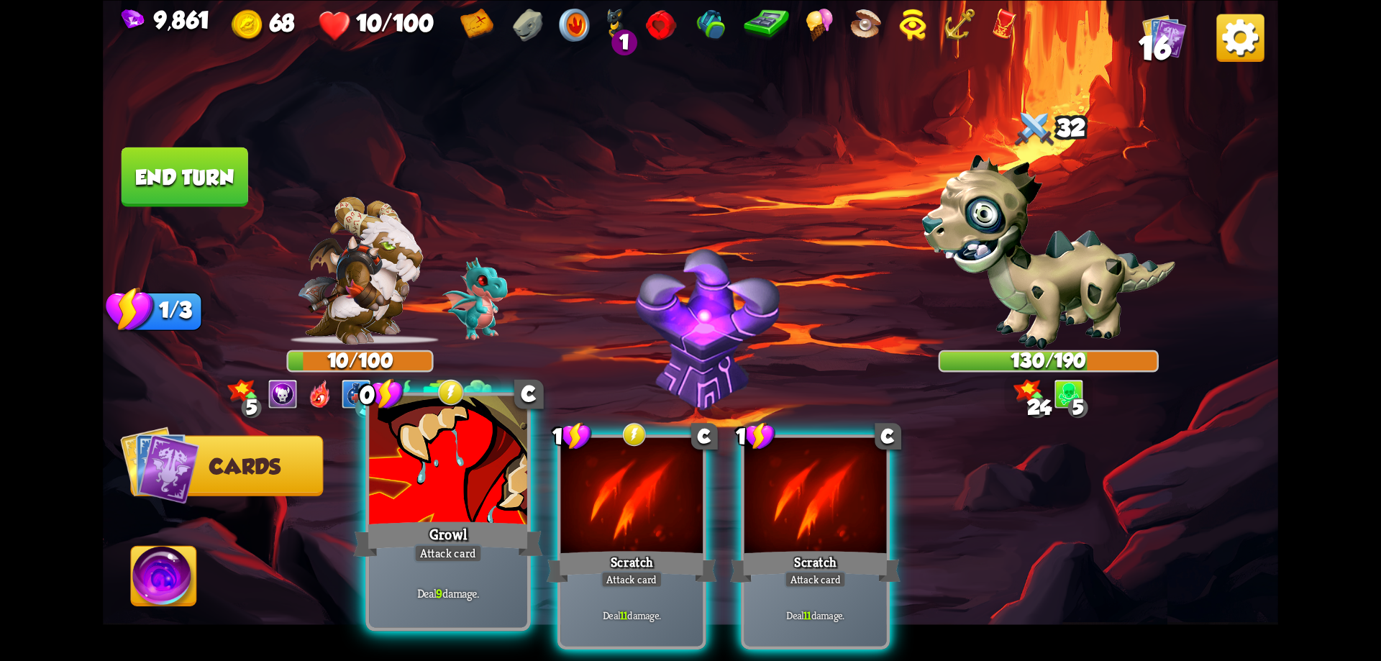
click at [512, 487] on div at bounding box center [448, 462] width 158 height 133
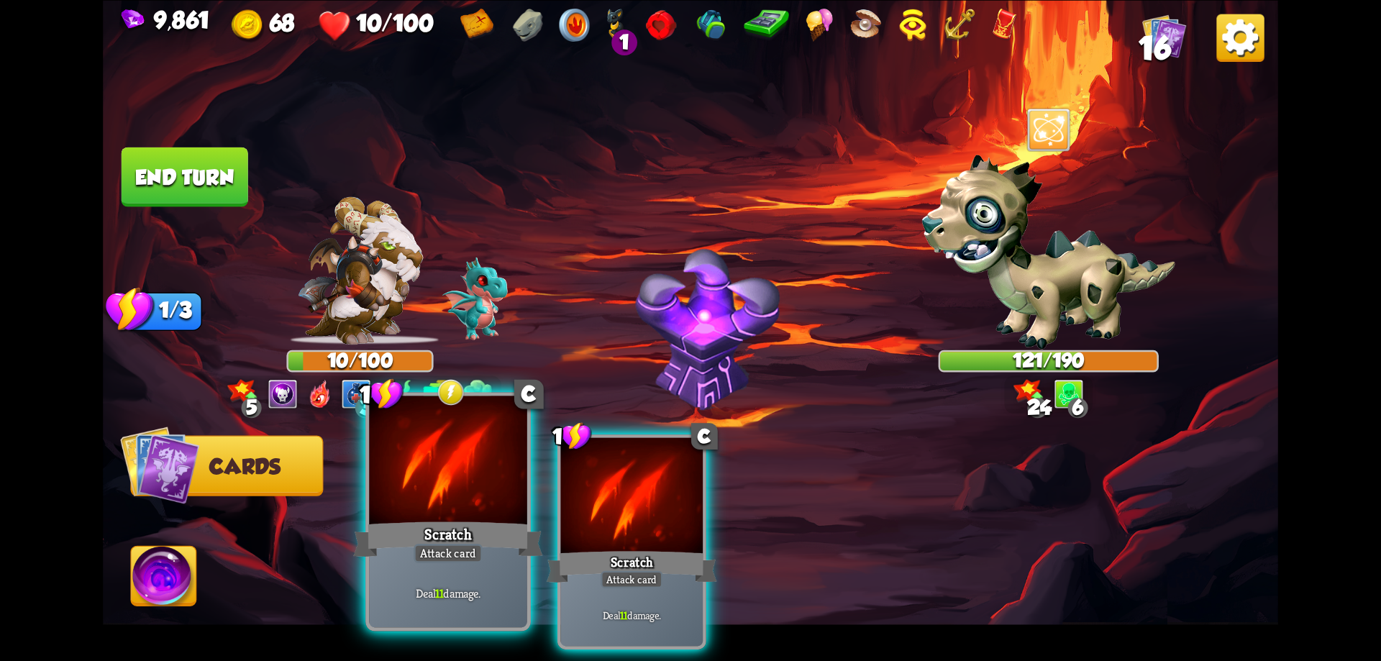
click at [501, 489] on div at bounding box center [448, 462] width 158 height 133
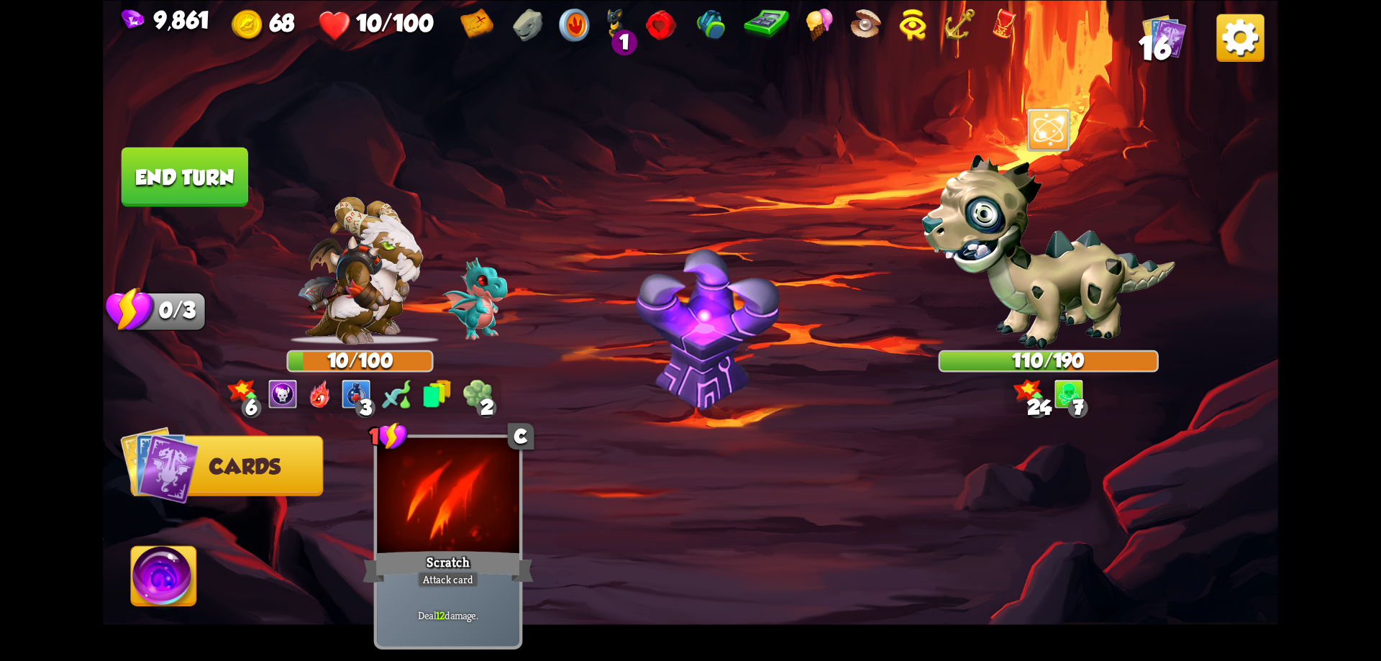
click at [178, 168] on button "End turn" at bounding box center [185, 177] width 127 height 60
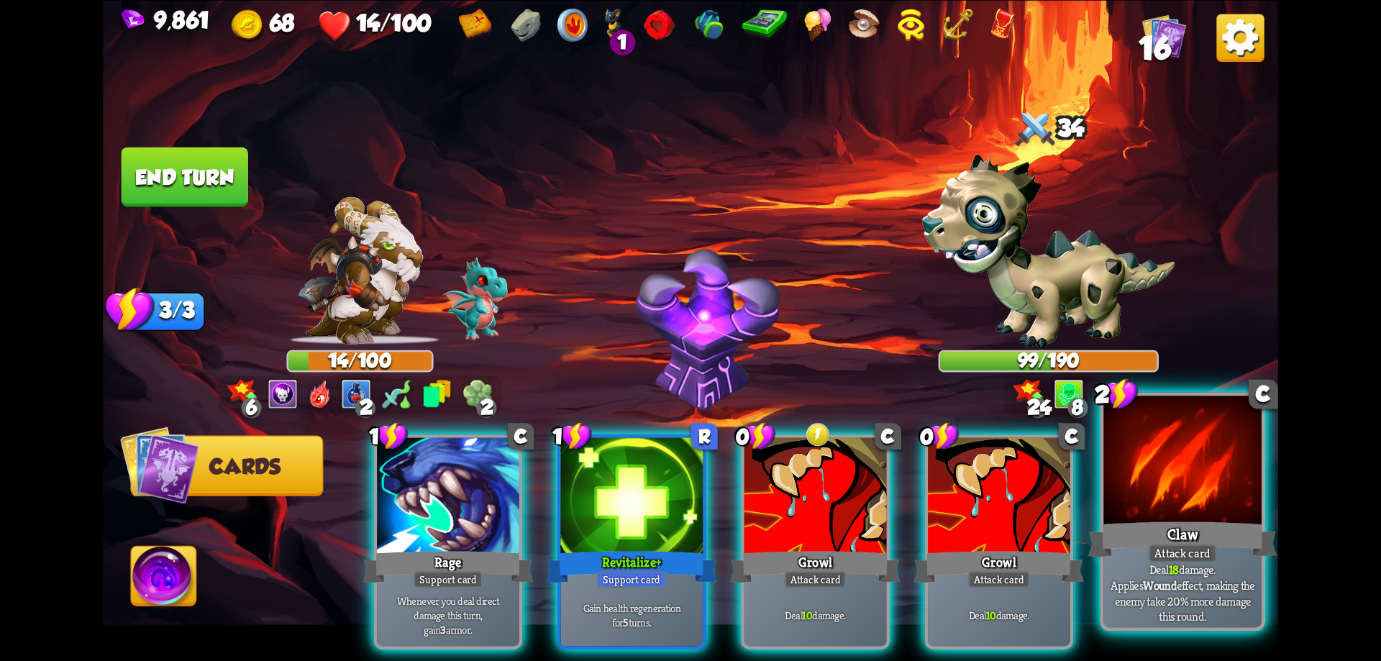
click at [1163, 483] on div at bounding box center [1182, 462] width 158 height 133
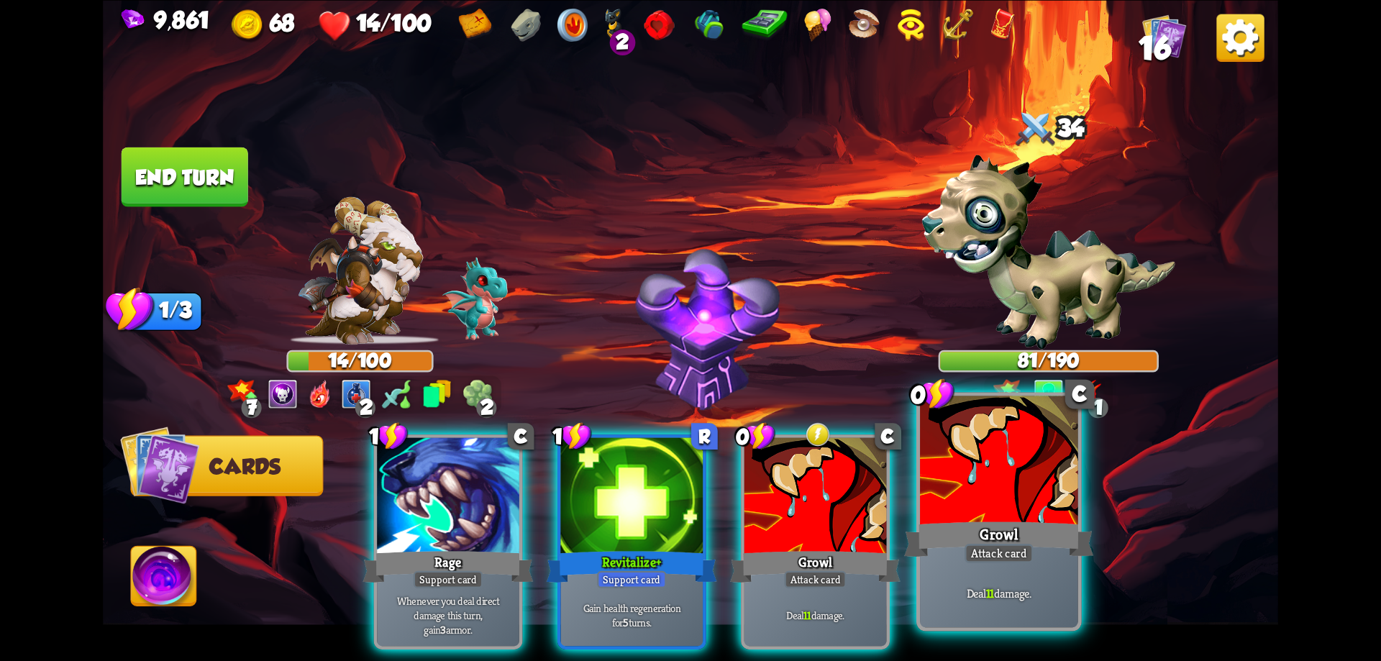
click at [947, 496] on div at bounding box center [999, 462] width 158 height 133
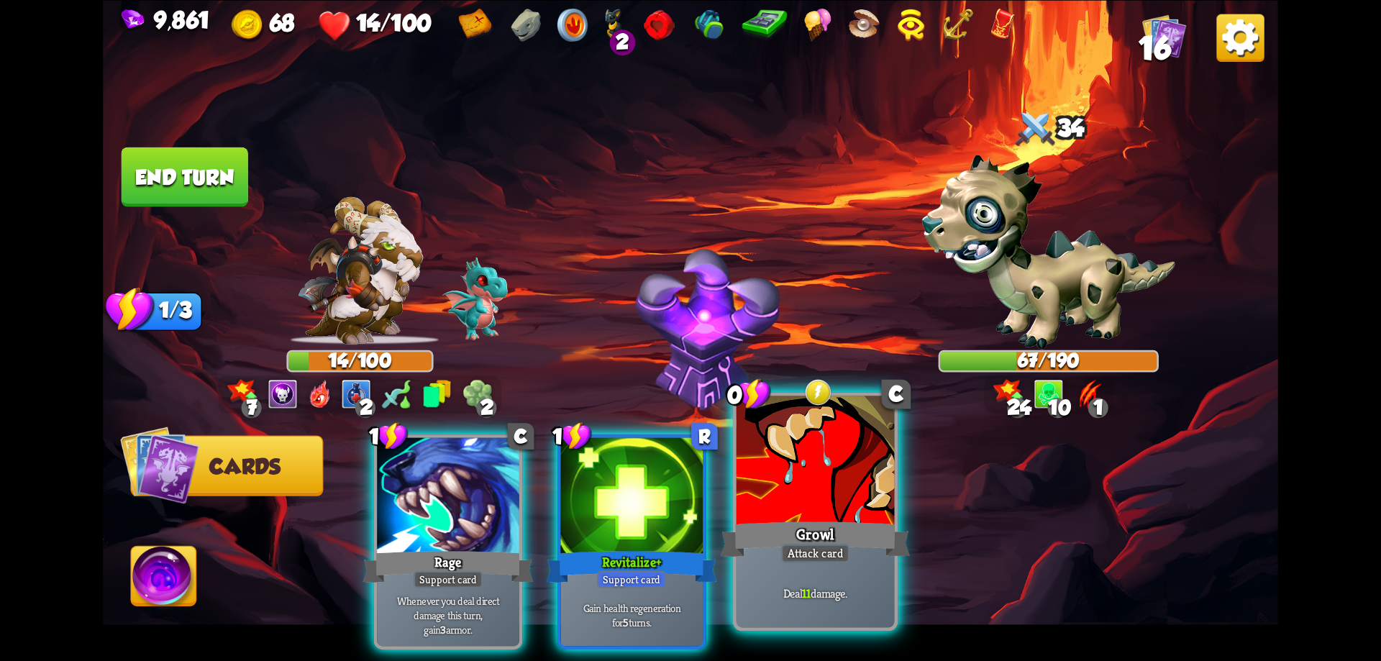
click at [813, 491] on div at bounding box center [816, 462] width 158 height 133
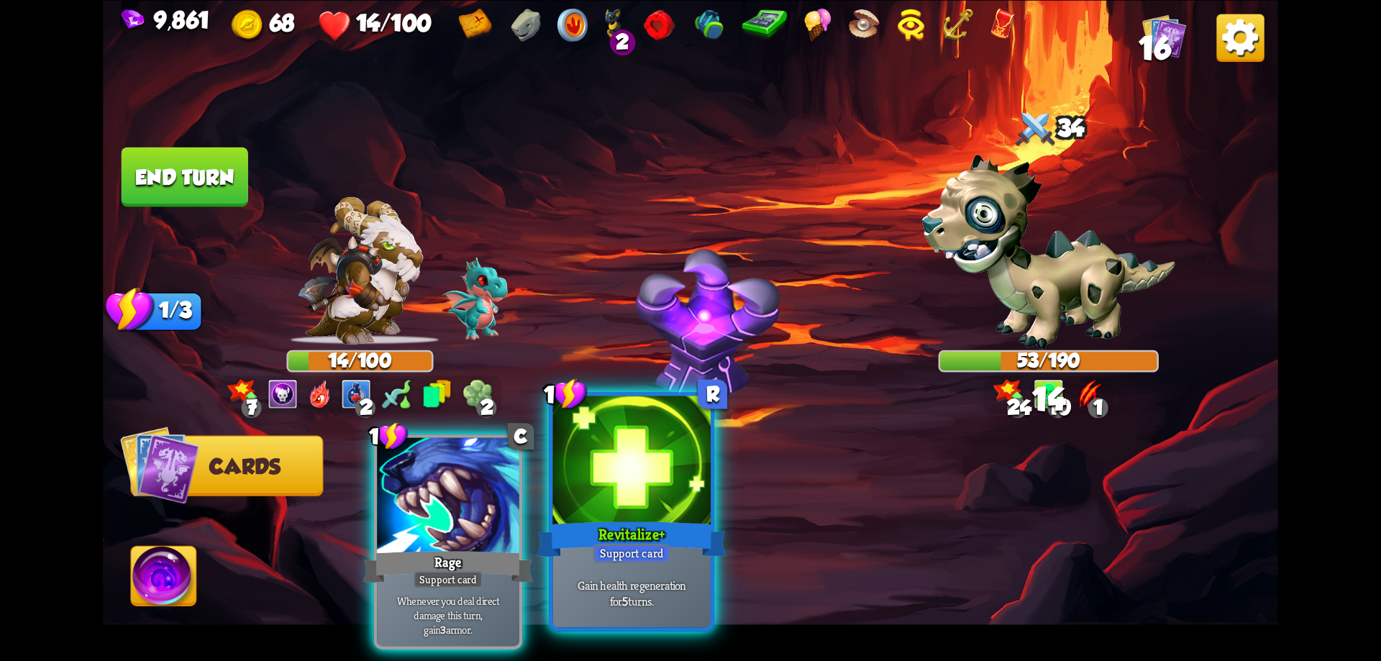
click at [690, 515] on div at bounding box center [632, 462] width 158 height 133
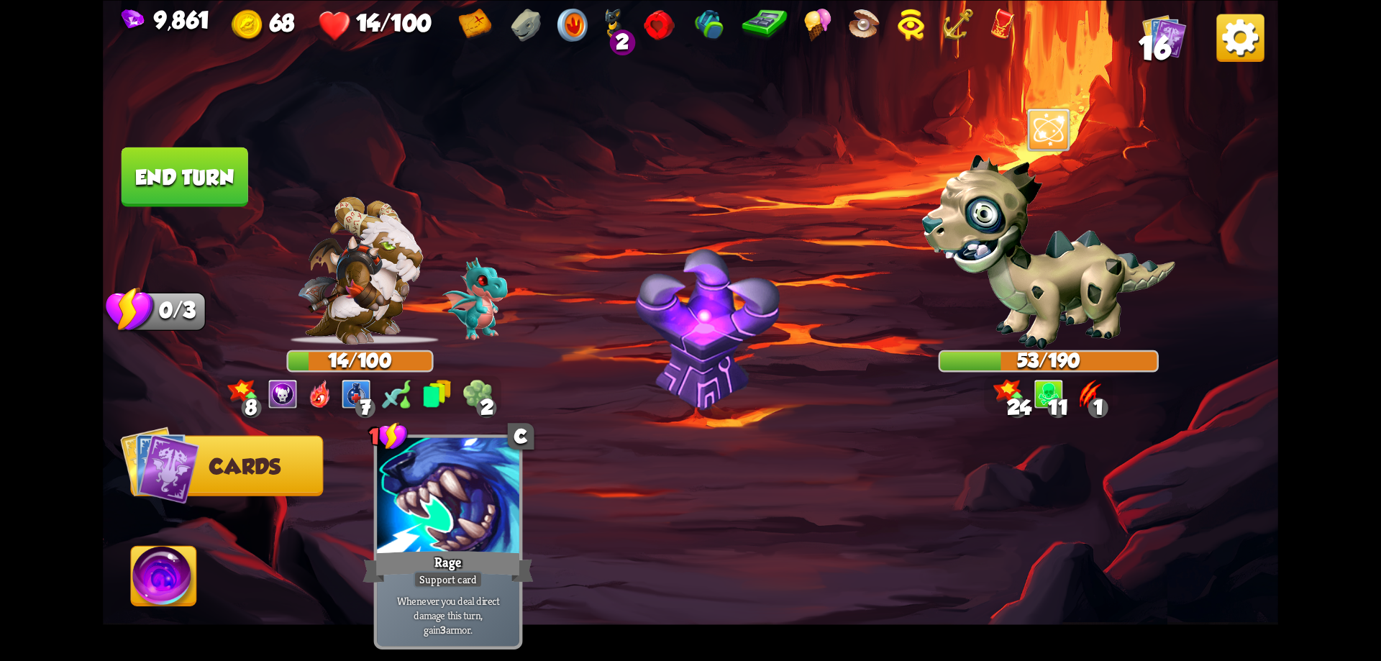
click at [205, 168] on button "End turn" at bounding box center [185, 177] width 127 height 60
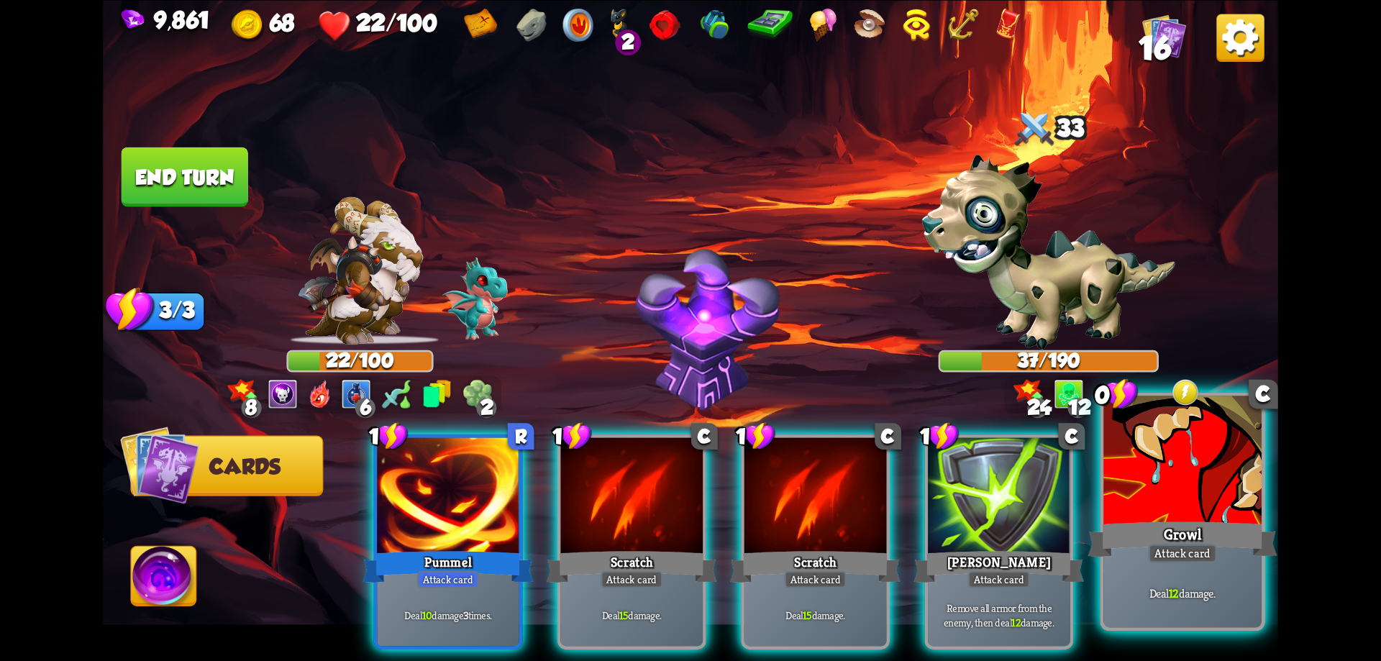
click at [1195, 539] on div "Growl" at bounding box center [1182, 539] width 189 height 42
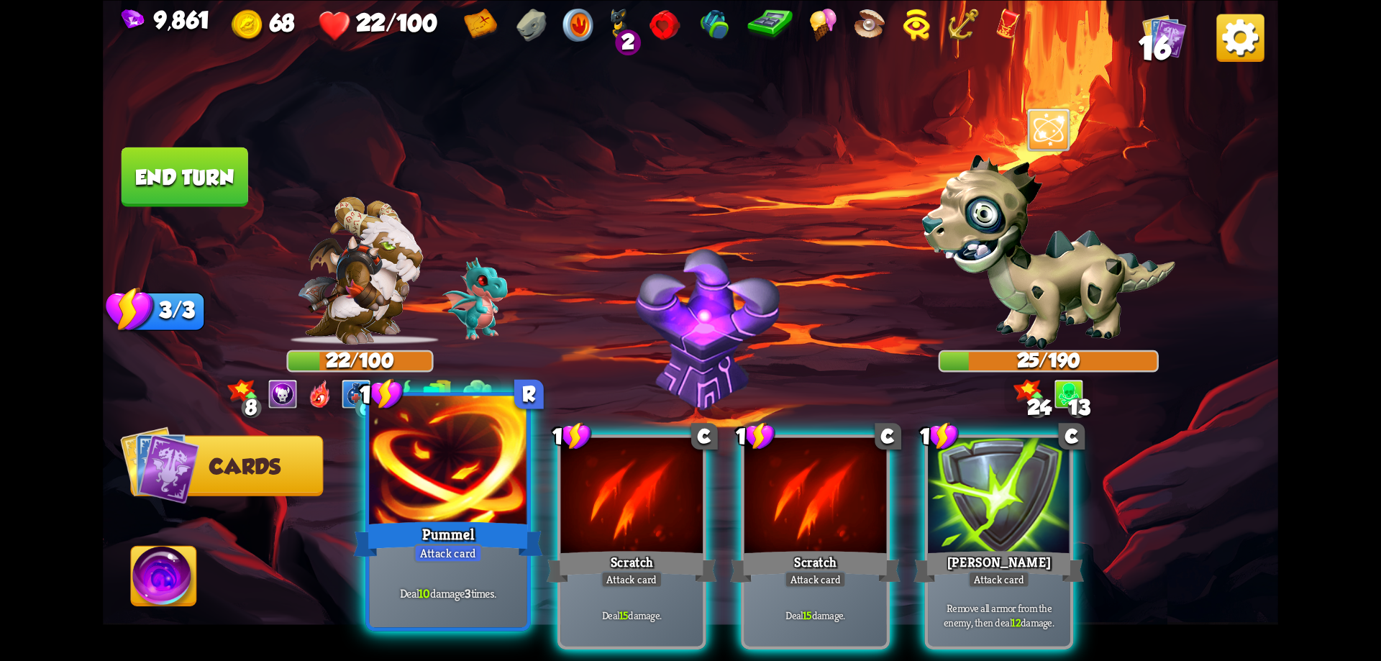
click at [493, 521] on div "Pummel" at bounding box center [447, 539] width 189 height 42
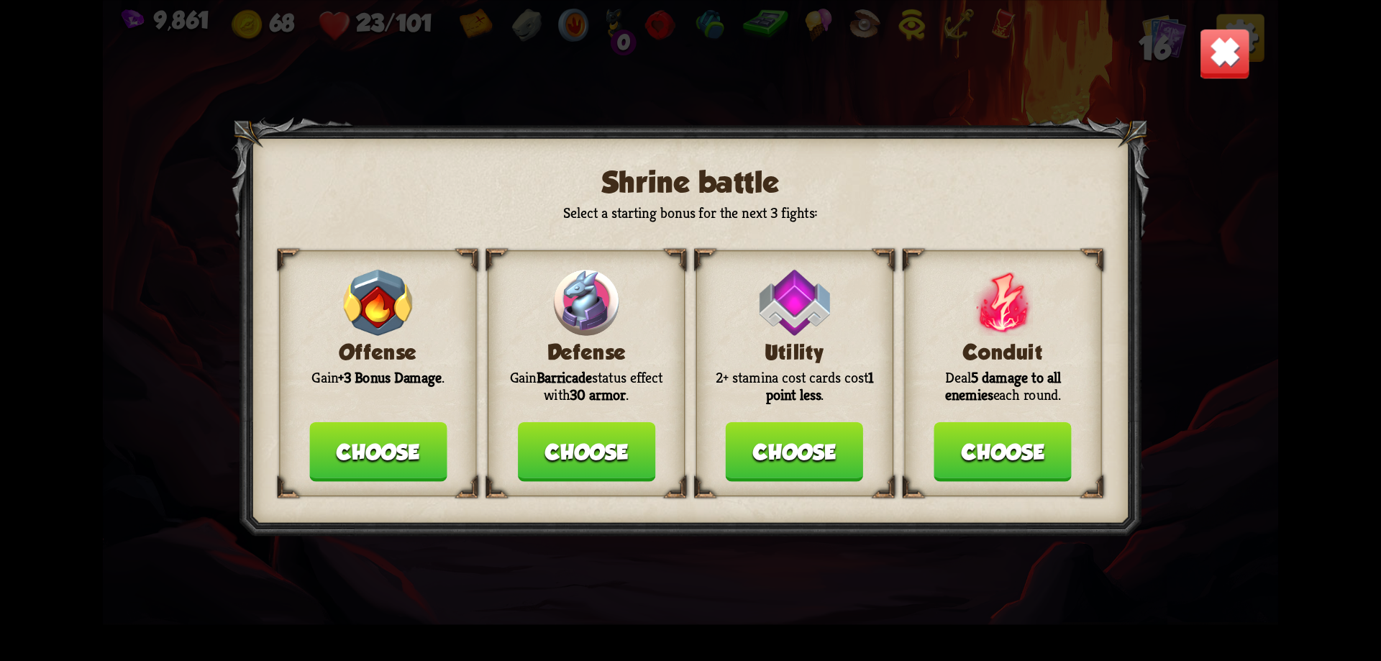
click at [424, 447] on button "Choose" at bounding box center [377, 452] width 137 height 60
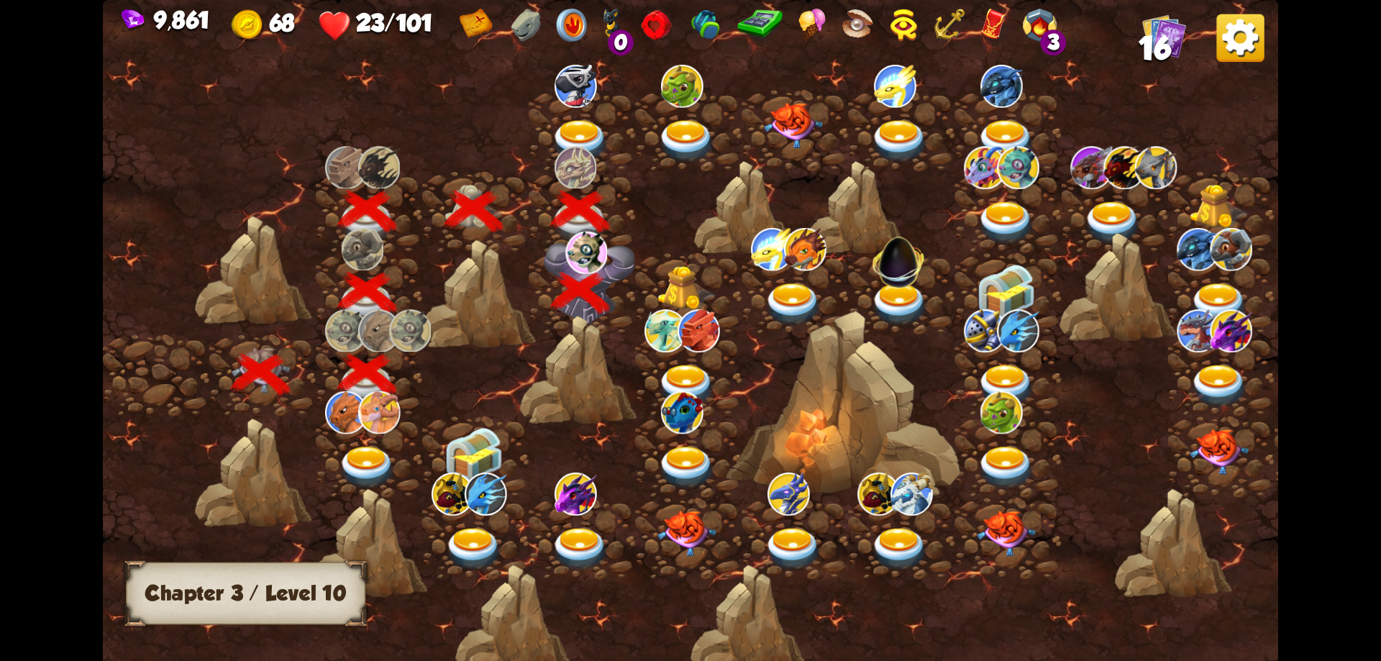
click at [680, 291] on img at bounding box center [686, 288] width 59 height 45
